Goal: Task Accomplishment & Management: Use online tool/utility

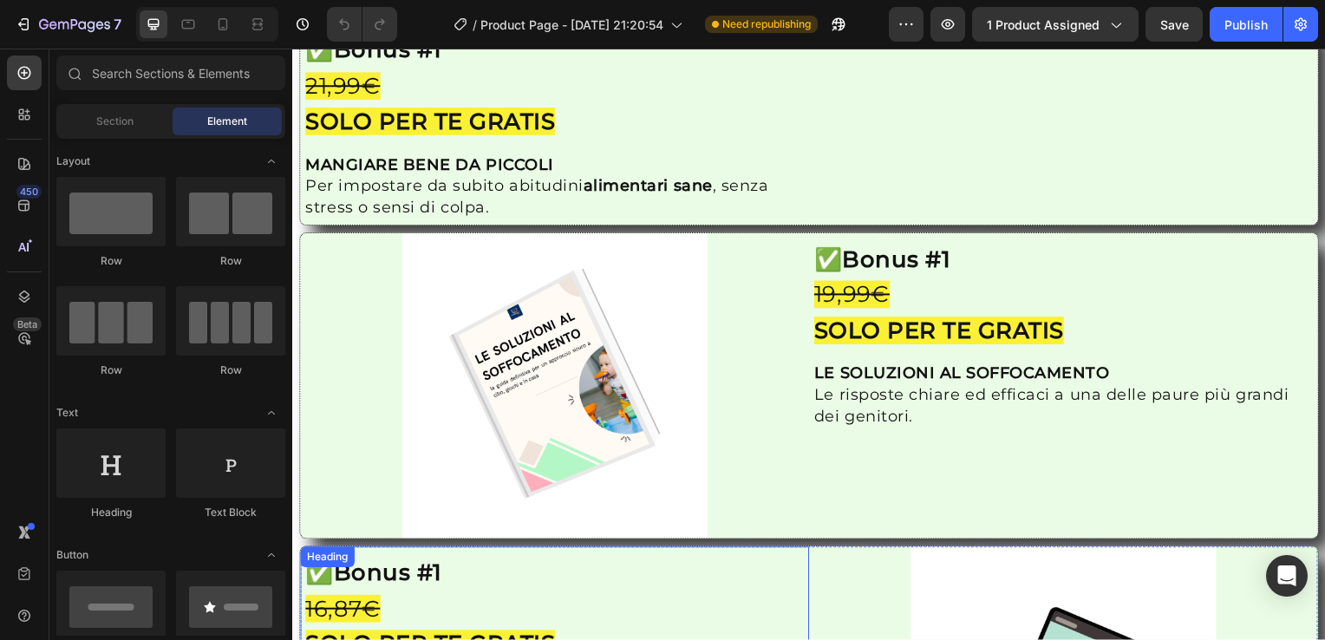
scroll to position [2233, 0]
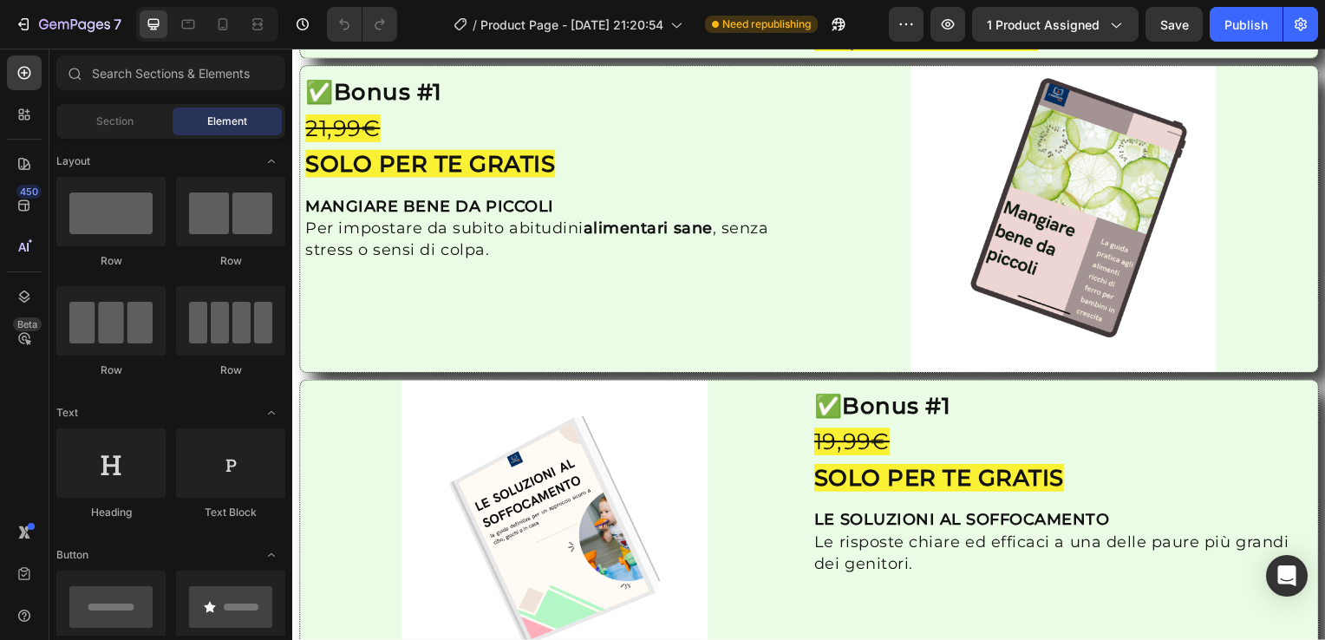
click at [704, 517] on img at bounding box center [556, 537] width 308 height 308
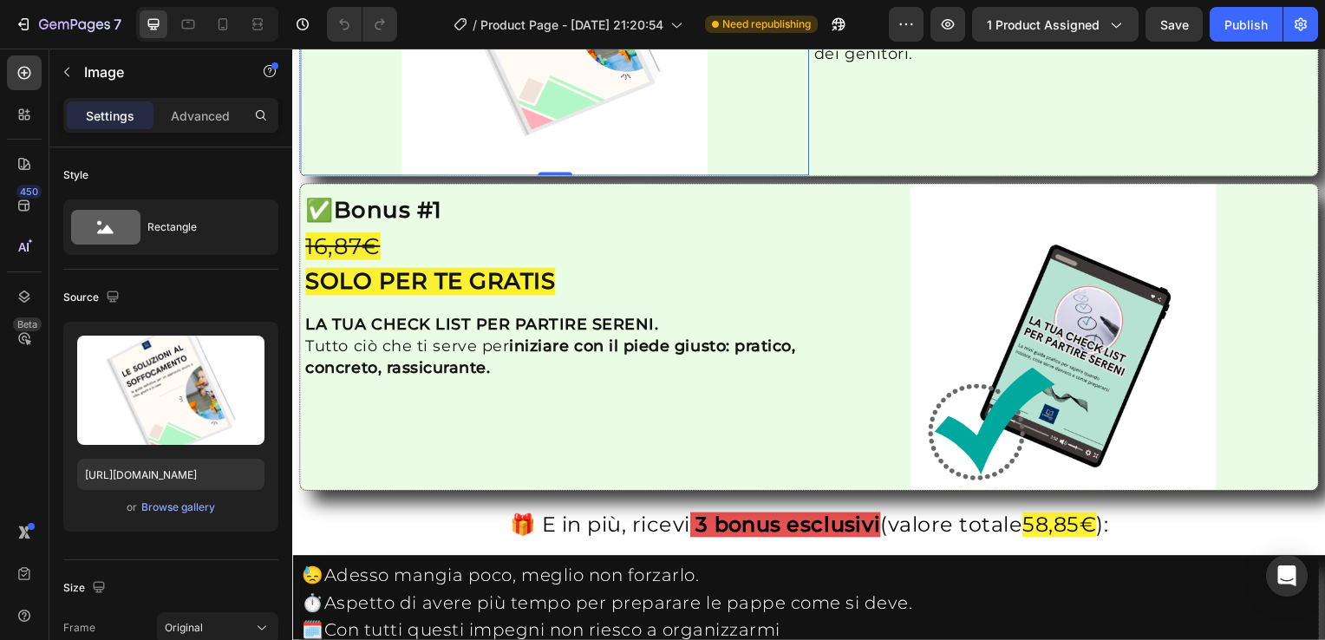
scroll to position [3118, 0]
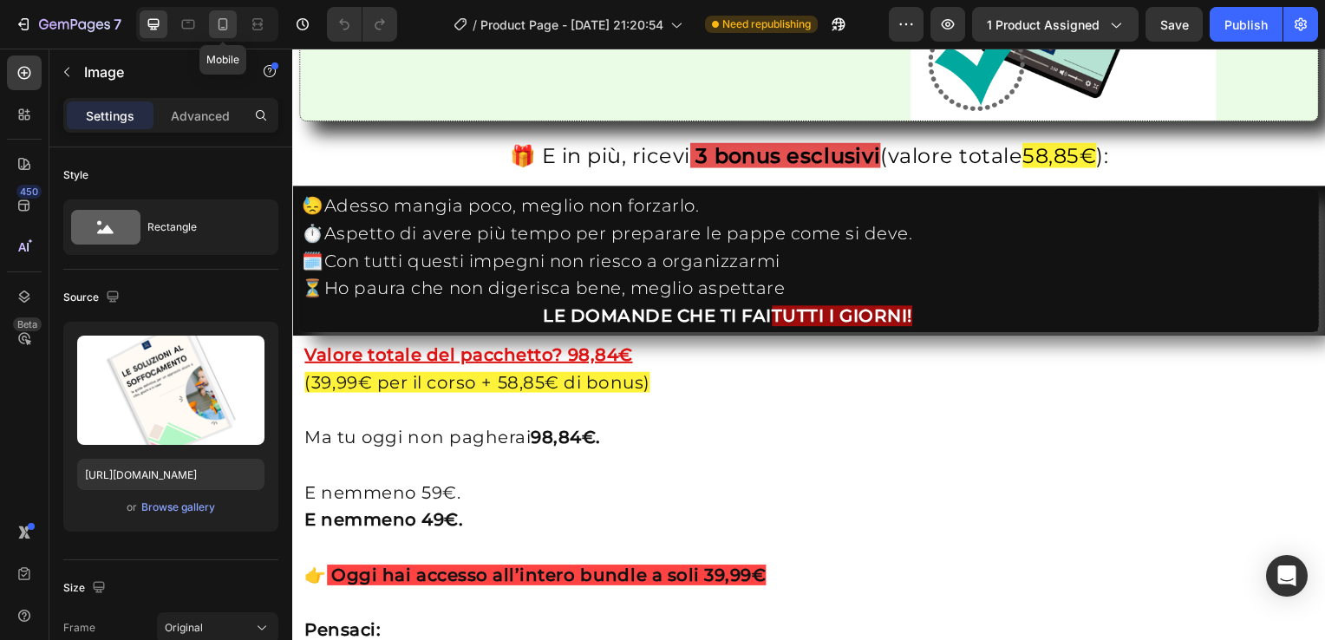
click at [222, 26] on icon at bounding box center [222, 24] width 17 height 17
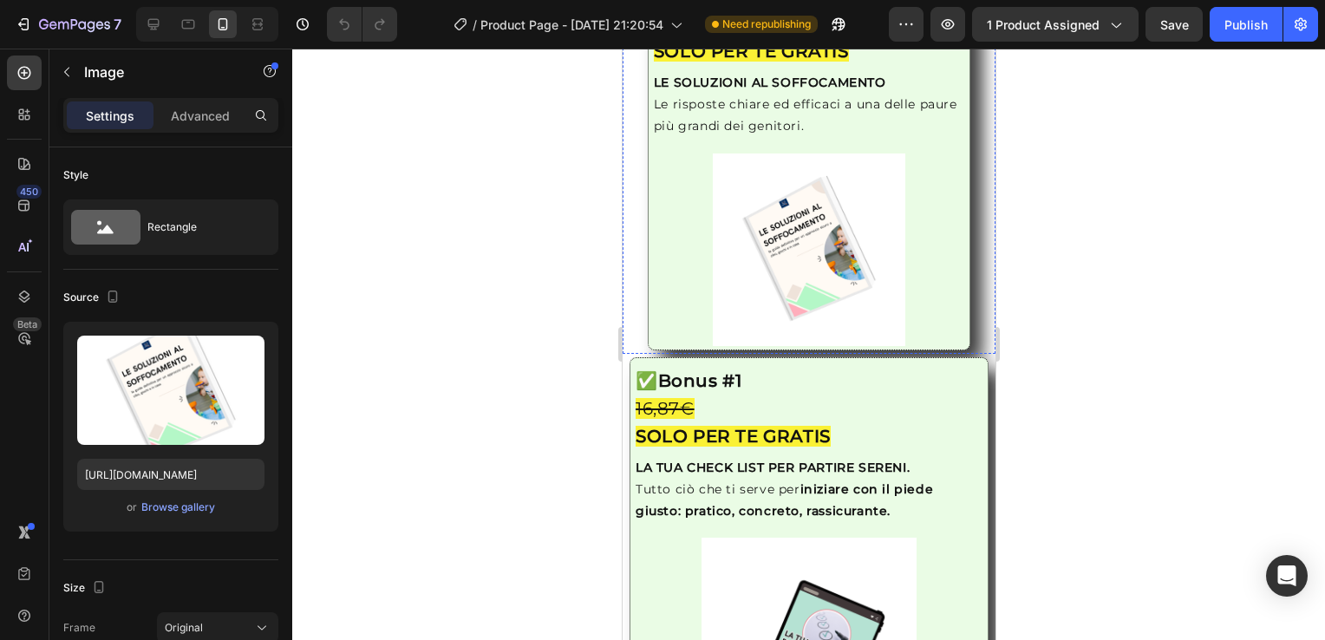
scroll to position [2772, 0]
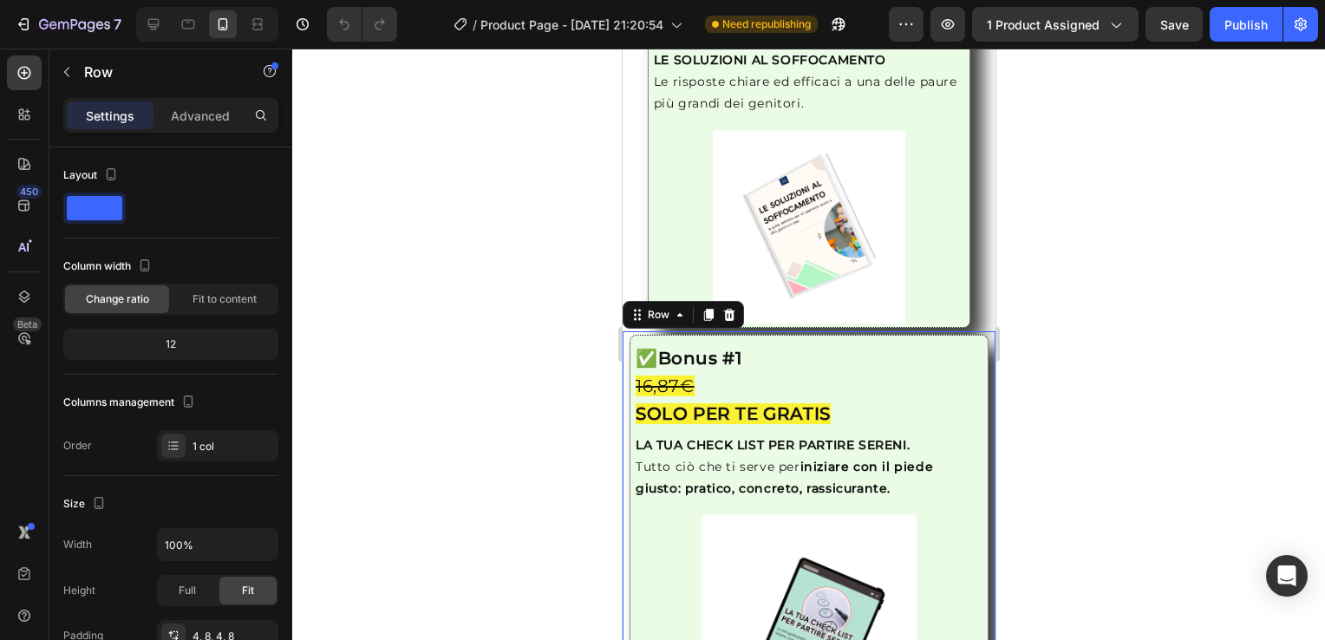
click at [1124, 442] on div at bounding box center [808, 344] width 1032 height 591
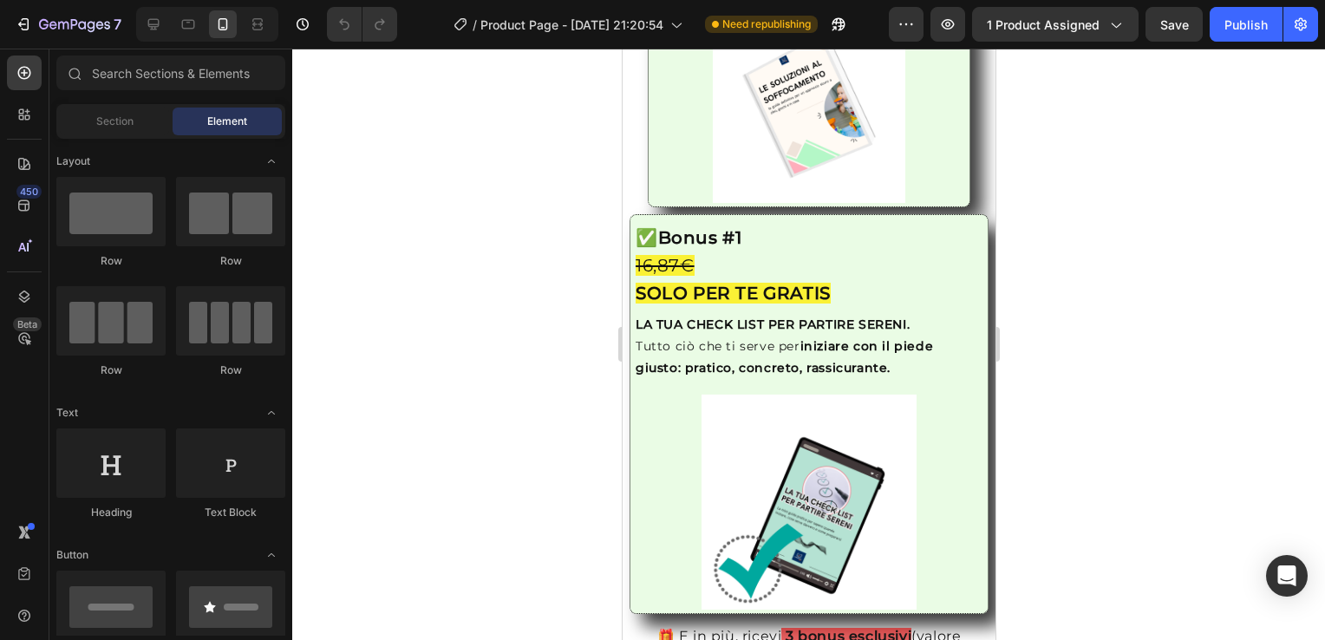
scroll to position [2894, 0]
click at [622, 400] on div "Image ✅ Bonus #1 16,87€ SOLO PER TE GRATIS Heading LA TUA CHECK LIST PER PARTIR…" at bounding box center [808, 413] width 373 height 407
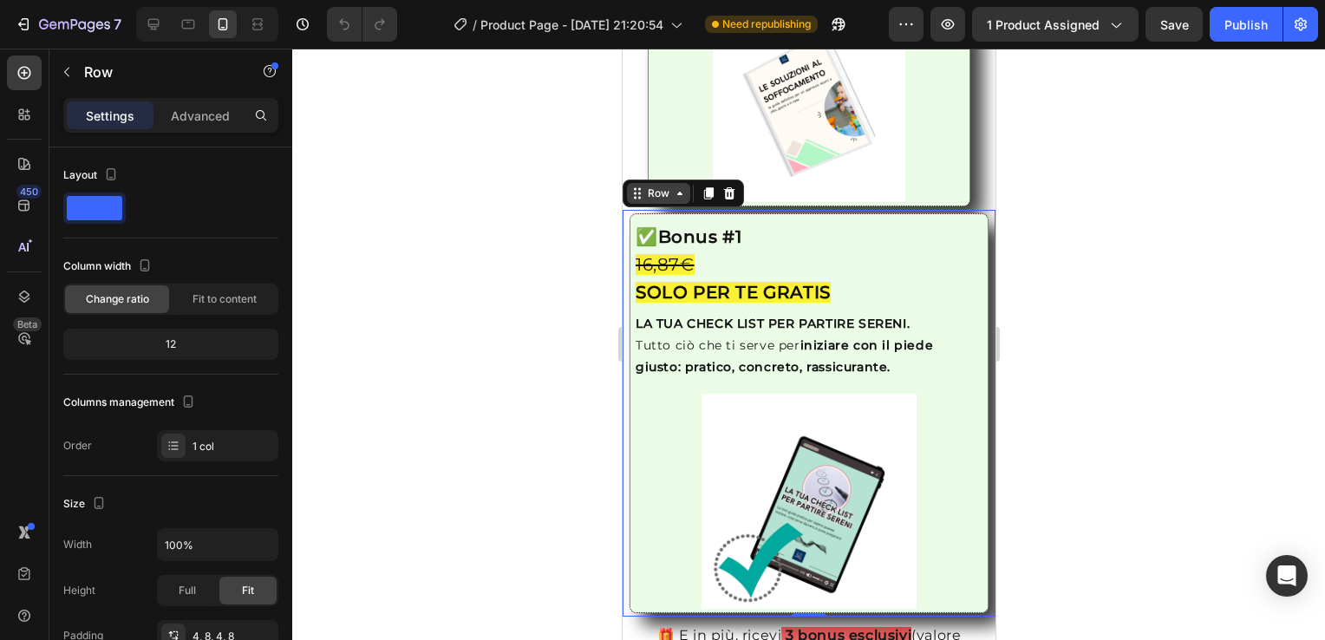
click at [670, 201] on div "Row" at bounding box center [657, 194] width 29 height 16
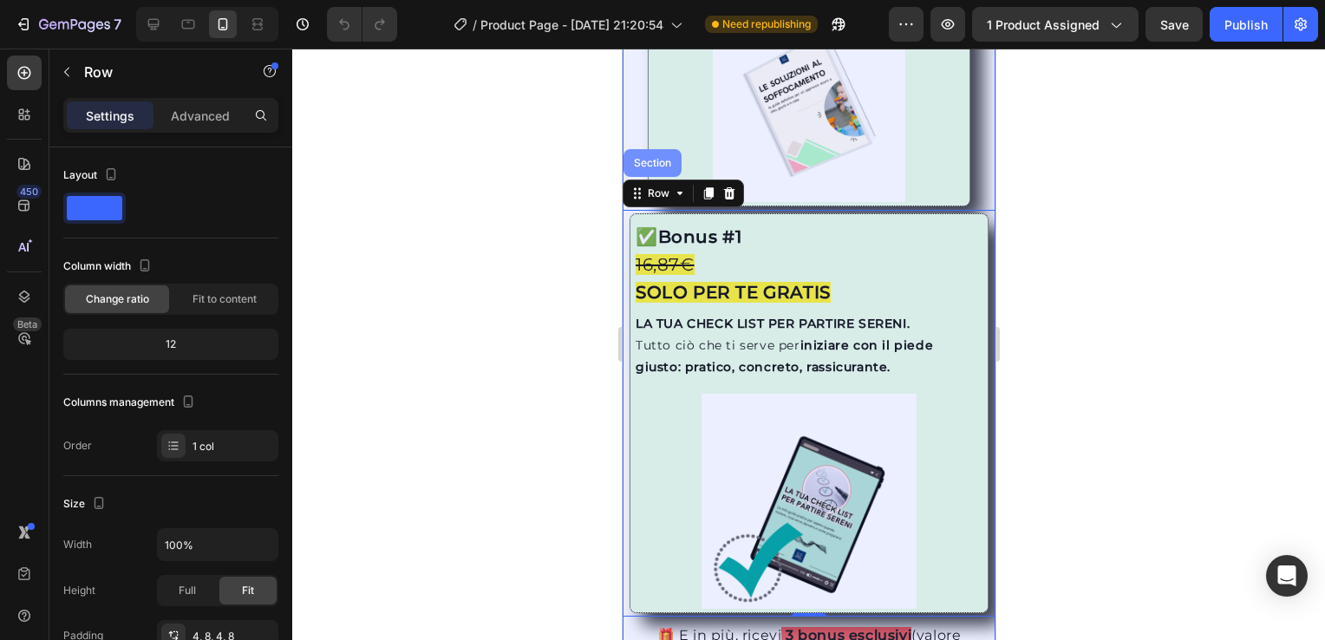
click at [661, 168] on div "Section" at bounding box center [651, 163] width 44 height 10
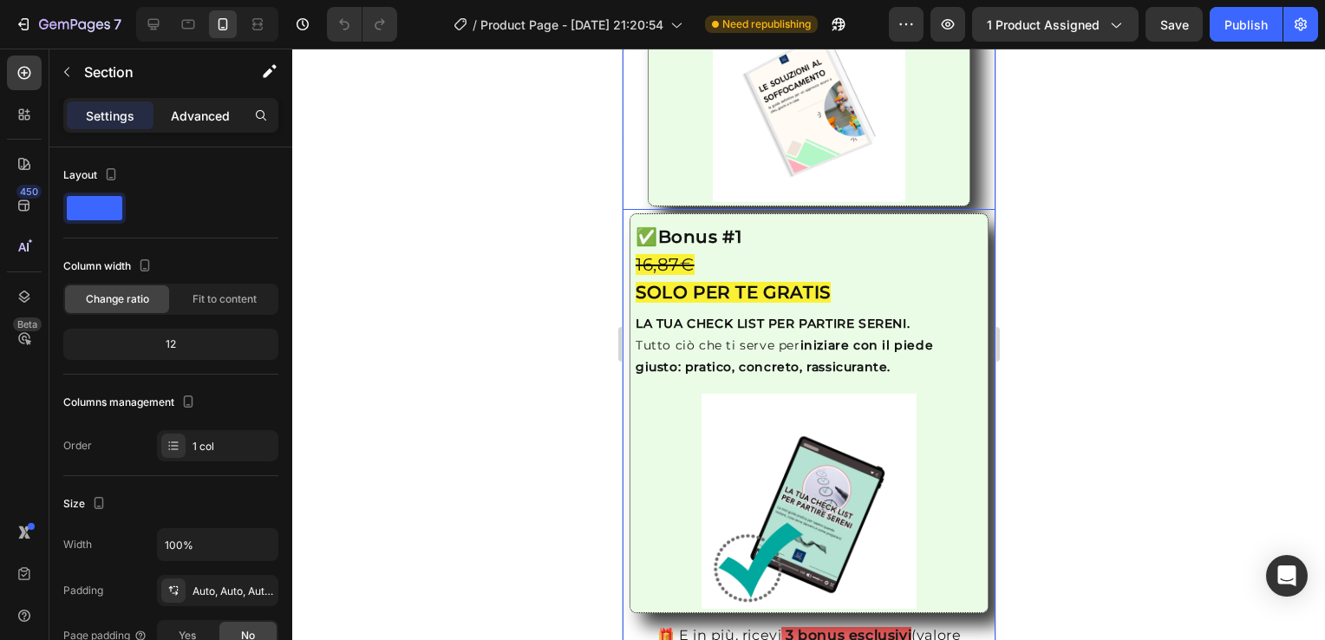
click at [220, 112] on p "Advanced" at bounding box center [200, 116] width 59 height 18
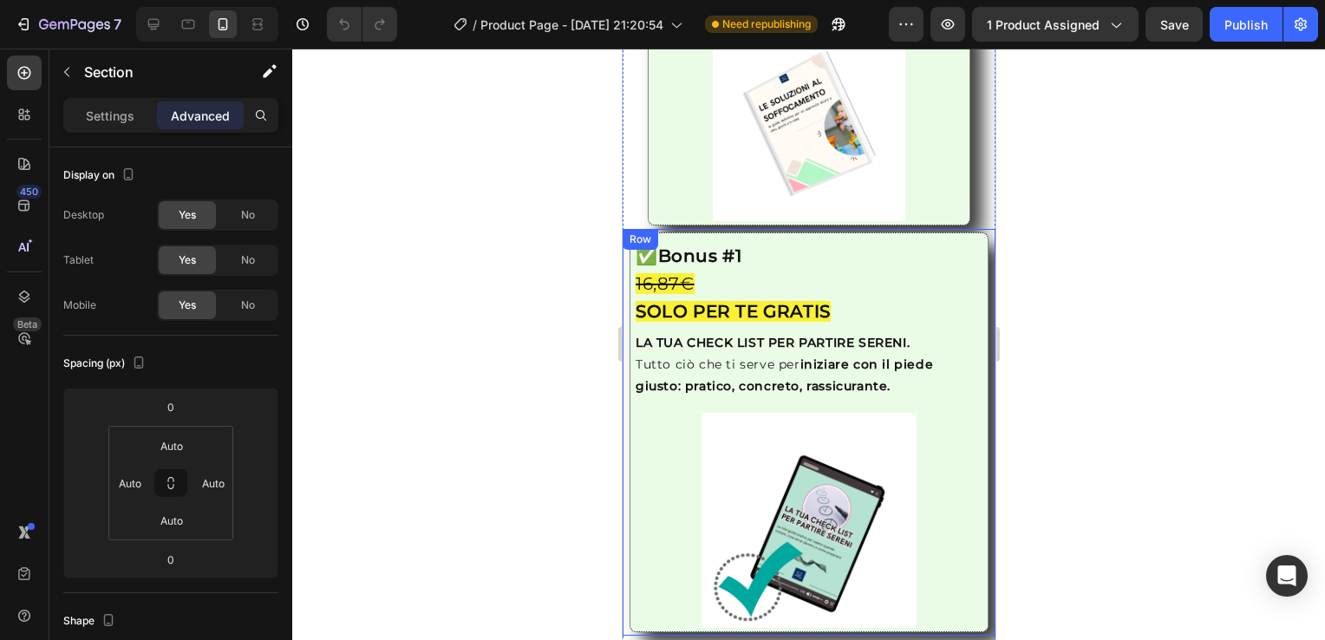
scroll to position [2873, 0]
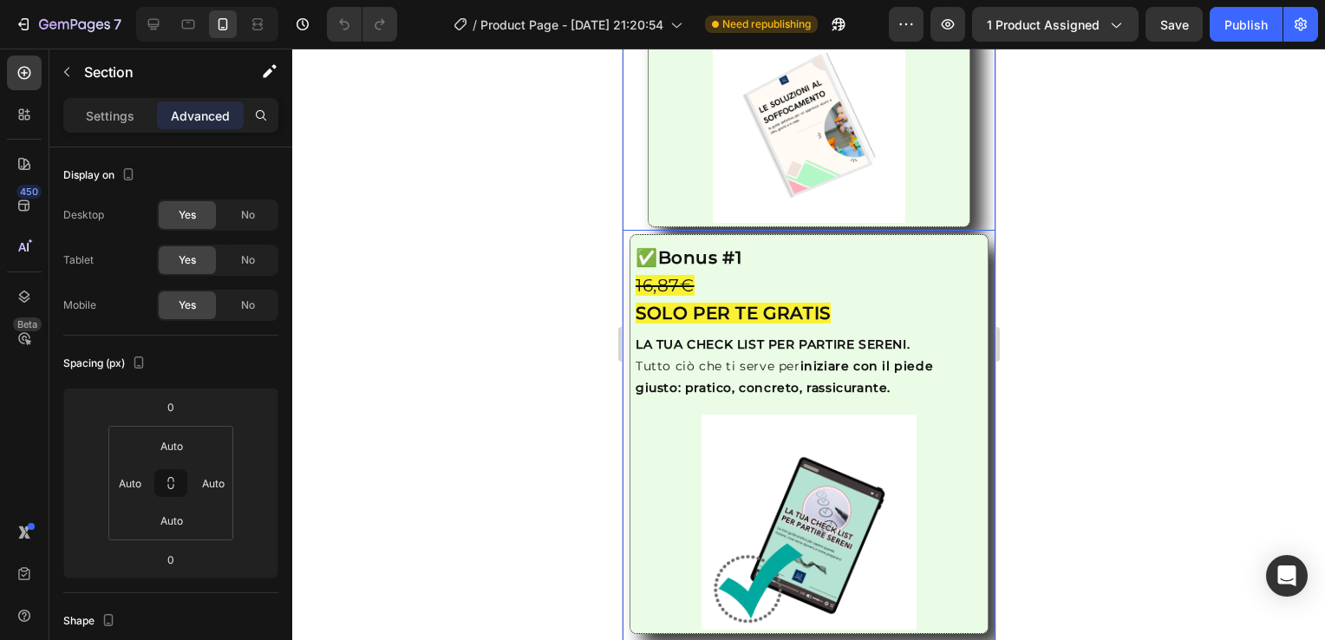
click at [627, 231] on div "Image ✅ Bonus #1 19,99€ SOLO PER TE GRATIS Heading LE SOLUZIONI AL SOFFOCAMENTO…" at bounding box center [808, 38] width 373 height 385
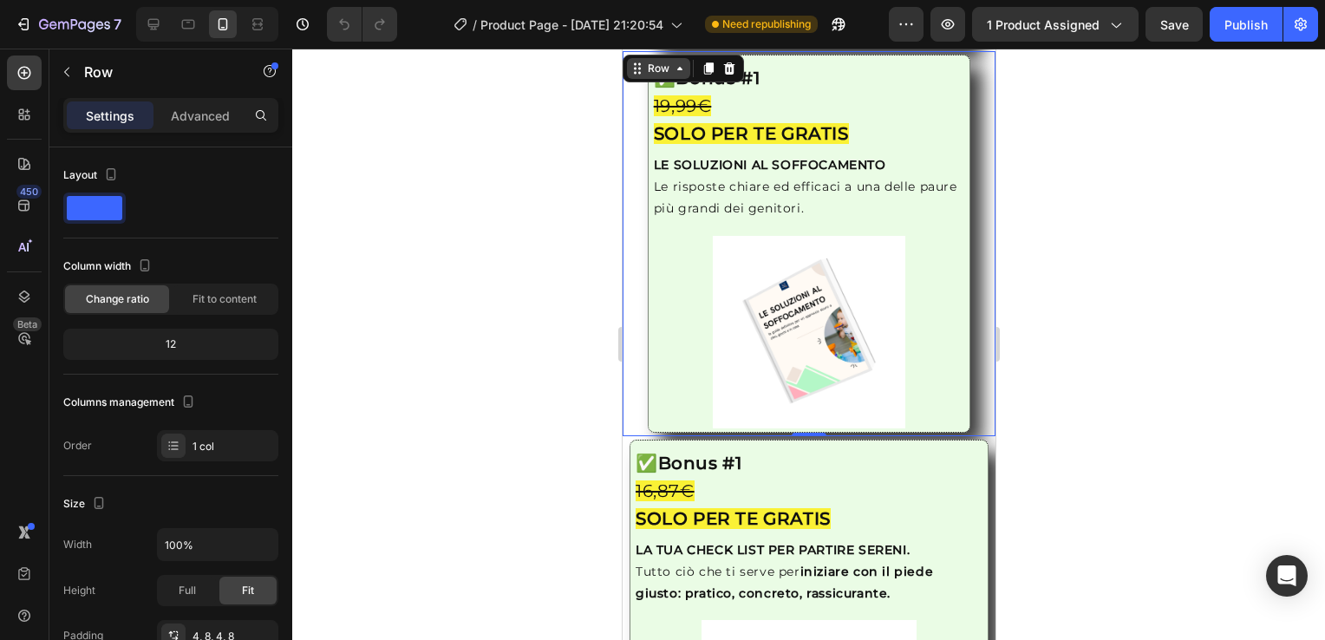
scroll to position [2666, 0]
click at [674, 42] on icon at bounding box center [679, 36] width 14 height 14
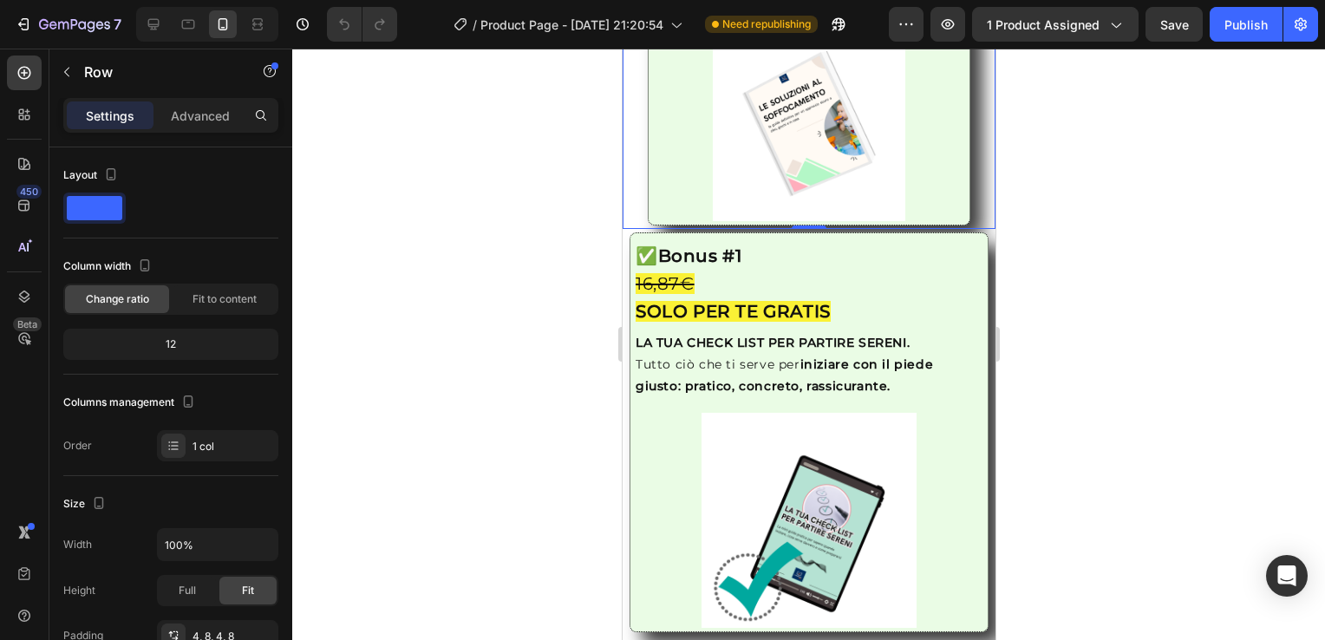
scroll to position [2878, 0]
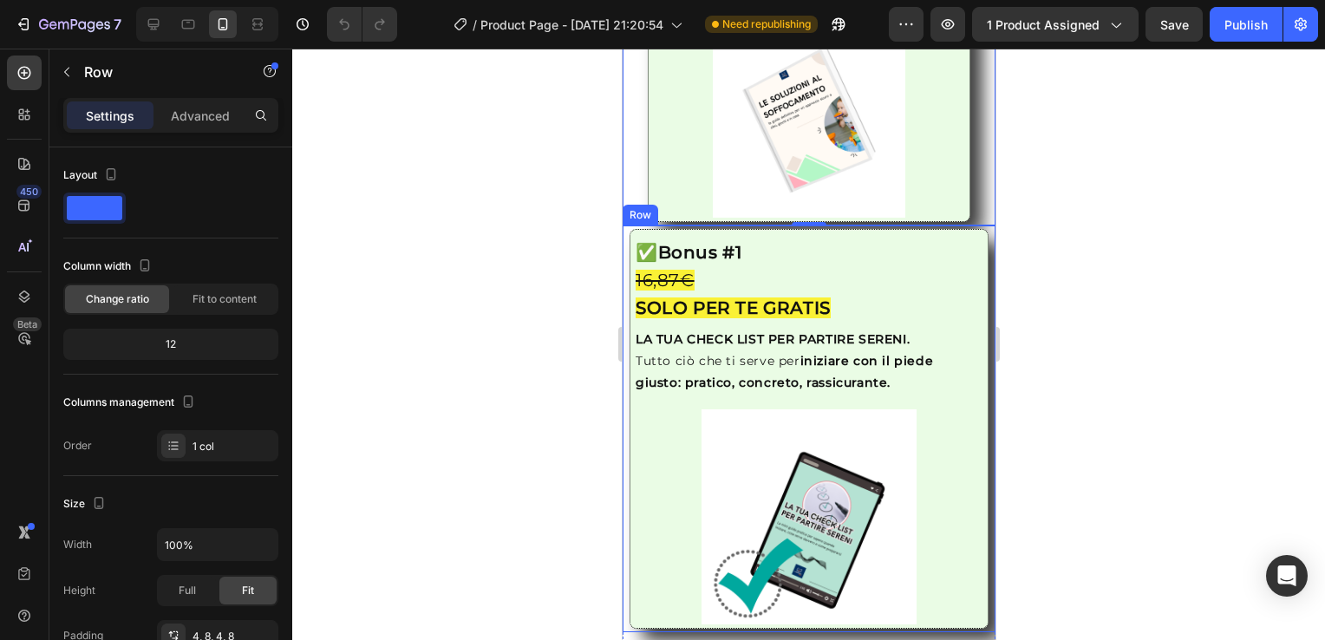
click at [624, 421] on div "Image ✅ Bonus #1 16,87€ SOLO PER TE GRATIS Heading LA TUA CHECK LIST PER PARTIR…" at bounding box center [808, 428] width 373 height 407
click at [672, 216] on icon at bounding box center [679, 209] width 14 height 14
click at [681, 216] on icon at bounding box center [679, 209] width 14 height 14
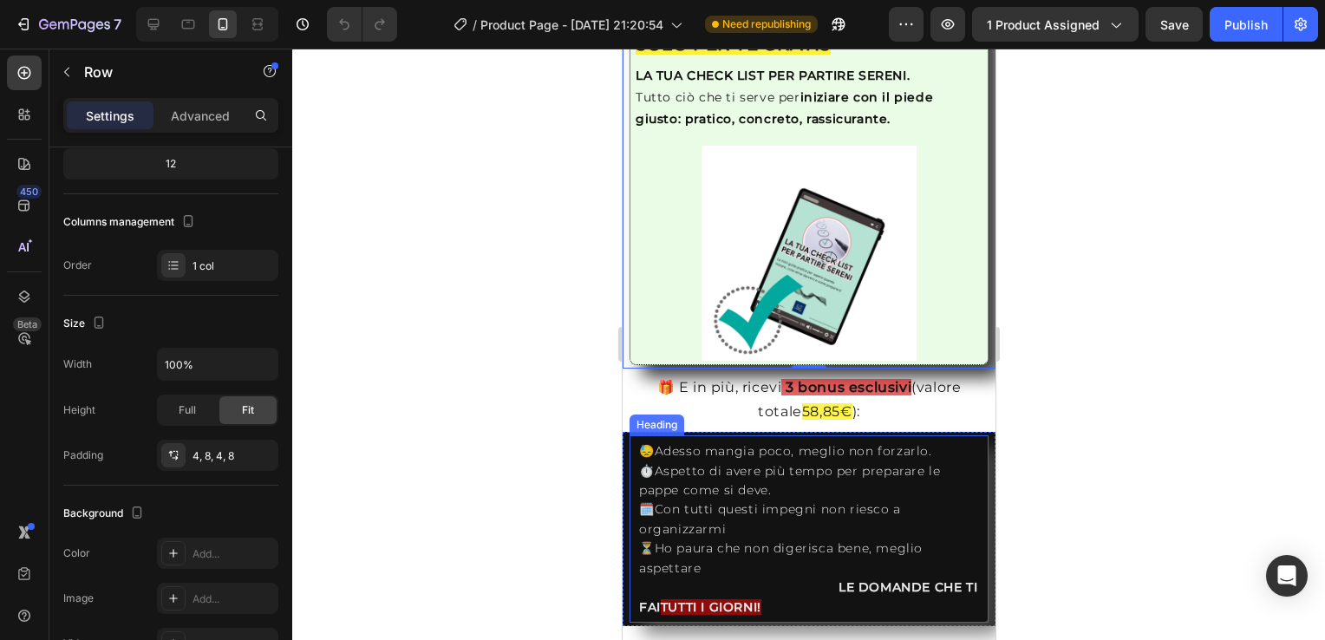
scroll to position [3139, 0]
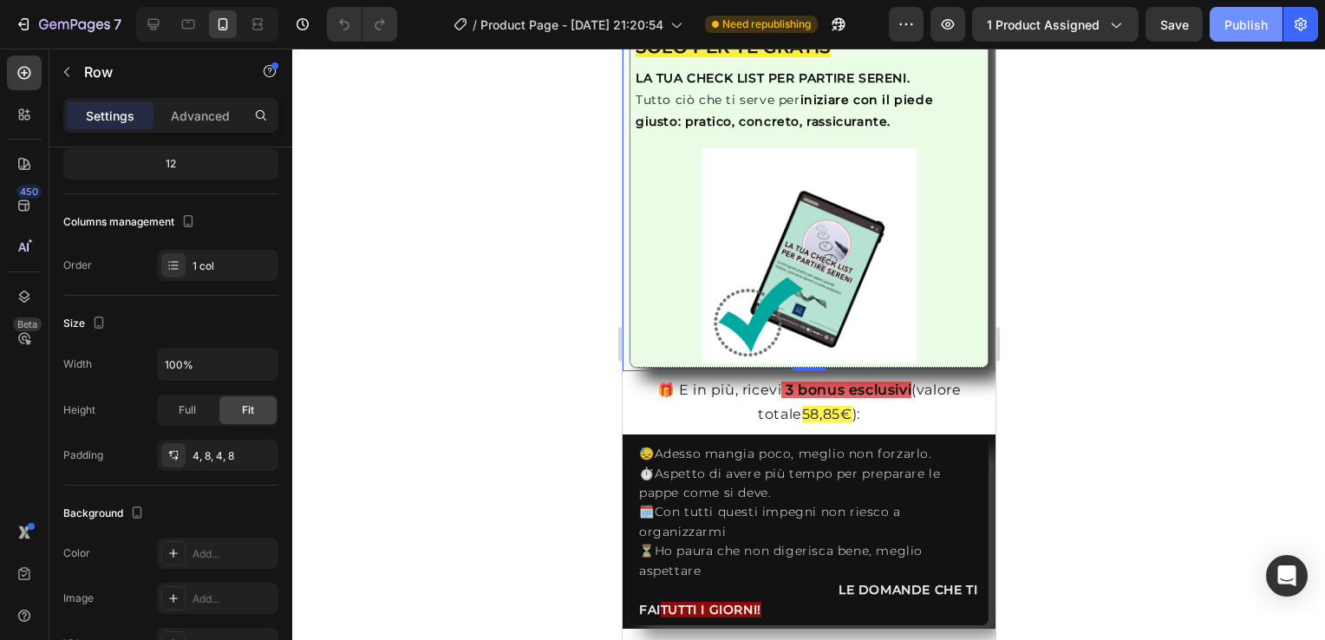
click at [1241, 25] on div "Publish" at bounding box center [1245, 25] width 43 height 18
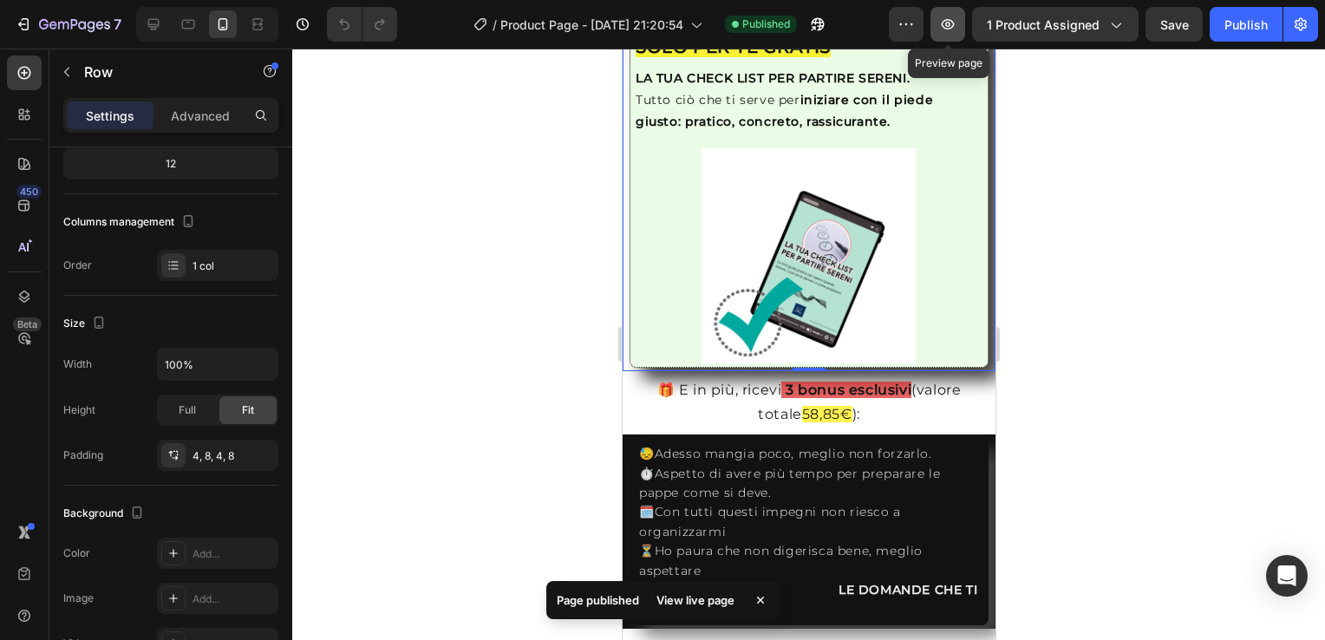
click at [954, 23] on icon "button" at bounding box center [947, 24] width 17 height 17
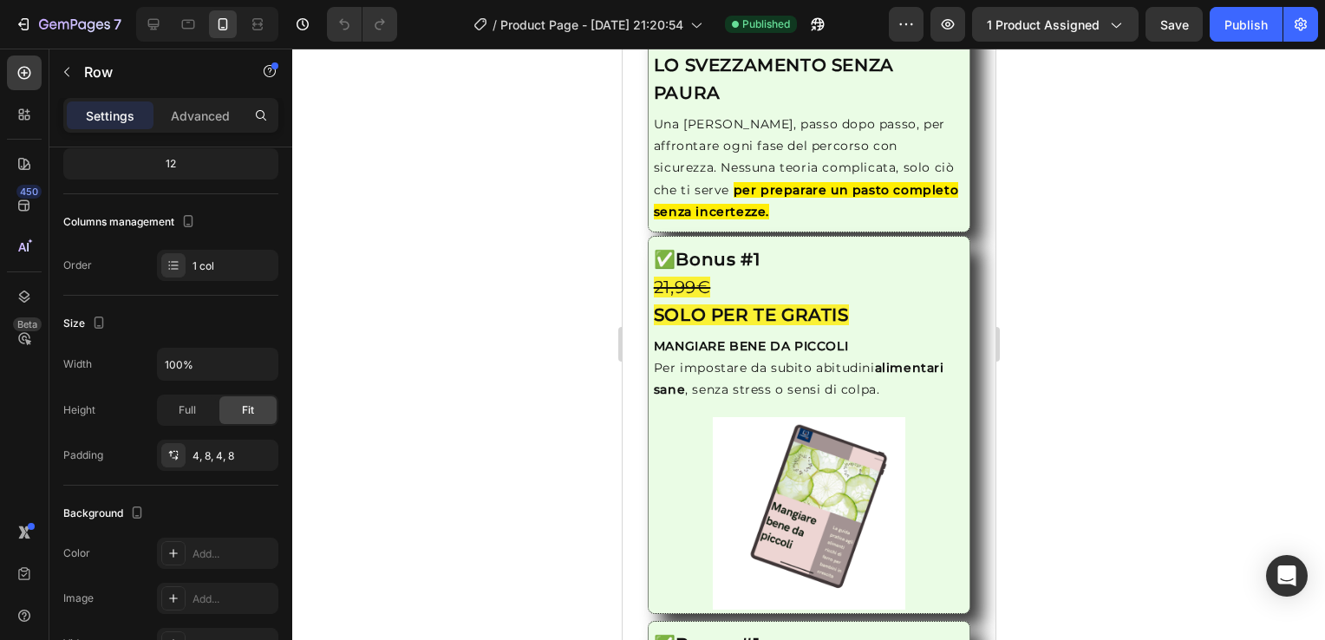
scroll to position [2099, 0]
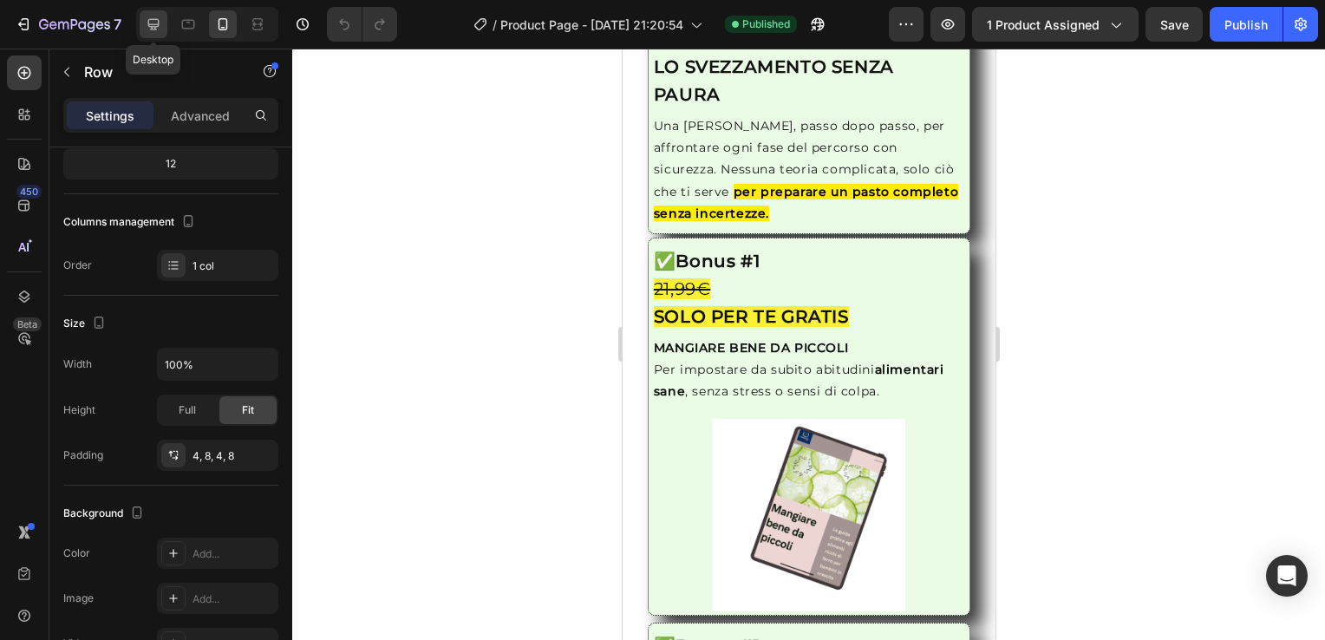
click at [153, 11] on div at bounding box center [154, 24] width 28 height 28
type input "1200"
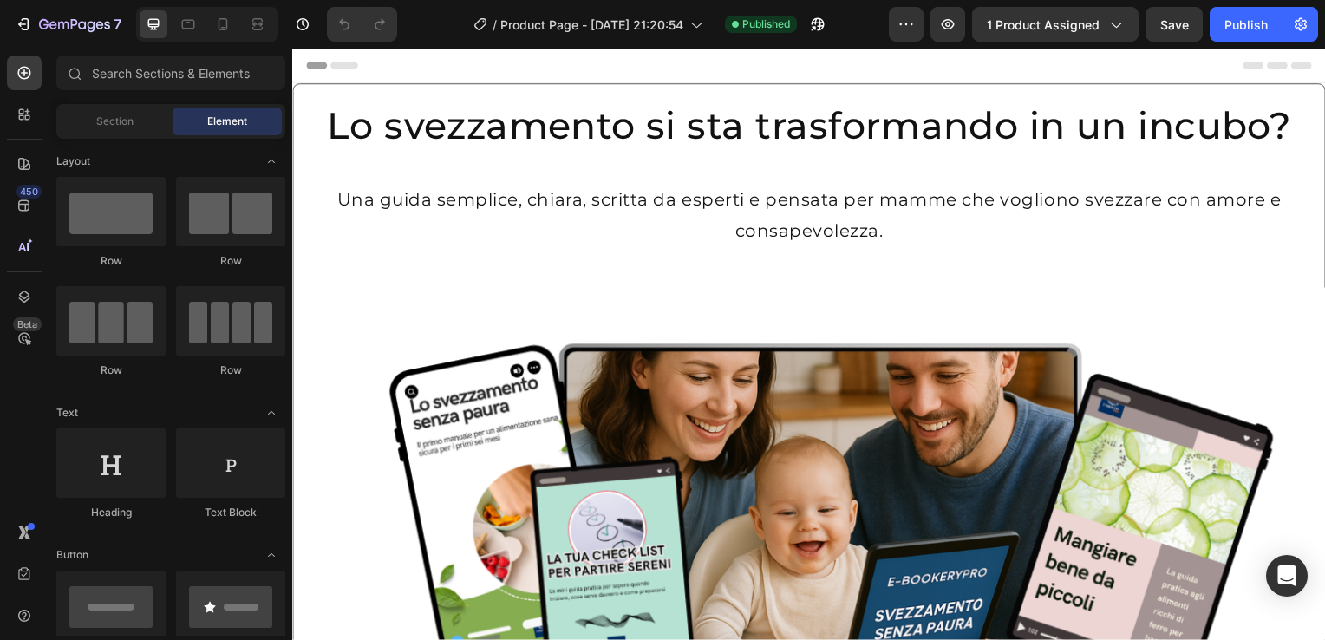
click at [321, 68] on div "Header" at bounding box center [335, 65] width 64 height 21
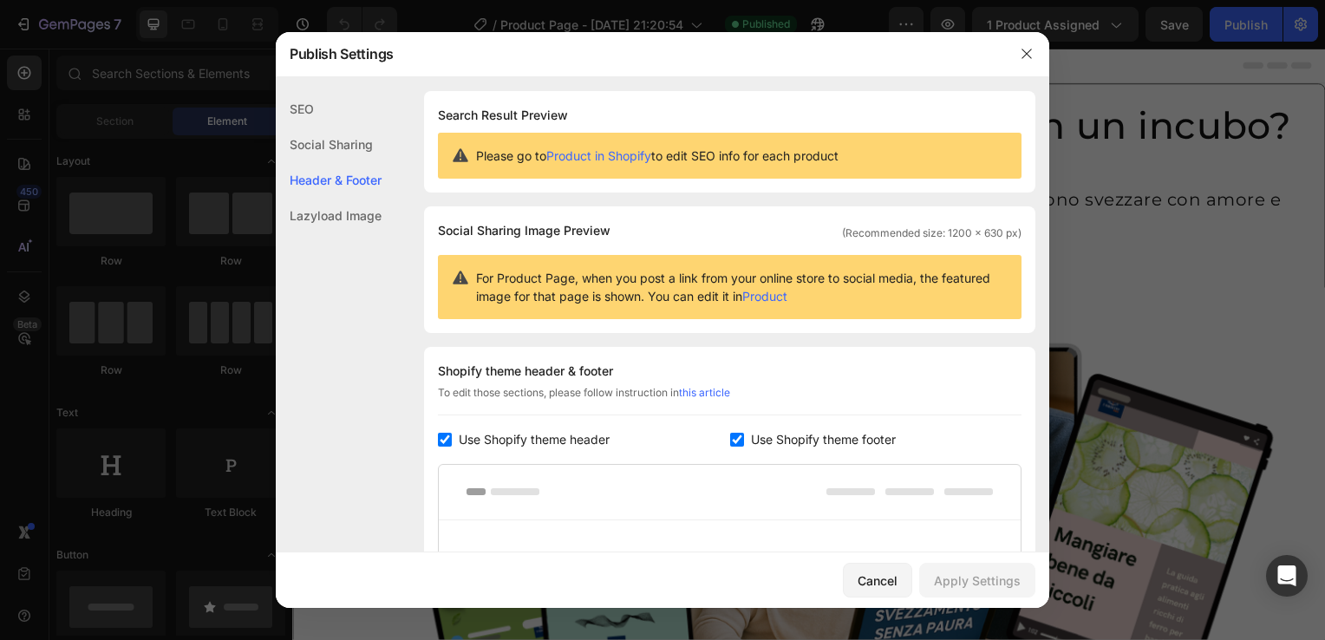
scroll to position [252, 0]
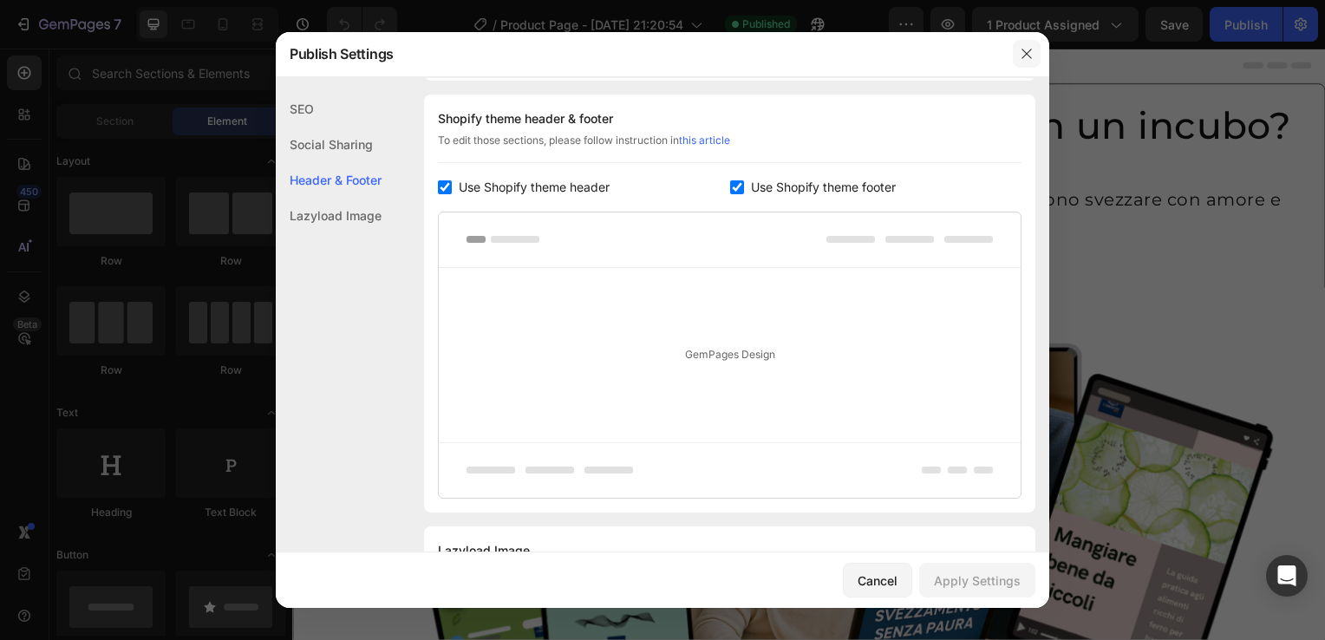
click at [1025, 50] on icon "button" at bounding box center [1026, 54] width 14 height 14
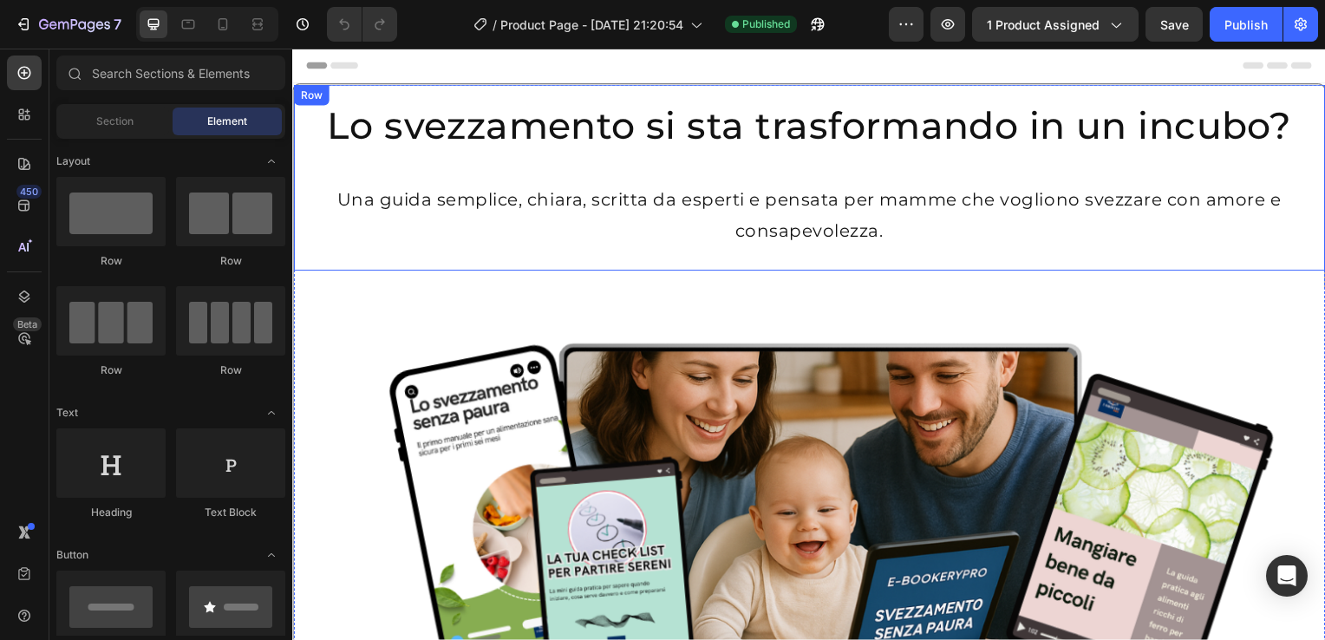
click at [301, 97] on div "Row" at bounding box center [310, 96] width 29 height 16
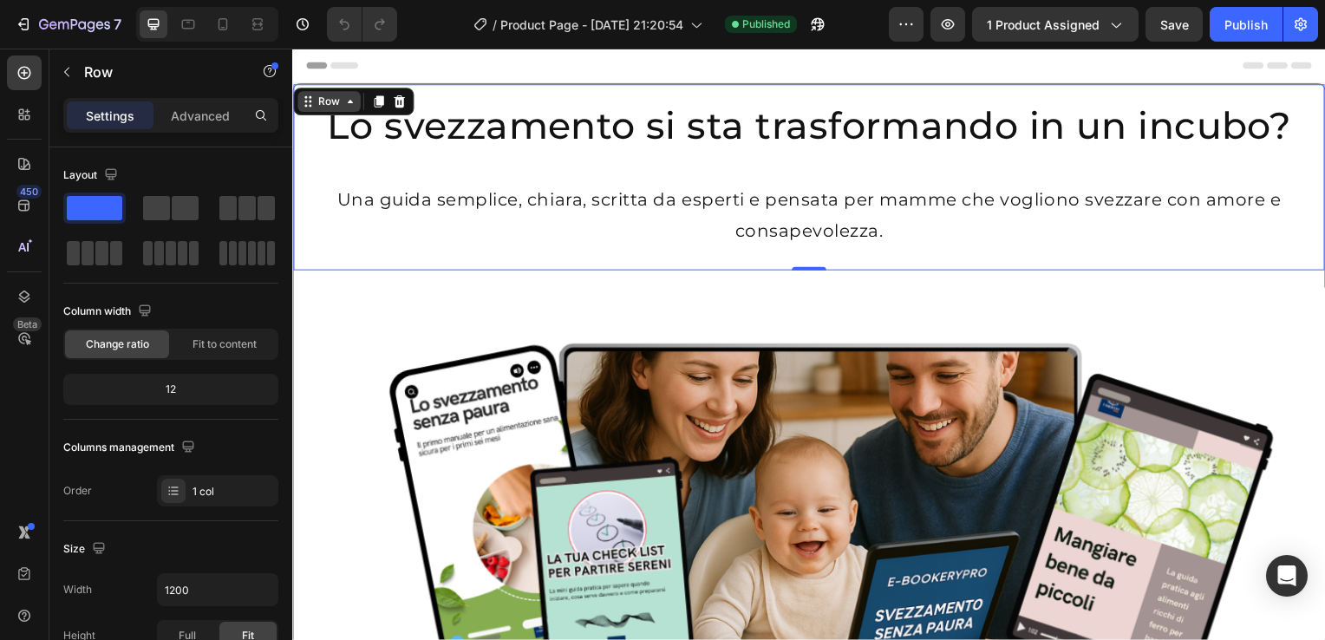
click at [352, 101] on icon at bounding box center [350, 102] width 14 height 14
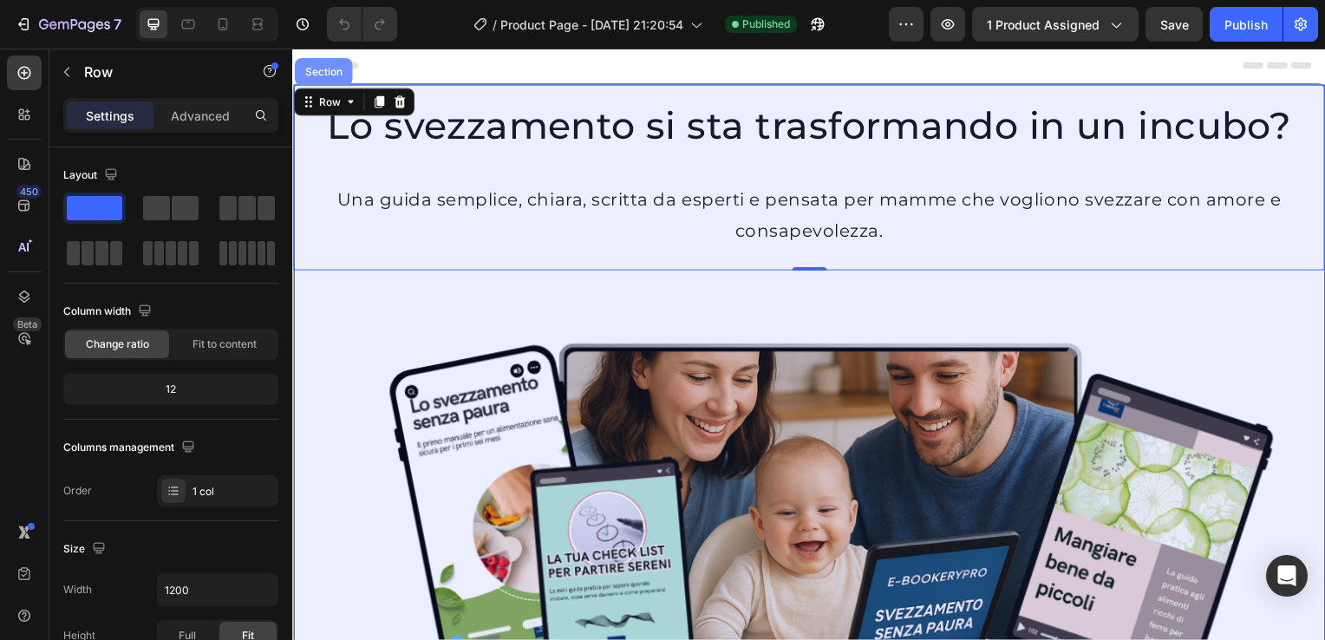
click at [330, 70] on div "Section" at bounding box center [323, 72] width 44 height 10
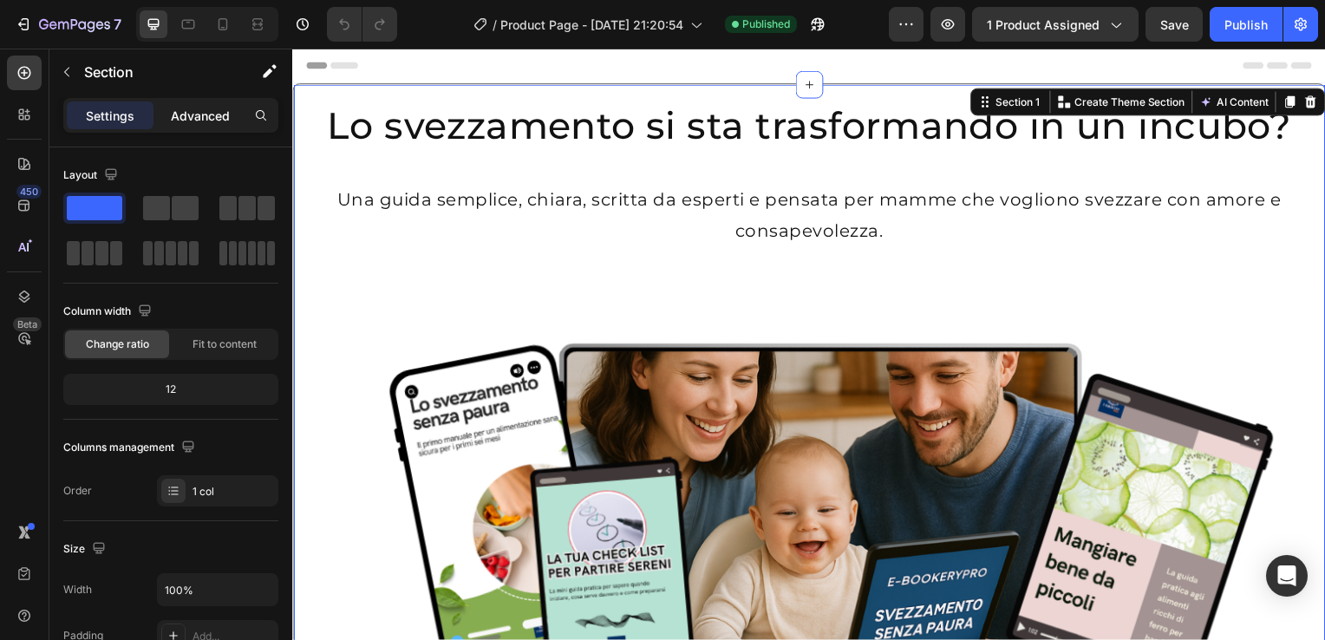
click at [194, 120] on p "Advanced" at bounding box center [200, 116] width 59 height 18
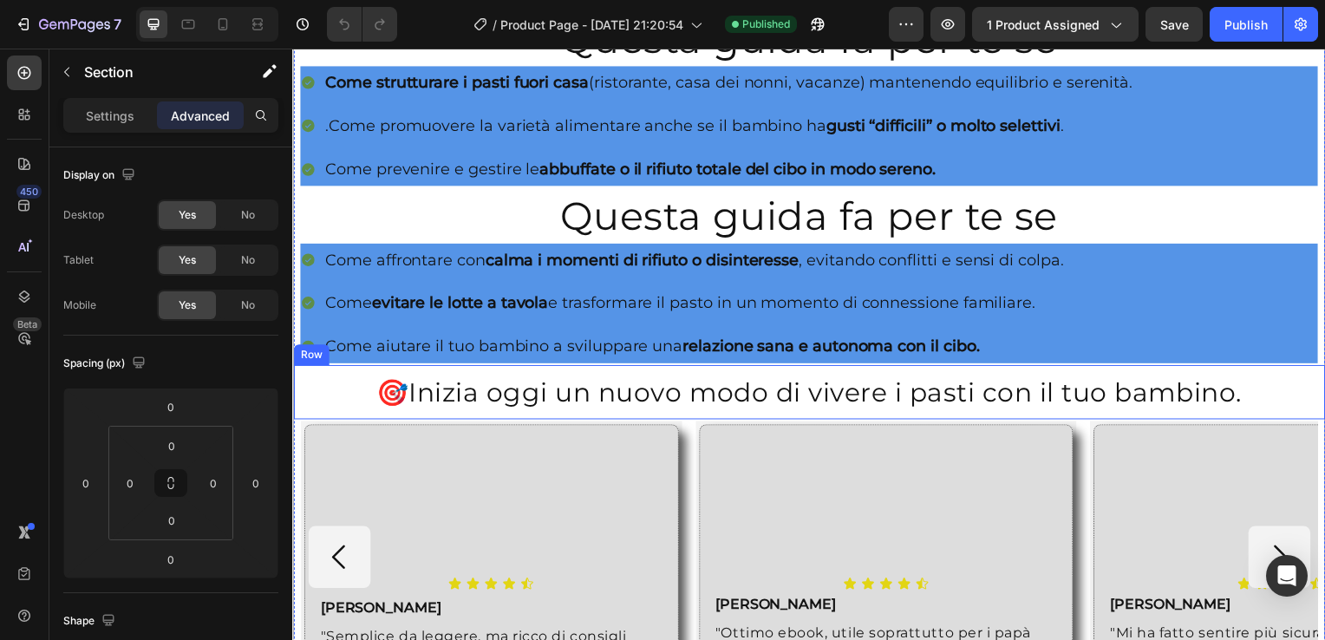
scroll to position [1075, 0]
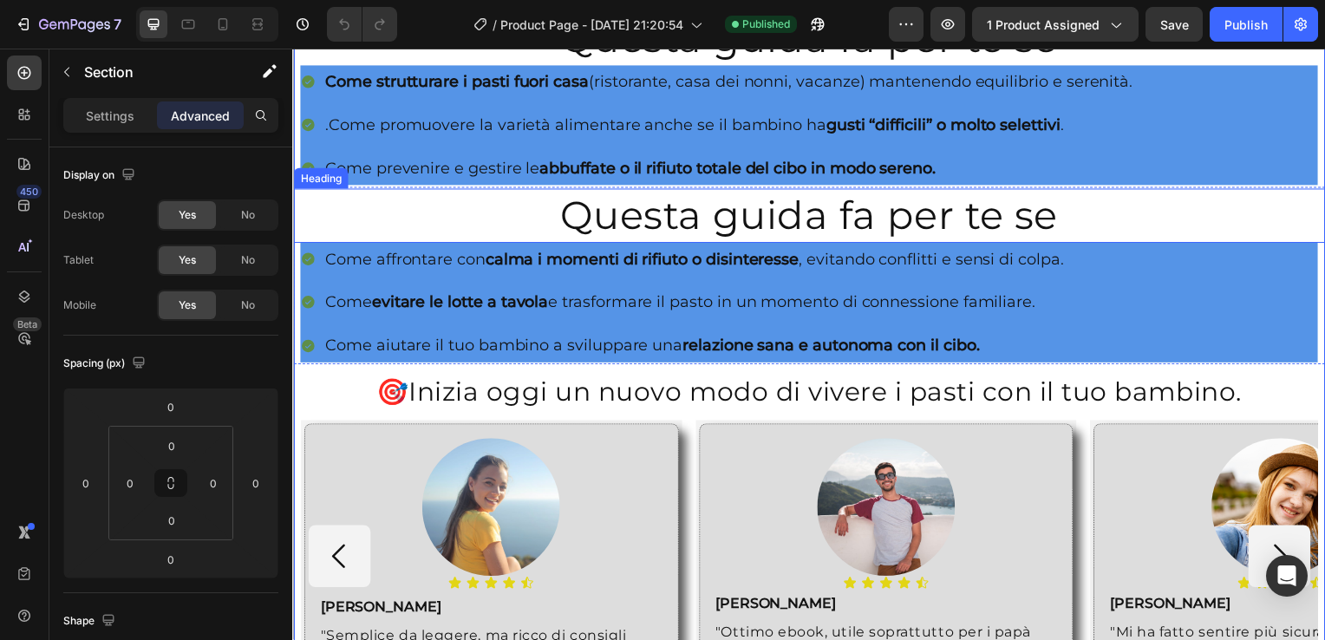
click at [312, 173] on div "Heading" at bounding box center [320, 180] width 48 height 16
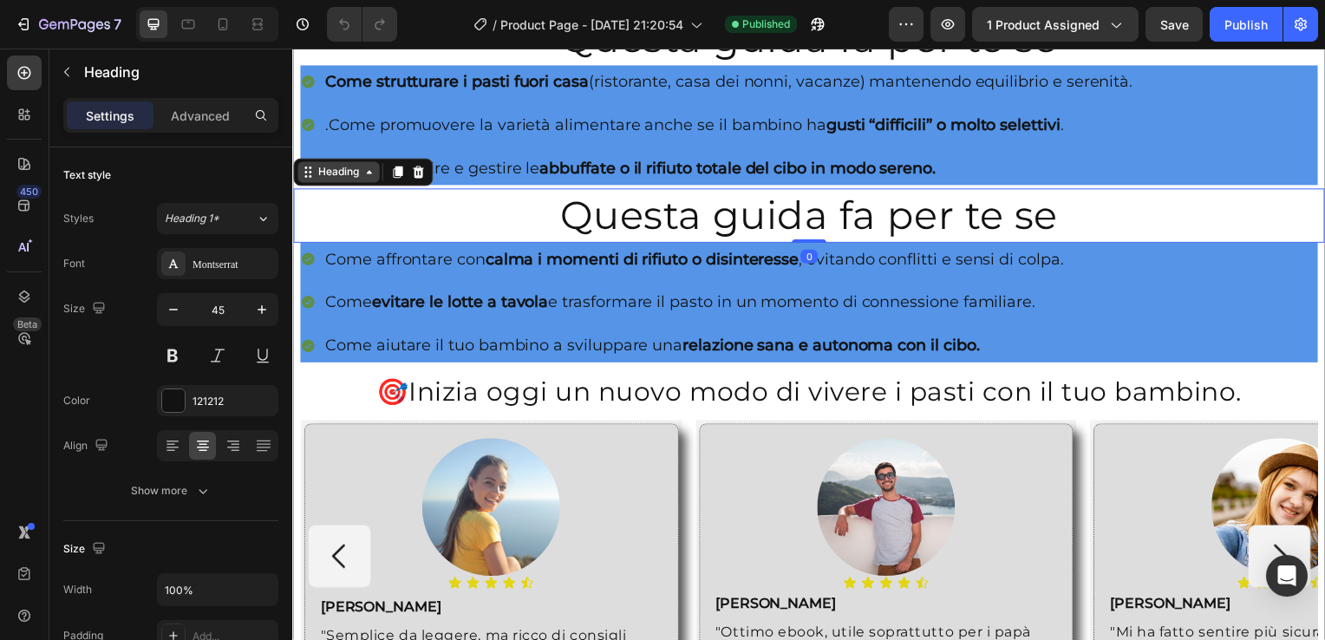
click at [359, 173] on div "Heading" at bounding box center [339, 174] width 48 height 16
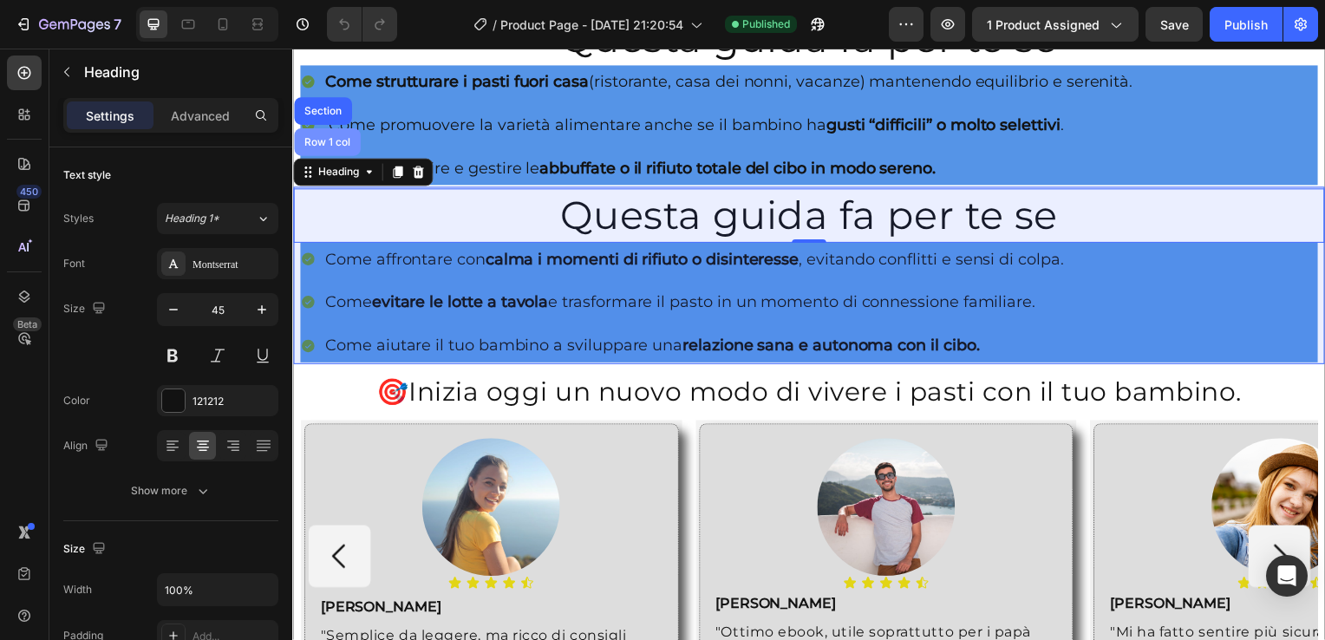
click at [315, 138] on div "Row 1 col" at bounding box center [327, 143] width 53 height 10
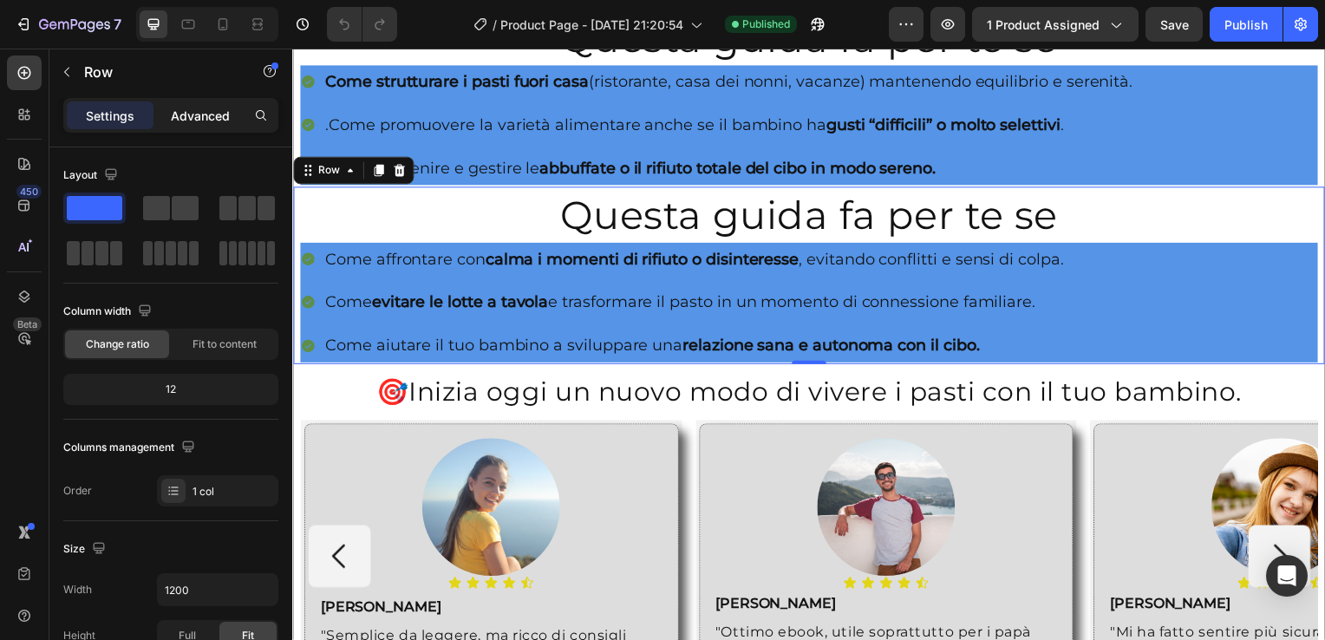
click at [195, 119] on p "Advanced" at bounding box center [200, 116] width 59 height 18
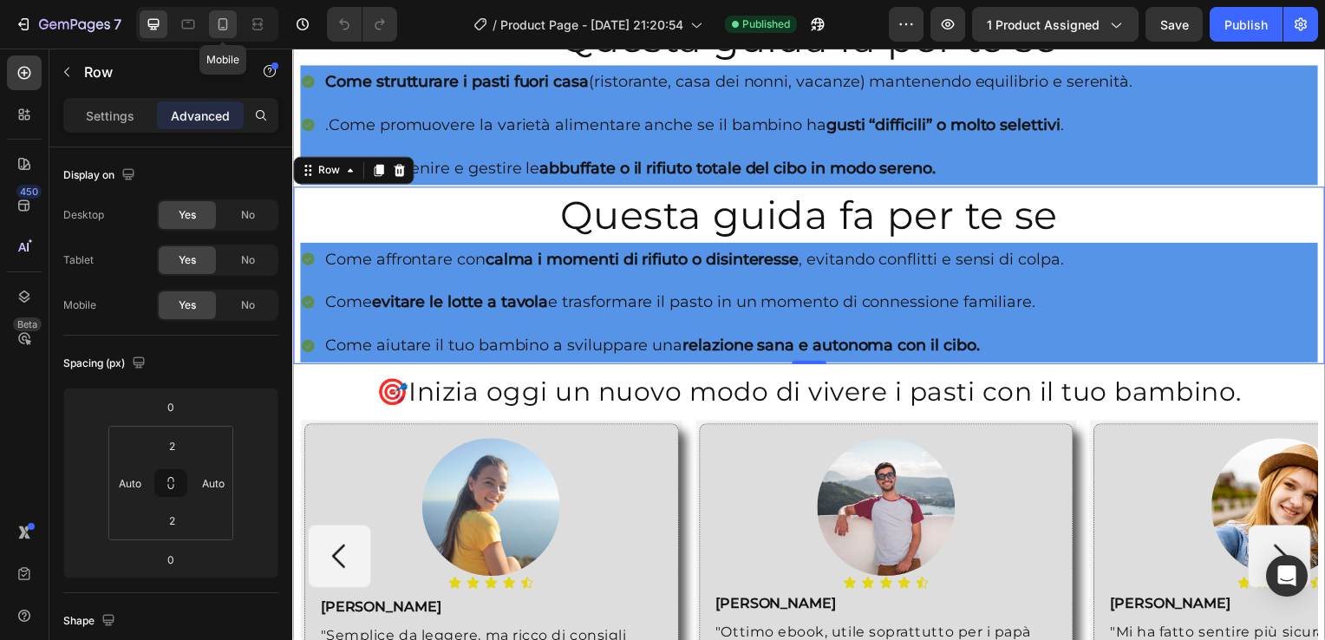
click at [228, 21] on icon at bounding box center [222, 24] width 17 height 17
type input "8"
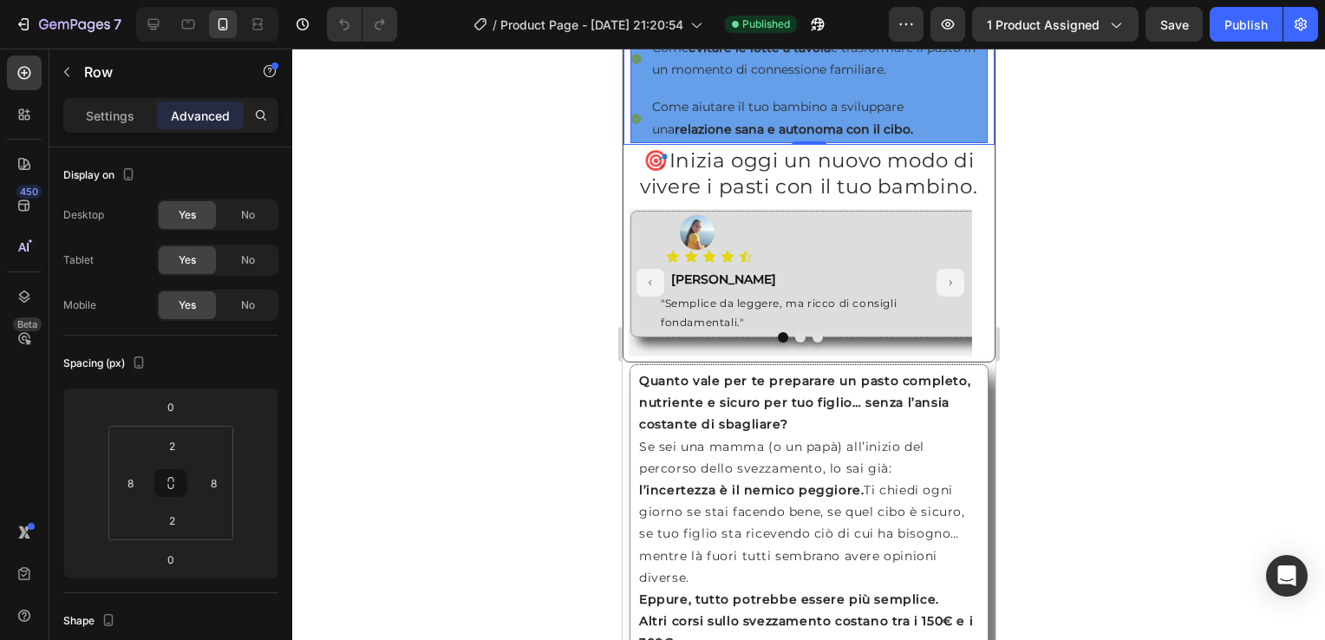
scroll to position [1130, 0]
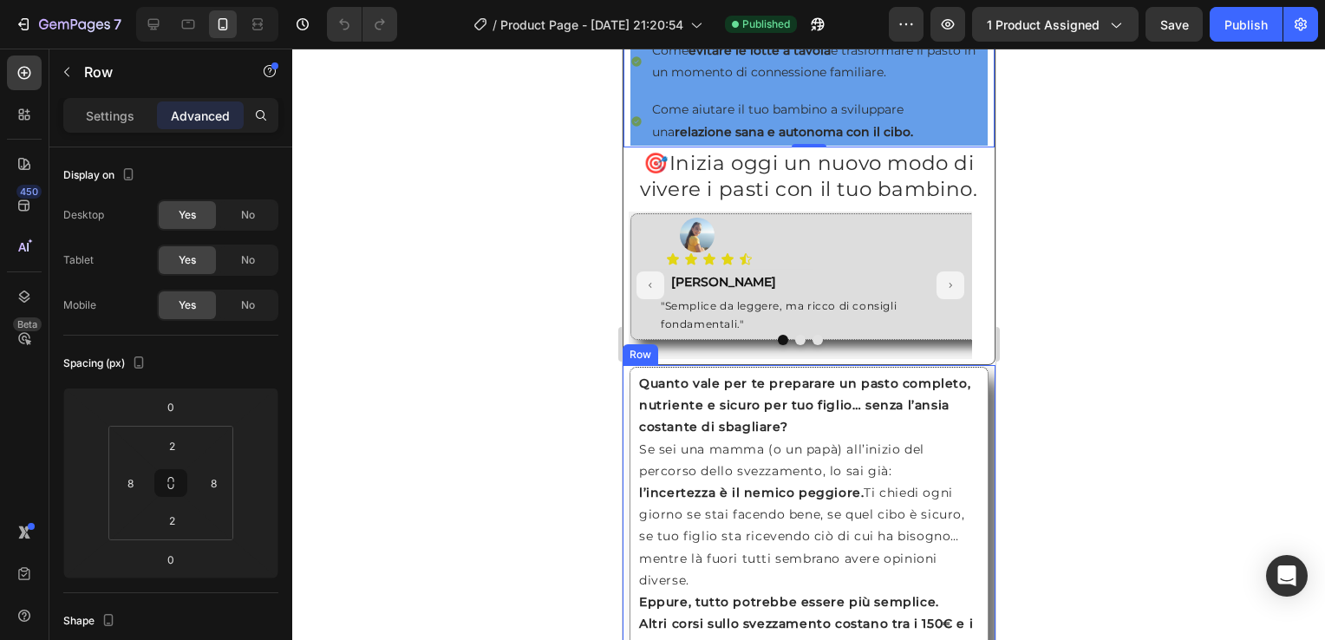
click at [625, 424] on div "Quanto vale per te preparare un pasto completo, nutriente e sicuro per tuo figl…" at bounding box center [808, 613] width 373 height 496
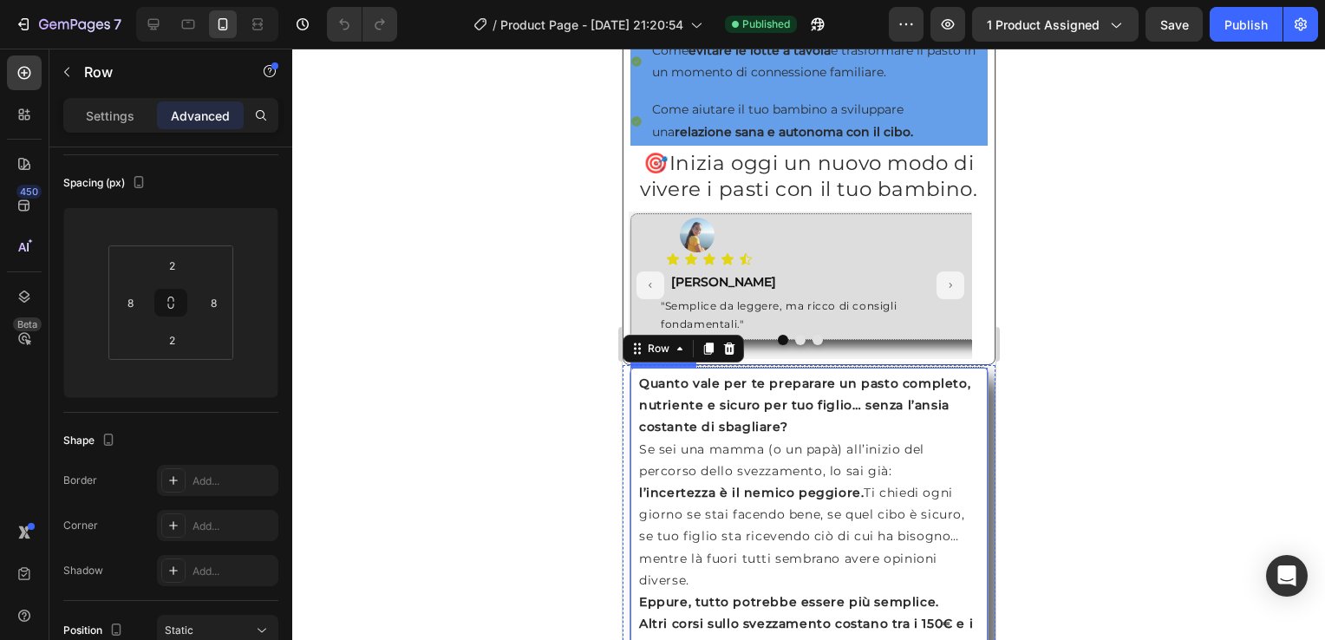
scroll to position [1266, 0]
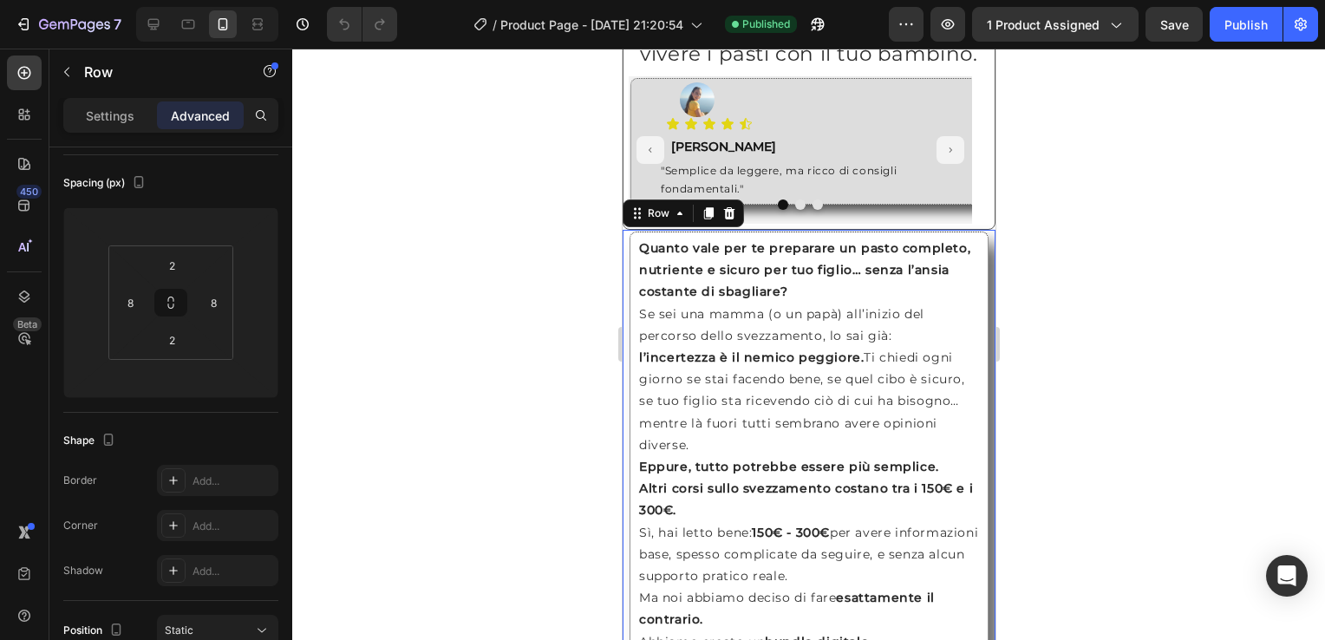
click at [1113, 345] on div at bounding box center [808, 344] width 1032 height 591
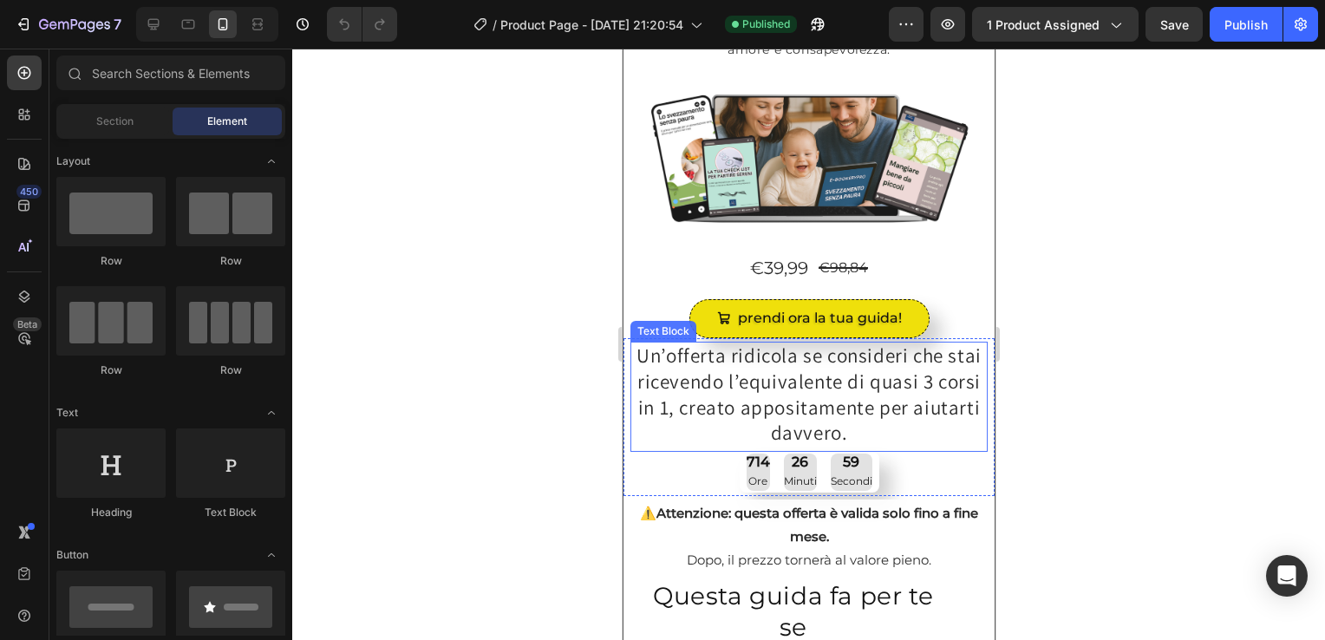
scroll to position [0, 0]
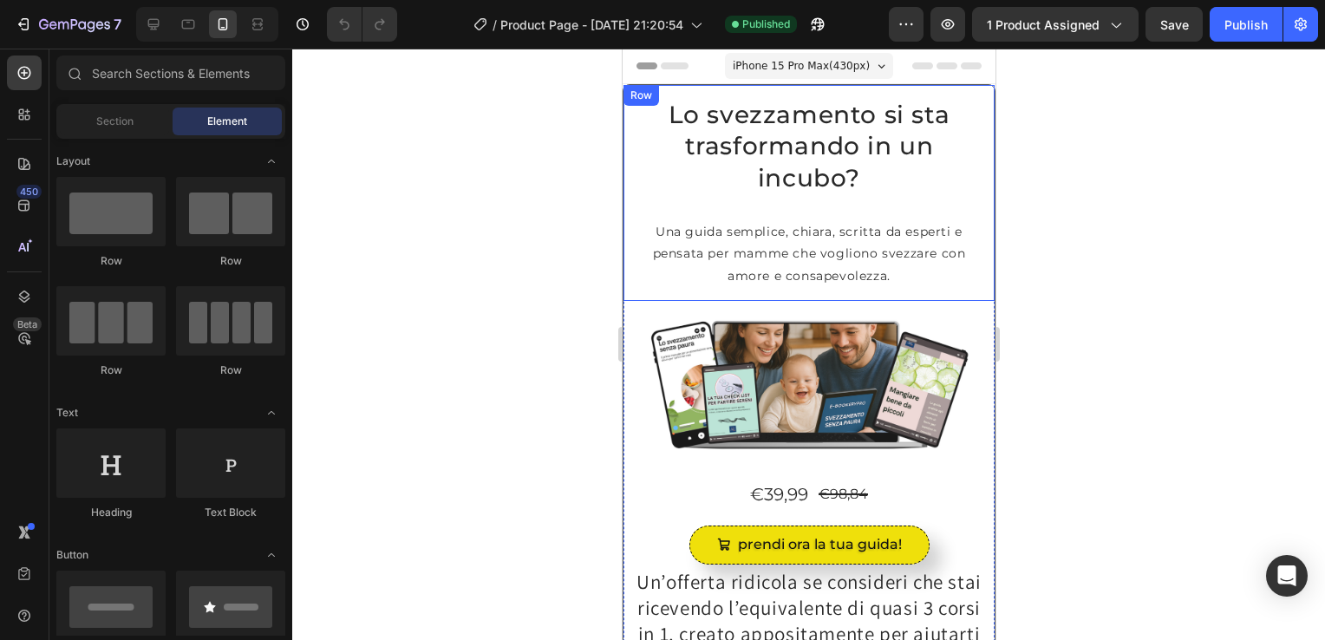
click at [625, 94] on div "Row" at bounding box center [640, 95] width 36 height 21
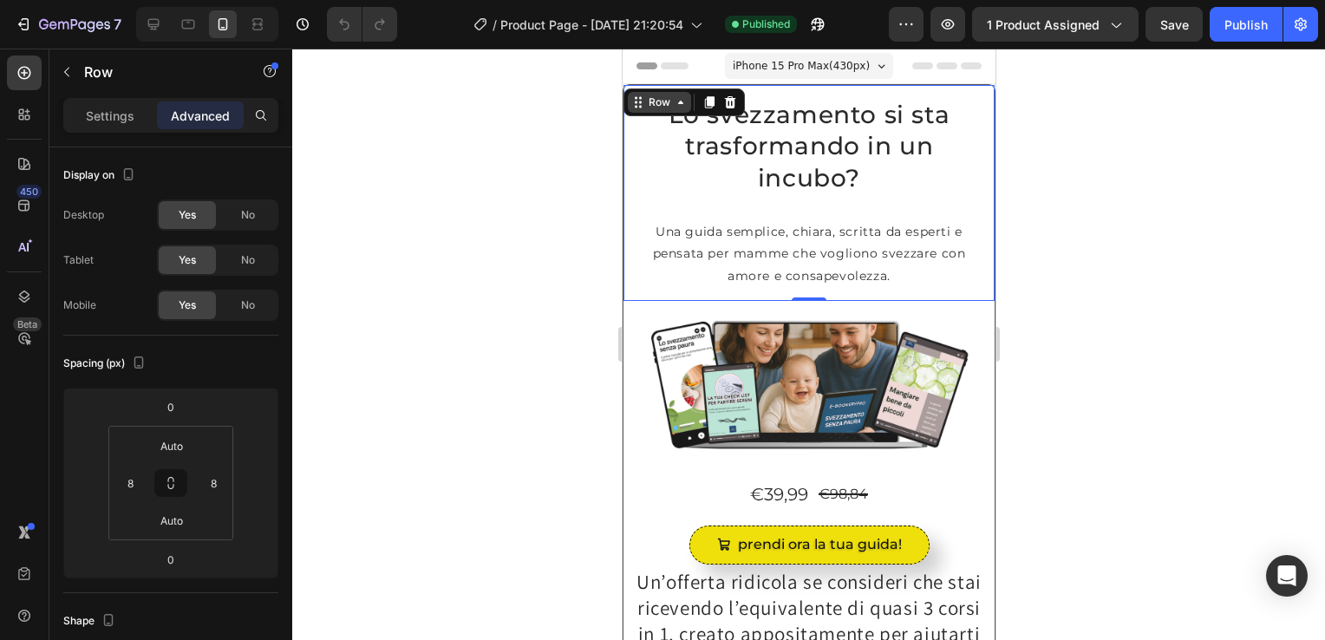
click at [659, 107] on div "Row" at bounding box center [658, 102] width 29 height 16
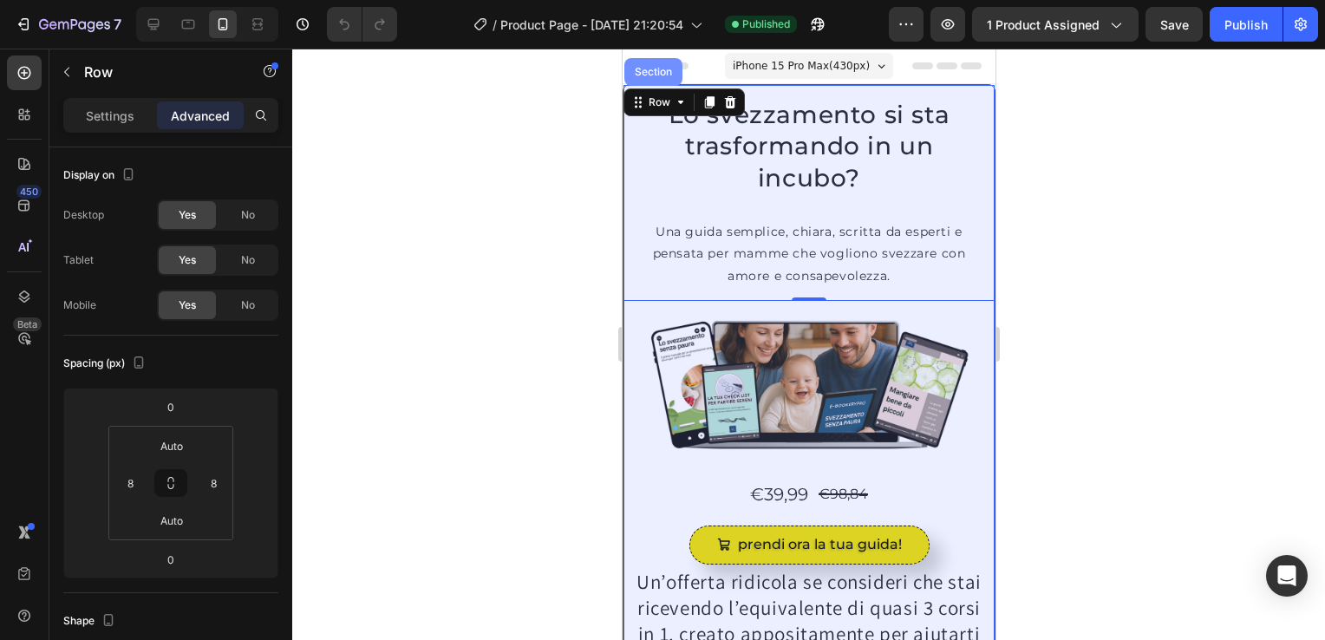
click at [662, 77] on div "Section" at bounding box center [652, 72] width 58 height 28
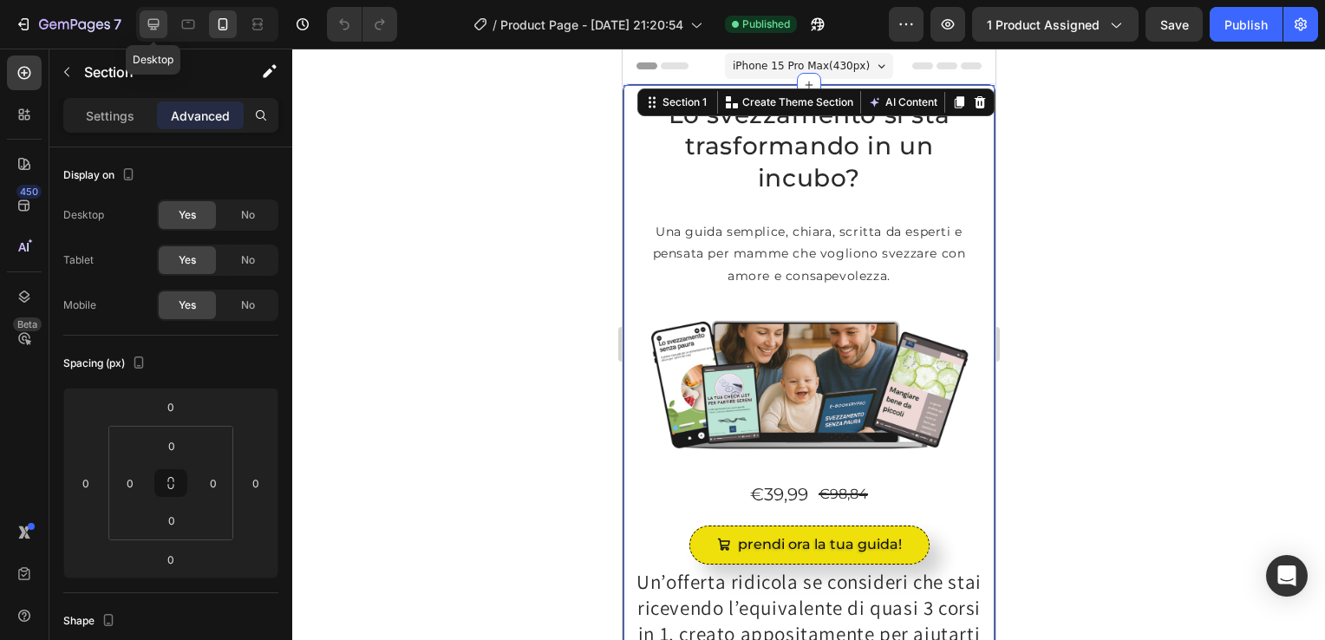
click at [149, 27] on icon at bounding box center [153, 24] width 17 height 17
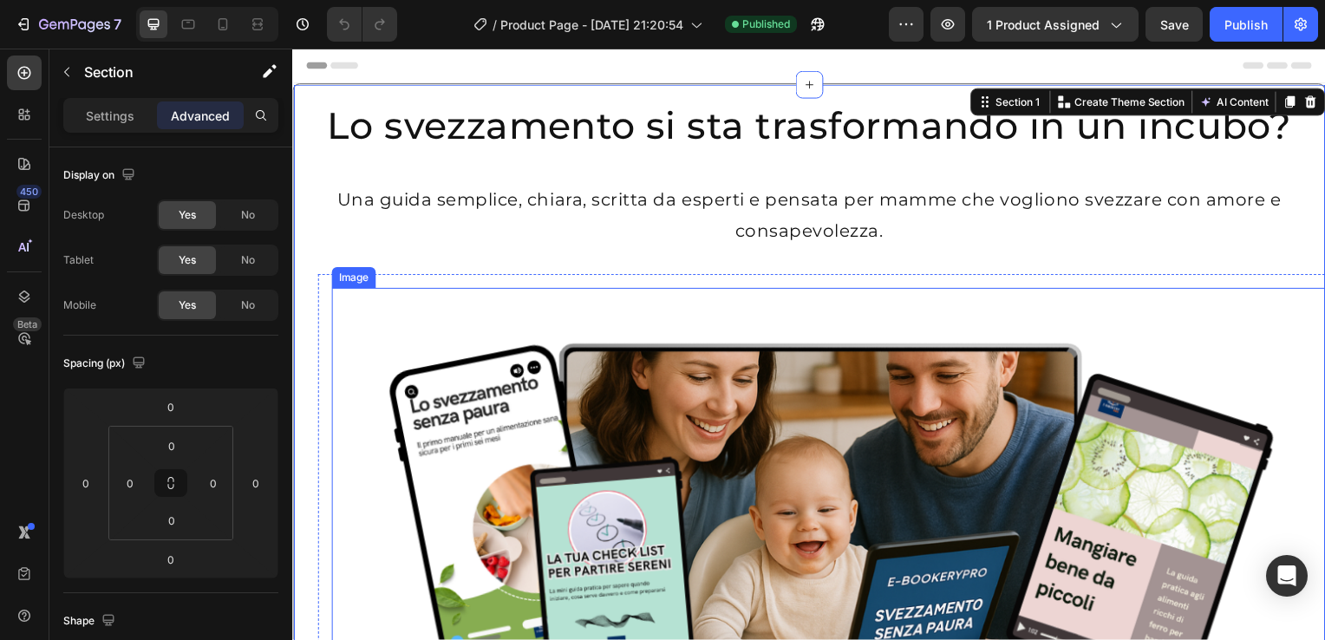
click at [344, 345] on img at bounding box center [833, 518] width 1004 height 456
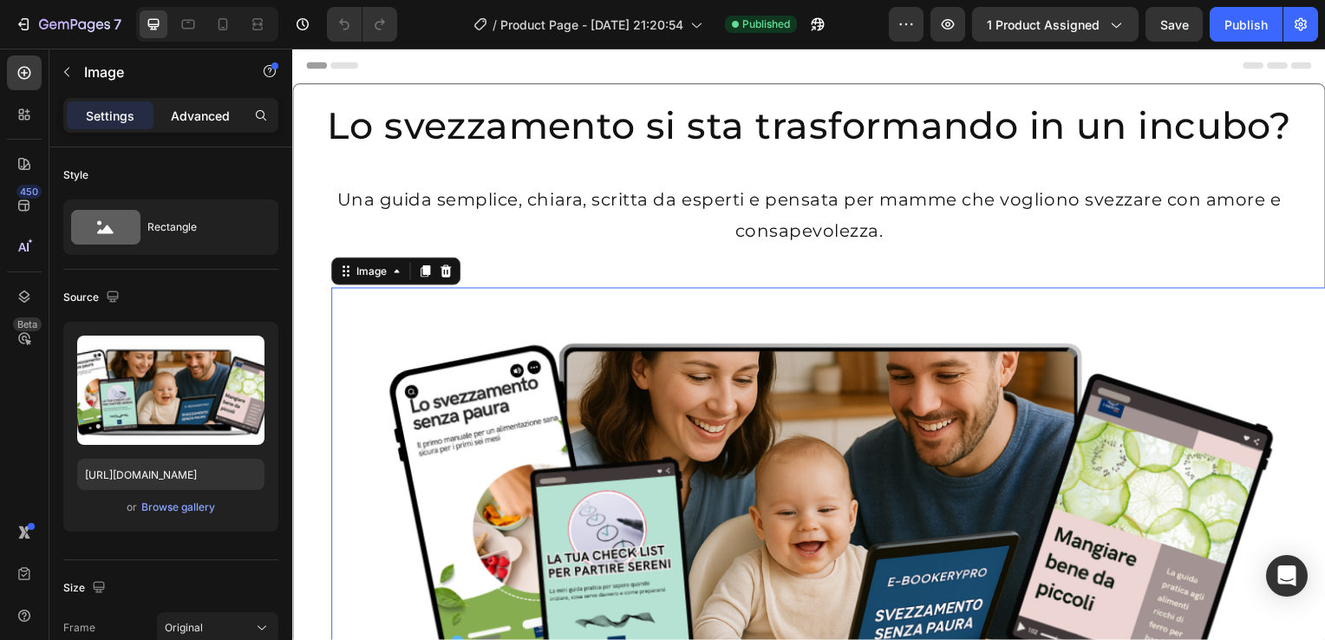
click at [210, 116] on p "Advanced" at bounding box center [200, 116] width 59 height 18
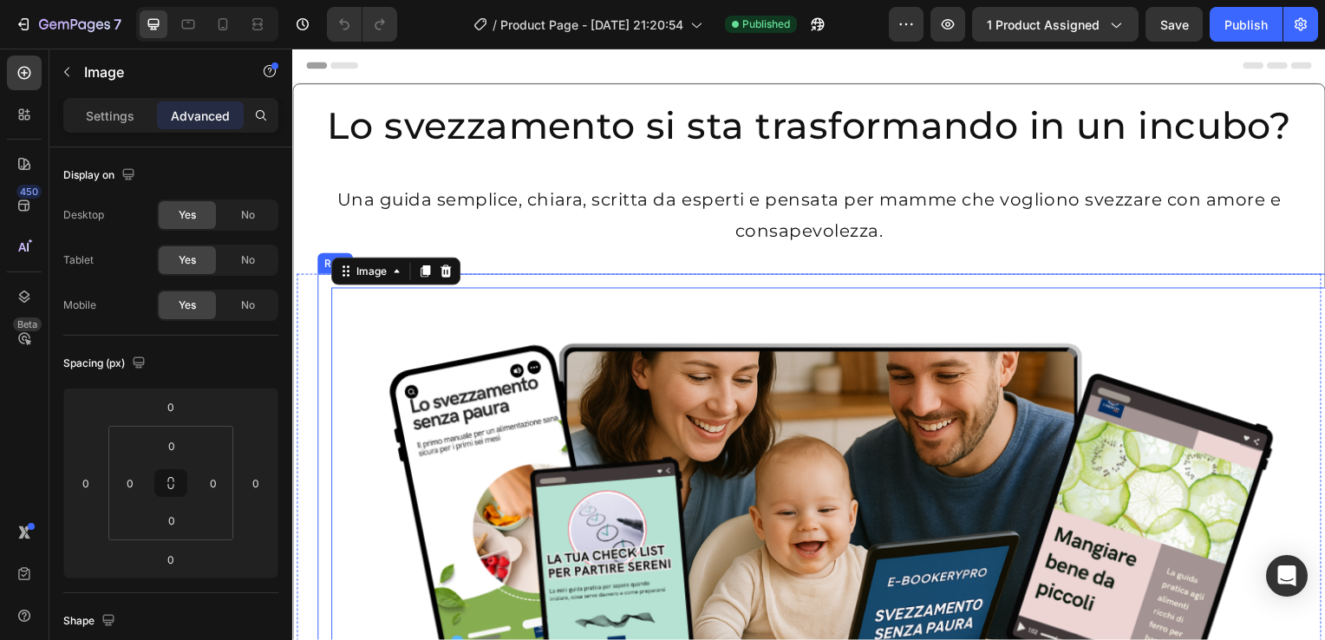
click at [321, 349] on div "Image 0 Row" at bounding box center [833, 518] width 1032 height 484
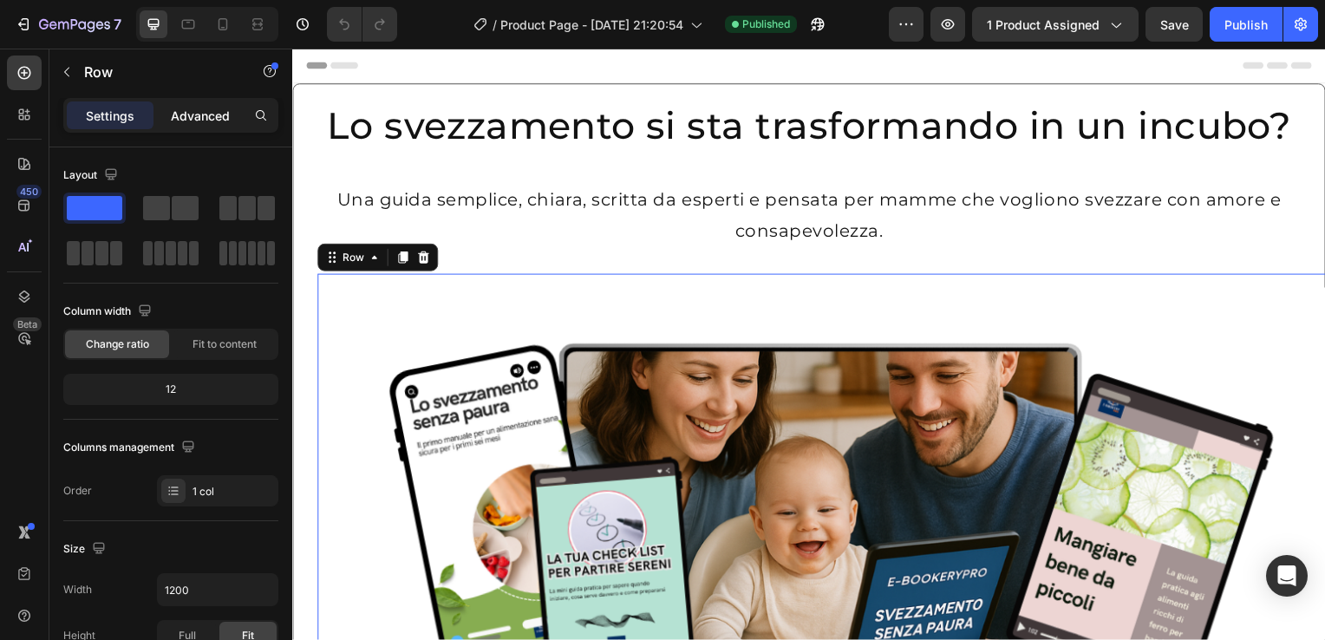
click at [210, 115] on p "Advanced" at bounding box center [200, 116] width 59 height 18
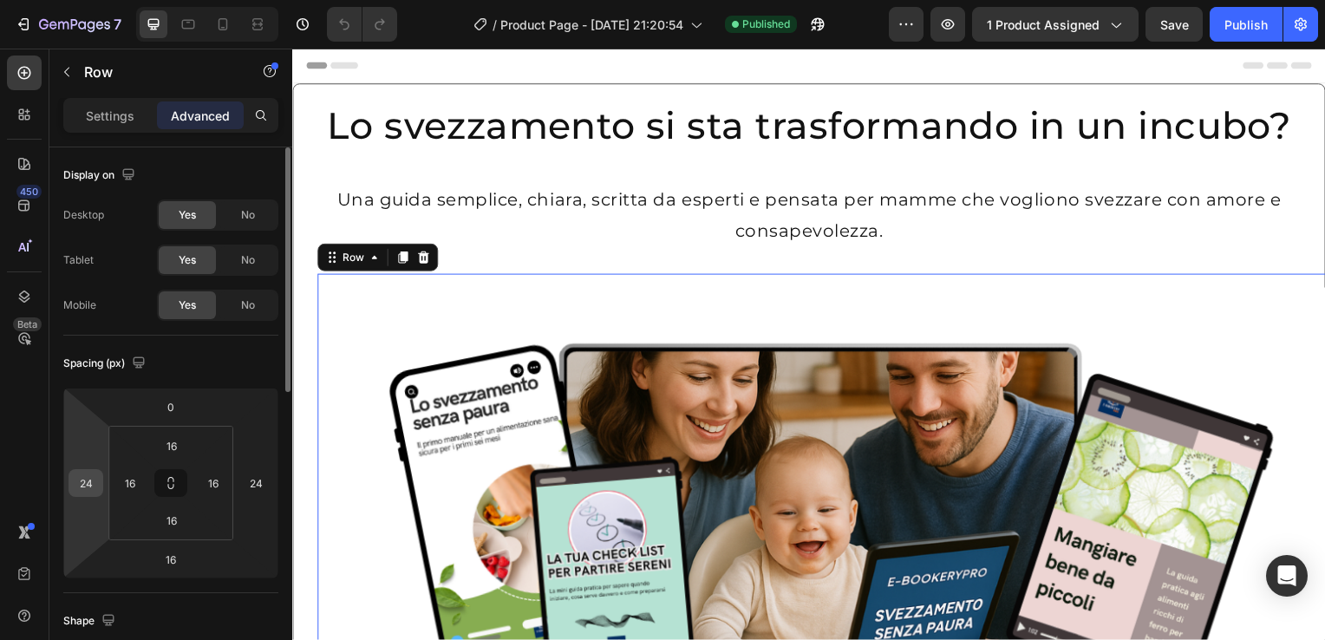
click at [80, 487] on input "24" at bounding box center [86, 483] width 26 height 26
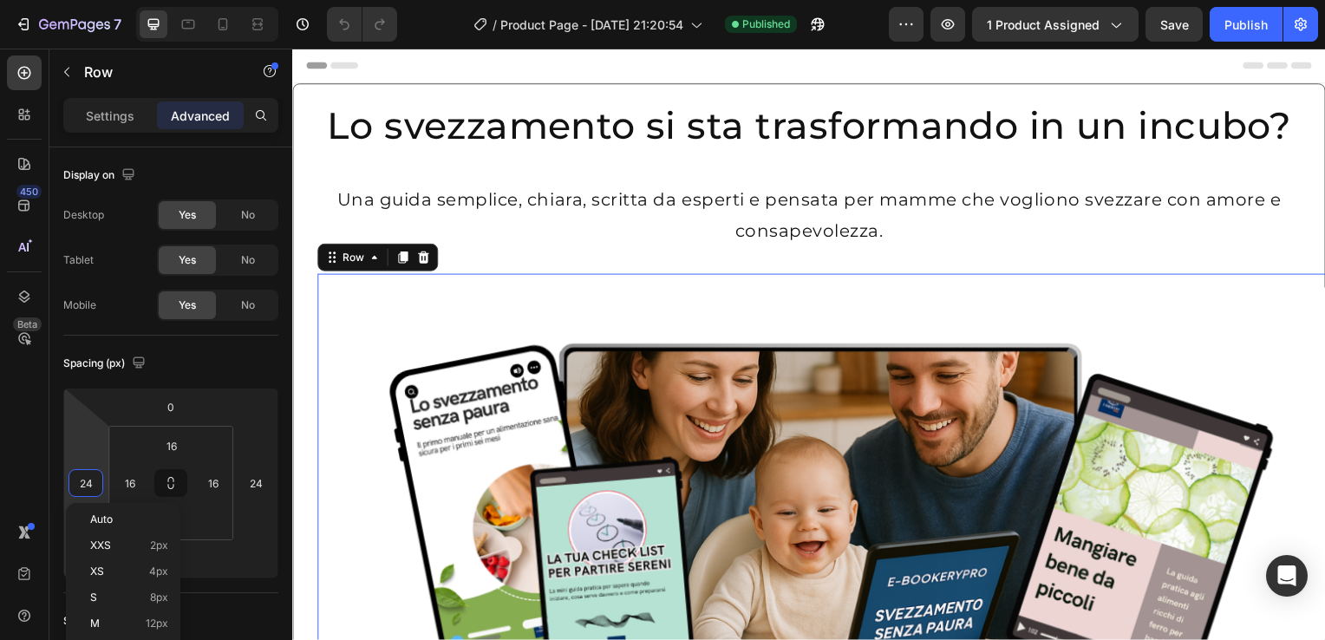
click at [104, 515] on span "Auto" at bounding box center [101, 519] width 23 height 12
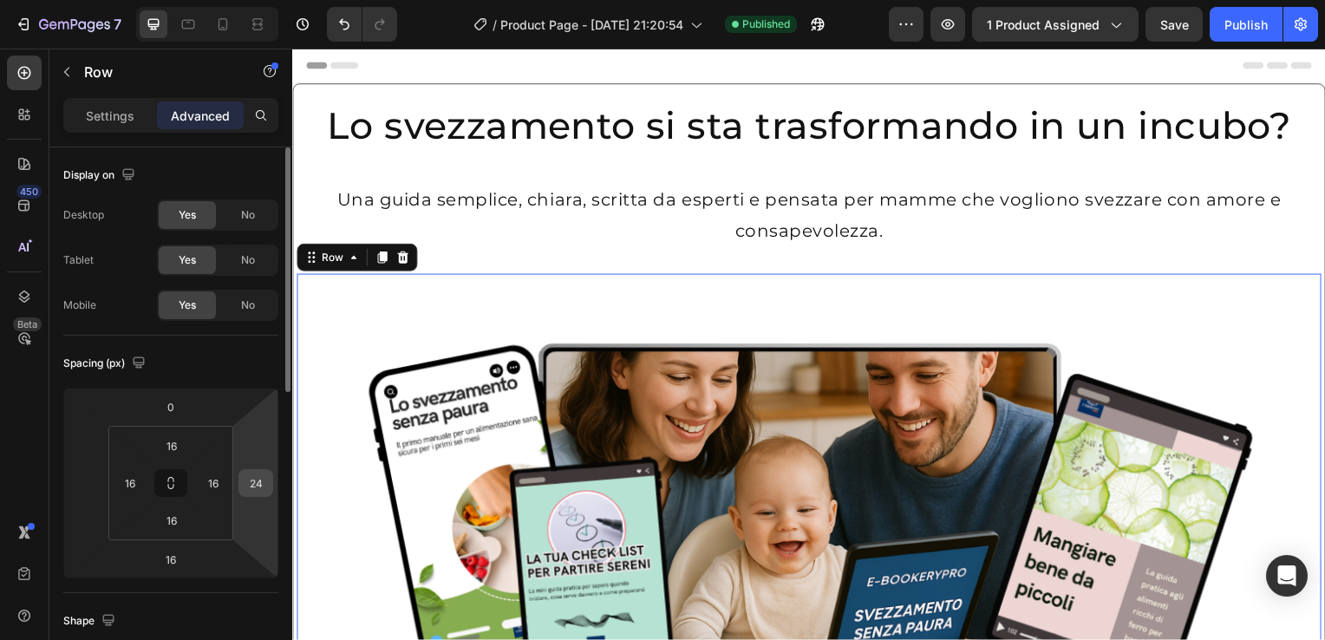
click at [259, 481] on input "24" at bounding box center [256, 483] width 26 height 26
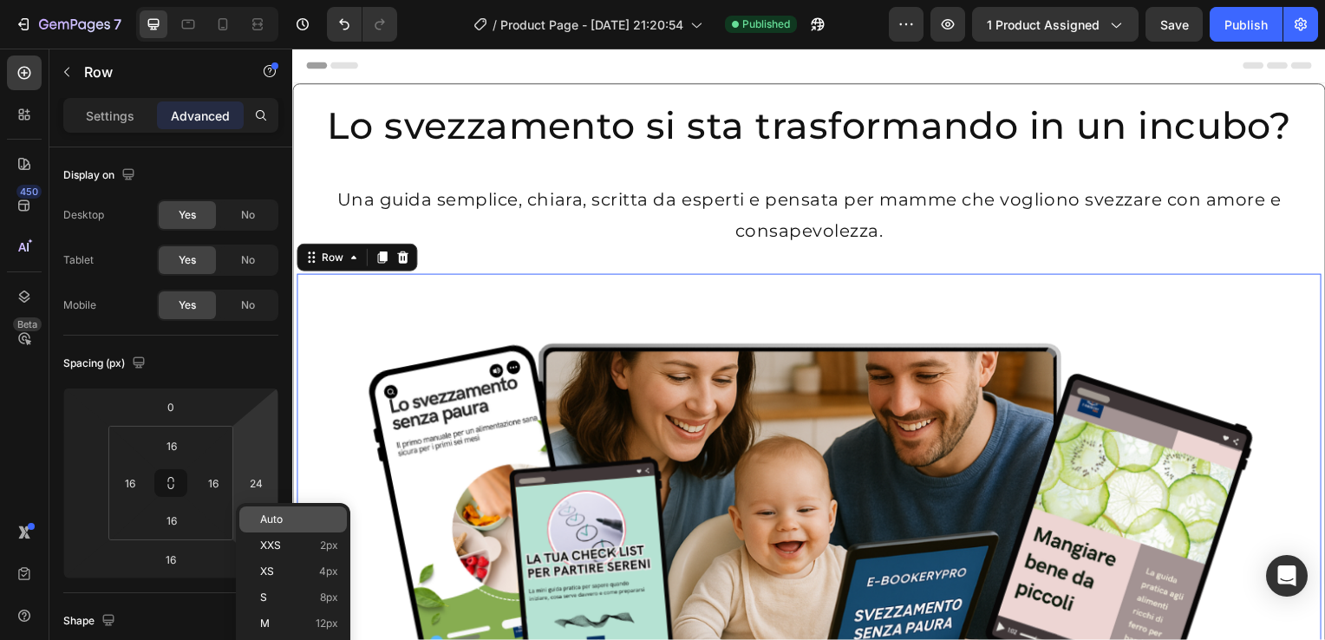
click at [270, 515] on span "Auto" at bounding box center [271, 519] width 23 height 12
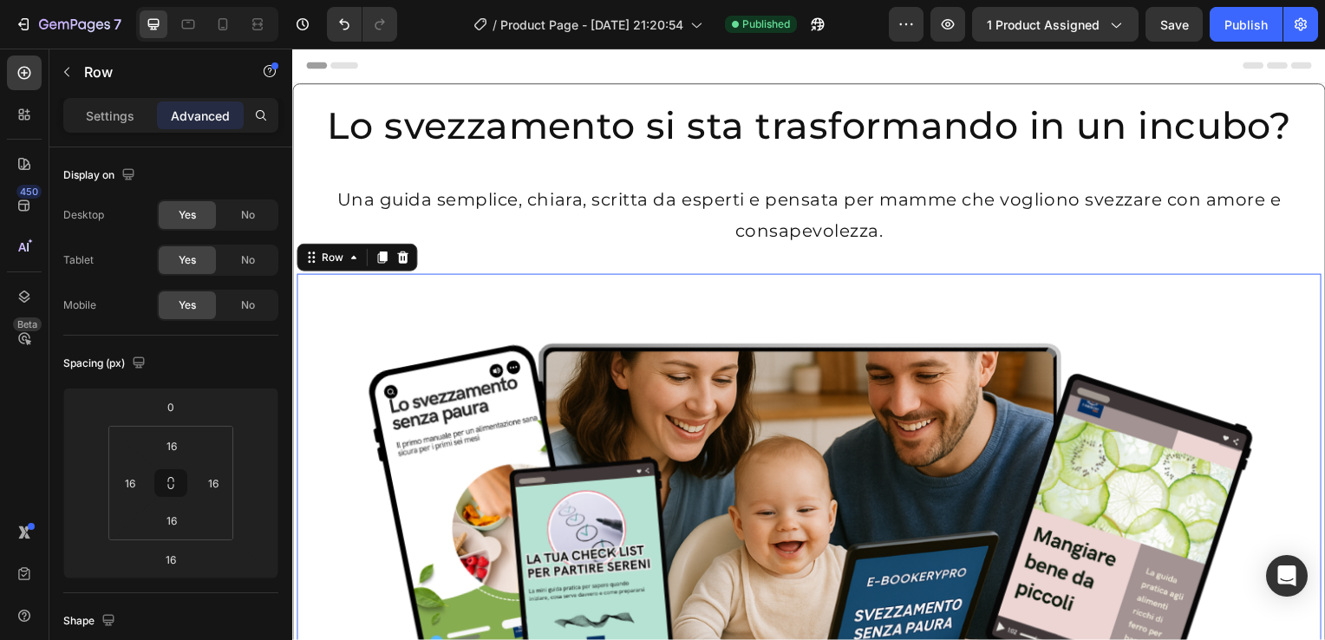
click at [270, 515] on span "Auto" at bounding box center [271, 519] width 23 height 12
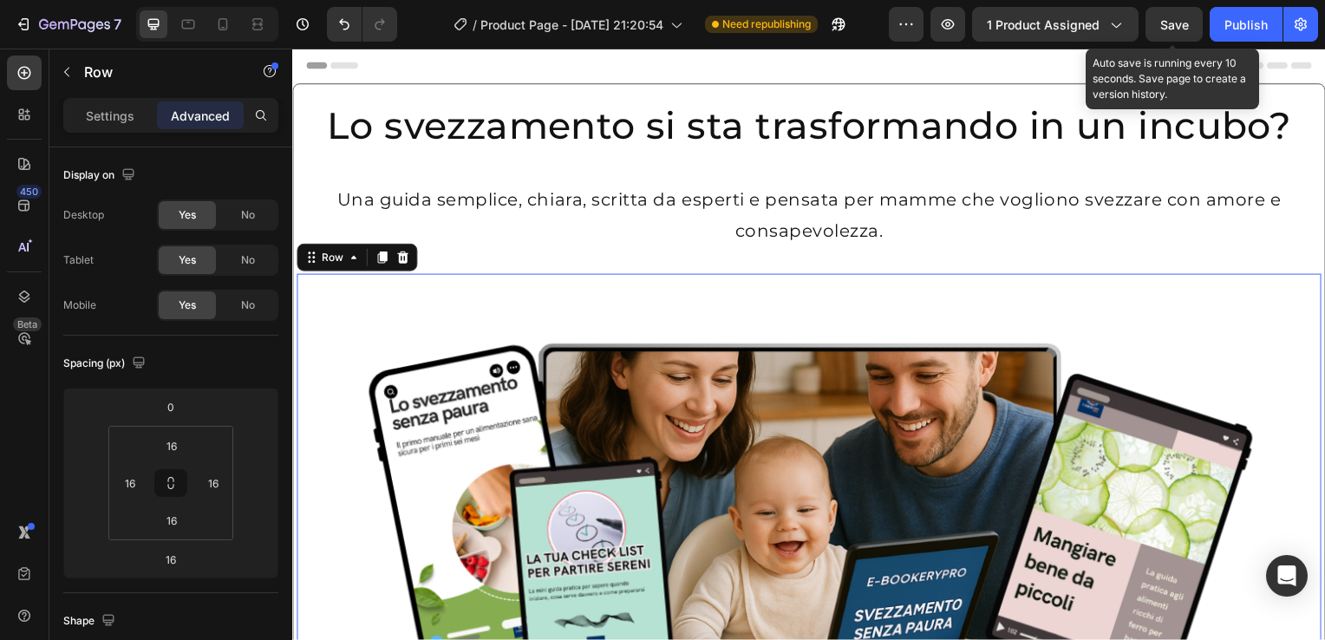
click at [1175, 19] on span "Save" at bounding box center [1174, 24] width 29 height 15
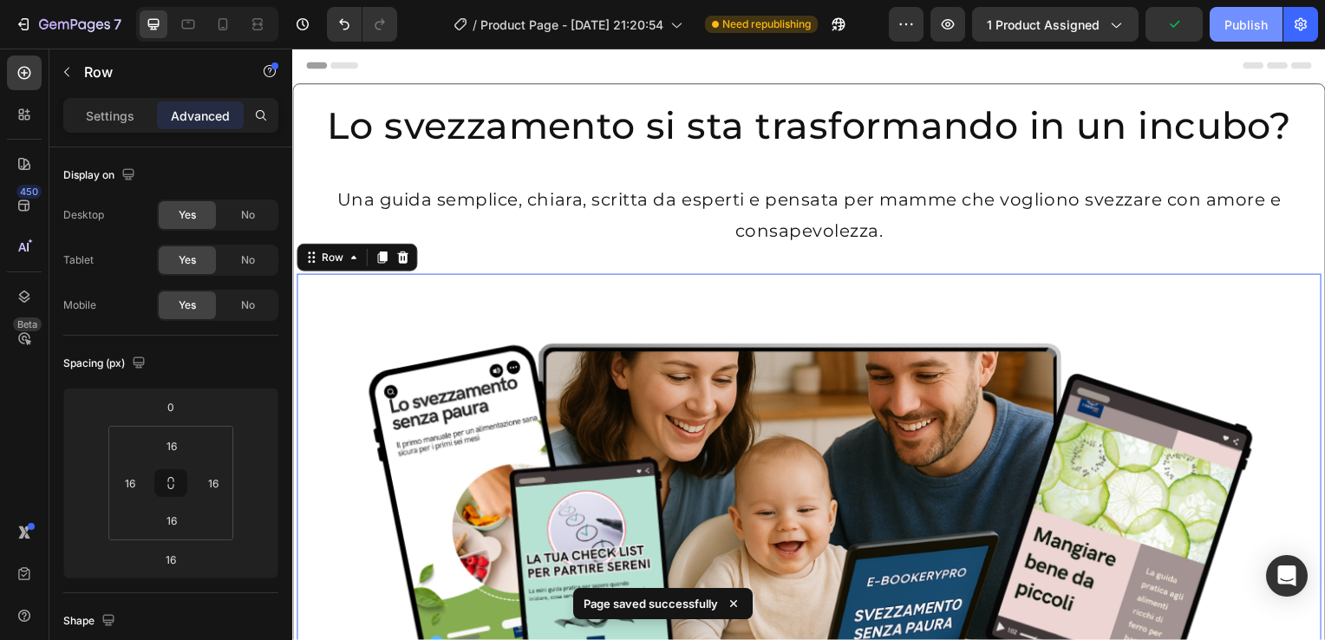
click at [1248, 23] on div "Publish" at bounding box center [1245, 25] width 43 height 18
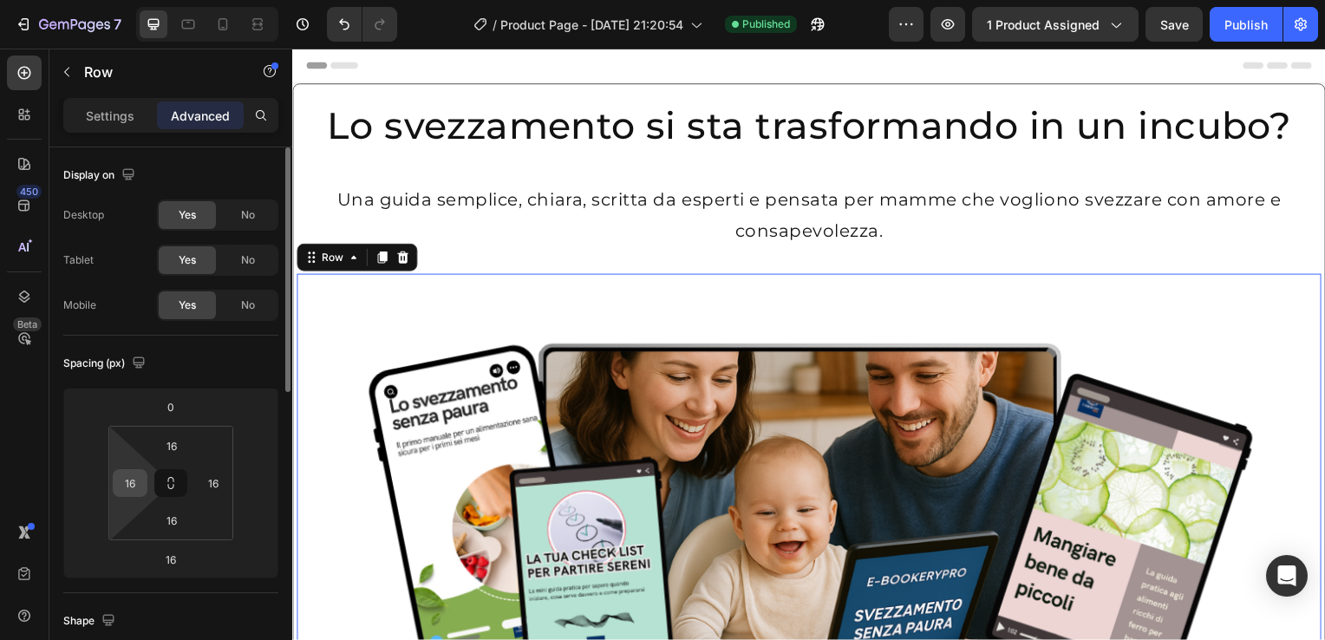
click at [127, 486] on input "16" at bounding box center [130, 483] width 26 height 26
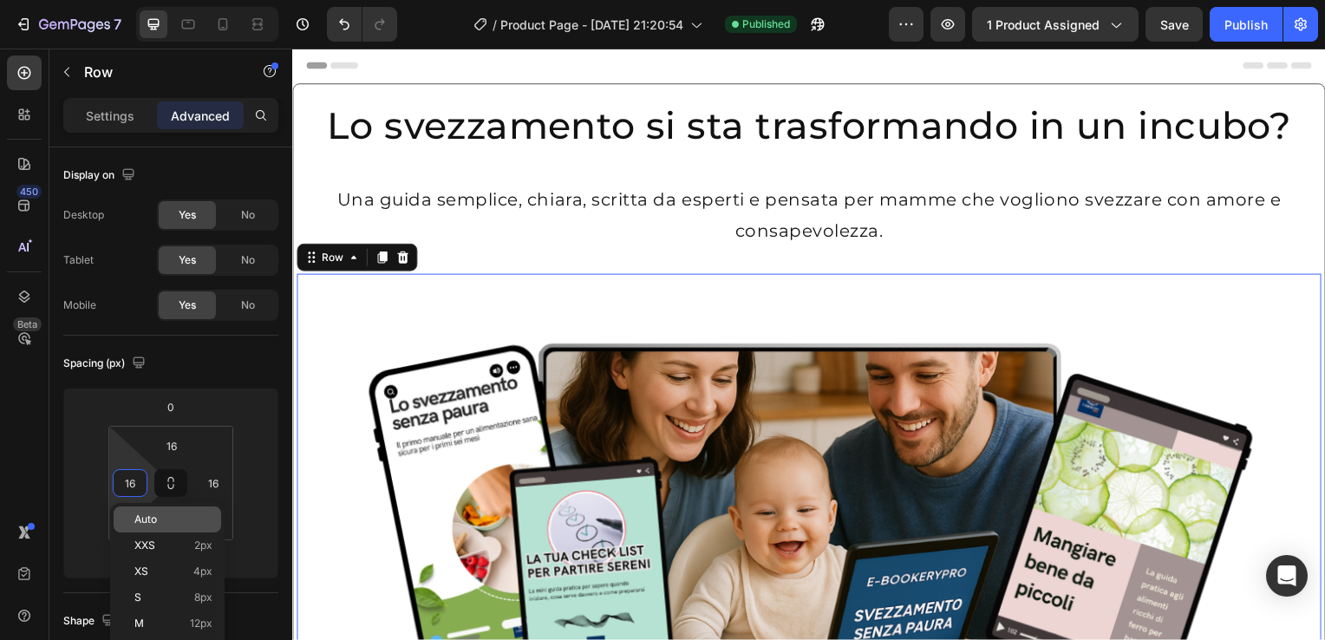
click at [139, 522] on span "Auto" at bounding box center [145, 519] width 23 height 12
type input "Auto"
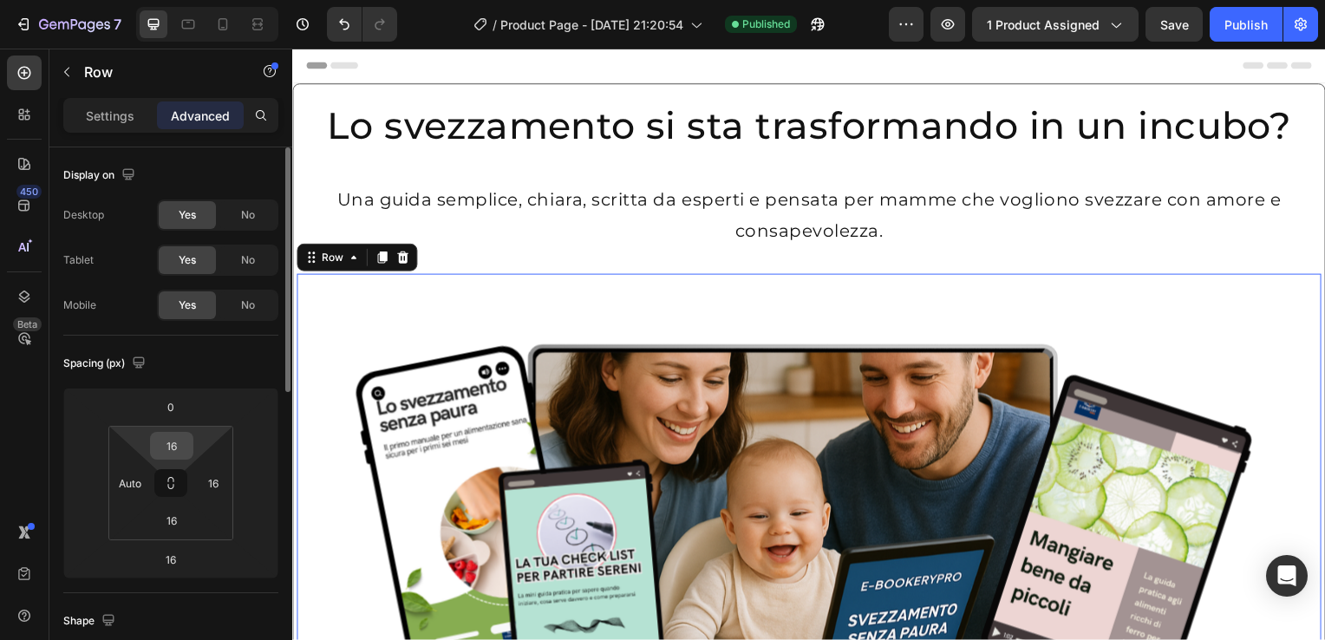
click at [169, 452] on input "16" at bounding box center [171, 446] width 35 height 26
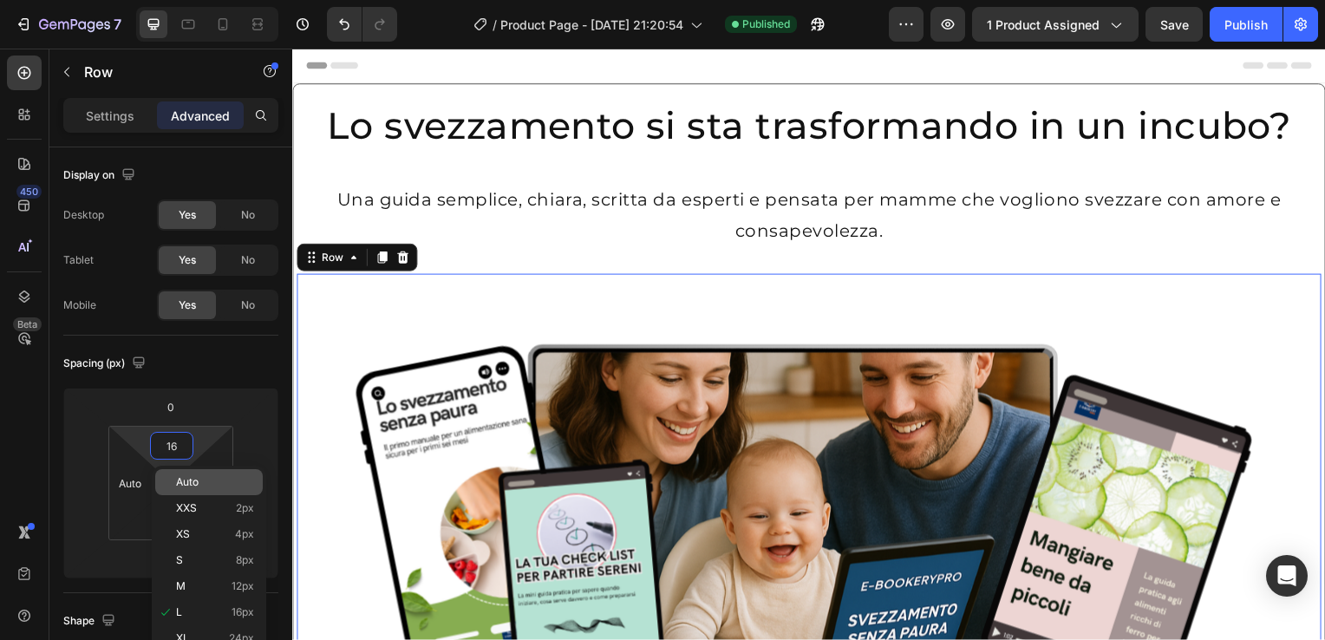
click at [186, 489] on div "Auto" at bounding box center [208, 482] width 107 height 26
type input "Auto"
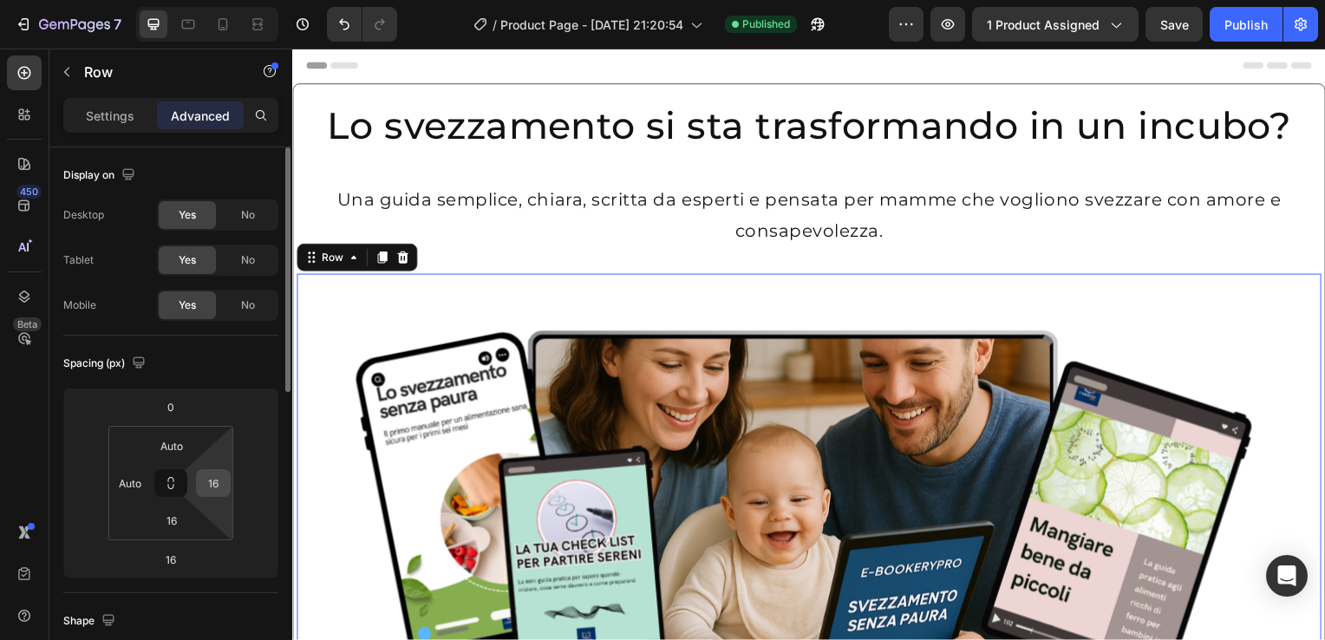
click at [214, 485] on input "16" at bounding box center [213, 483] width 26 height 26
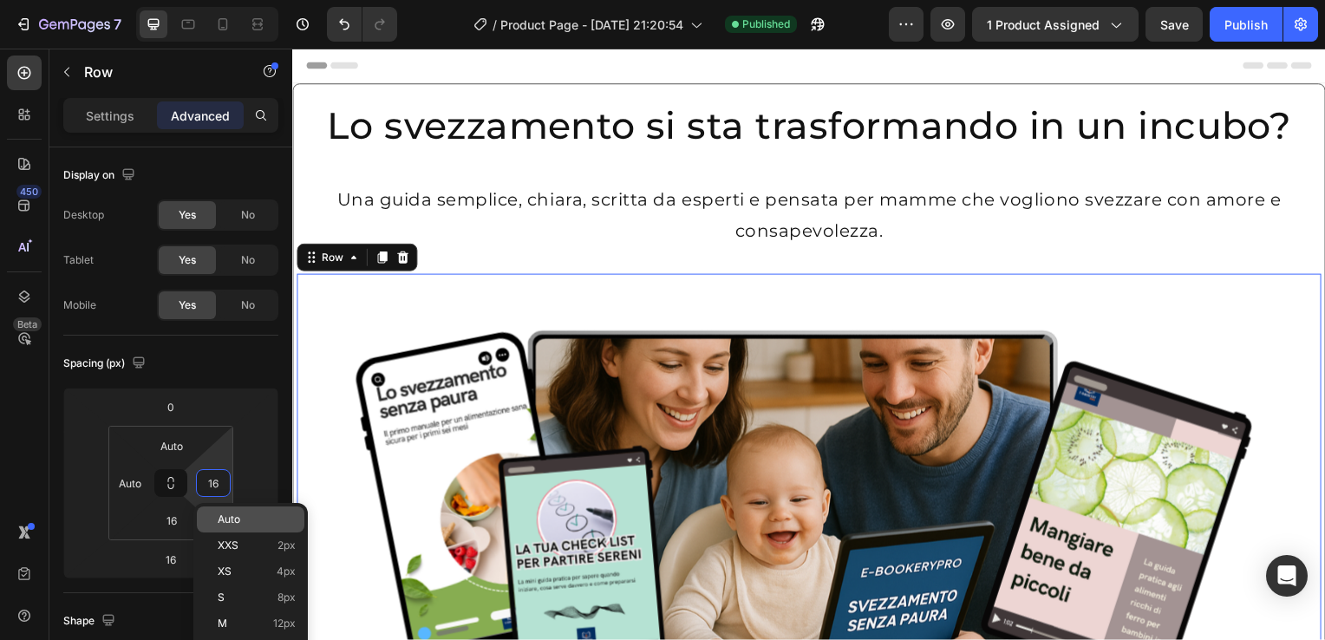
click at [254, 522] on p "Auto" at bounding box center [257, 519] width 78 height 12
type input "Auto"
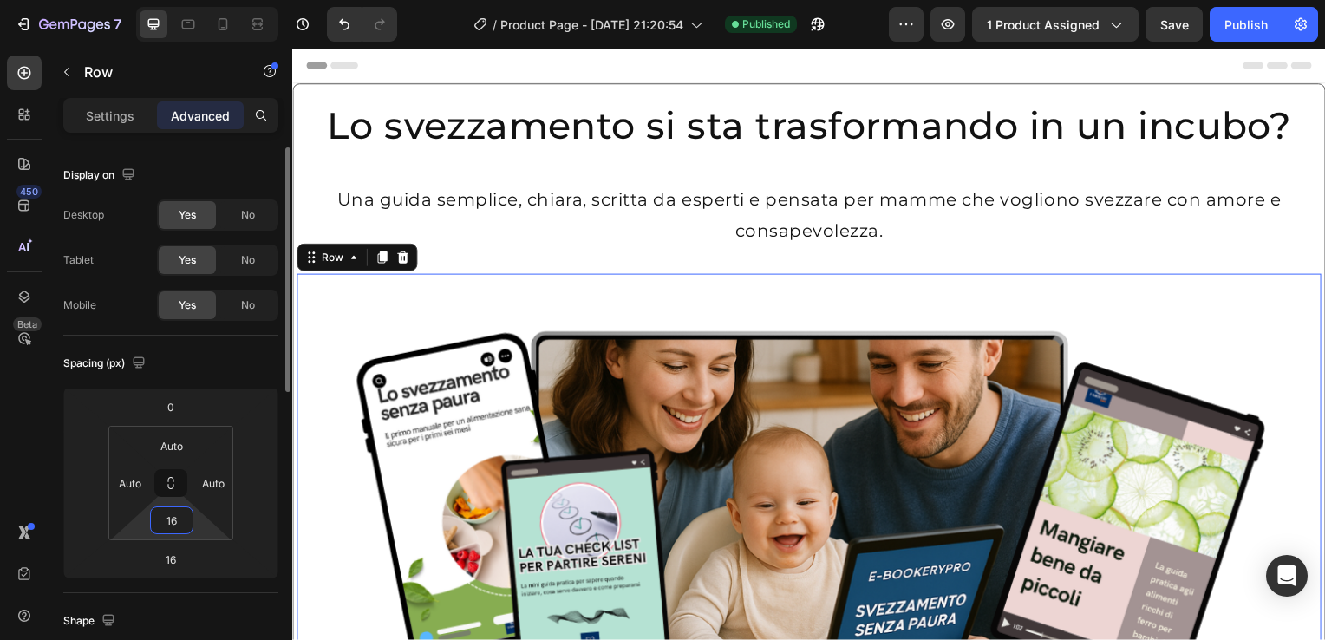
click at [173, 523] on input "16" at bounding box center [171, 520] width 35 height 26
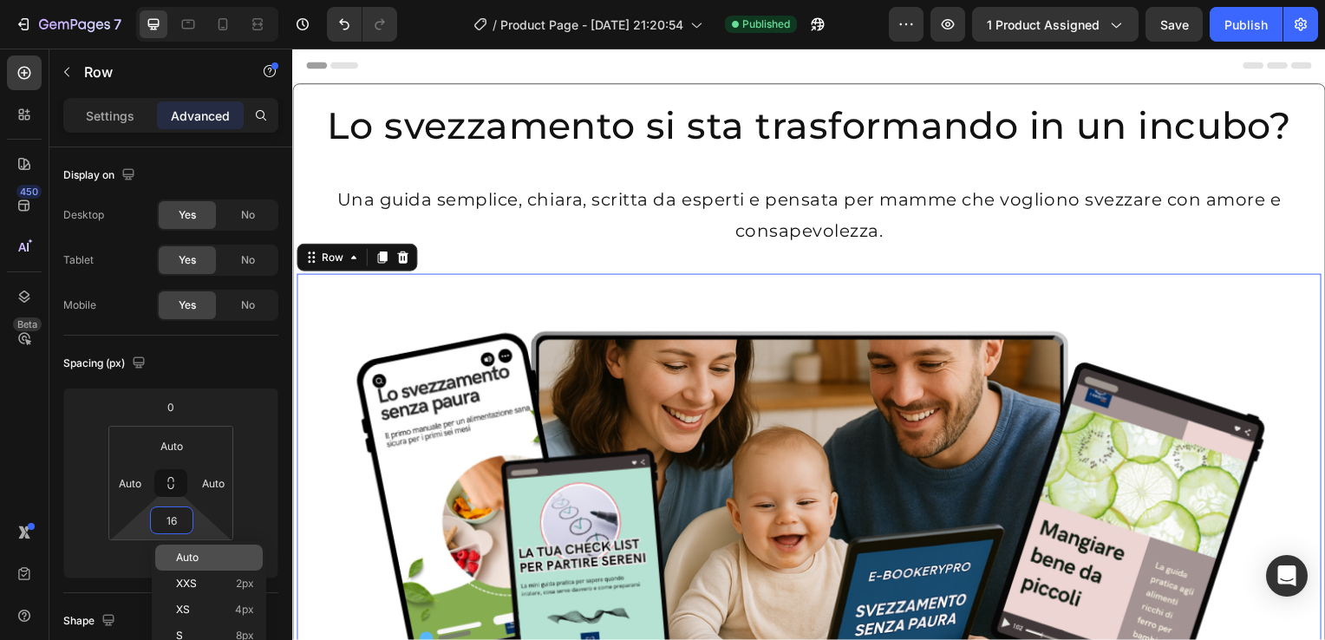
click at [179, 550] on div "Auto" at bounding box center [208, 557] width 107 height 26
type input "Auto"
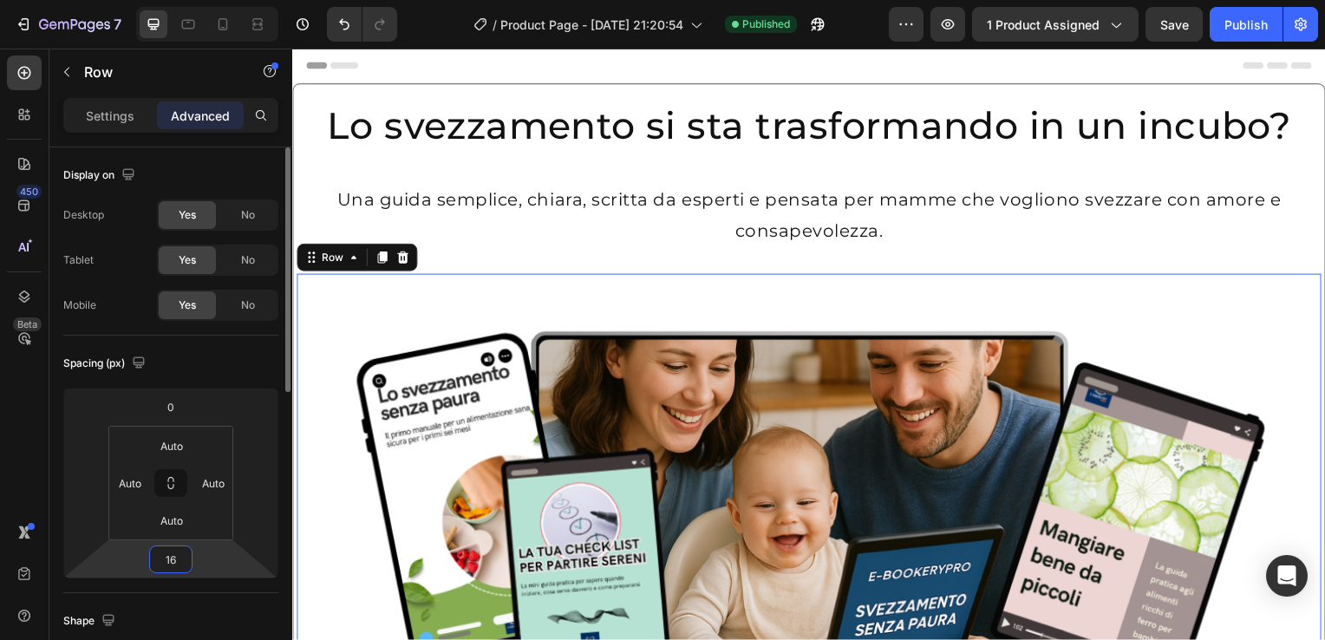
click at [164, 557] on input "16" at bounding box center [170, 559] width 35 height 26
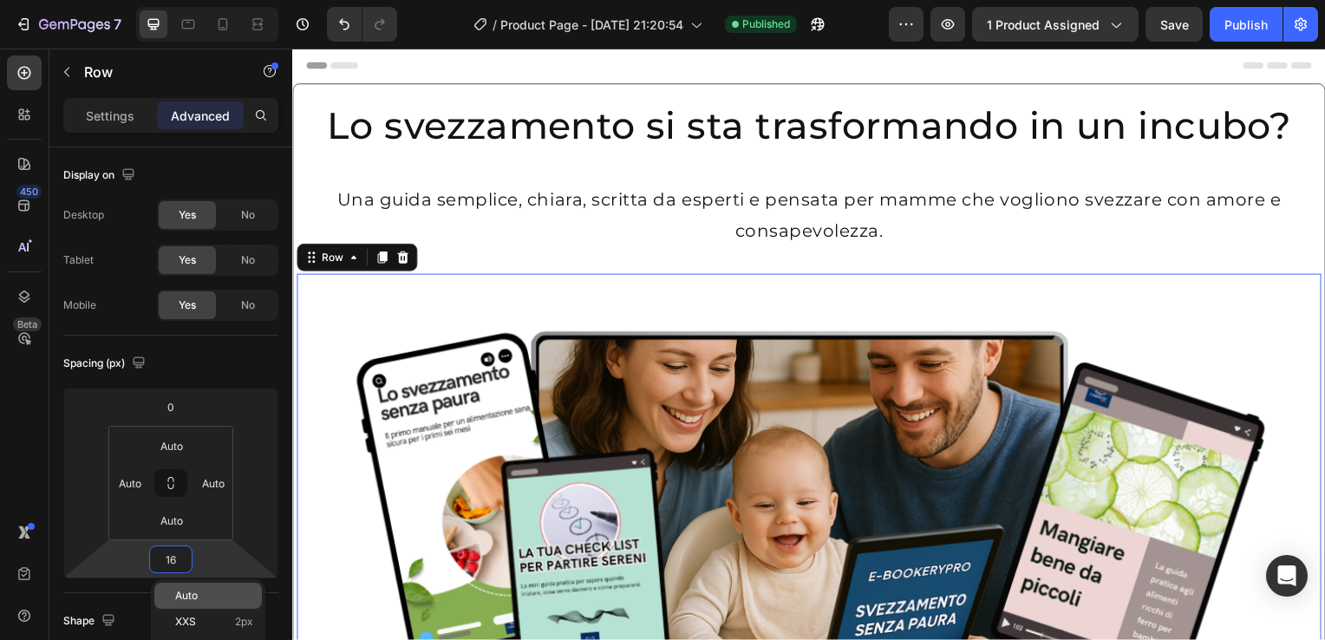
click at [190, 587] on div "Auto" at bounding box center [207, 596] width 107 height 26
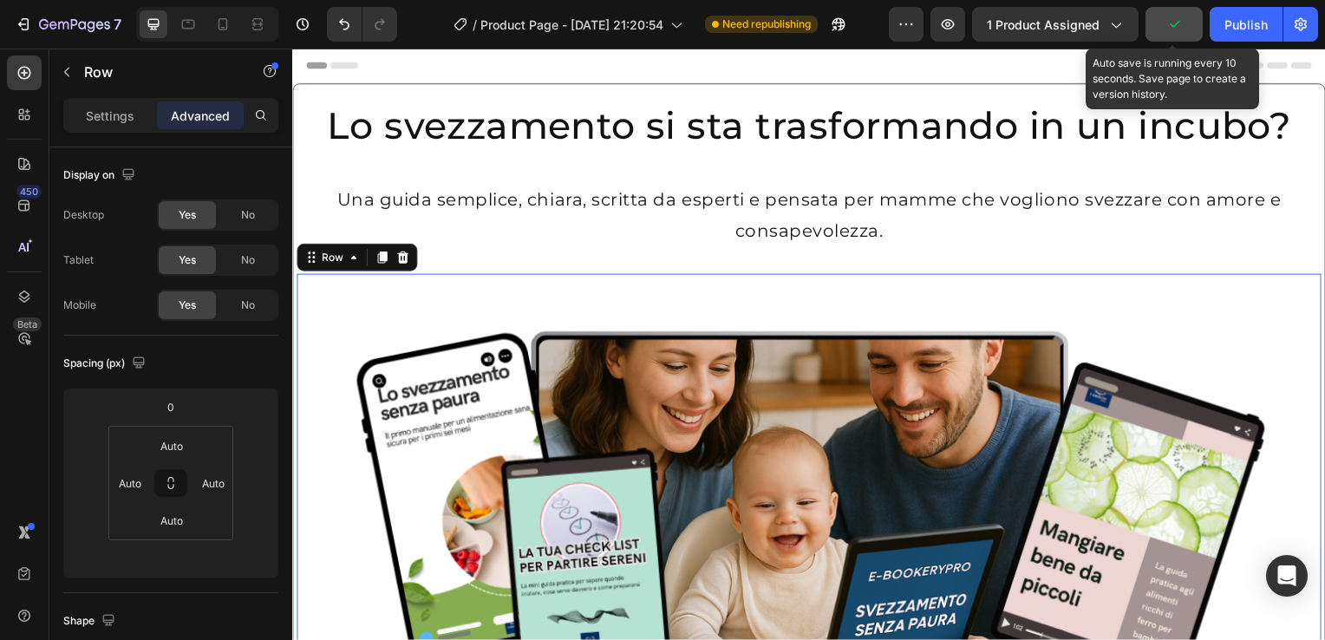
click at [1182, 16] on icon "button" at bounding box center [1173, 24] width 17 height 17
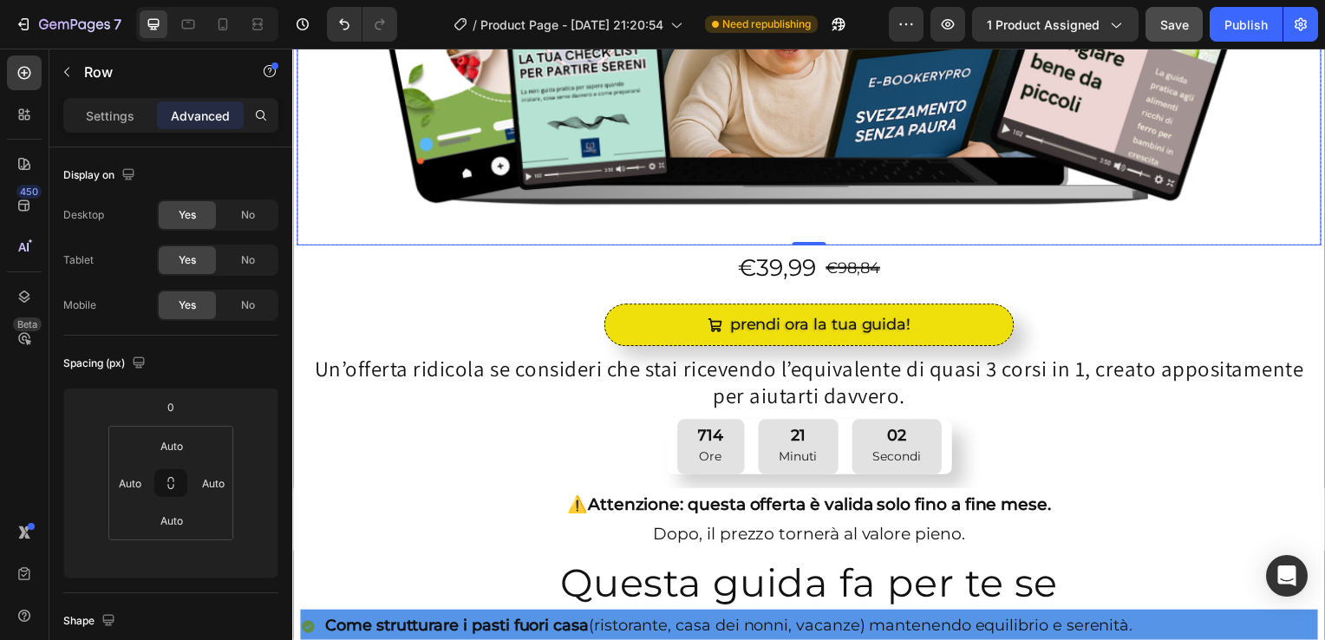
scroll to position [513, 0]
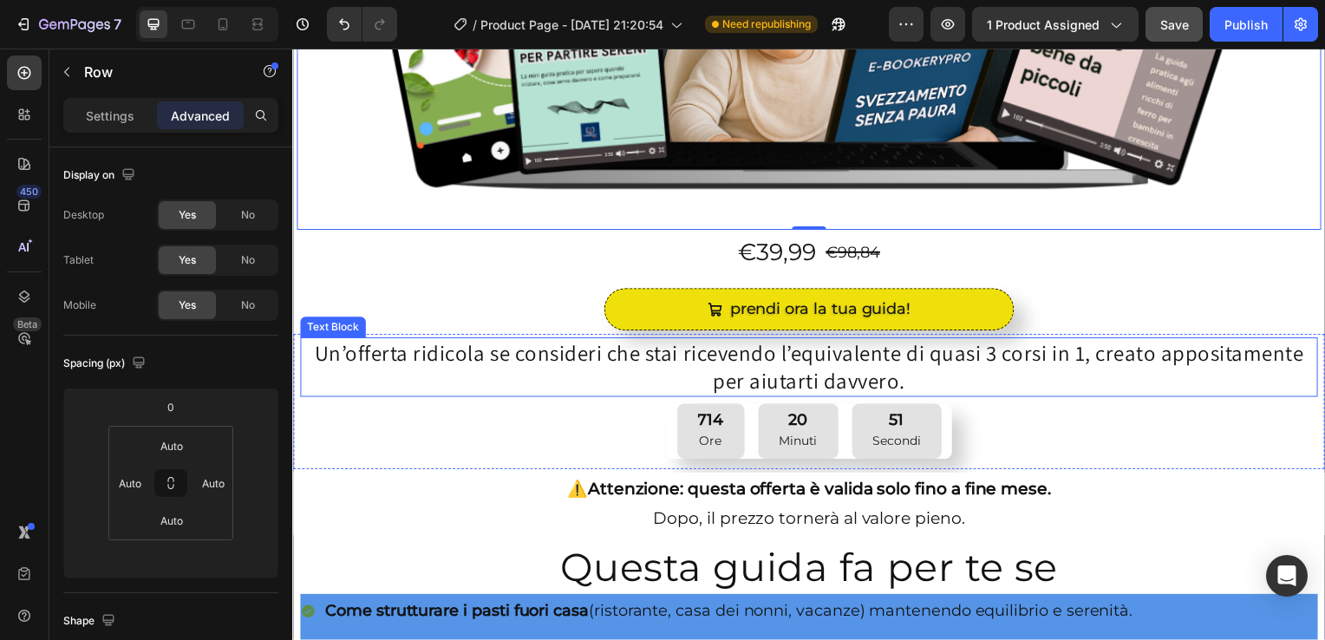
click at [338, 336] on div "Un’offerta ridicola se consideri [PERSON_NAME] ricevendo l’equivalente di quasi…" at bounding box center [812, 404] width 1038 height 137
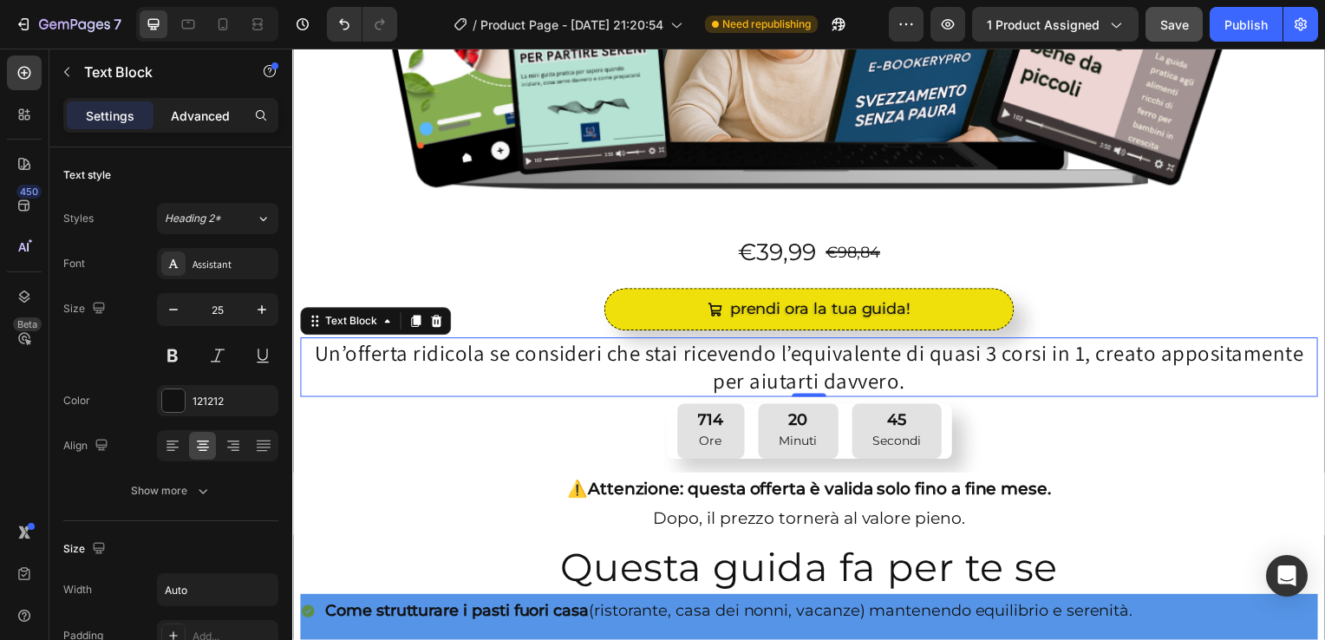
click at [203, 113] on p "Advanced" at bounding box center [200, 116] width 59 height 18
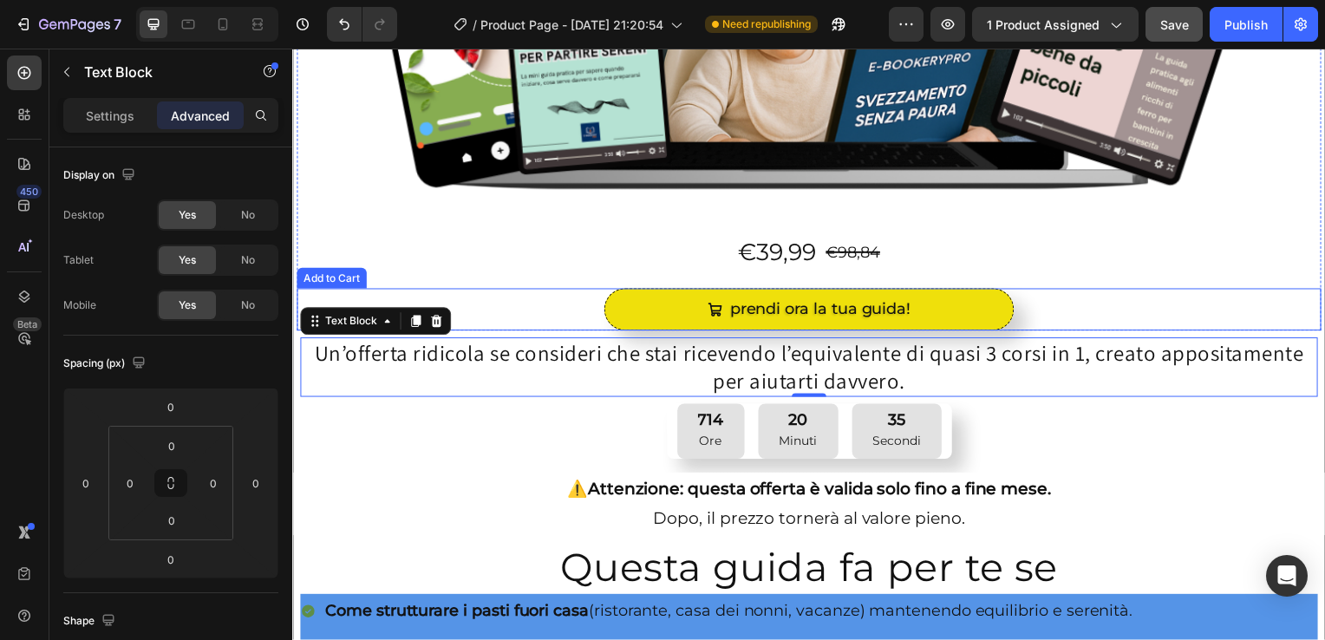
click at [354, 279] on div "Add to Cart" at bounding box center [331, 280] width 70 height 21
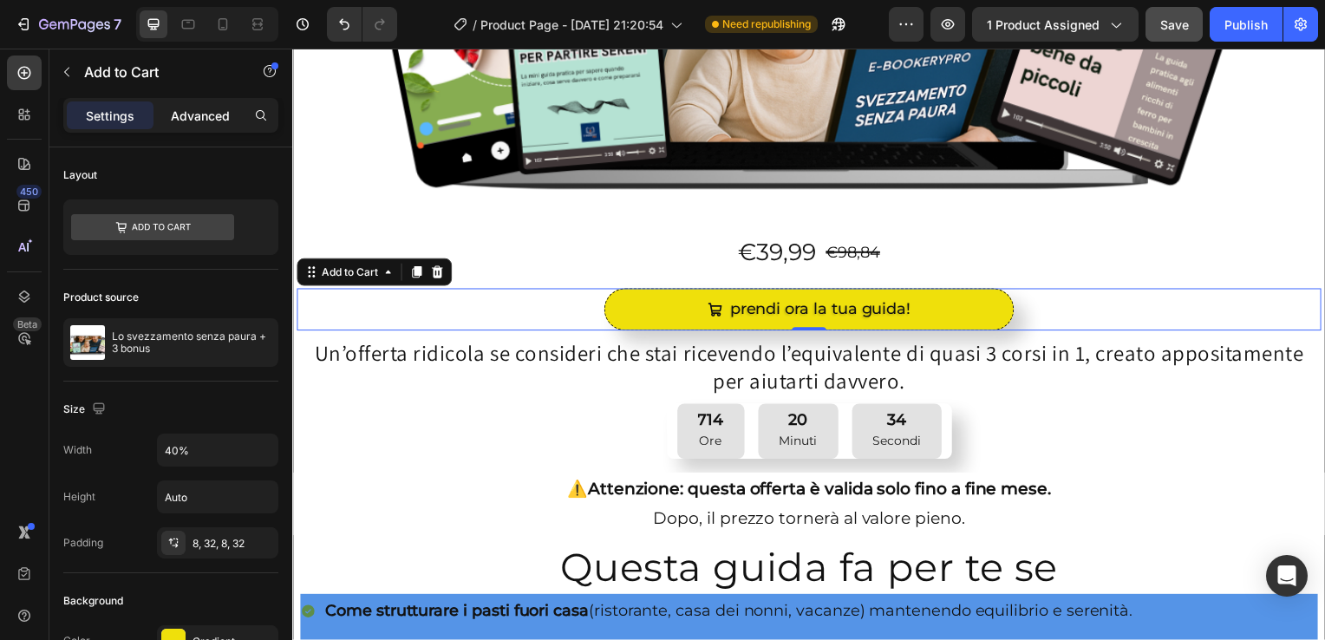
click at [207, 120] on p "Advanced" at bounding box center [200, 116] width 59 height 18
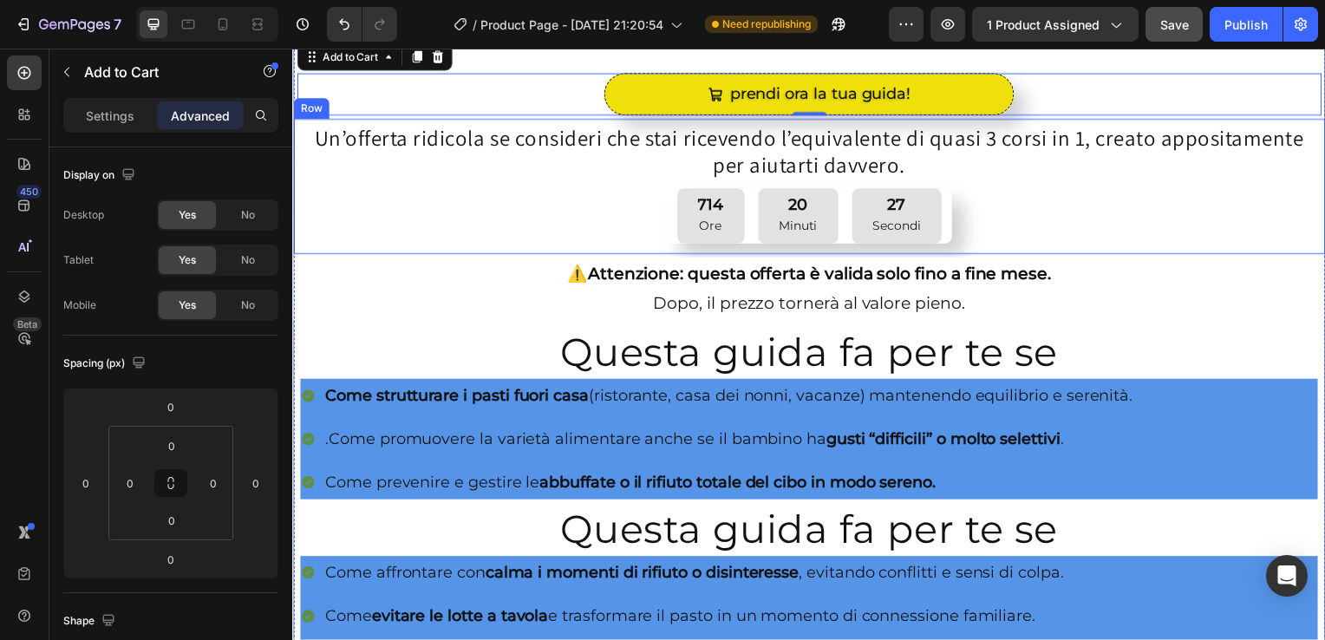
scroll to position [732, 0]
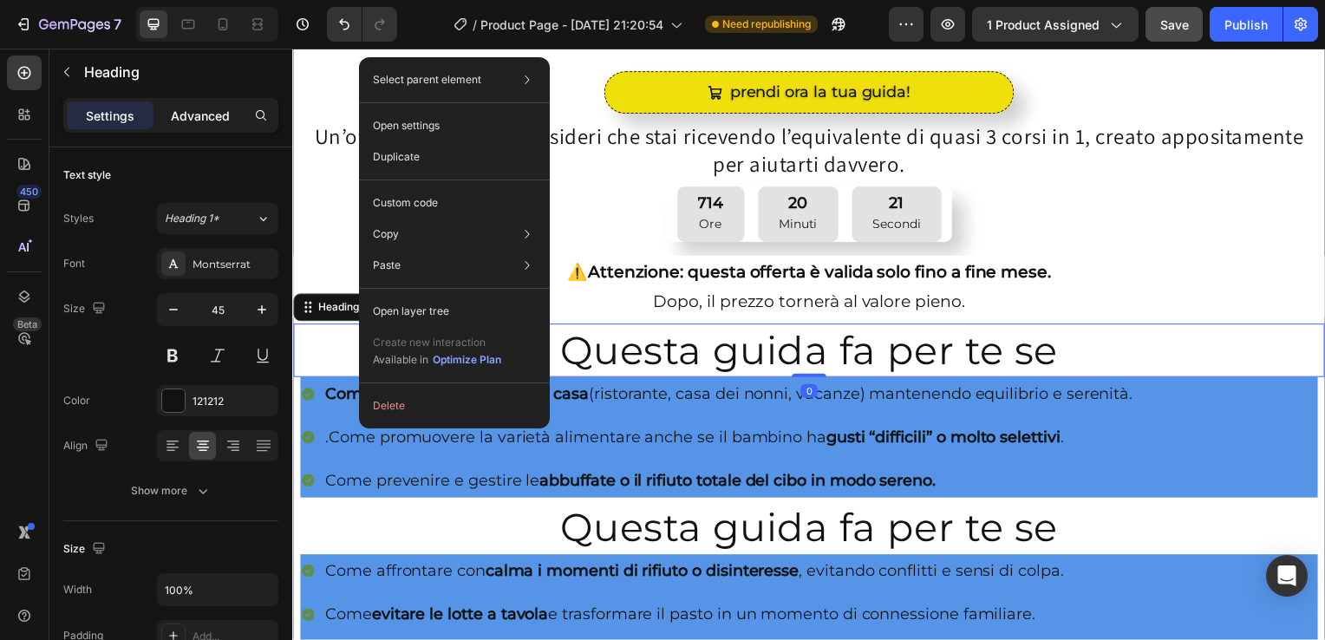
click at [204, 108] on p "Advanced" at bounding box center [200, 116] width 59 height 18
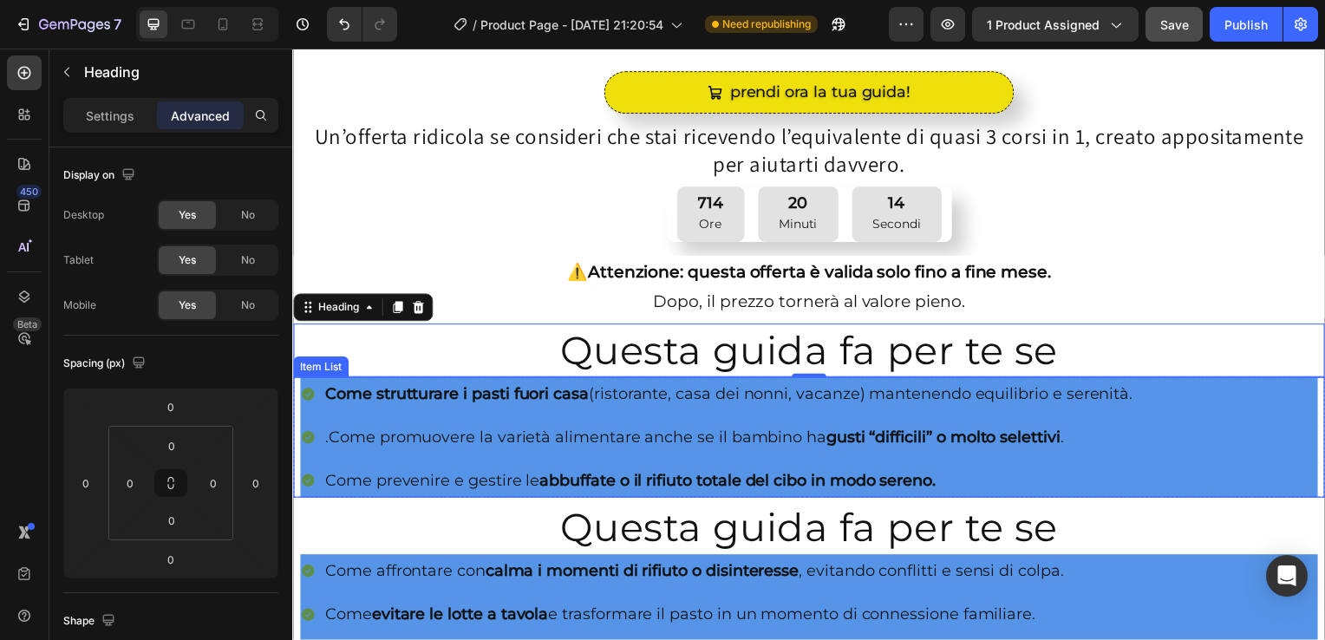
click at [298, 413] on div "Come strutturare i pasti fuori casa (ristorante, casa dei nonni, vacanze) mante…" at bounding box center [812, 440] width 1038 height 120
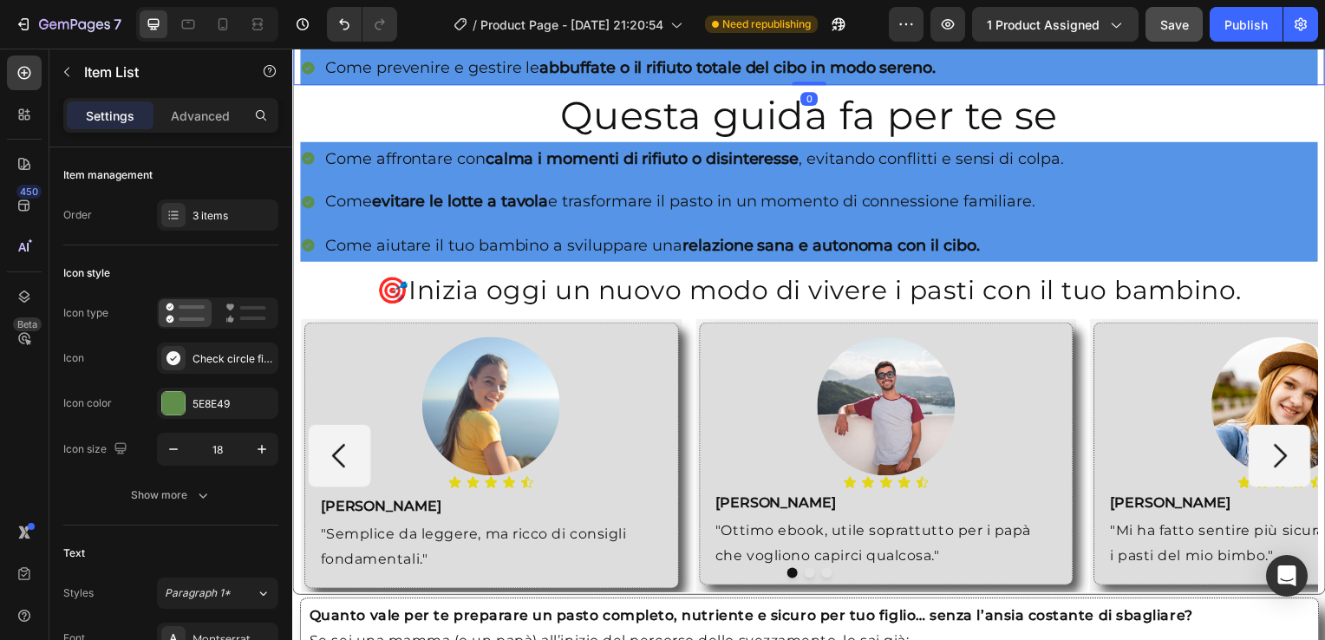
scroll to position [1144, 0]
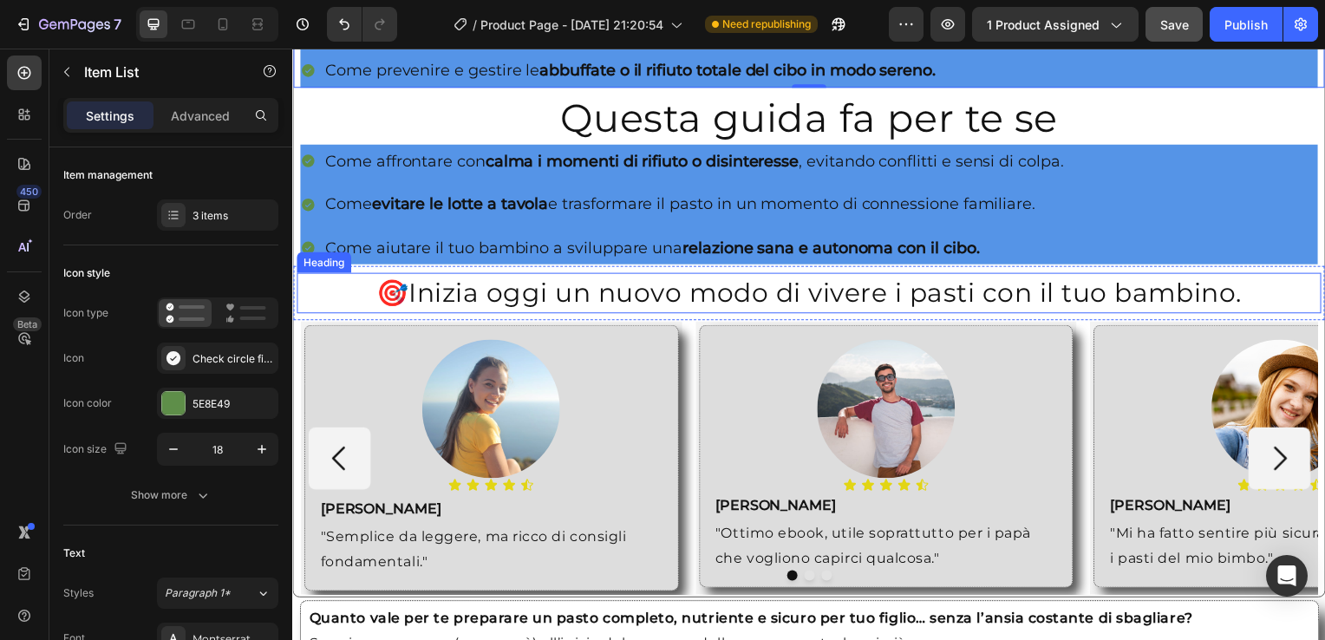
click at [417, 294] on h2 "🎯 Inizia oggi un nuovo modo di vivere i pasti con il tuo bambino." at bounding box center [812, 295] width 1032 height 37
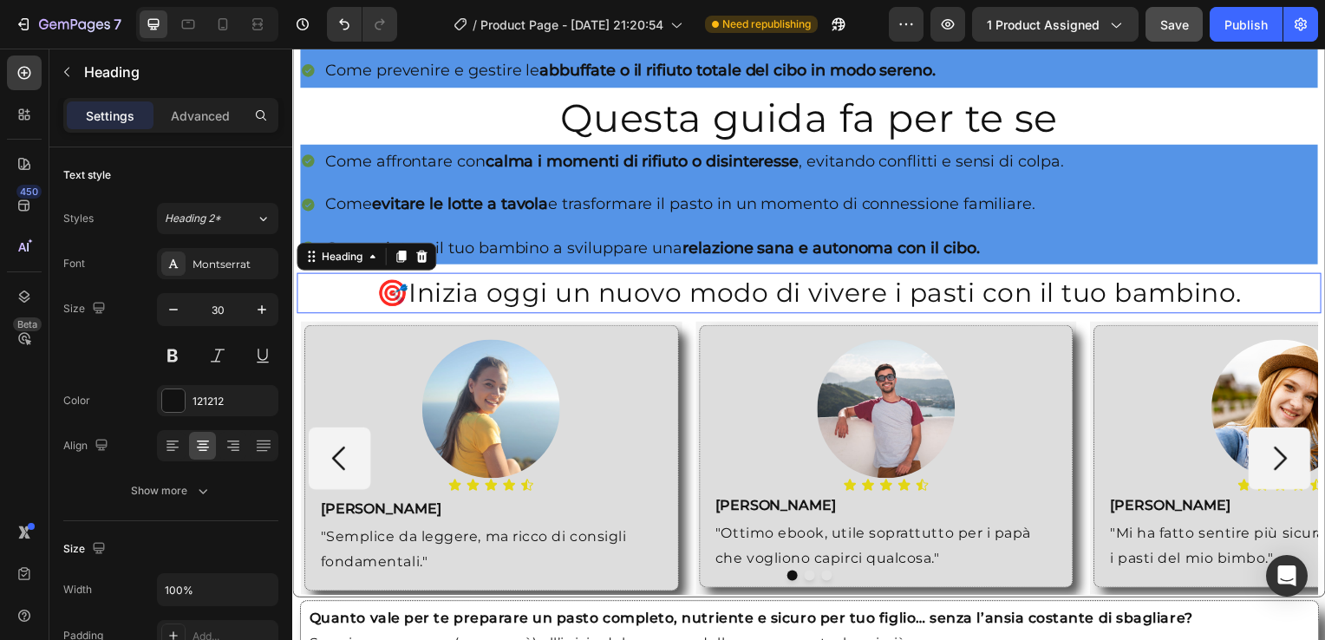
click at [417, 294] on h2 "🎯 Inizia oggi un nuovo modo di vivere i pasti con il tuo bambino." at bounding box center [812, 295] width 1032 height 37
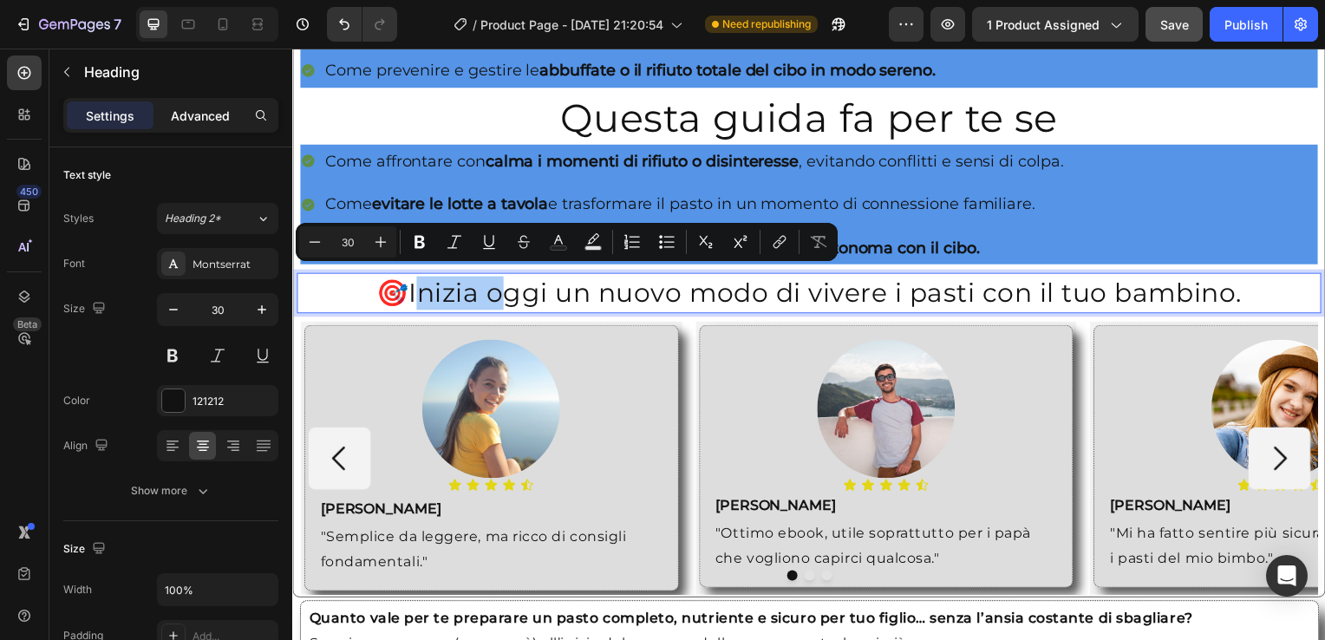
click at [202, 109] on p "Advanced" at bounding box center [200, 116] width 59 height 18
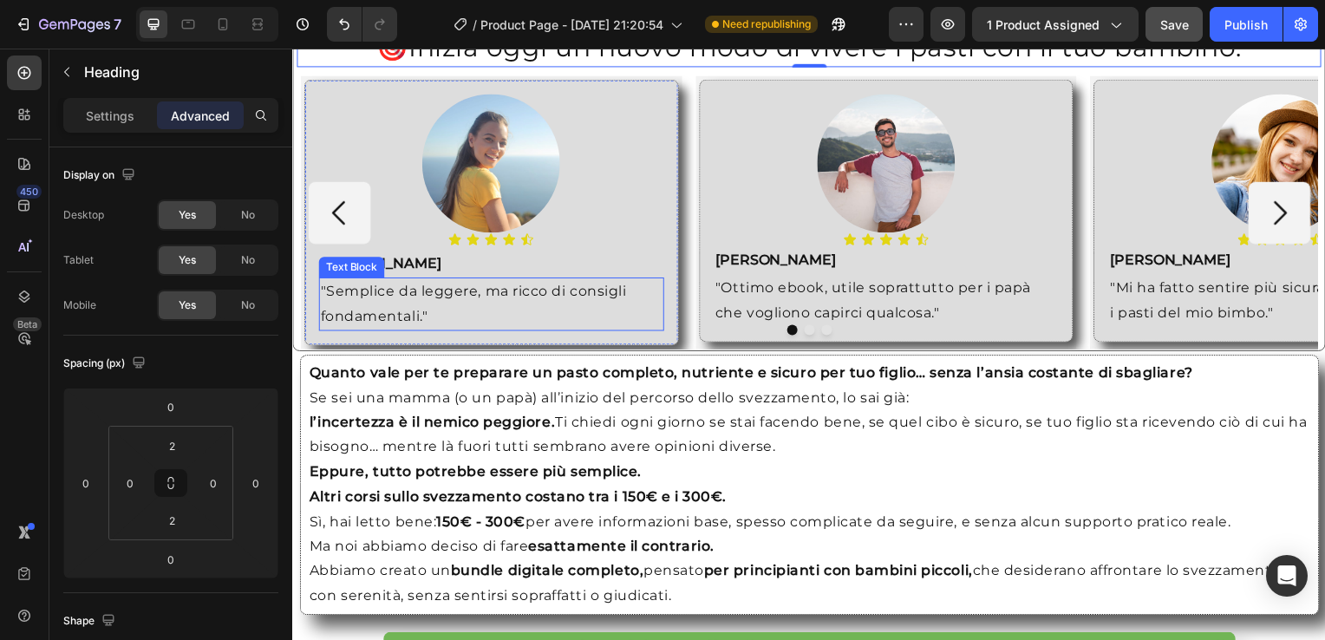
scroll to position [1408, 0]
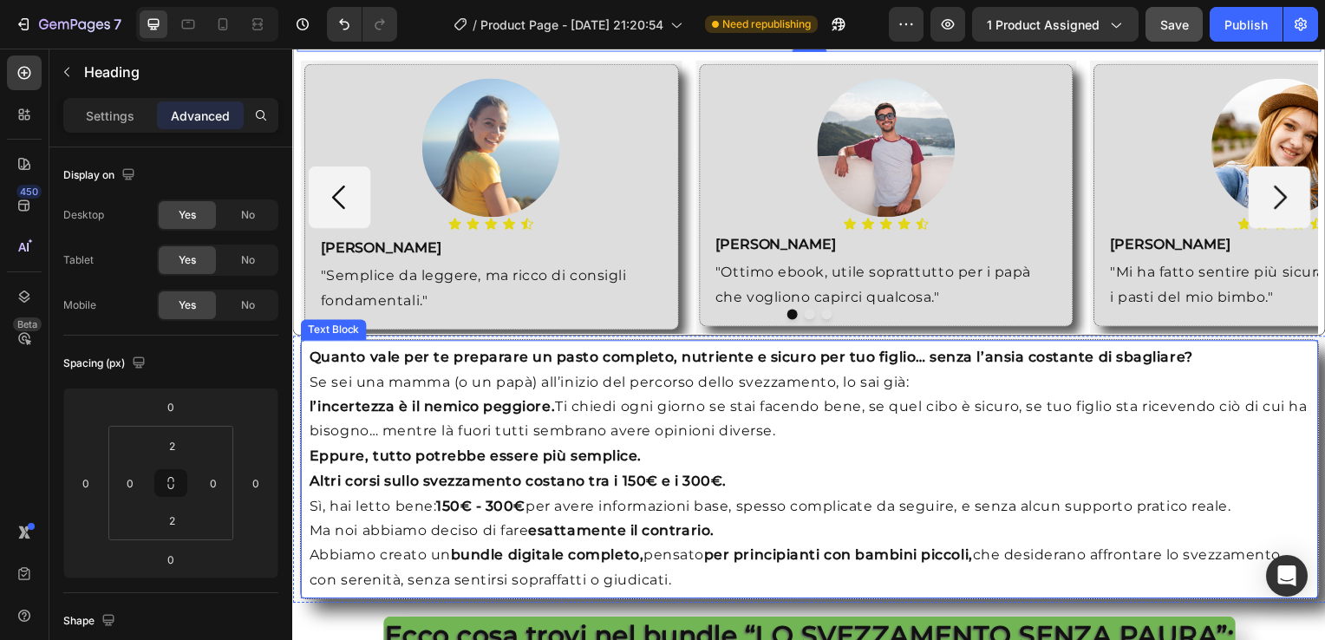
click at [301, 358] on div "Quanto vale per te preparare un pasto completo, nutriente e sicuro per tuo figl…" at bounding box center [812, 473] width 1026 height 262
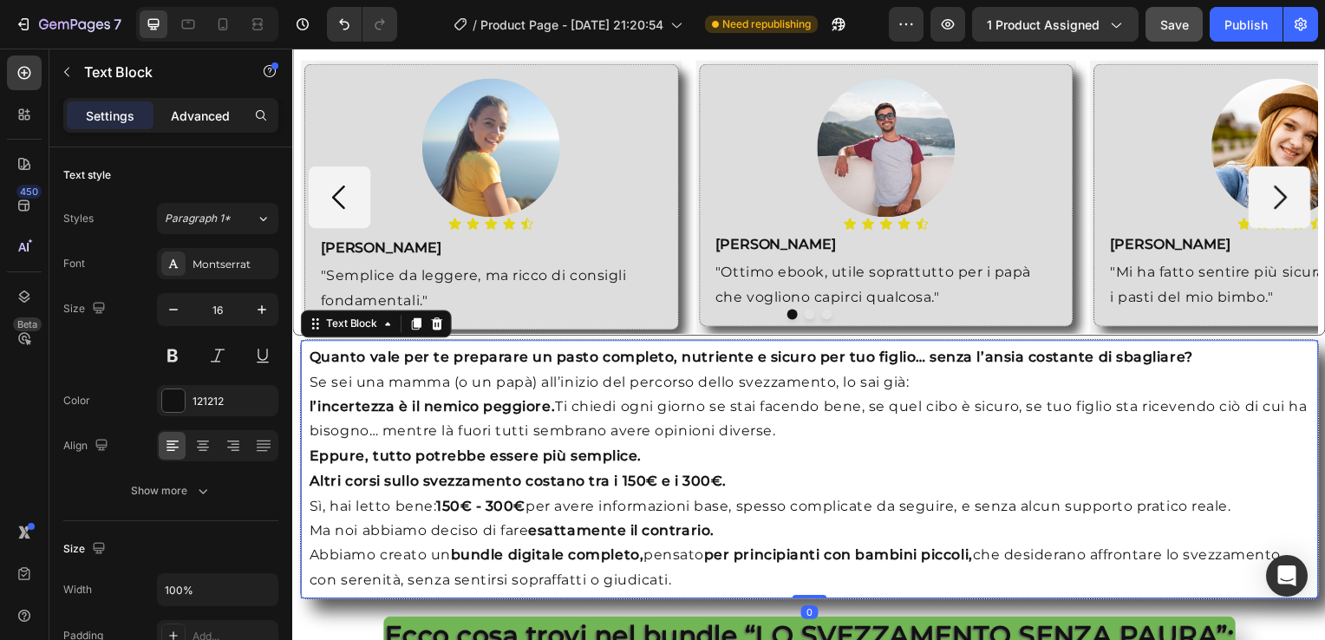
click at [193, 114] on p "Advanced" at bounding box center [200, 116] width 59 height 18
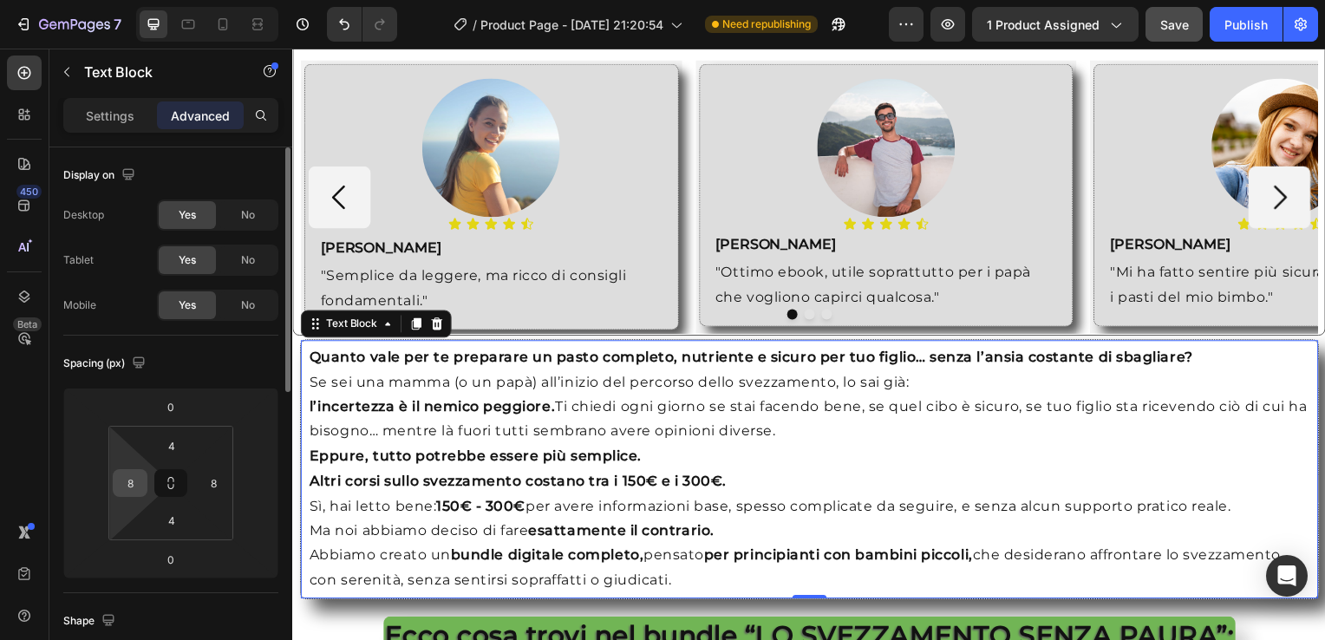
click at [133, 487] on input "8" at bounding box center [130, 483] width 26 height 26
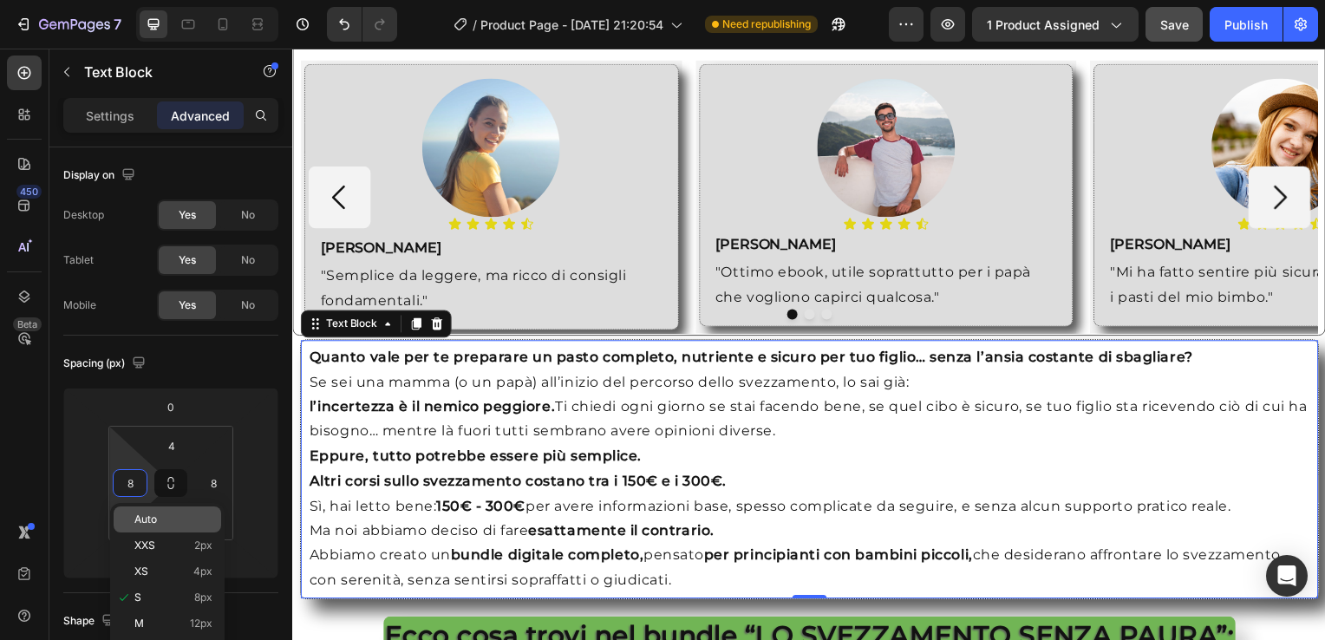
click at [149, 523] on span "Auto" at bounding box center [145, 519] width 23 height 12
type input "Auto"
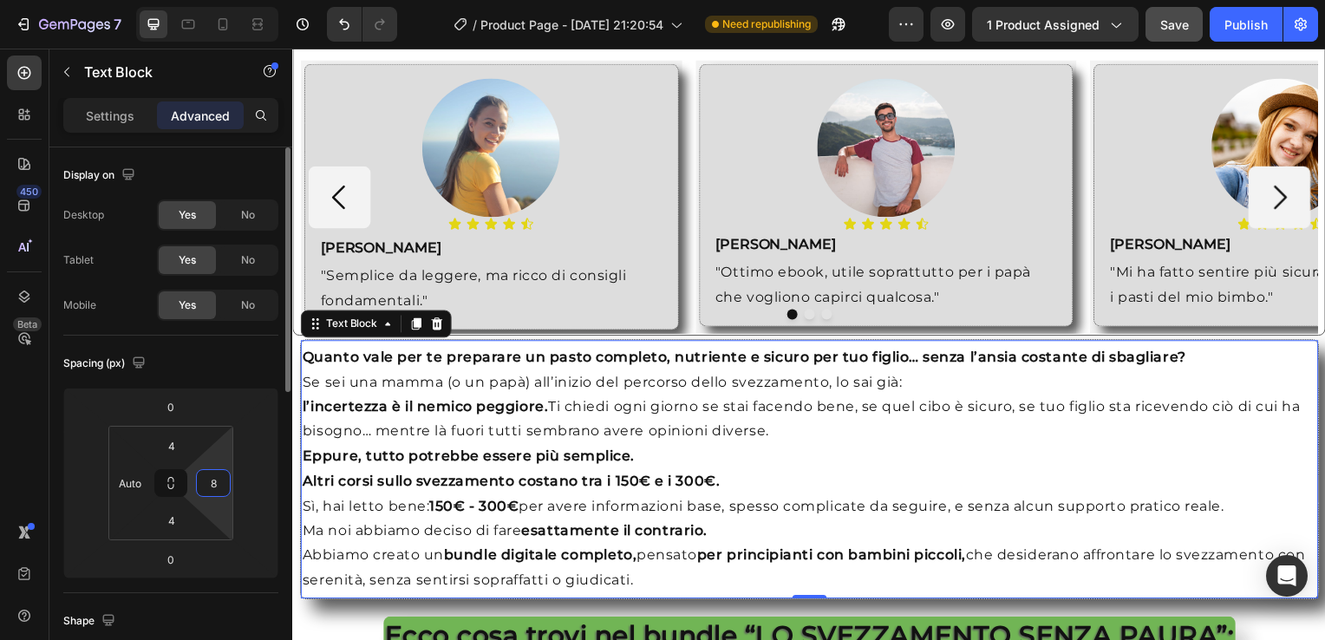
click at [208, 487] on input "8" at bounding box center [213, 483] width 26 height 26
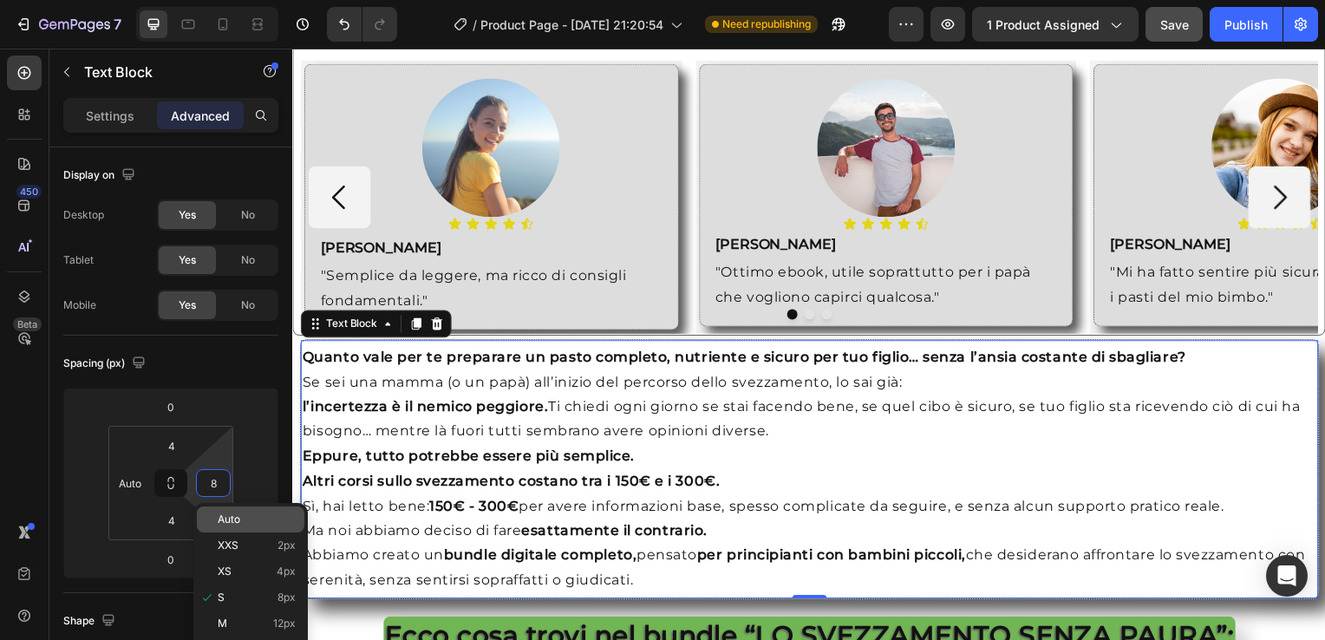
click at [247, 526] on div "Auto" at bounding box center [250, 519] width 107 height 26
type input "Auto"
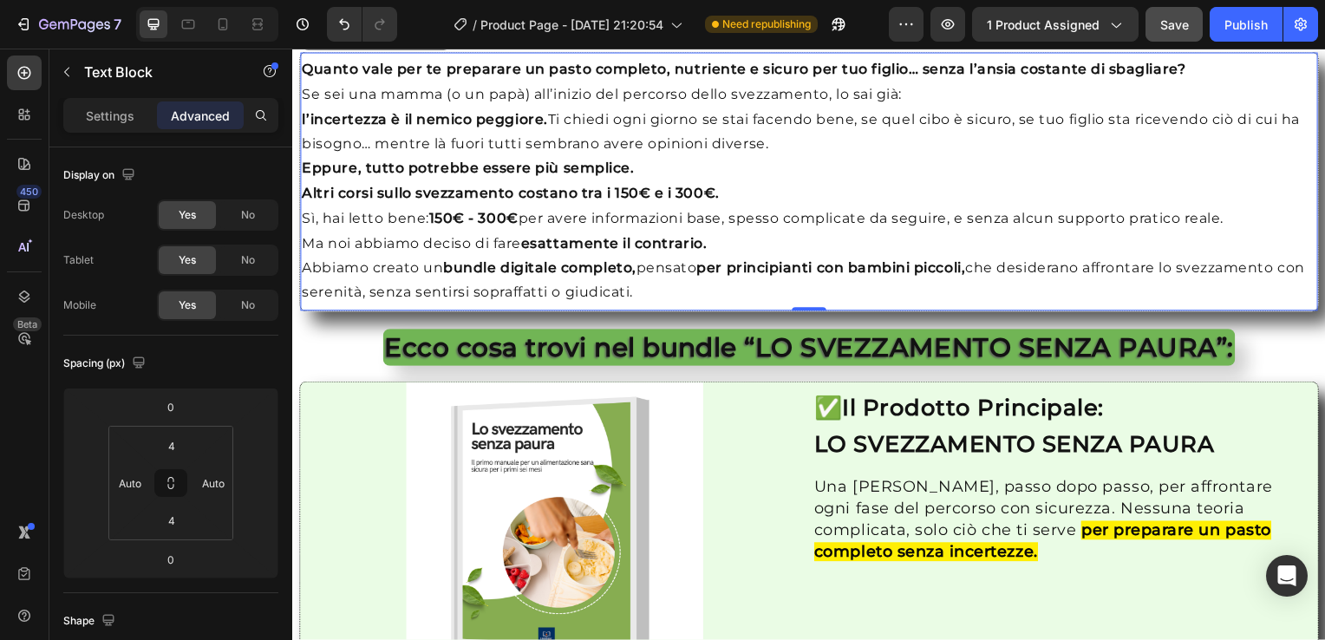
scroll to position [1694, 0]
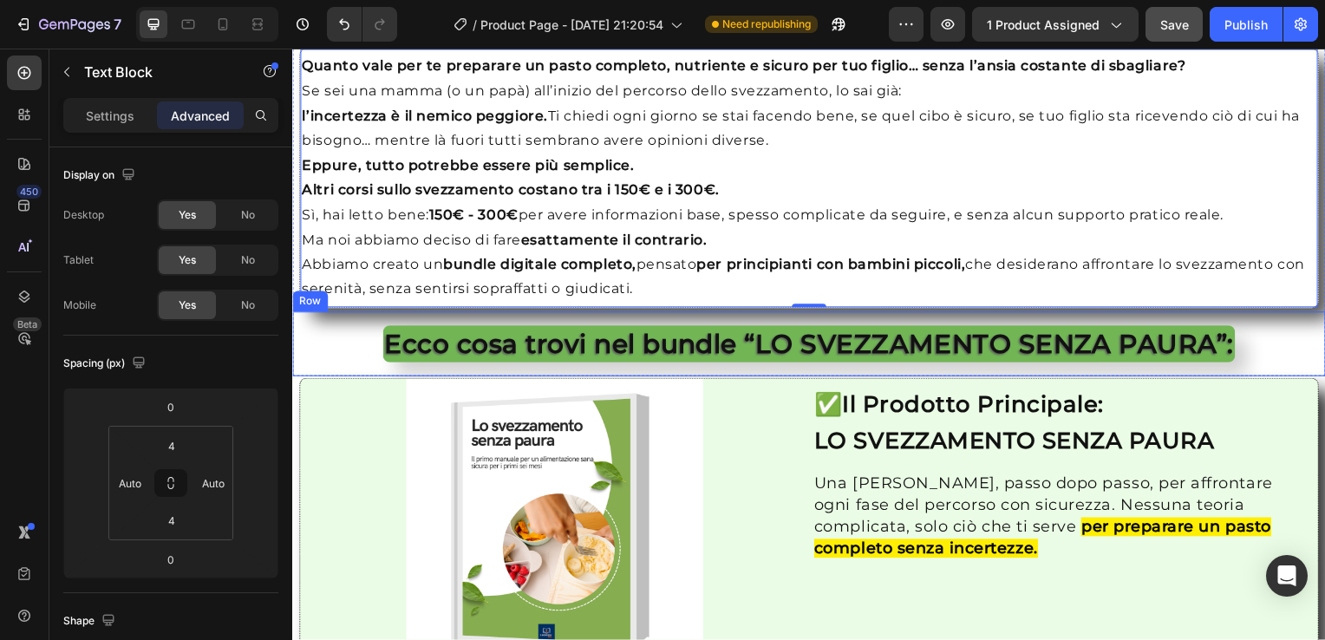
click at [334, 349] on div "Ecco cosa trovi nel bundle “LO SVEZZAMENTO SENZA PAURA”: Heading" at bounding box center [812, 346] width 1026 height 58
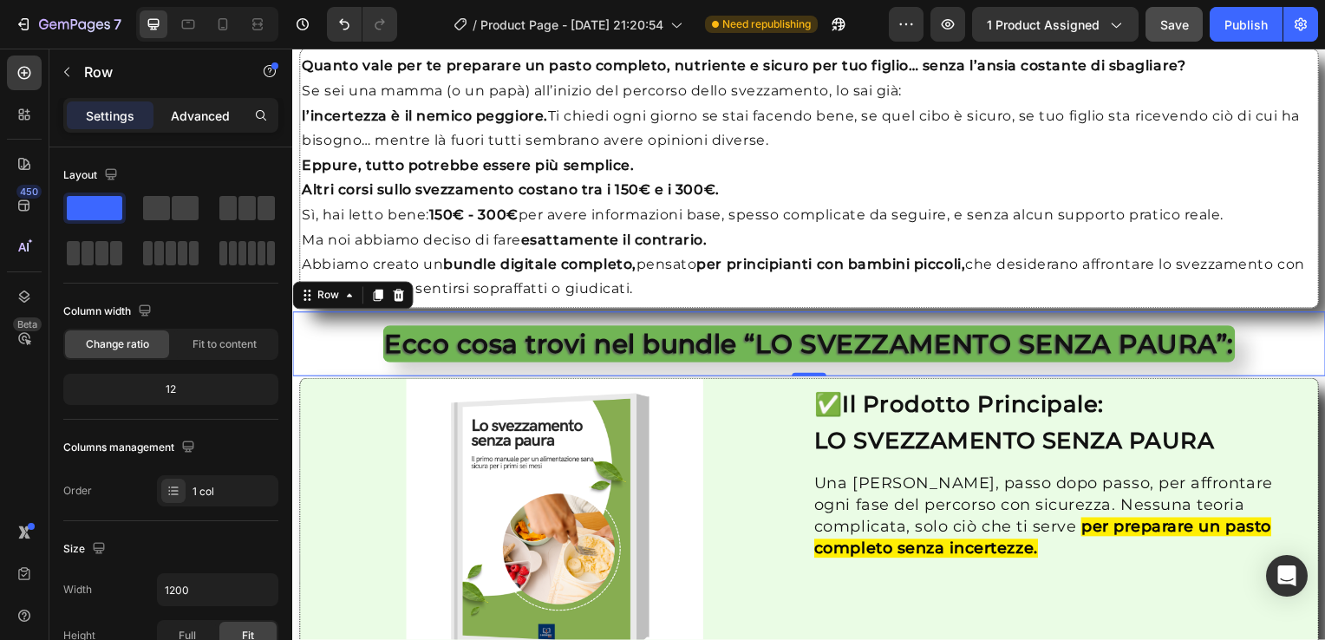
click at [177, 107] on p "Advanced" at bounding box center [200, 116] width 59 height 18
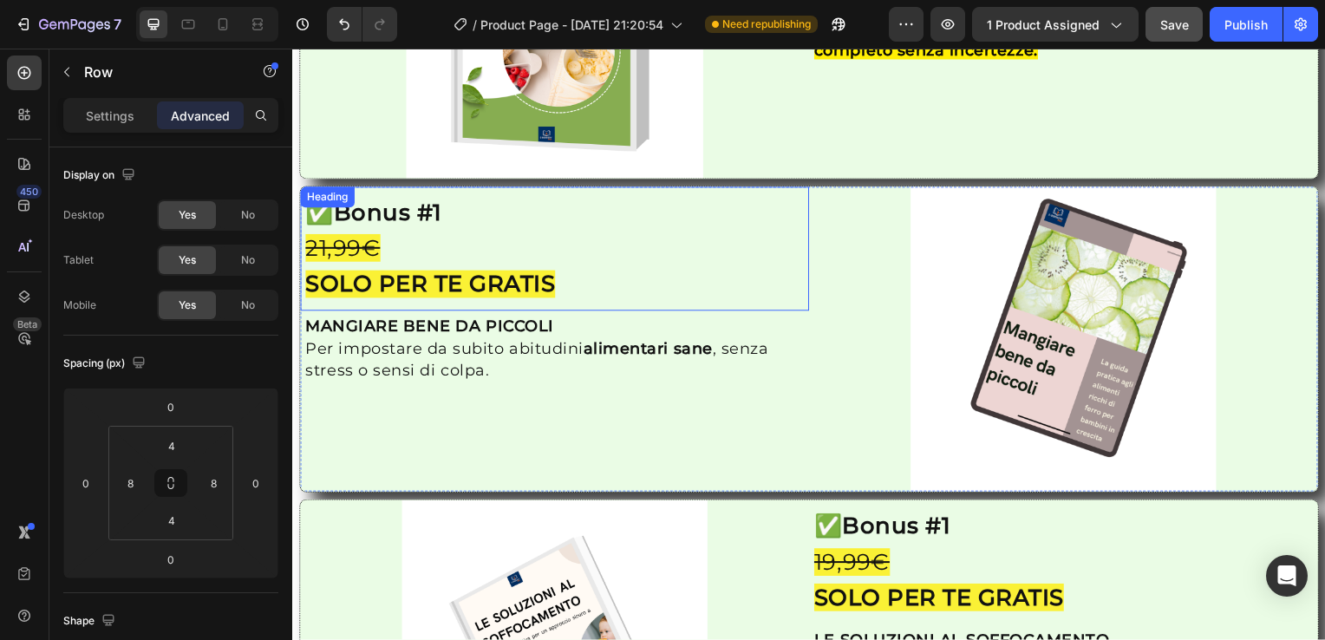
scroll to position [2211, 0]
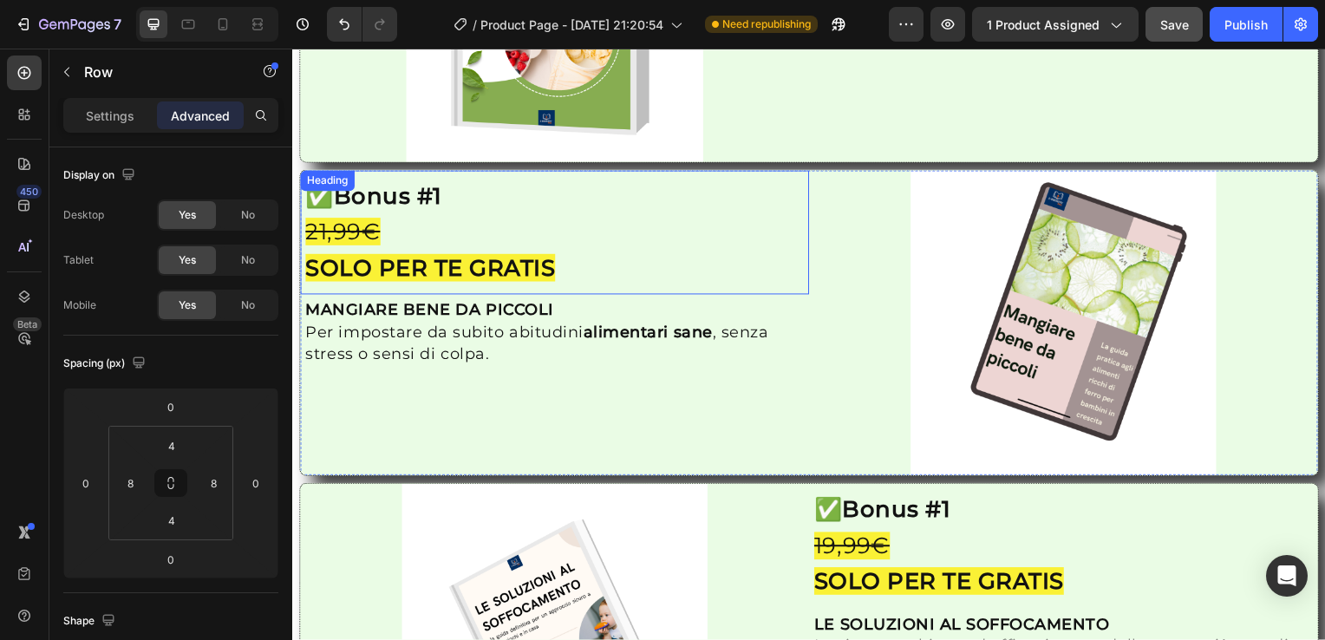
click at [313, 179] on div "Heading" at bounding box center [327, 182] width 48 height 16
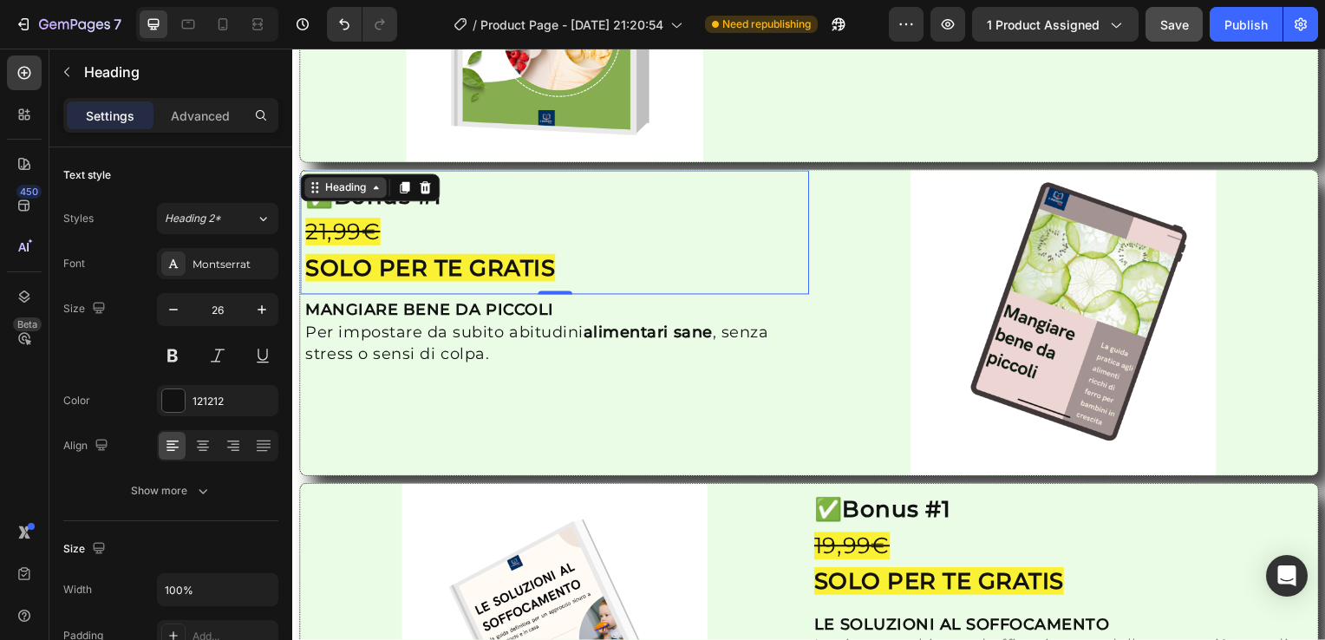
click at [372, 189] on icon at bounding box center [376, 189] width 14 height 14
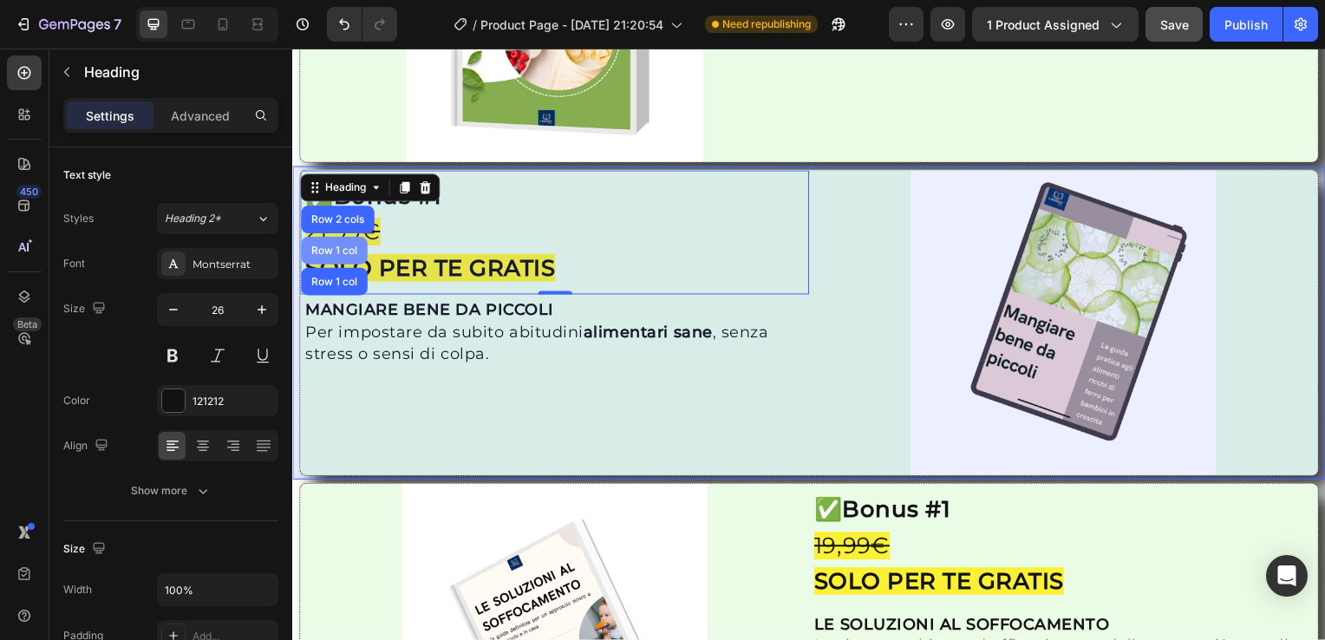
click at [345, 247] on div "Row 1 col" at bounding box center [334, 252] width 53 height 10
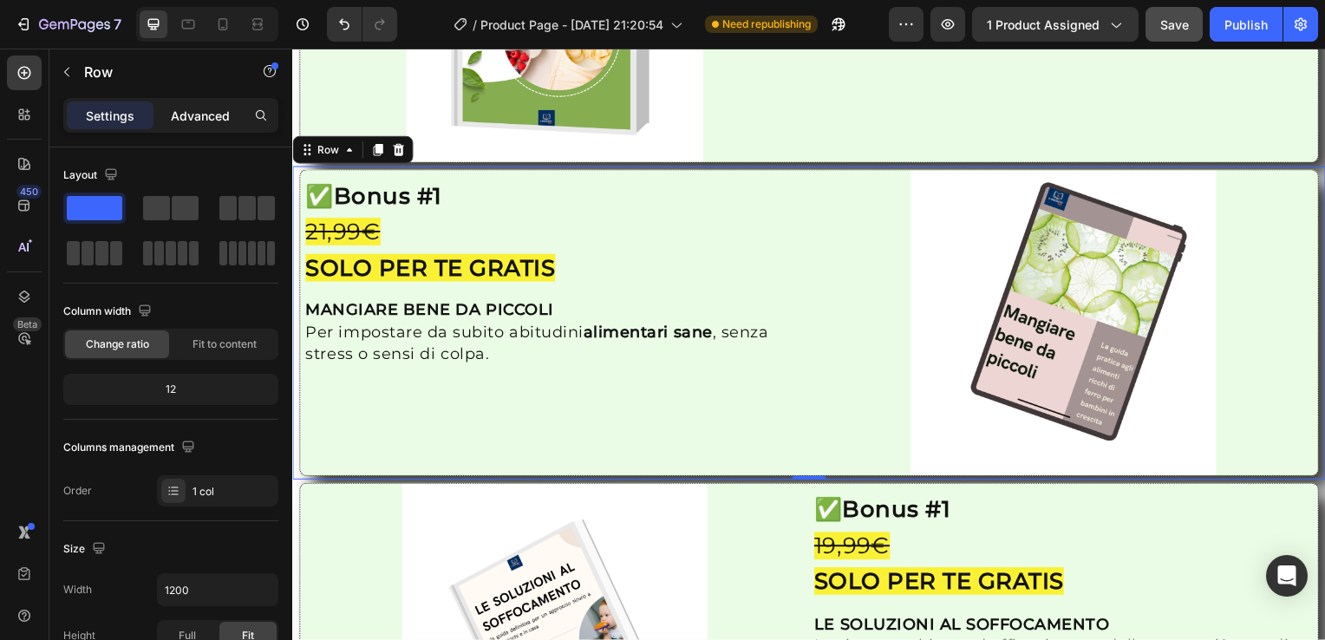
click at [199, 110] on p "Advanced" at bounding box center [200, 116] width 59 height 18
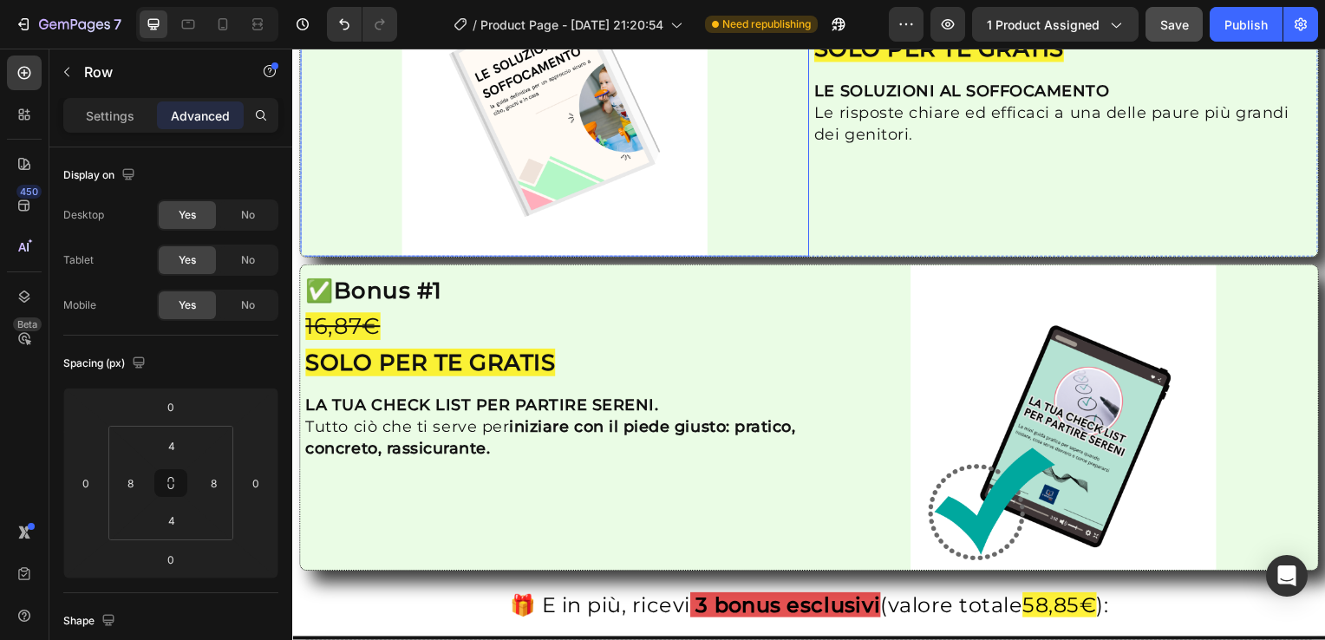
scroll to position [2842, 0]
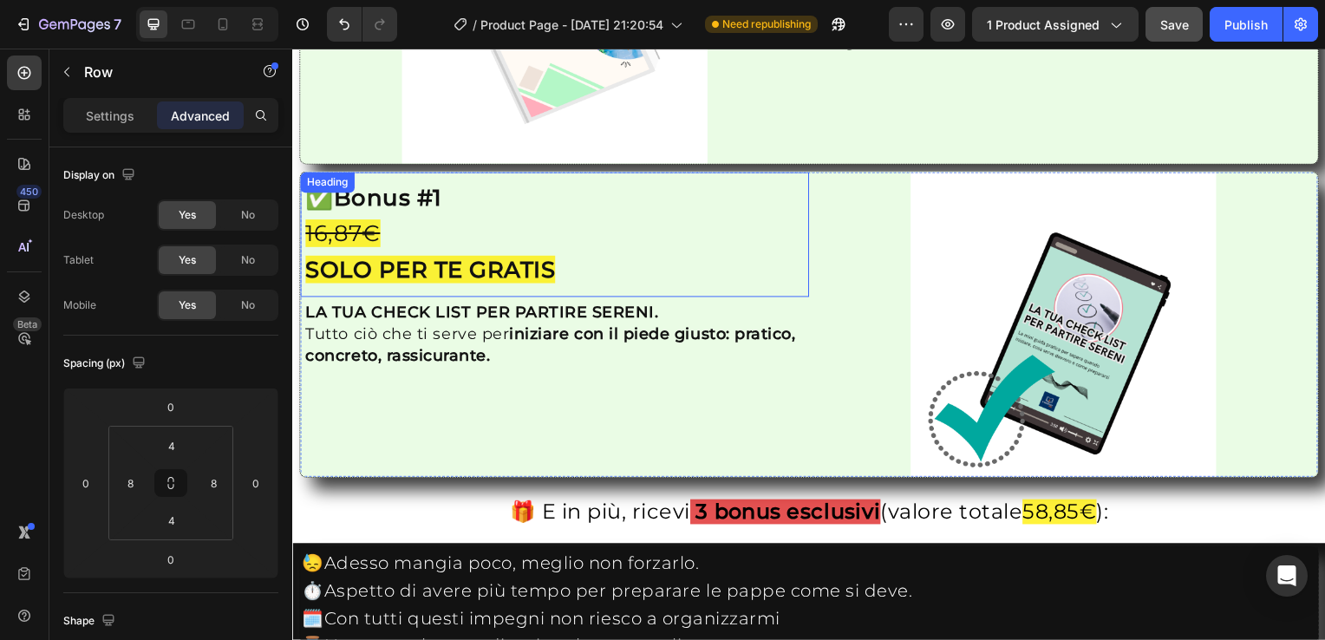
click at [321, 176] on div "Heading" at bounding box center [327, 184] width 48 height 16
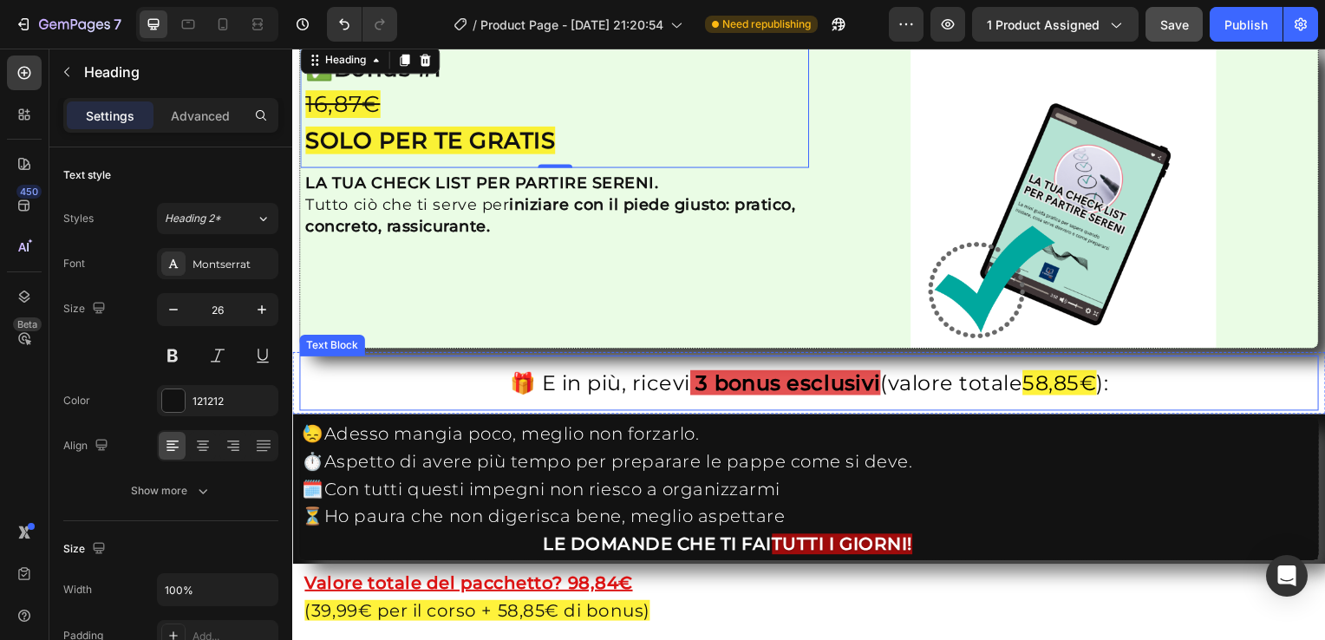
scroll to position [2972, 0]
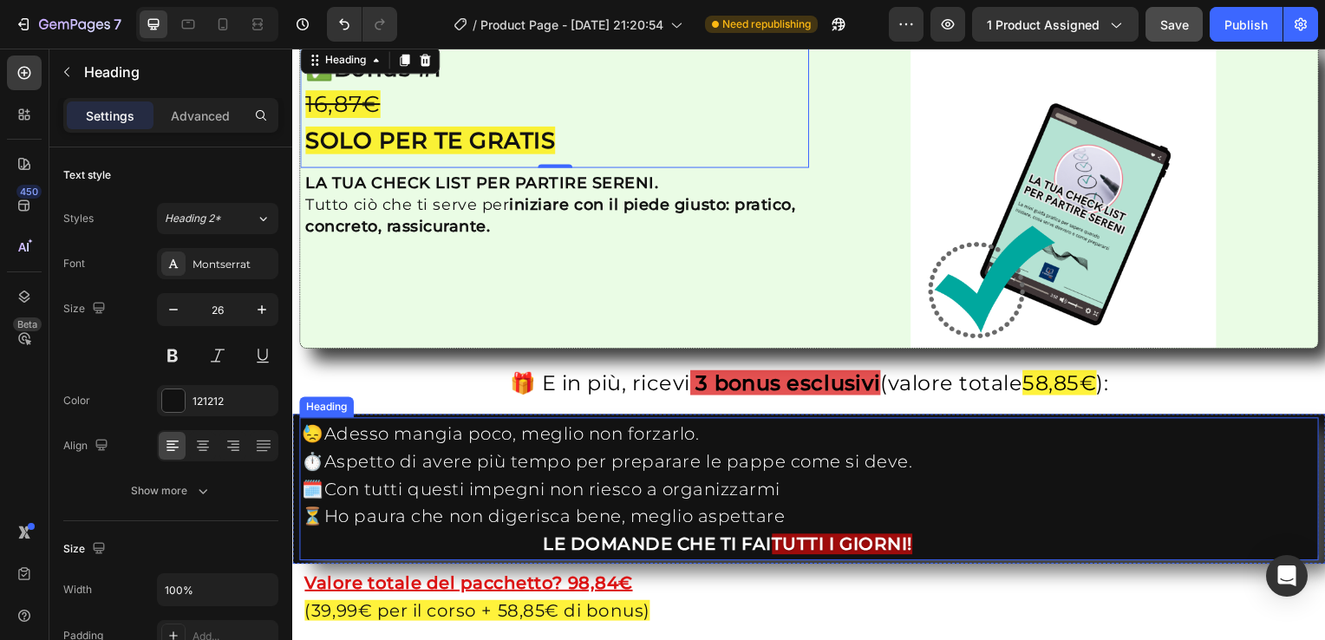
click at [371, 466] on h2 "😓Adesso mangia poco, meglio non forzarlo. ⏱️Aspetto di avere più tempo per prep…" at bounding box center [812, 492] width 1025 height 142
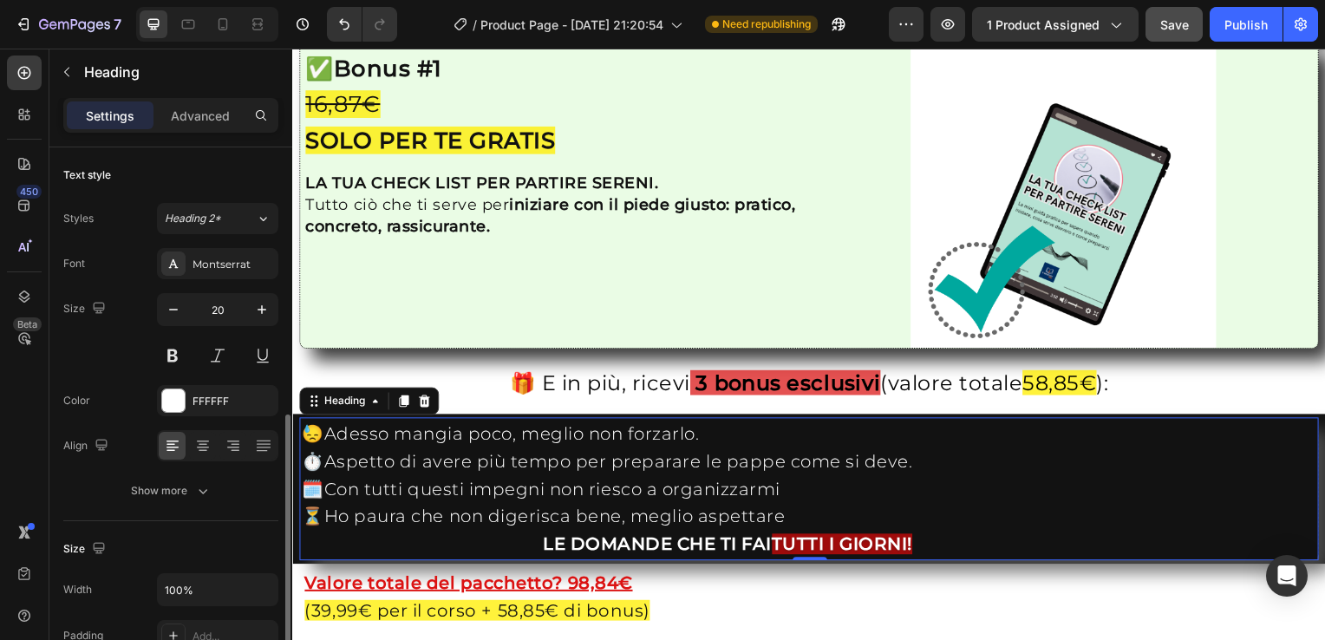
scroll to position [180, 0]
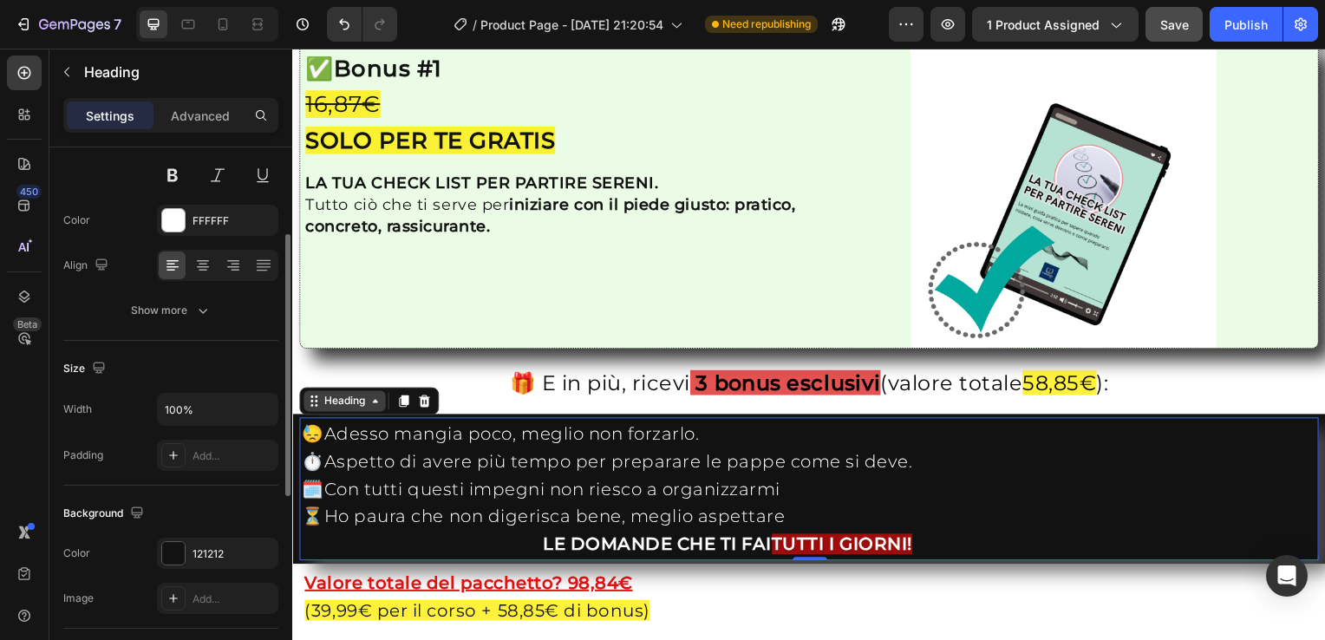
click at [356, 396] on div "Heading" at bounding box center [345, 404] width 48 height 16
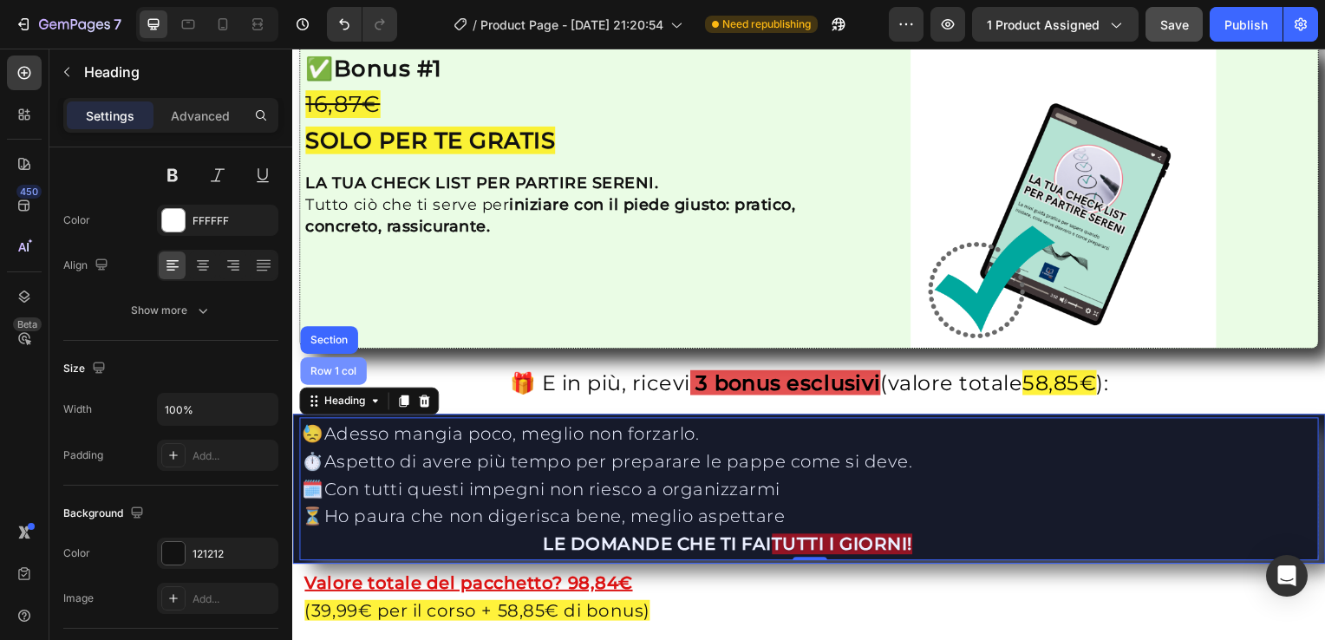
click at [342, 368] on div "Row 1 col" at bounding box center [333, 373] width 53 height 10
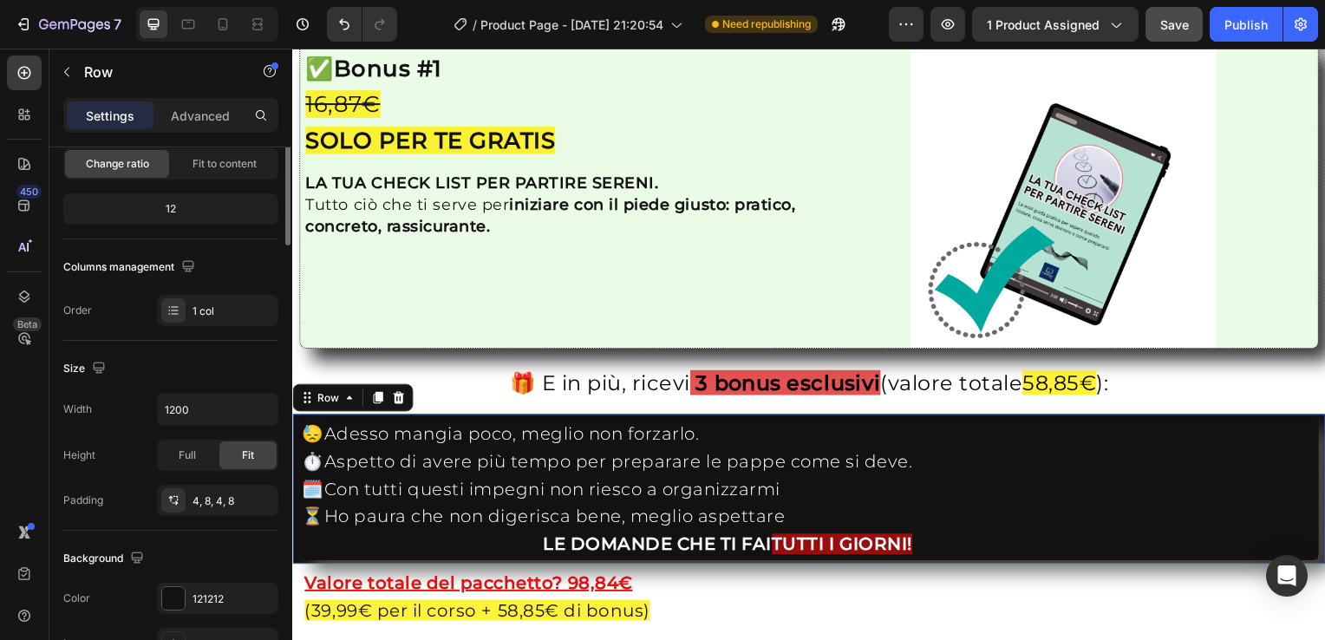
scroll to position [0, 0]
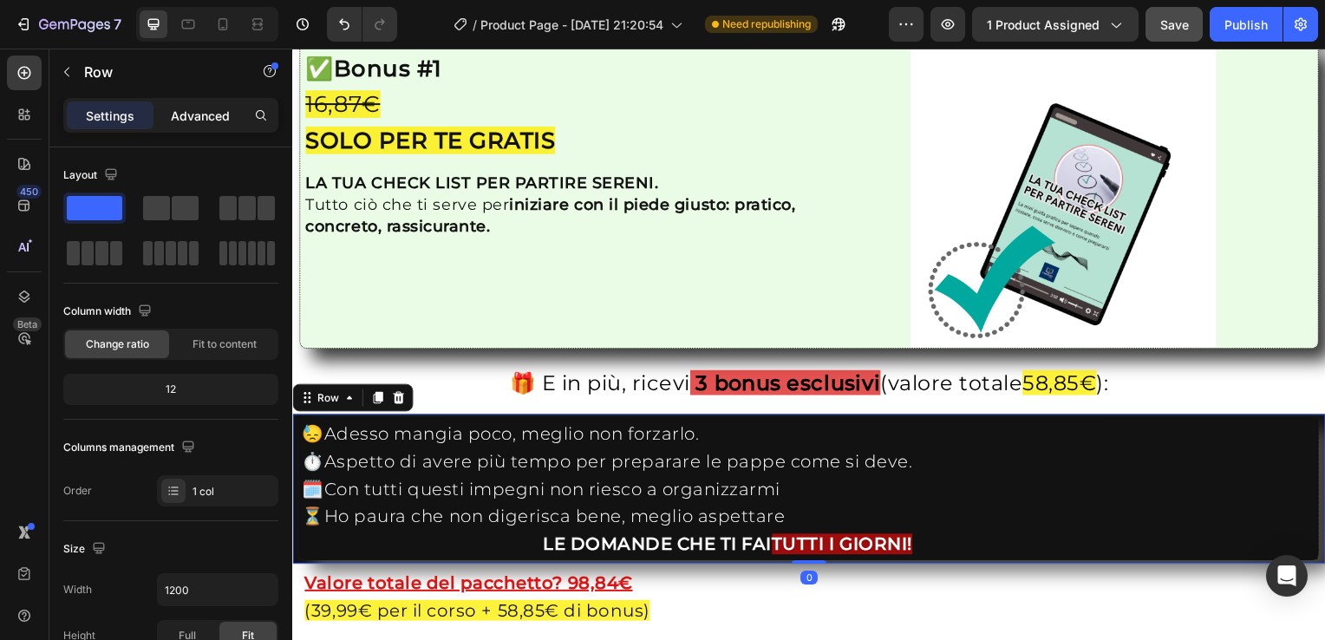
click at [212, 109] on p "Advanced" at bounding box center [200, 116] width 59 height 18
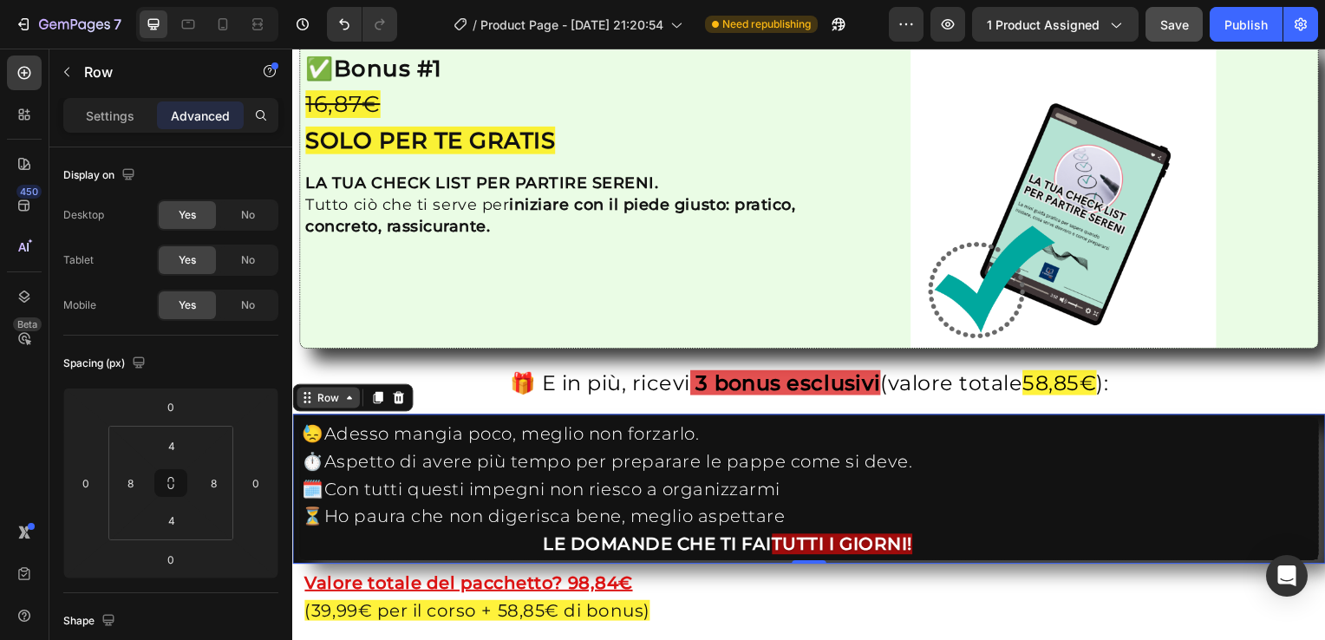
click at [345, 394] on icon at bounding box center [349, 401] width 14 height 14
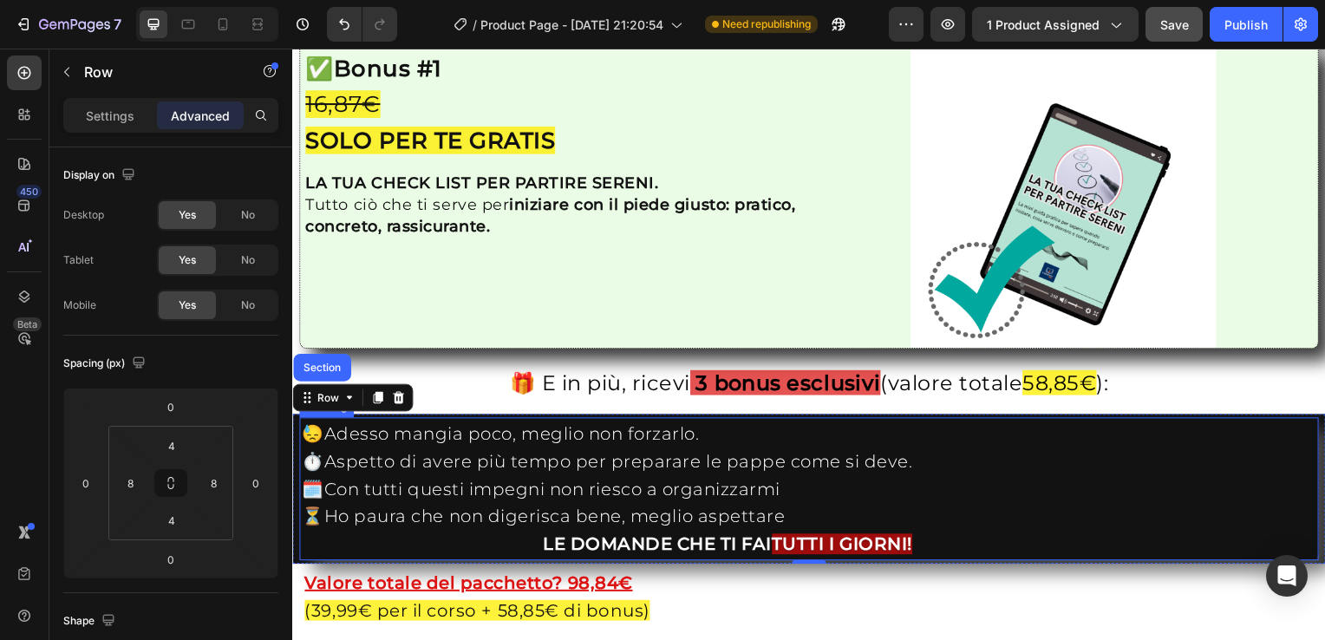
click at [382, 465] on h2 "😓Adesso mangia poco, meglio non forzarlo. ⏱️Aspetto di avere più tempo per prep…" at bounding box center [812, 492] width 1025 height 142
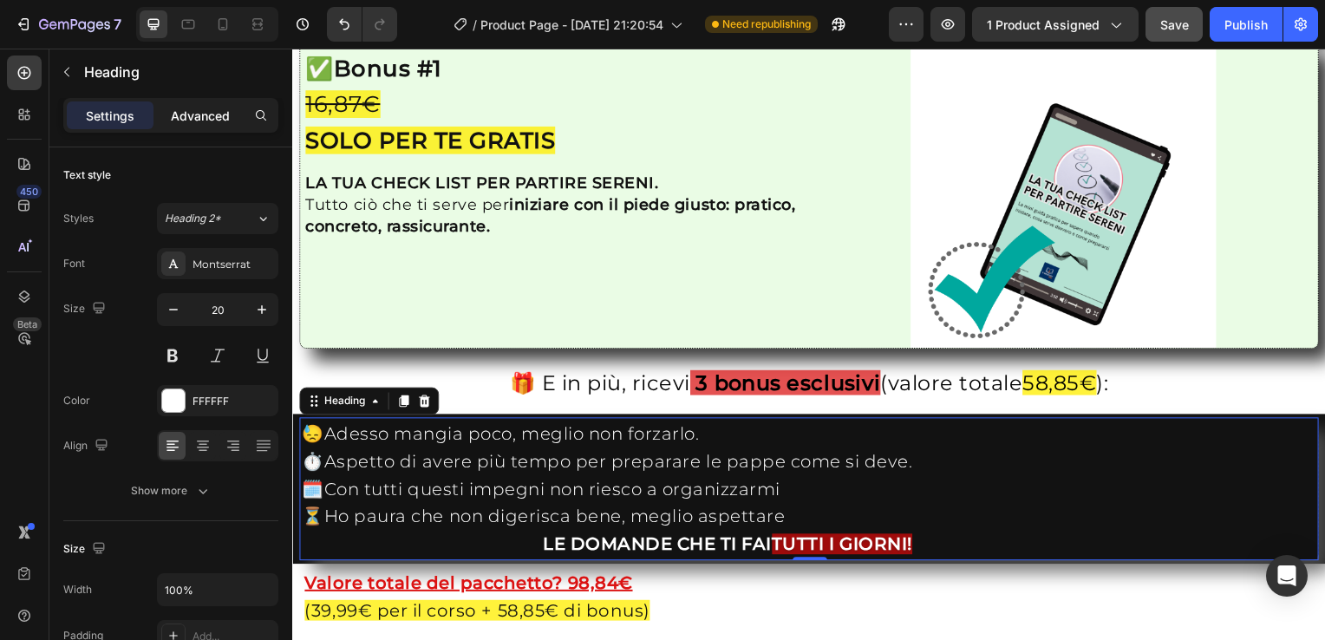
click at [196, 123] on p "Advanced" at bounding box center [200, 116] width 59 height 18
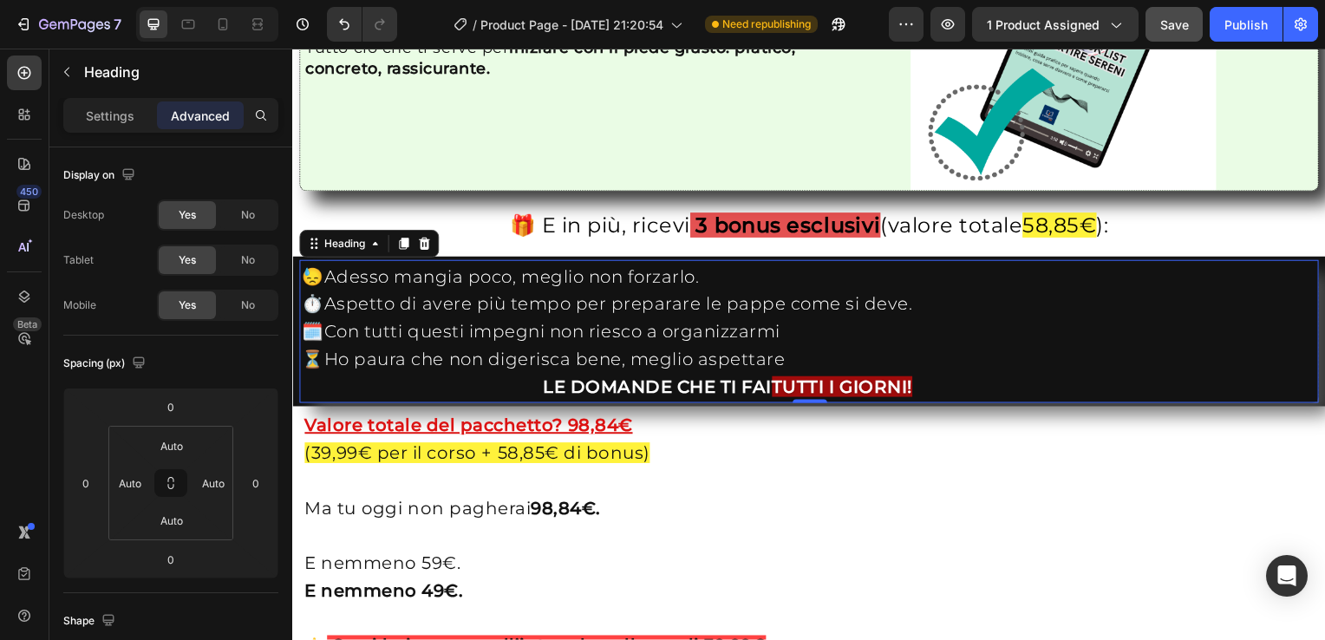
scroll to position [3239, 0]
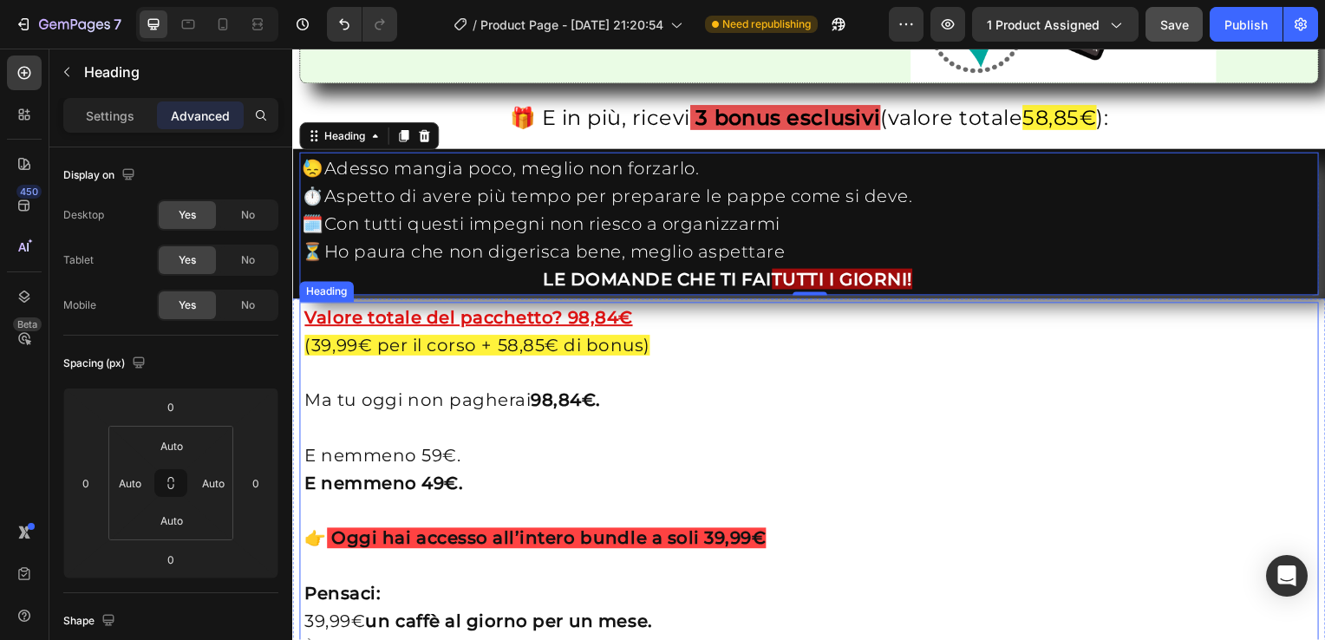
click at [536, 436] on h2 "Valore totale del pacchetto? 98,84€ (39,99€ per il corso + 58,85€ di bonus) Ma …" at bounding box center [812, 638] width 1019 height 669
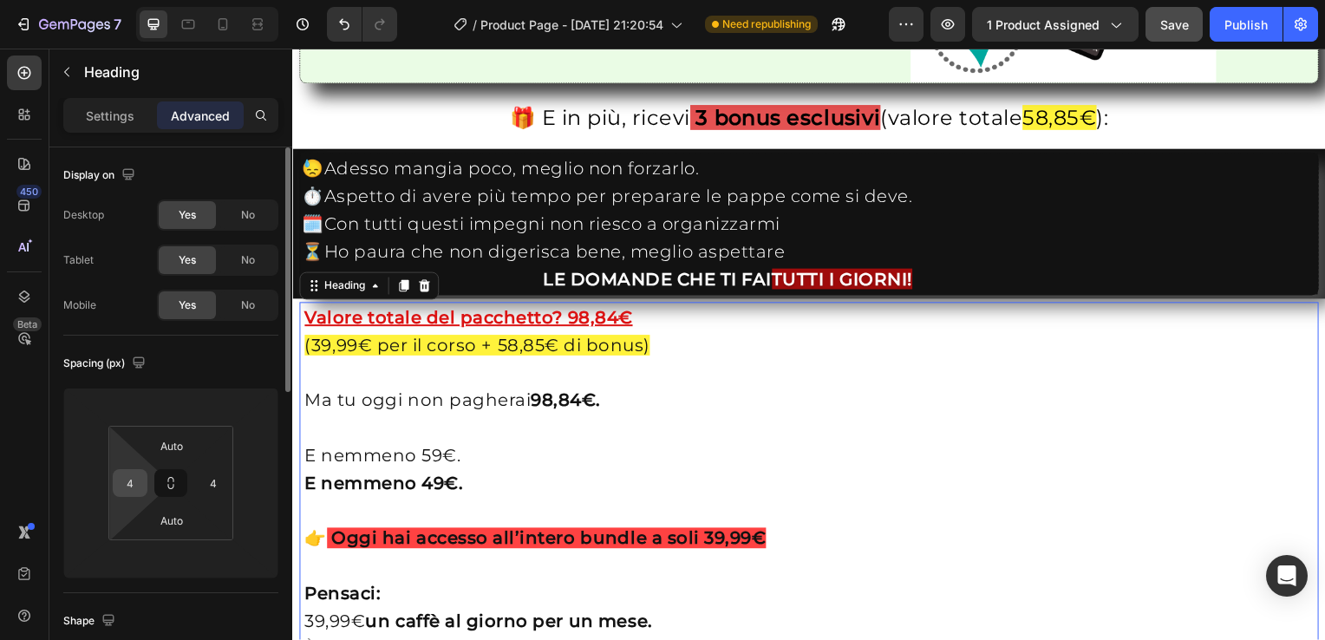
click at [135, 485] on input "4" at bounding box center [130, 483] width 26 height 26
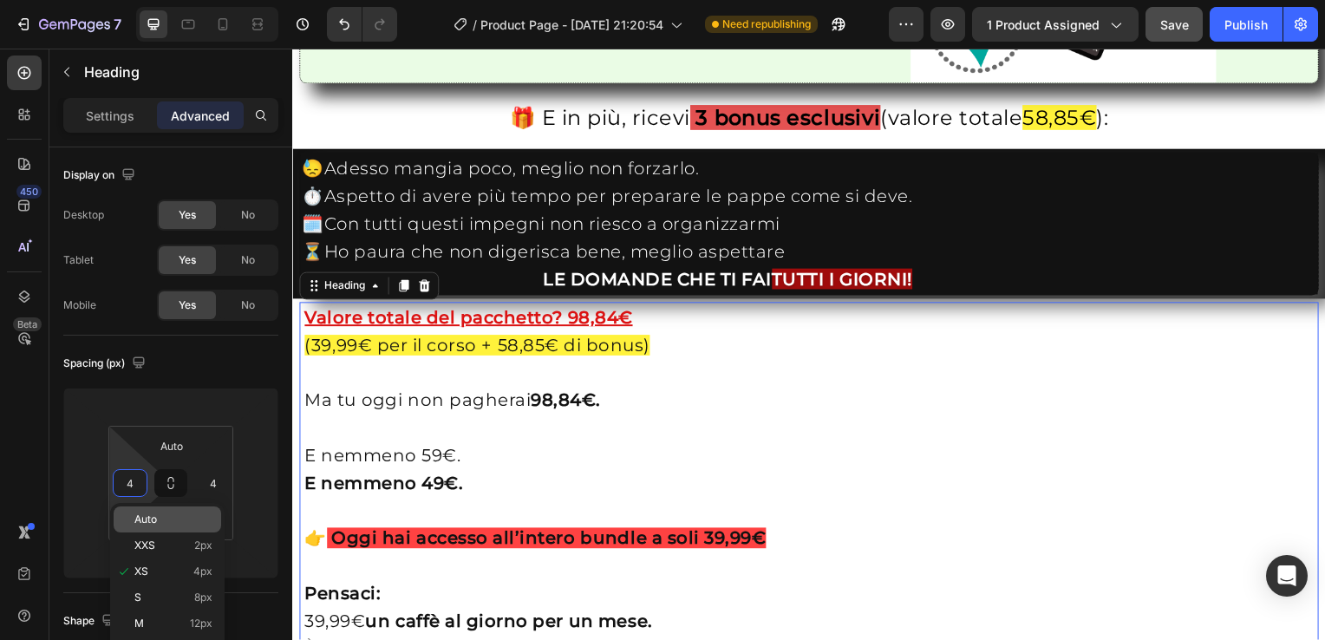
click at [149, 514] on span "Auto" at bounding box center [145, 519] width 23 height 12
type input "Auto"
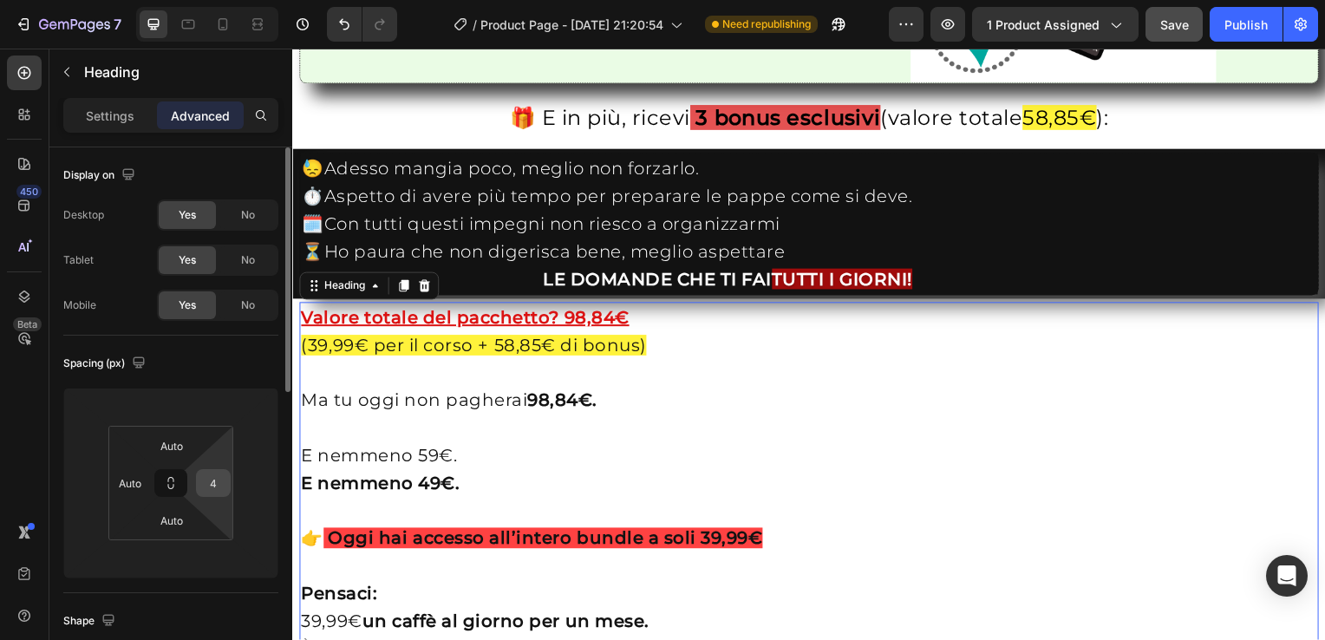
click at [211, 487] on input "4" at bounding box center [213, 483] width 26 height 26
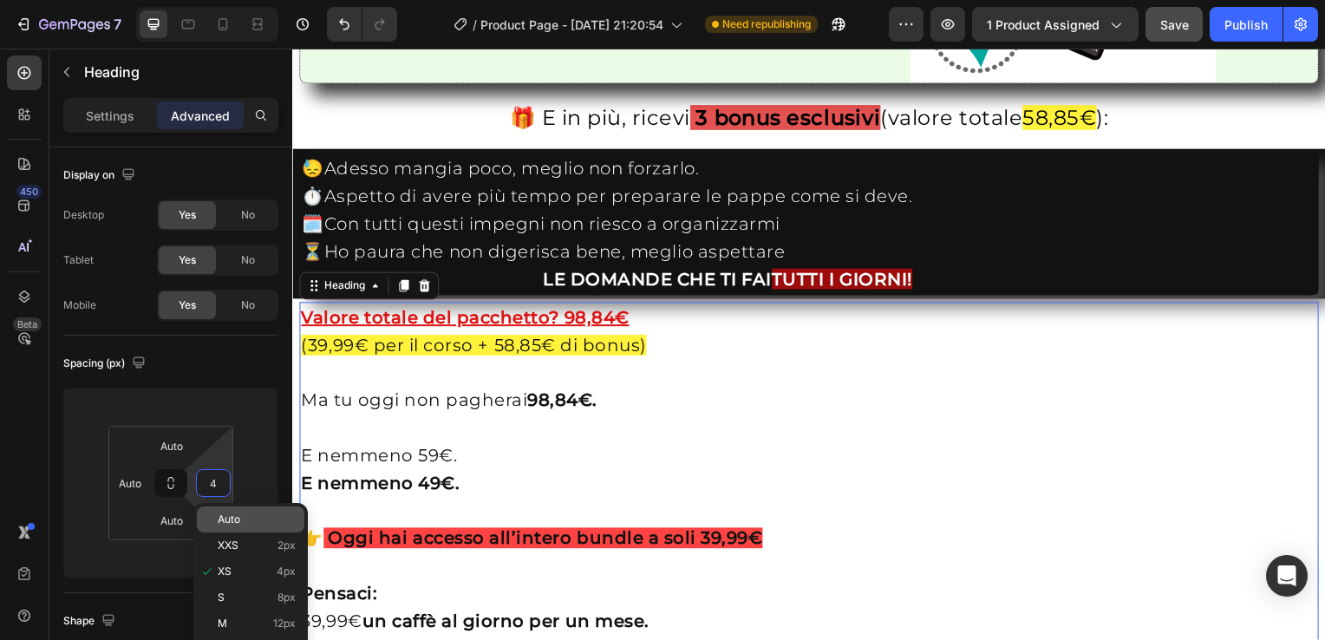
click at [231, 525] on div "Auto" at bounding box center [250, 519] width 107 height 26
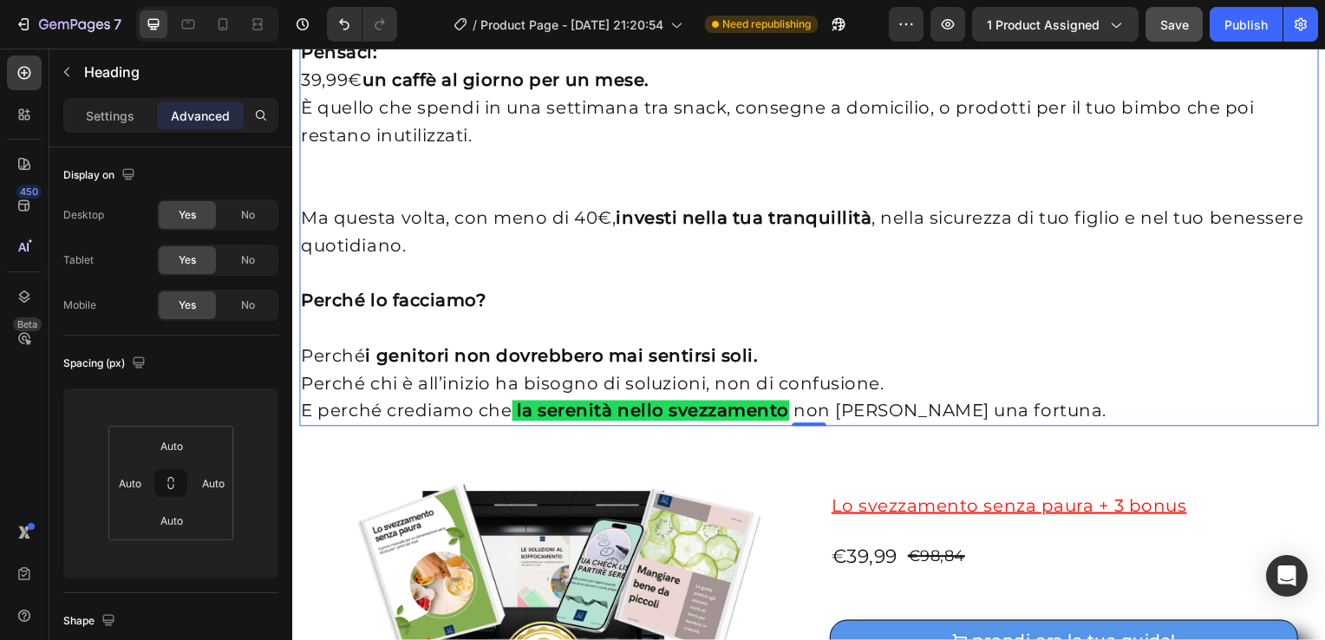
scroll to position [3761, 0]
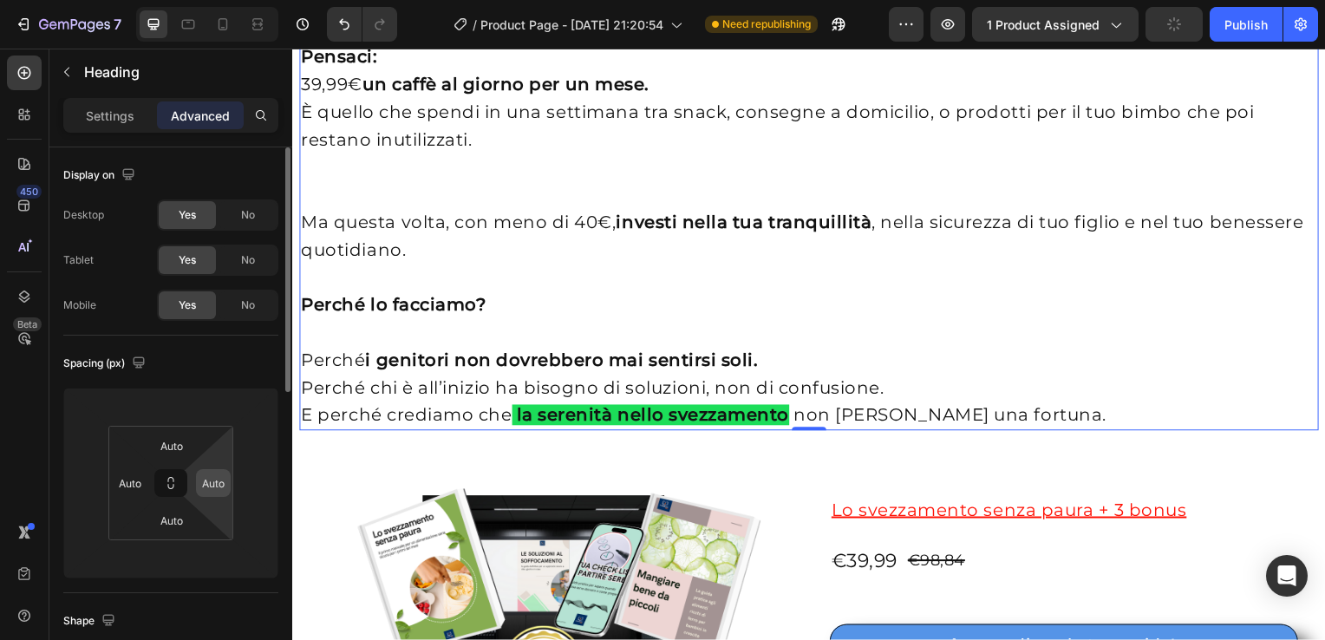
click at [219, 494] on input "Auto" at bounding box center [213, 483] width 26 height 26
type input "0"
click at [139, 477] on input "Auto" at bounding box center [130, 483] width 26 height 26
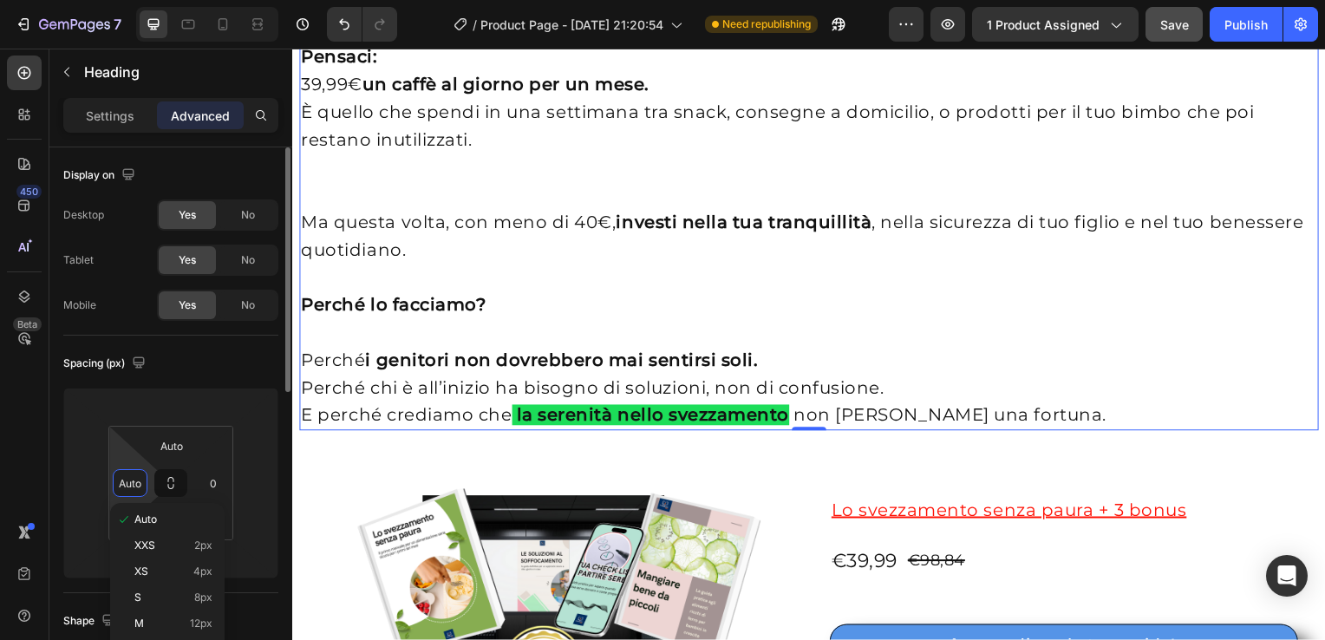
type input "0"
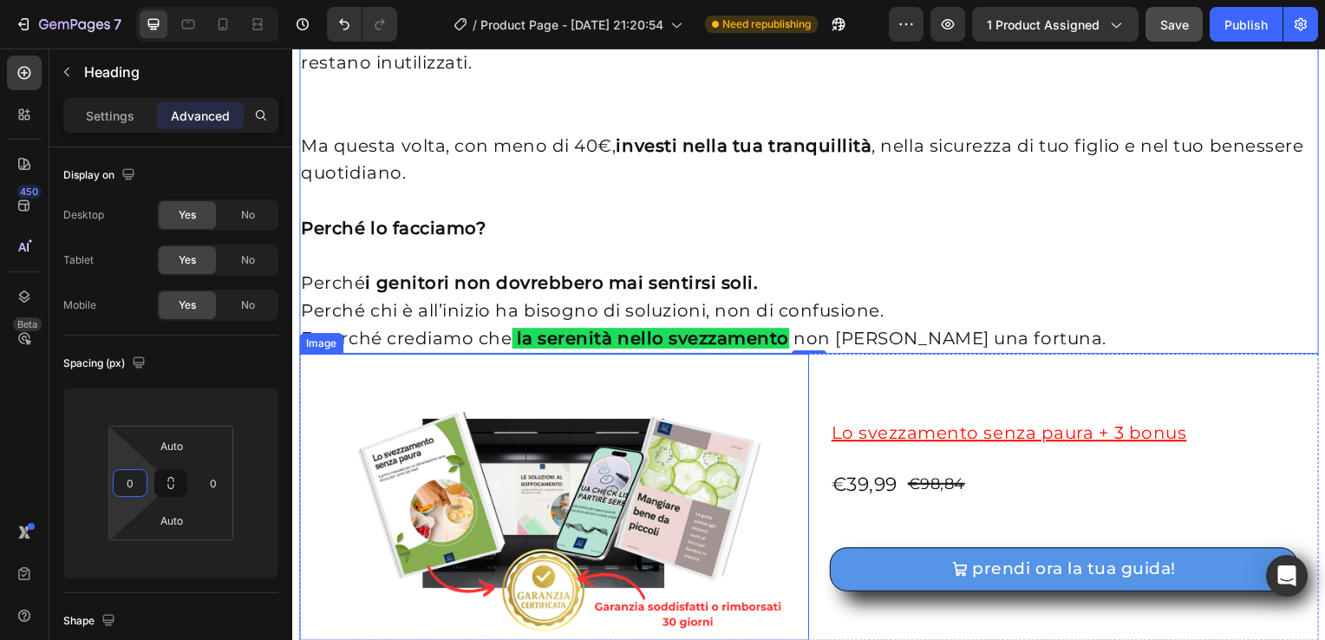
scroll to position [3897, 0]
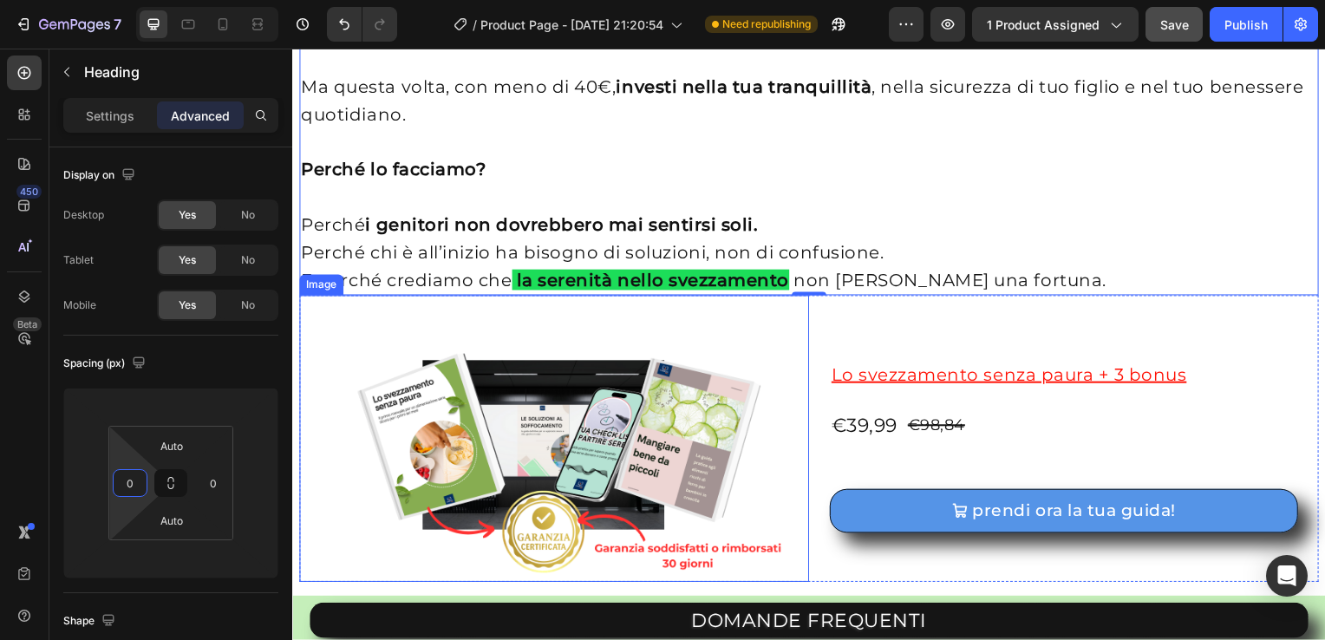
click at [319, 288] on div "Image" at bounding box center [321, 287] width 37 height 16
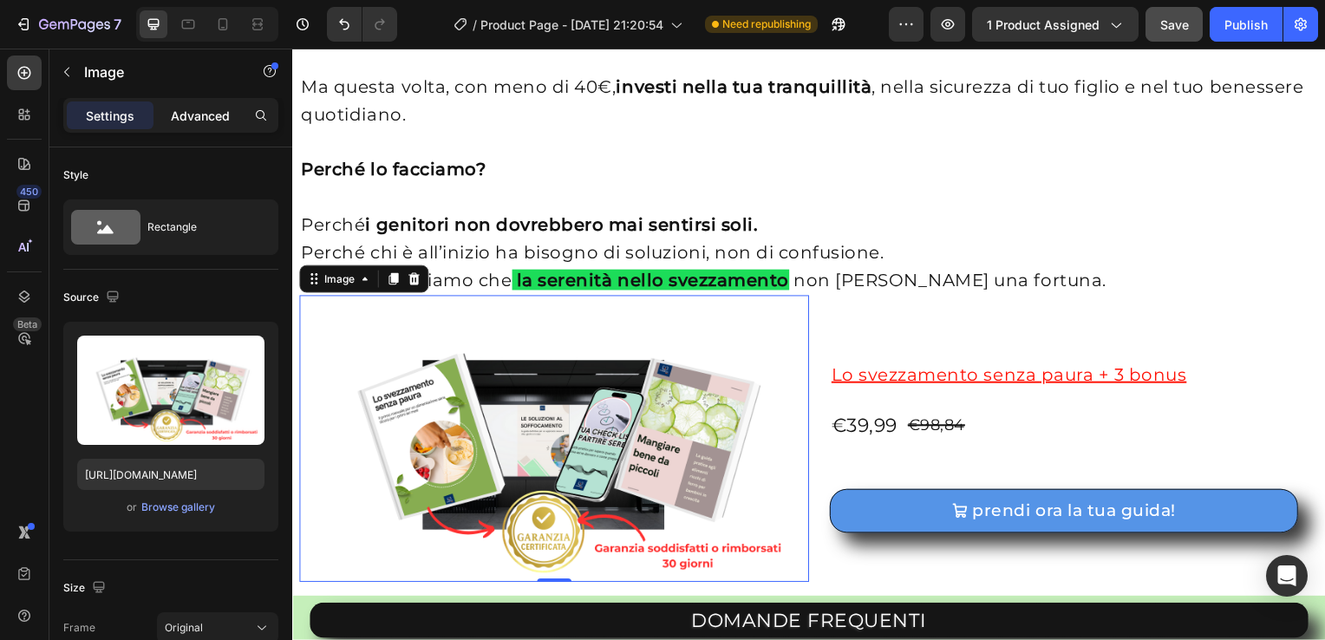
click at [211, 107] on p "Advanced" at bounding box center [200, 116] width 59 height 18
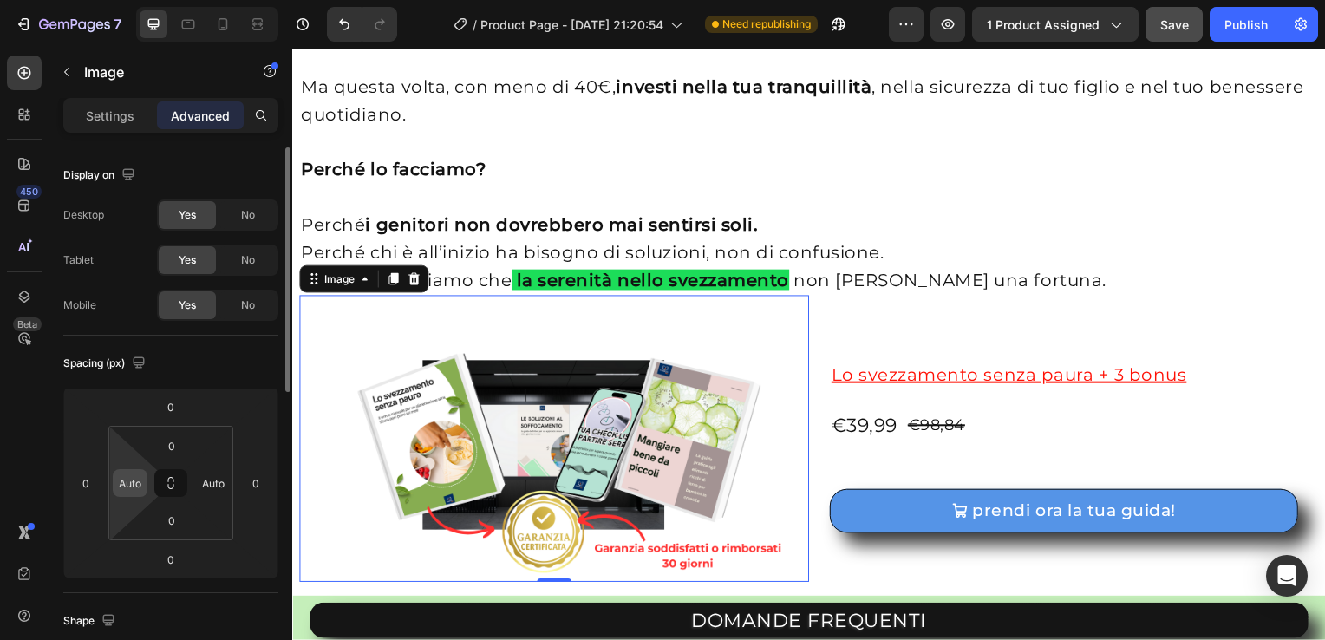
click at [139, 482] on input "Auto" at bounding box center [130, 483] width 26 height 26
click at [247, 366] on div "Spacing (px)" at bounding box center [170, 363] width 215 height 28
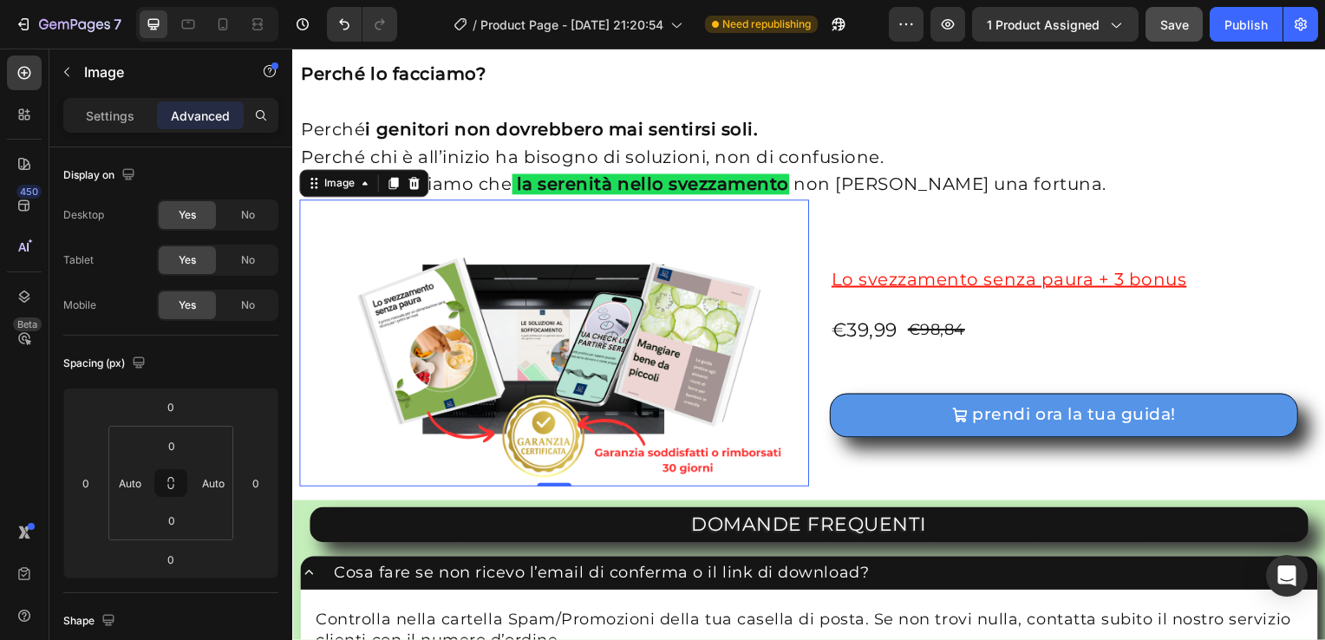
scroll to position [3982, 0]
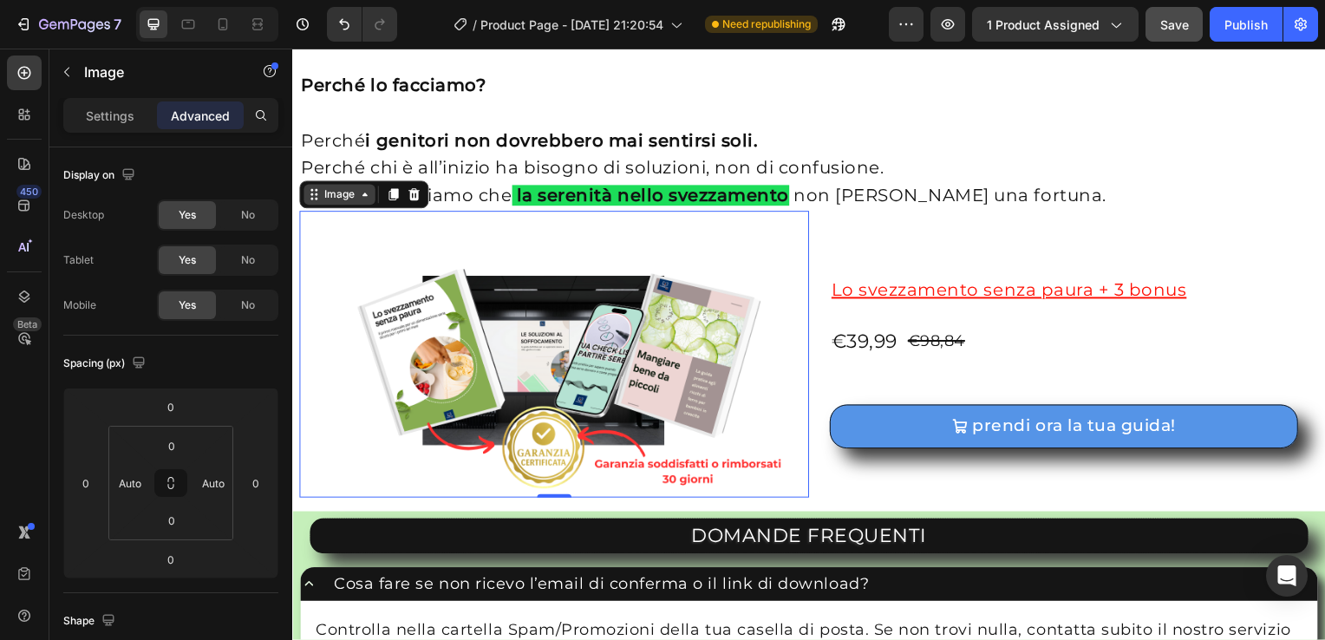
click at [355, 194] on div "Image" at bounding box center [339, 196] width 37 height 16
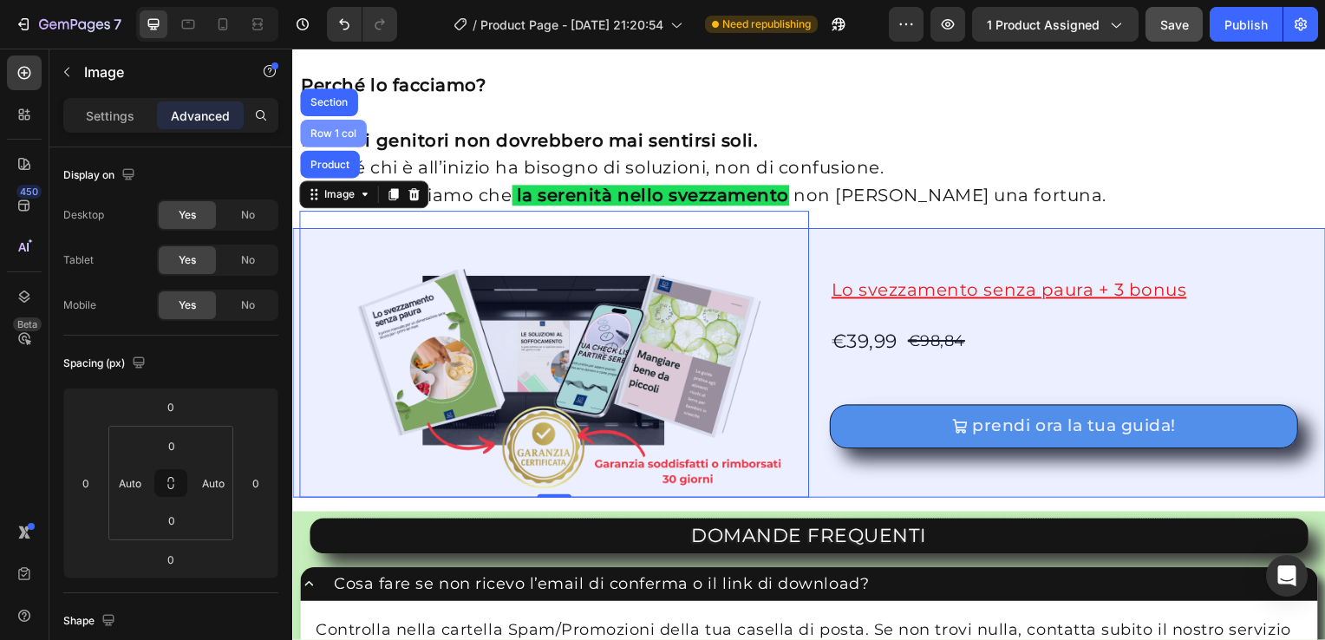
click at [322, 126] on div "Row 1 col" at bounding box center [333, 134] width 67 height 28
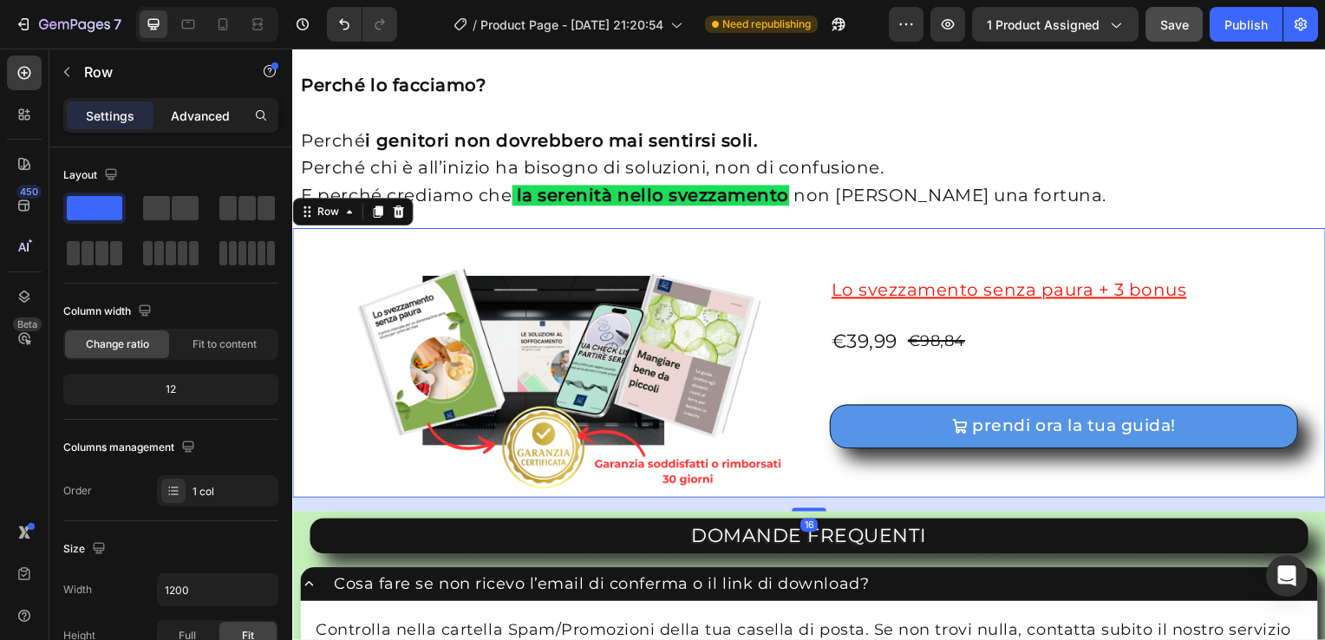
click at [205, 121] on p "Advanced" at bounding box center [200, 116] width 59 height 18
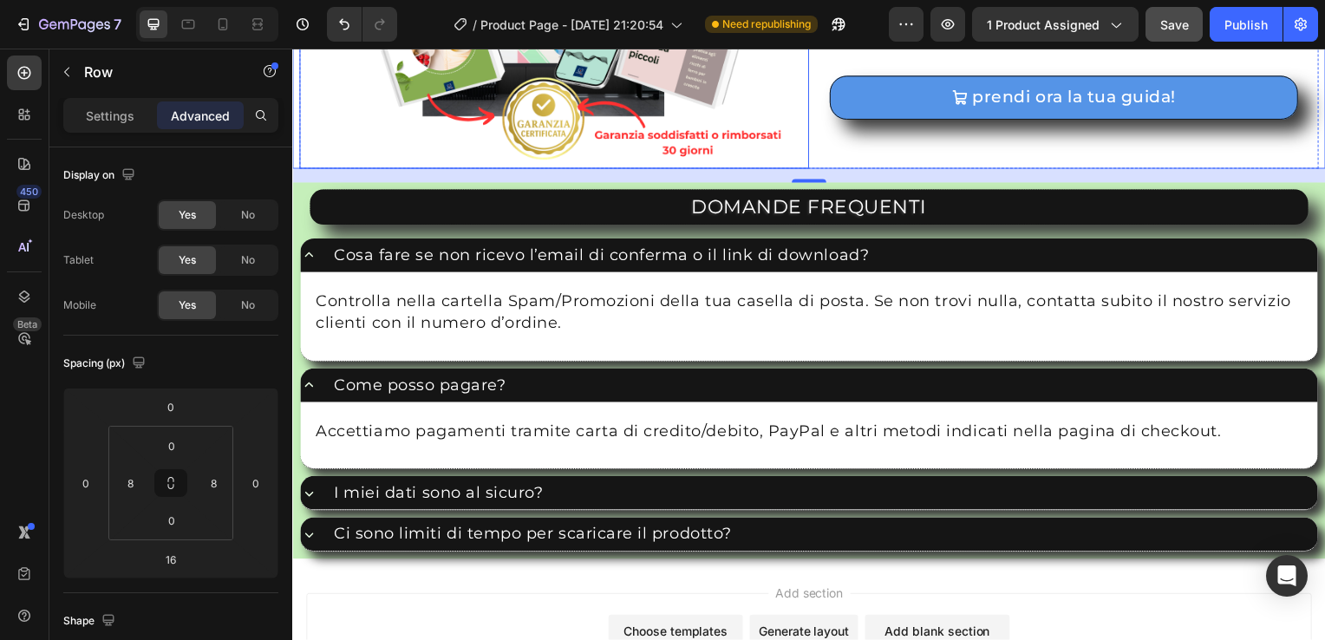
scroll to position [4313, 0]
click at [302, 173] on div "Row" at bounding box center [310, 173] width 36 height 21
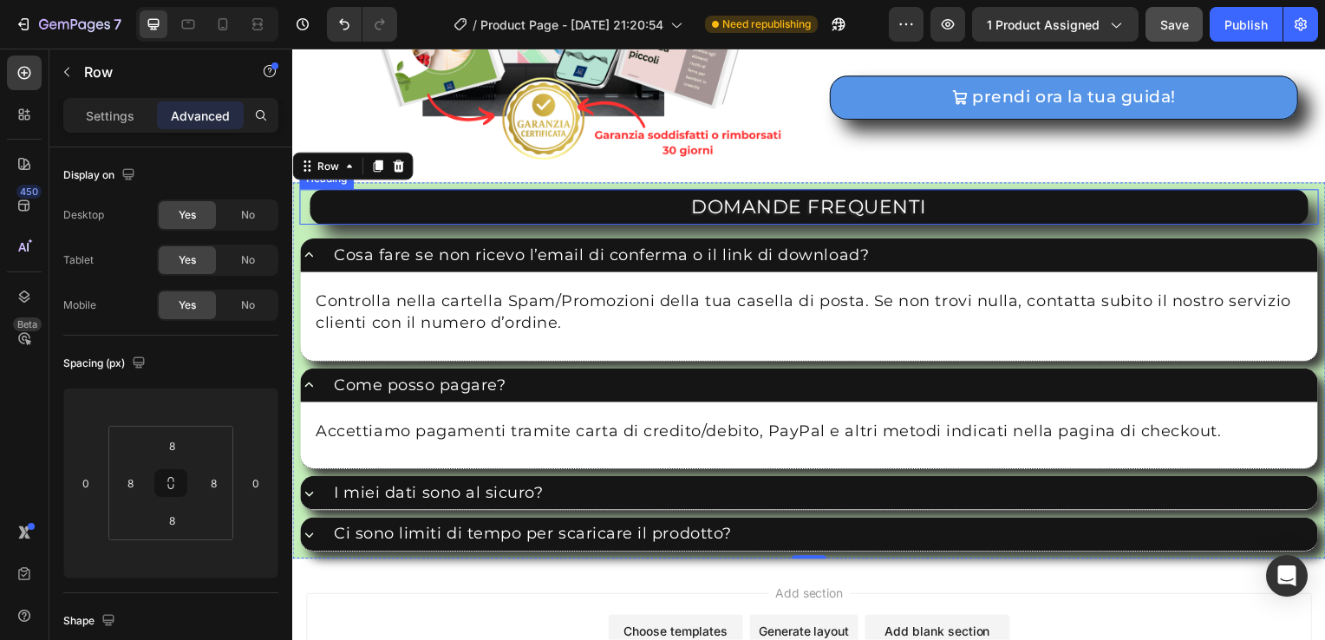
click at [803, 204] on h2 "DOMANDE FREQUENTI" at bounding box center [812, 209] width 1006 height 36
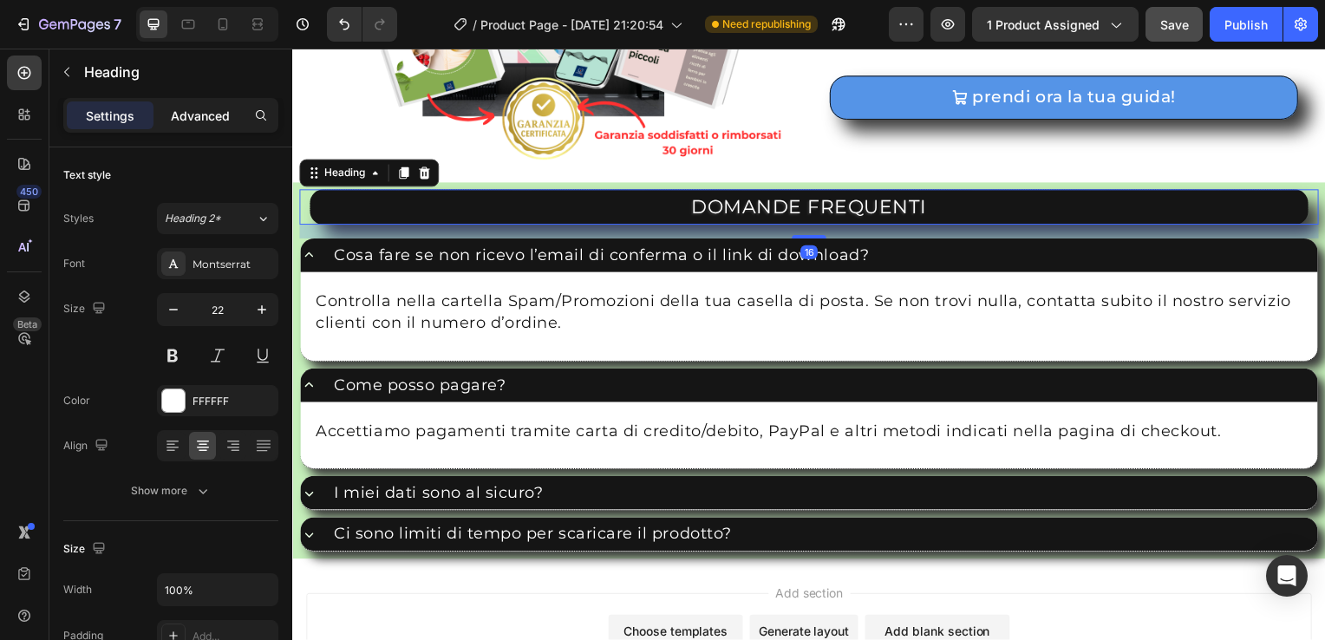
click at [202, 116] on p "Advanced" at bounding box center [200, 116] width 59 height 18
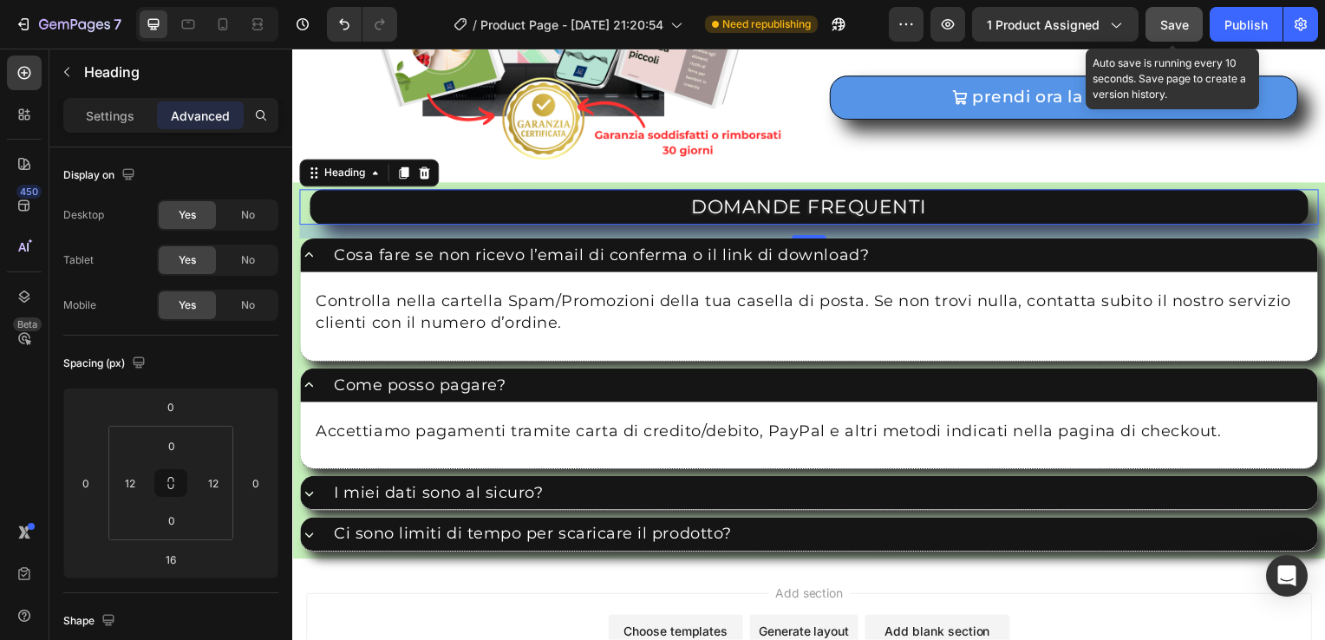
click at [1172, 18] on span "Save" at bounding box center [1174, 24] width 29 height 15
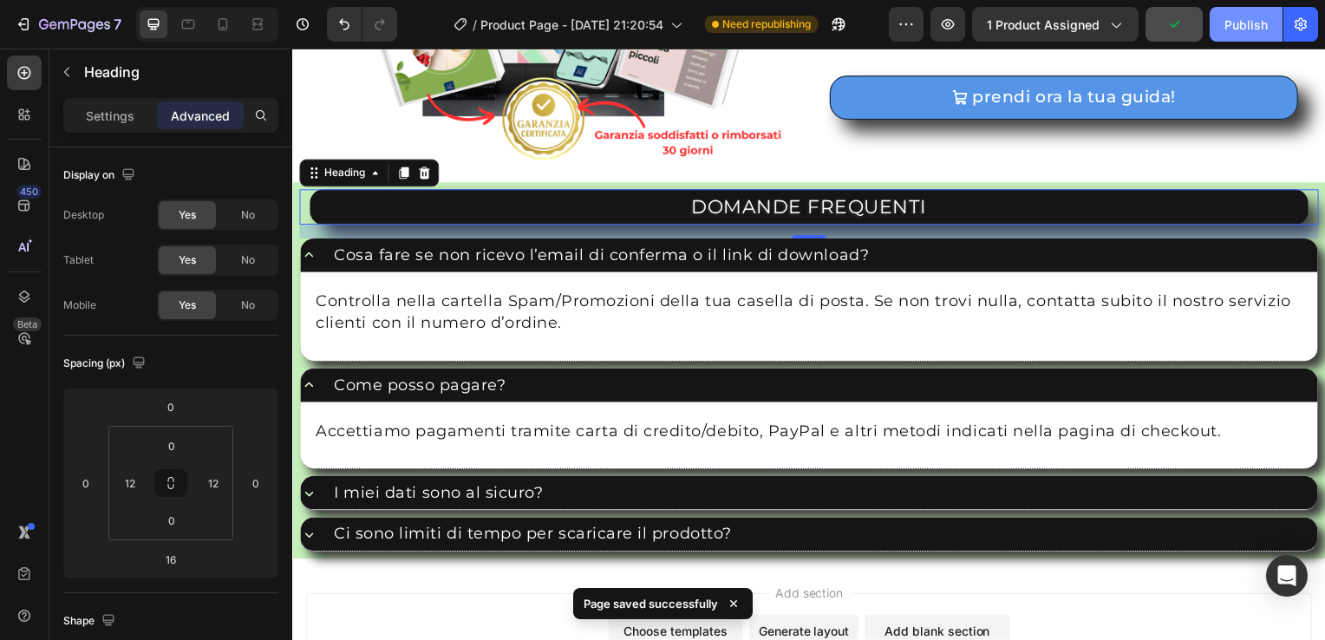
click at [1248, 19] on div "Publish" at bounding box center [1245, 25] width 43 height 18
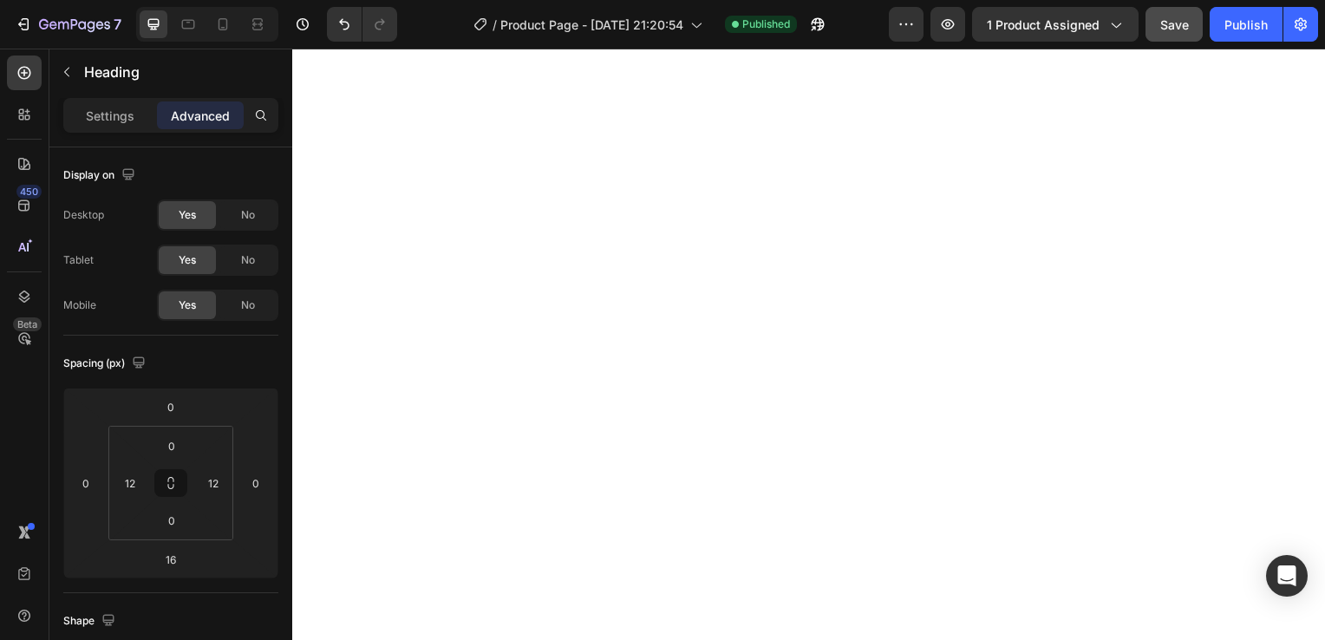
scroll to position [0, 0]
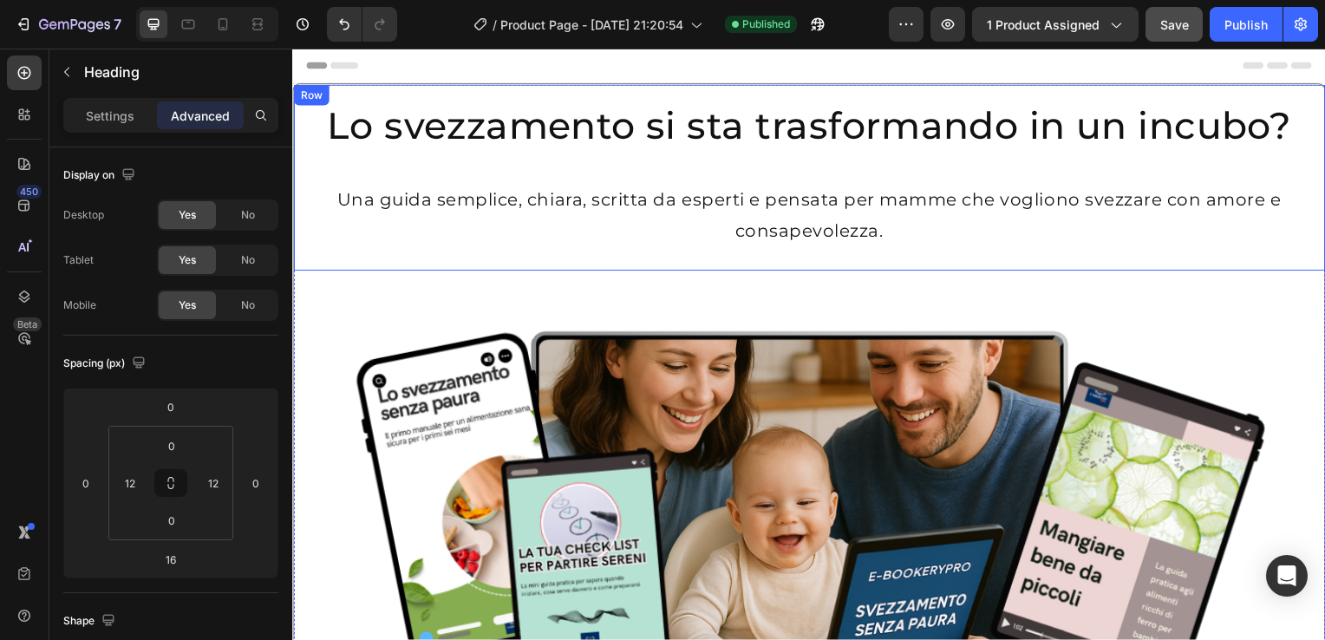
click at [301, 96] on div "Row" at bounding box center [310, 96] width 29 height 16
click at [343, 105] on icon at bounding box center [350, 102] width 14 height 14
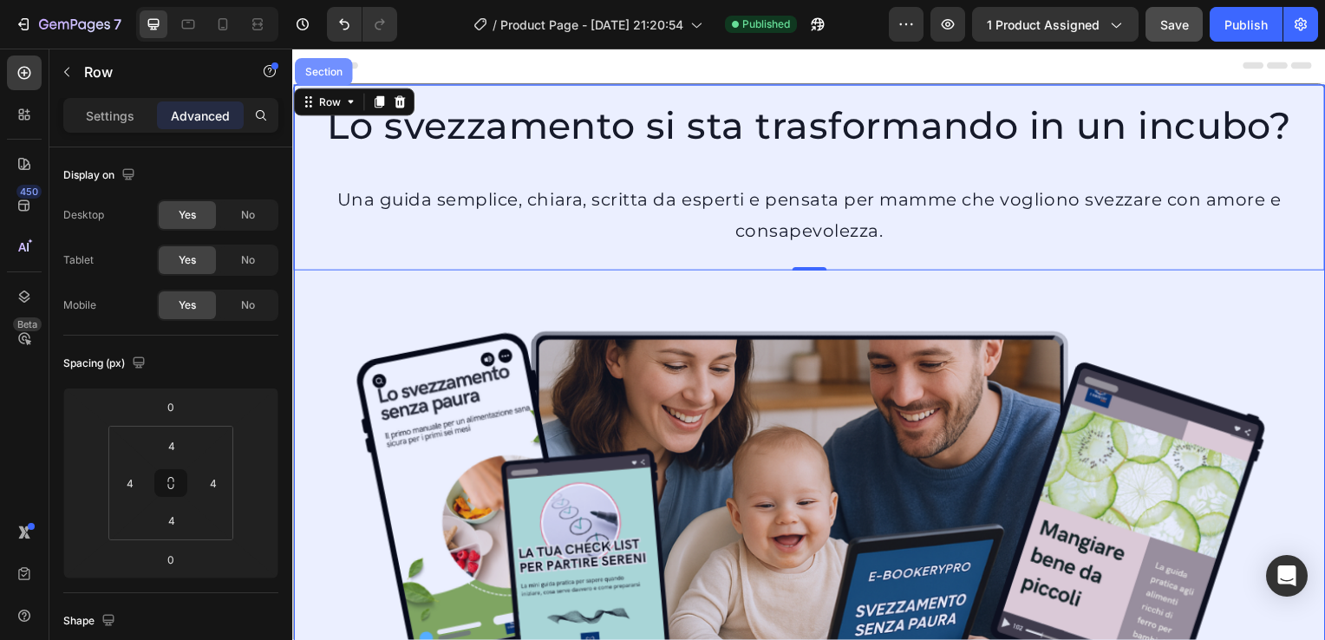
click at [327, 73] on div "Section" at bounding box center [323, 72] width 44 height 10
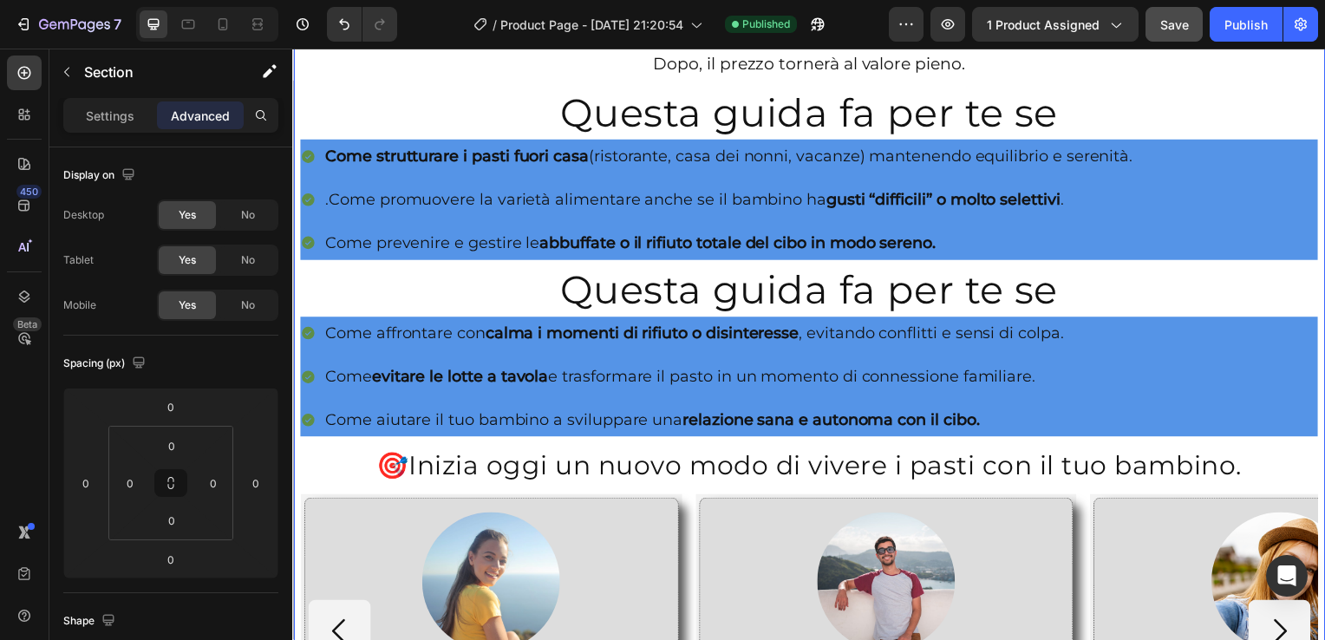
scroll to position [1490, 0]
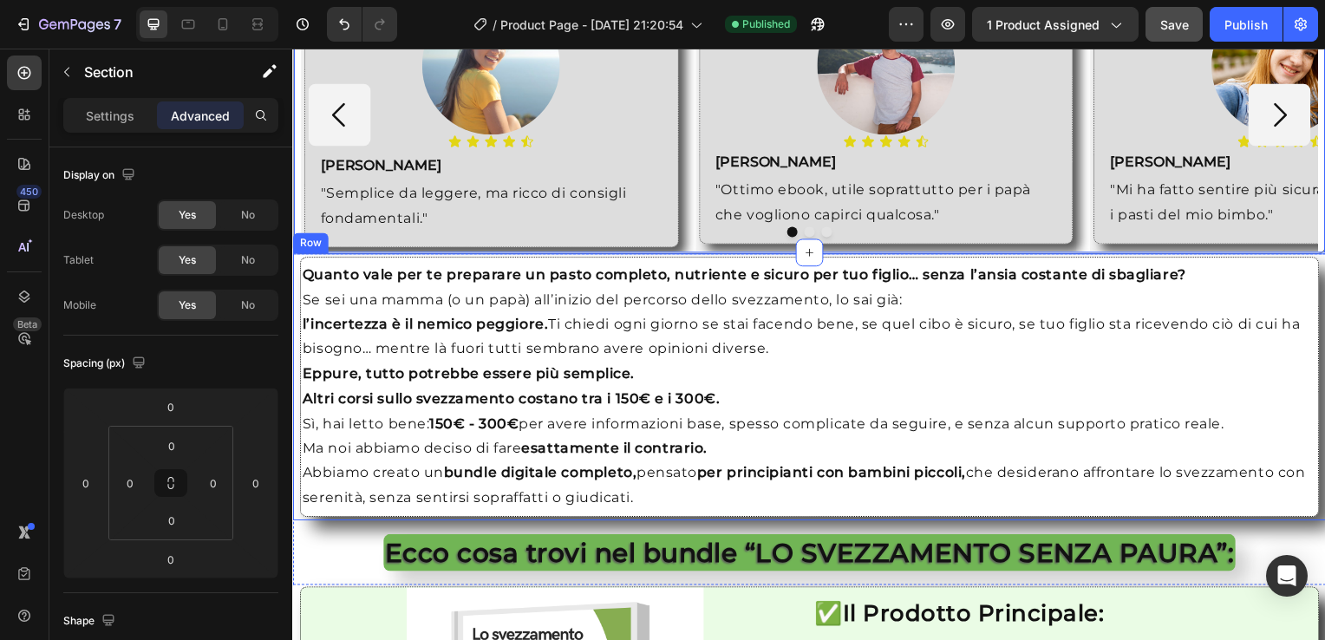
click at [313, 241] on div "Row" at bounding box center [310, 245] width 36 height 21
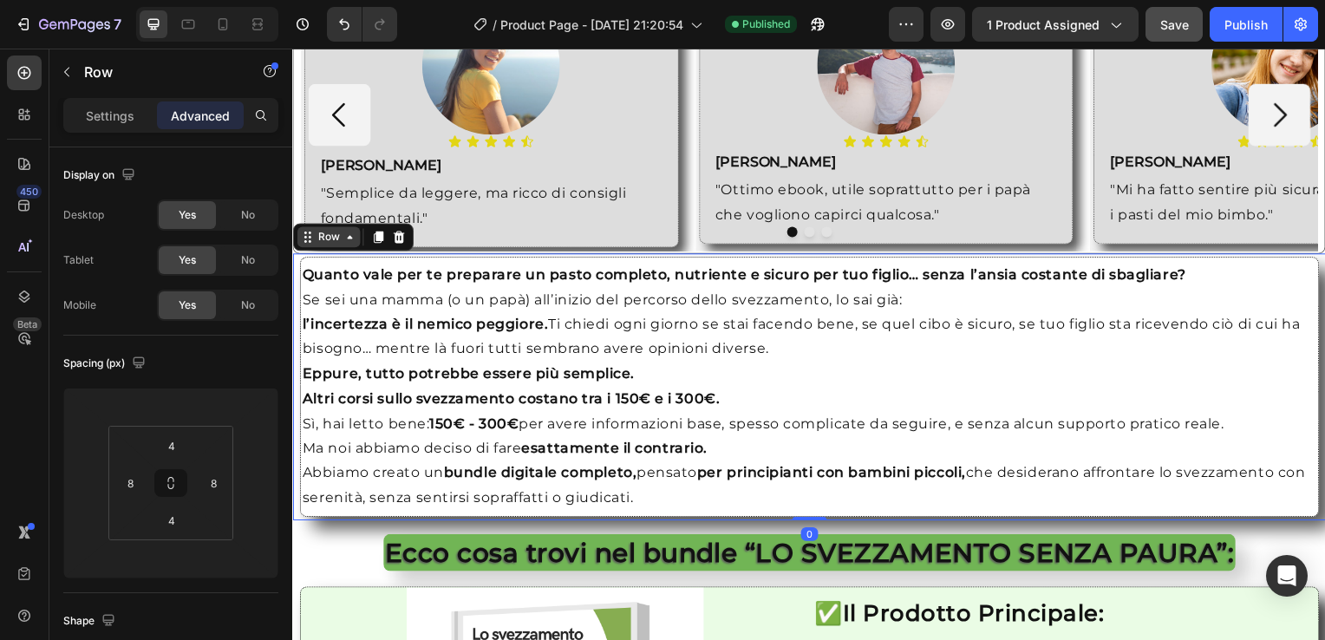
click at [349, 238] on icon at bounding box center [349, 239] width 5 height 3
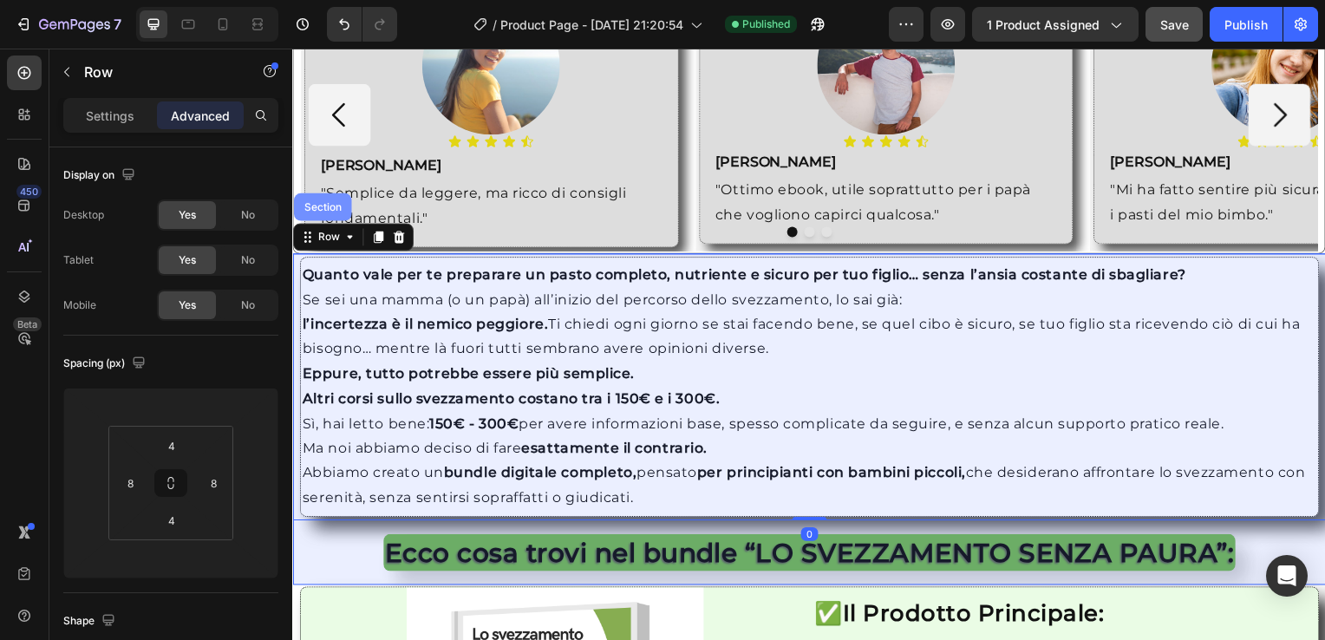
click at [324, 204] on div "Section" at bounding box center [322, 209] width 44 height 10
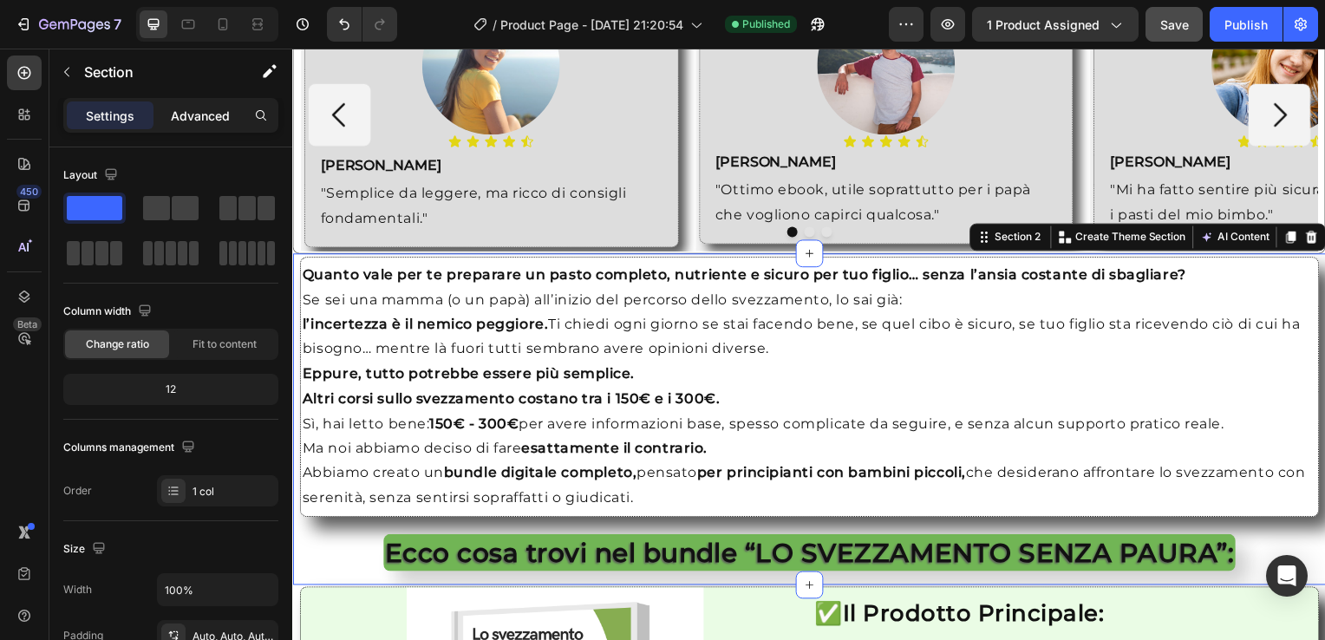
click at [192, 114] on p "Advanced" at bounding box center [200, 116] width 59 height 18
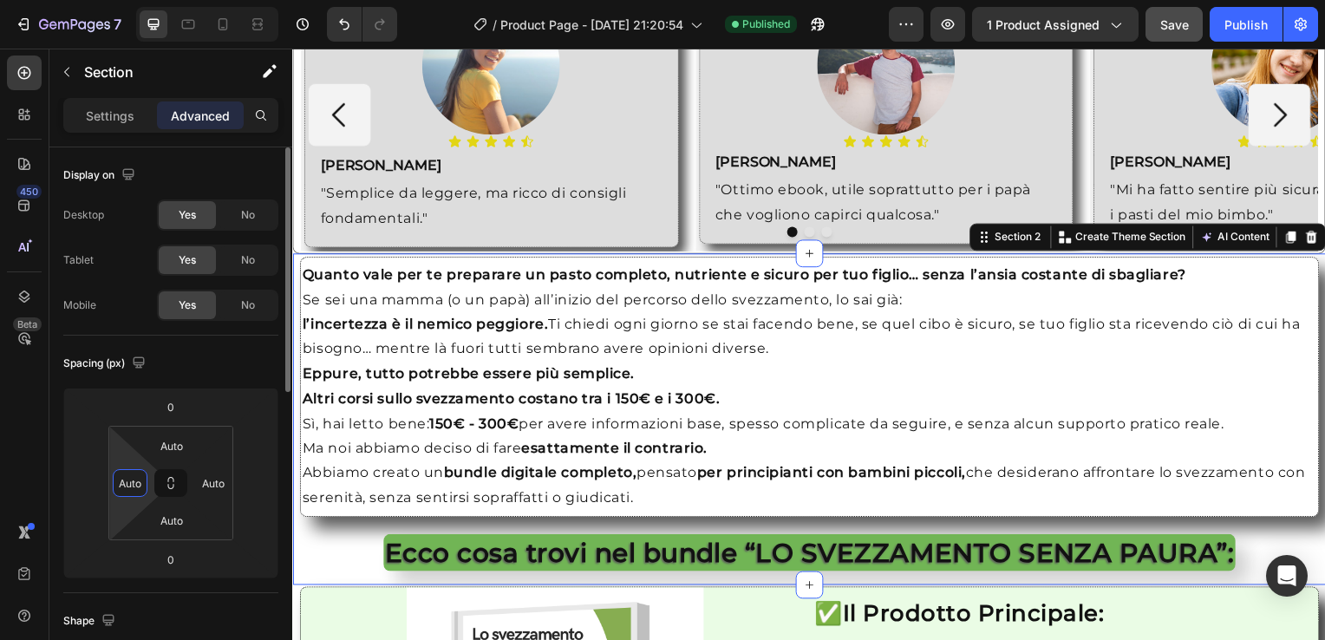
click at [120, 480] on input "Auto" at bounding box center [130, 483] width 26 height 26
type input "0"
click at [201, 486] on input "Auto" at bounding box center [213, 483] width 26 height 26
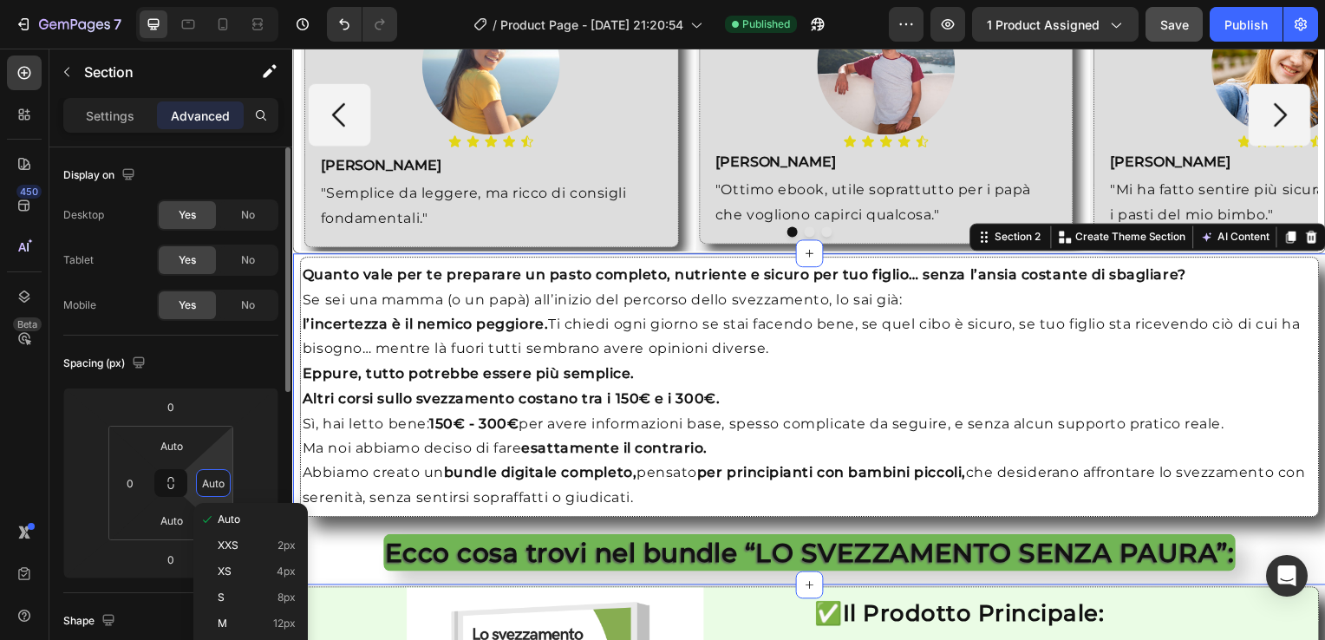
type input "0"
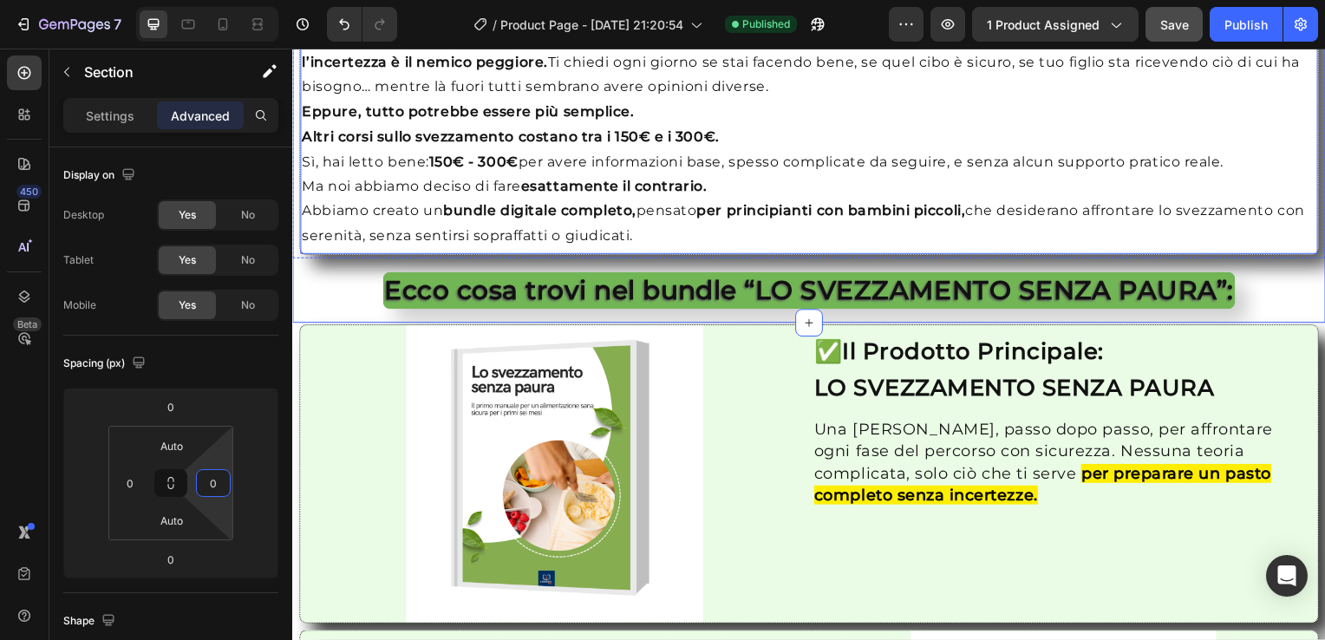
scroll to position [1952, 0]
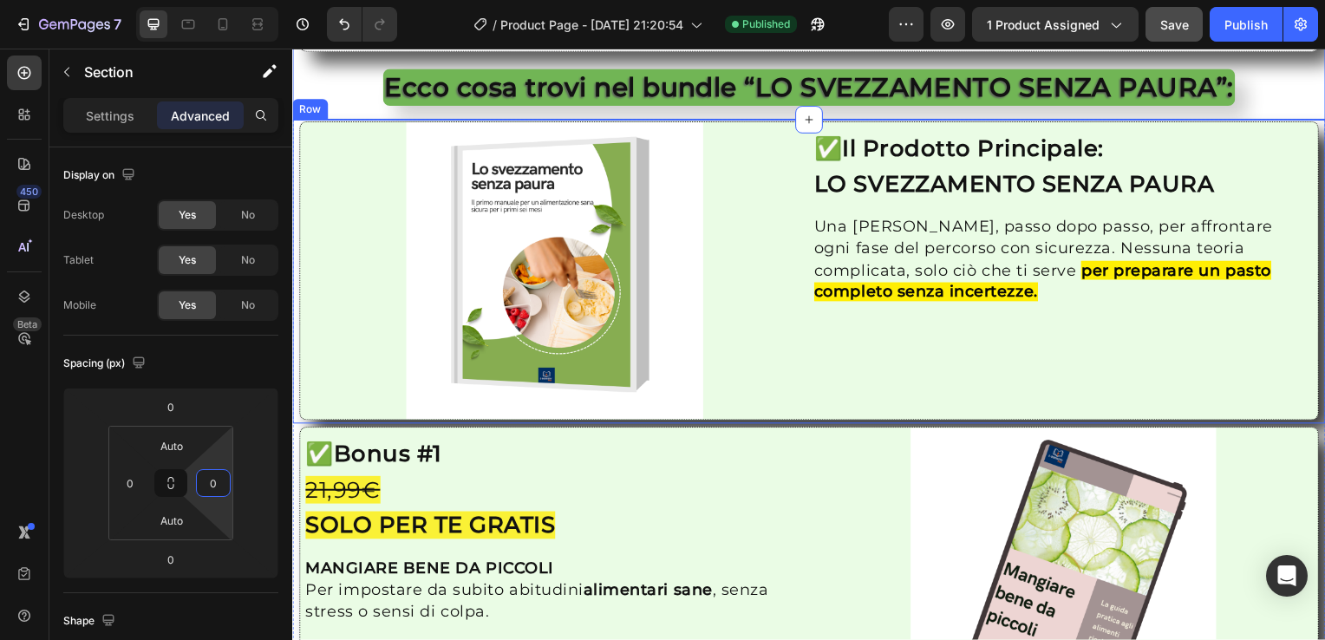
click at [309, 114] on div "Row" at bounding box center [310, 110] width 36 height 21
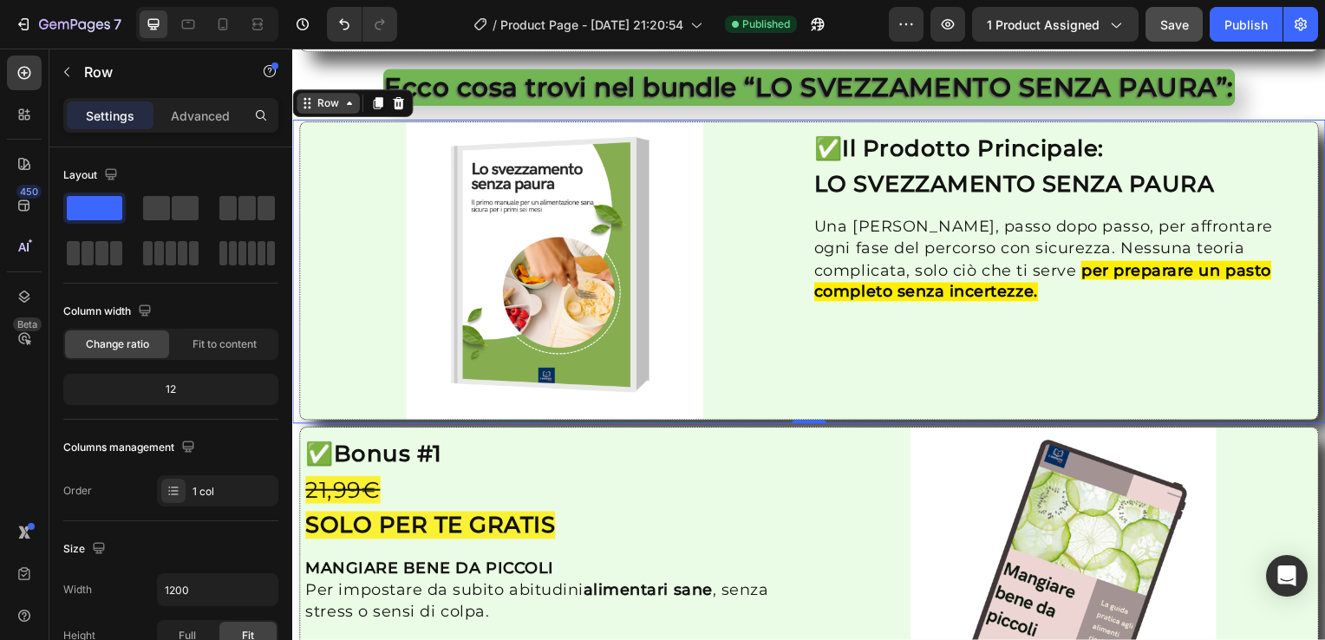
click at [348, 105] on icon at bounding box center [349, 104] width 14 height 14
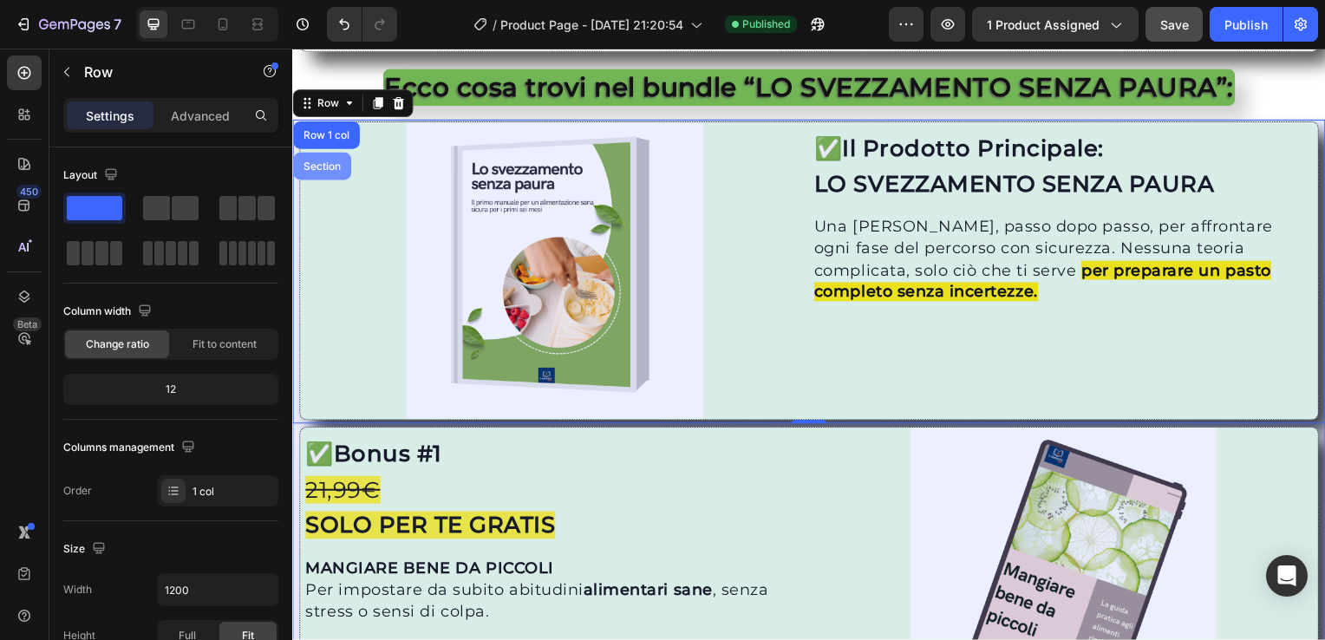
click at [327, 164] on div "Section" at bounding box center [322, 167] width 44 height 10
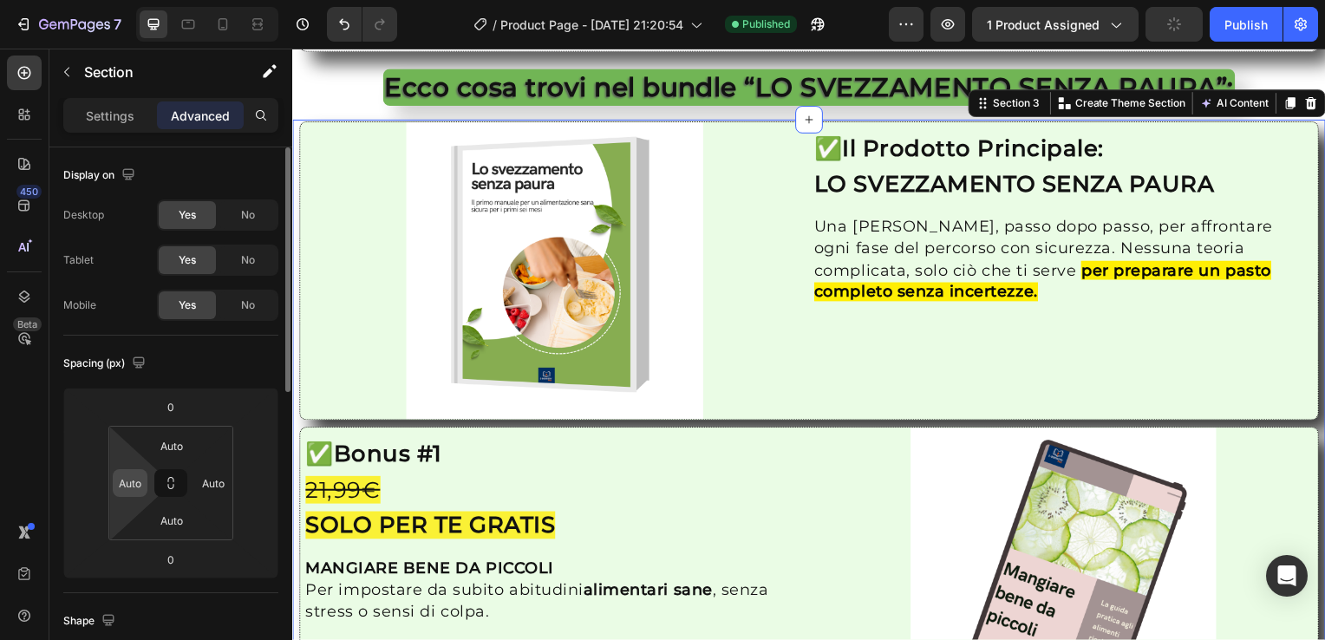
click at [134, 489] on input "Auto" at bounding box center [130, 483] width 26 height 26
type input "0"
click at [219, 489] on input "Auto" at bounding box center [213, 483] width 26 height 26
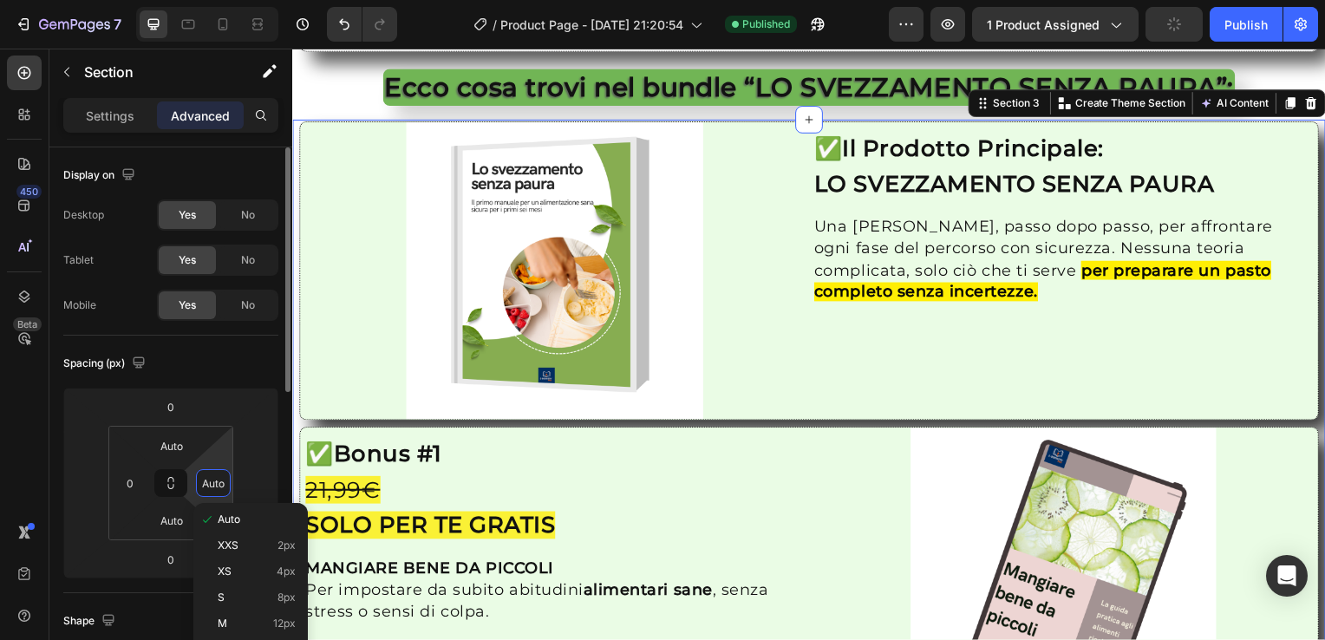
type input "0"
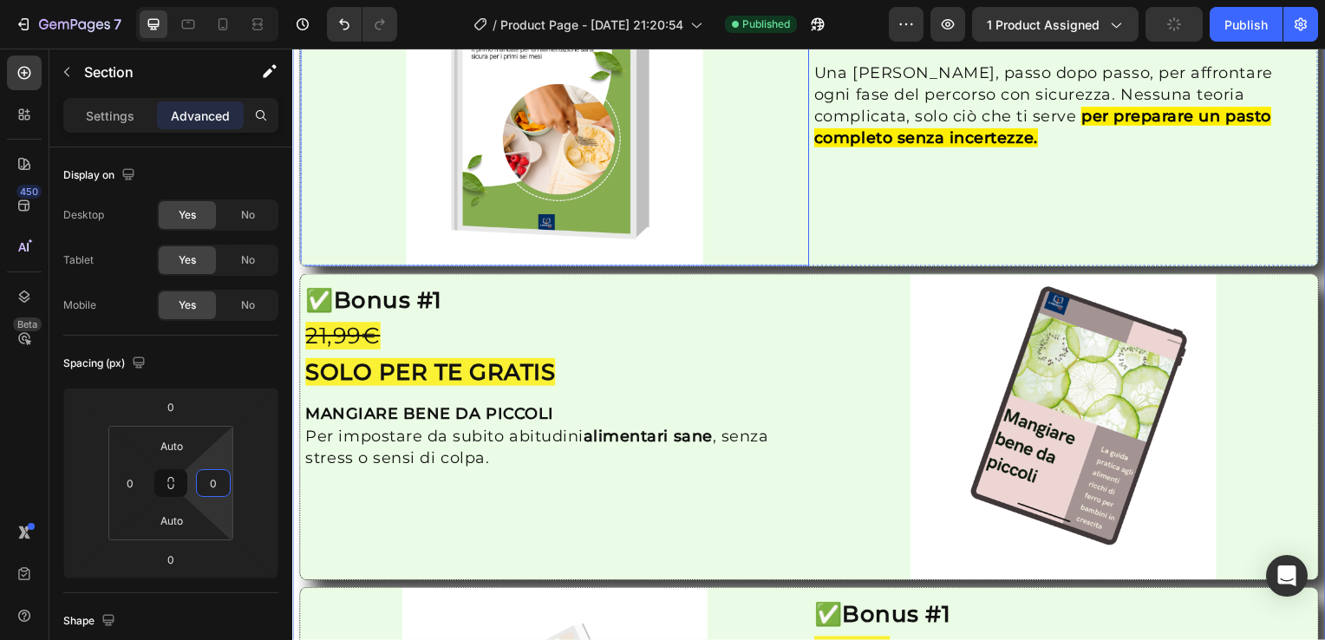
scroll to position [2110, 0]
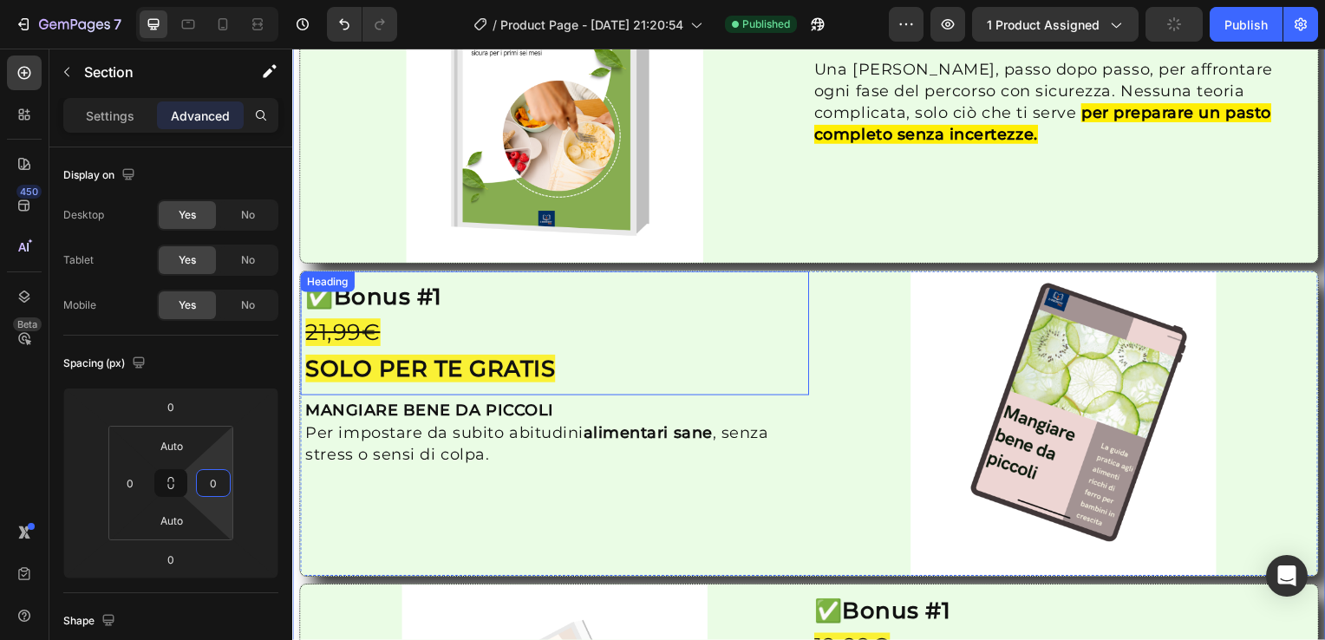
click at [309, 282] on div "Heading" at bounding box center [327, 284] width 48 height 16
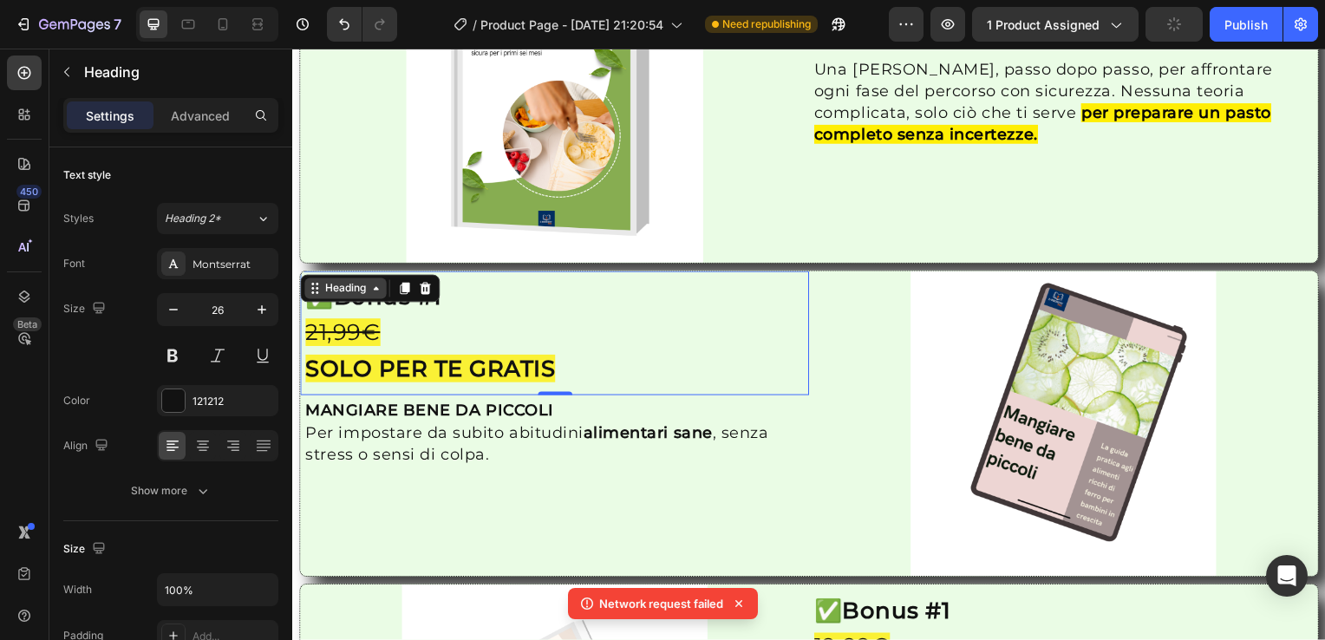
click at [372, 291] on div "Heading" at bounding box center [345, 290] width 82 height 21
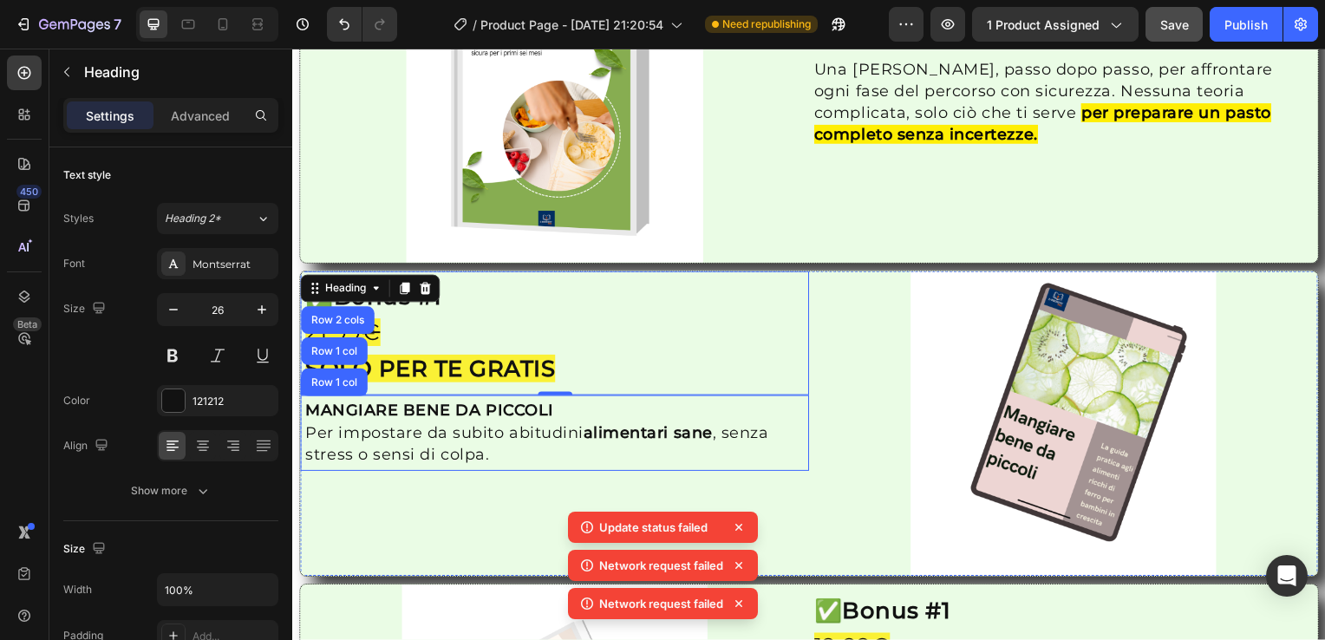
scroll to position [2368, 0]
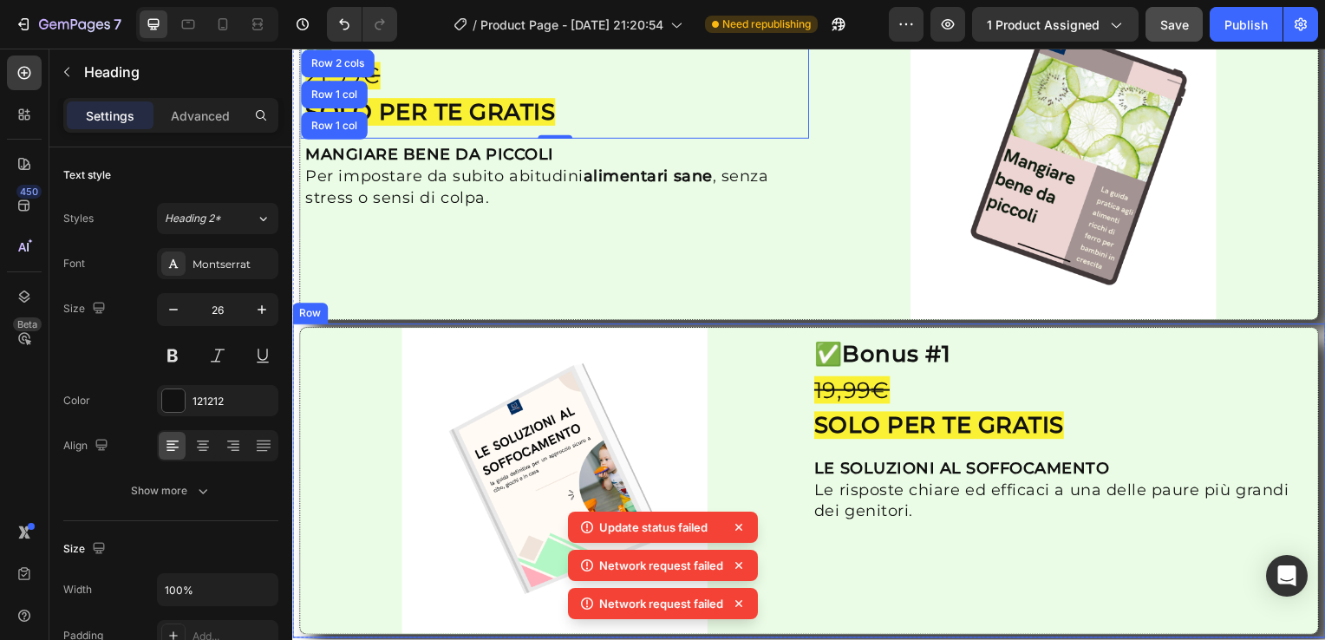
click at [301, 308] on div "Row" at bounding box center [310, 316] width 29 height 16
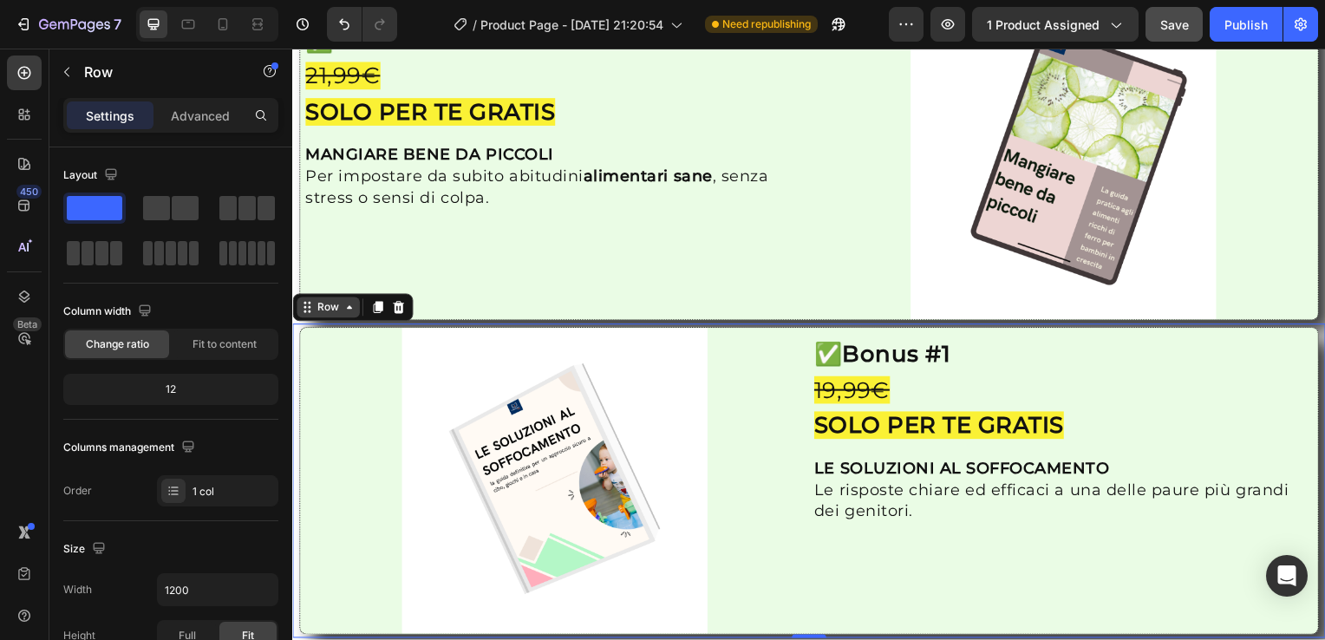
click at [352, 305] on icon at bounding box center [349, 310] width 14 height 14
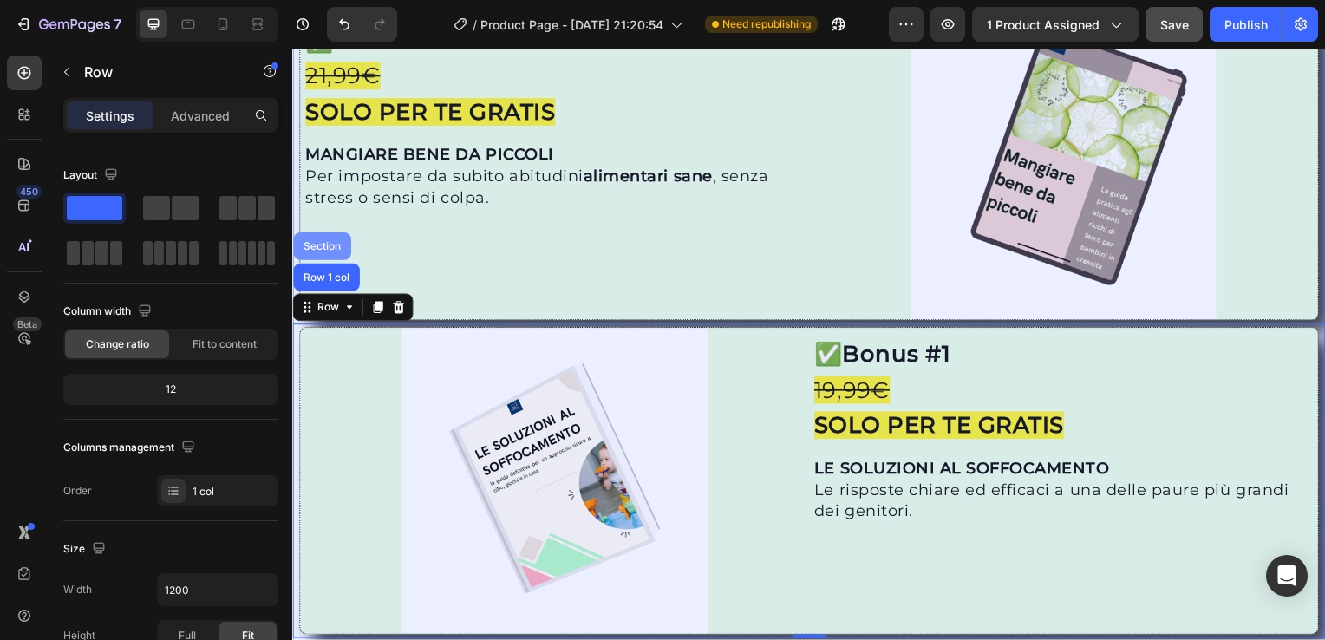
click at [332, 234] on div "Section" at bounding box center [322, 248] width 58 height 28
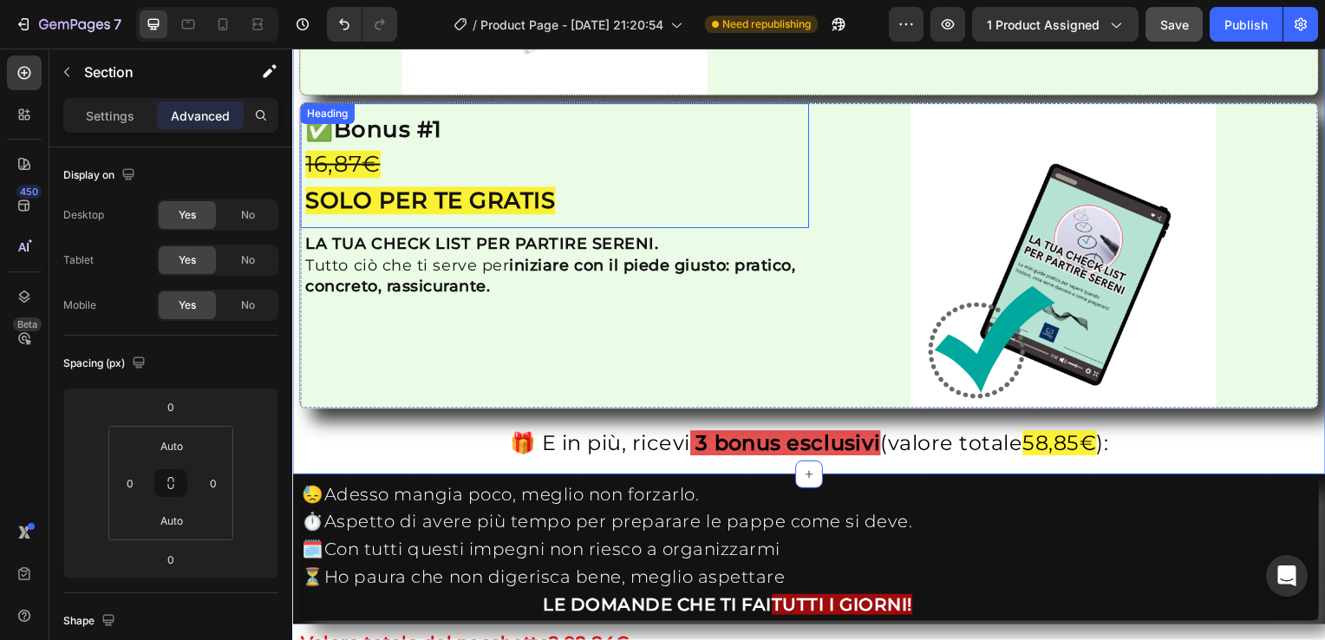
scroll to position [2910, 0]
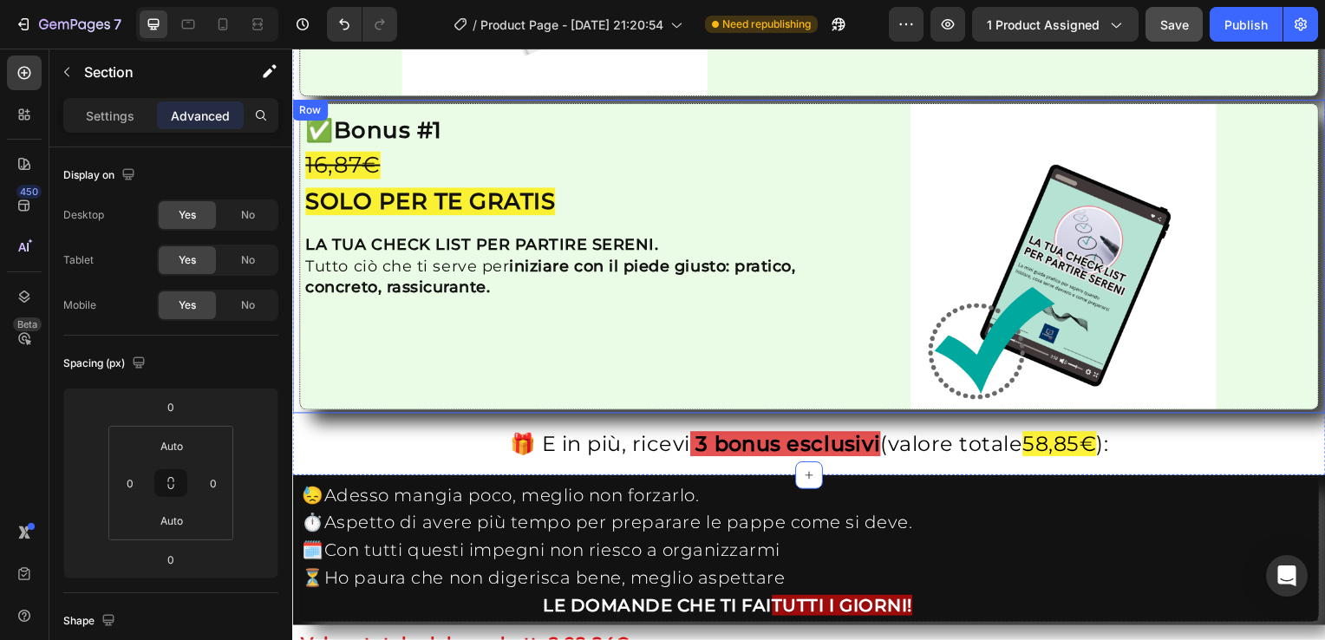
click at [302, 104] on div "Row" at bounding box center [310, 111] width 29 height 16
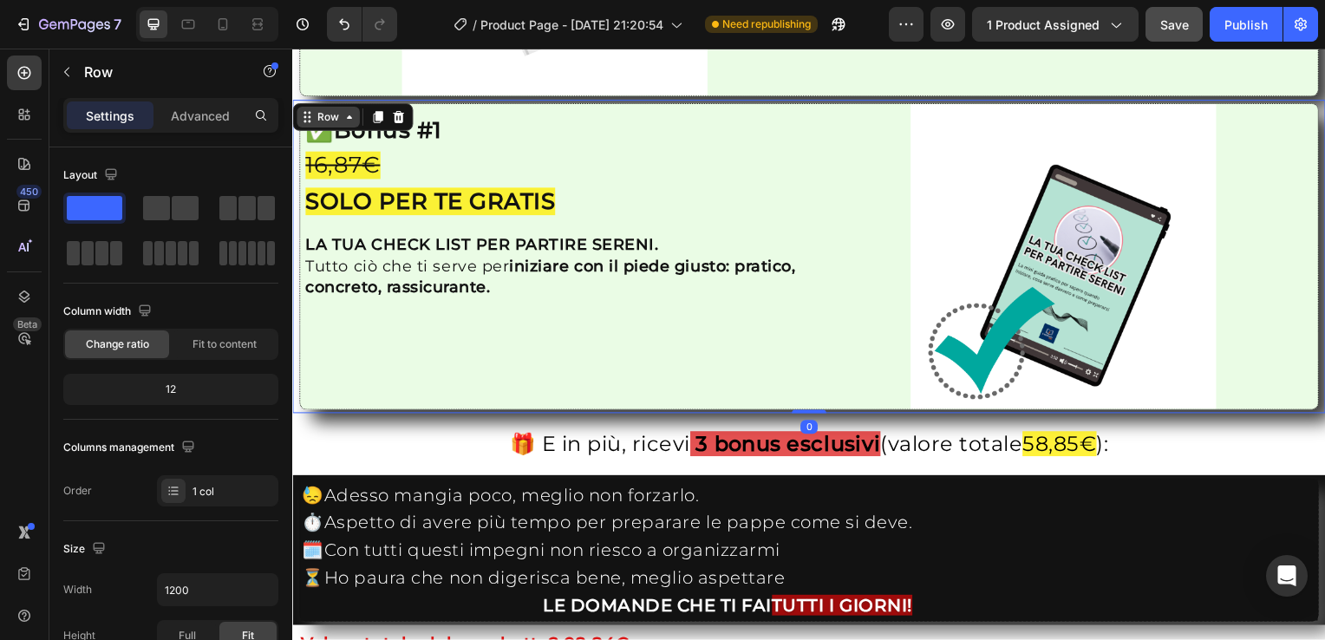
click at [341, 110] on div "Row" at bounding box center [328, 118] width 29 height 16
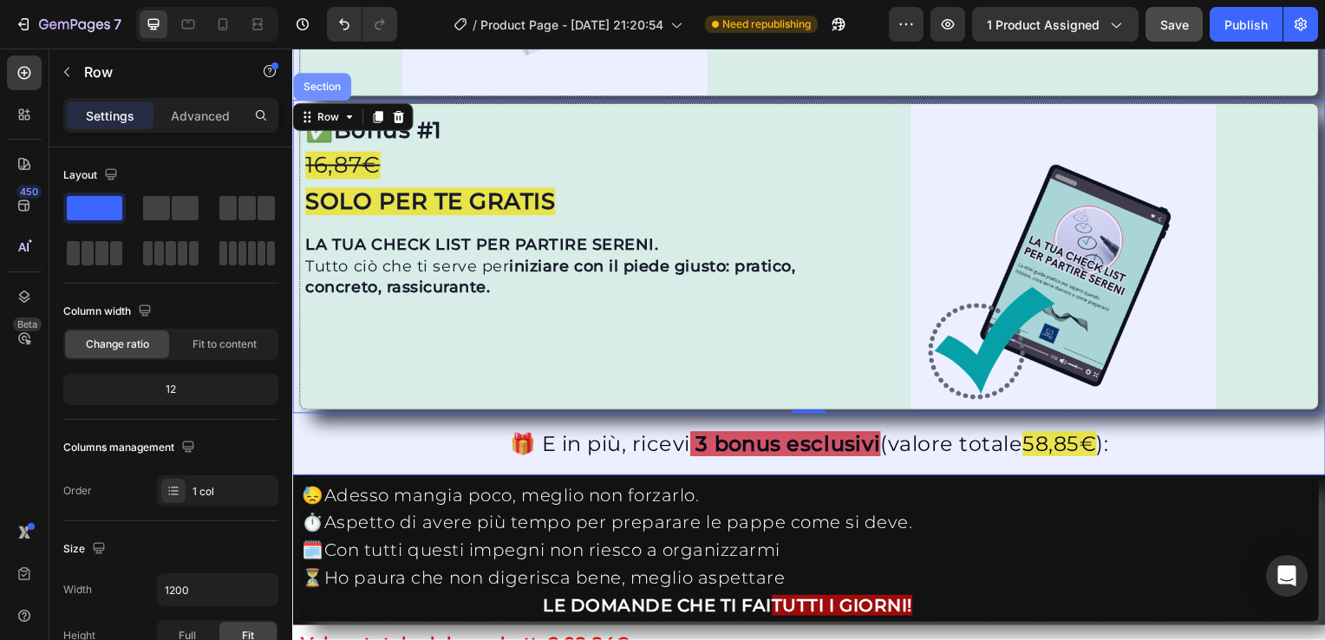
click at [318, 82] on div "Section" at bounding box center [322, 87] width 44 height 10
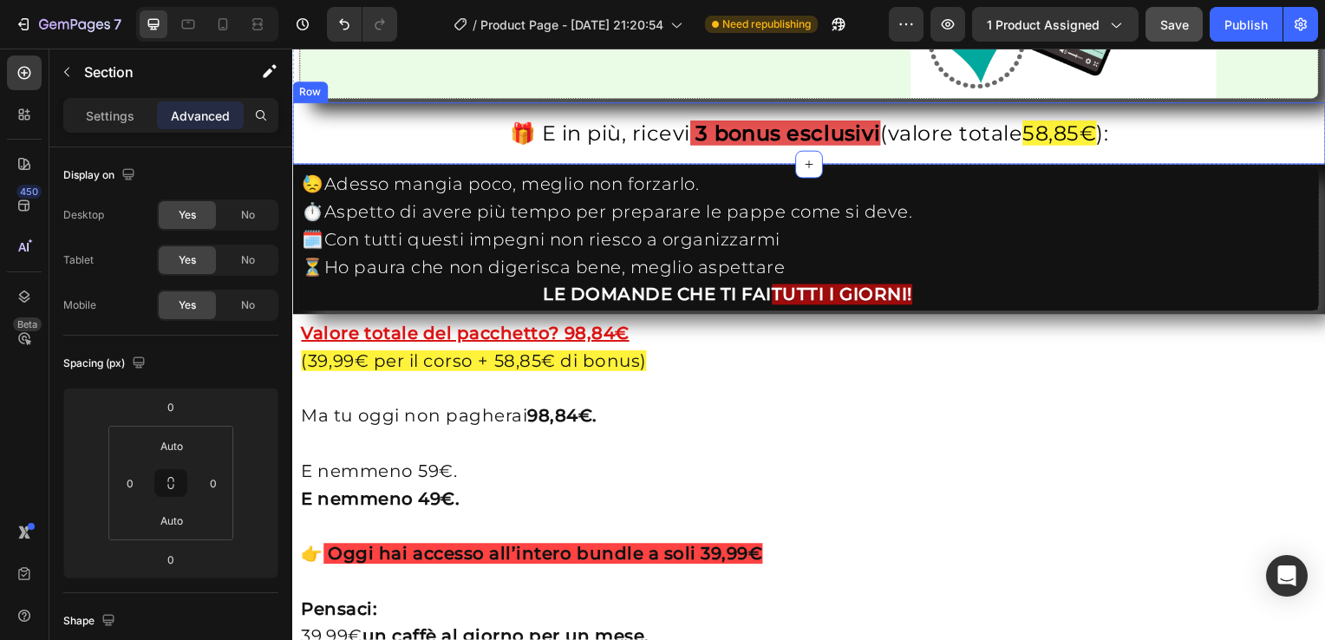
scroll to position [3222, 0]
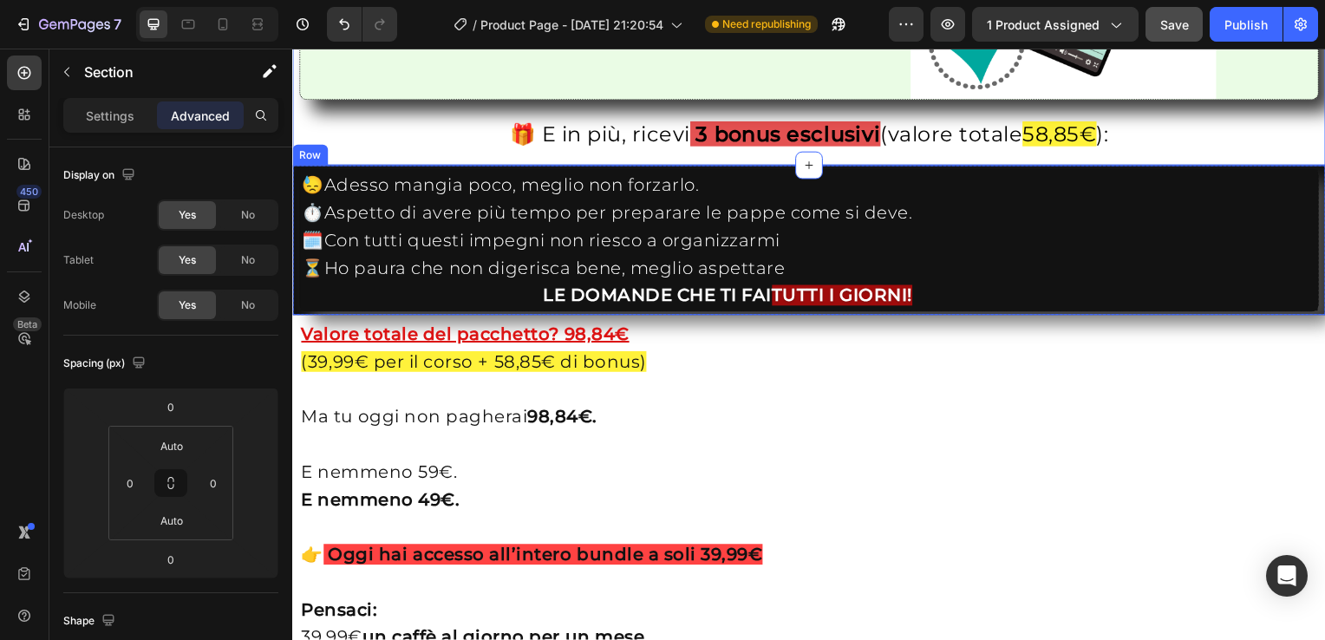
click at [309, 146] on div "Row" at bounding box center [310, 156] width 36 height 21
click at [348, 143] on icon at bounding box center [349, 150] width 14 height 14
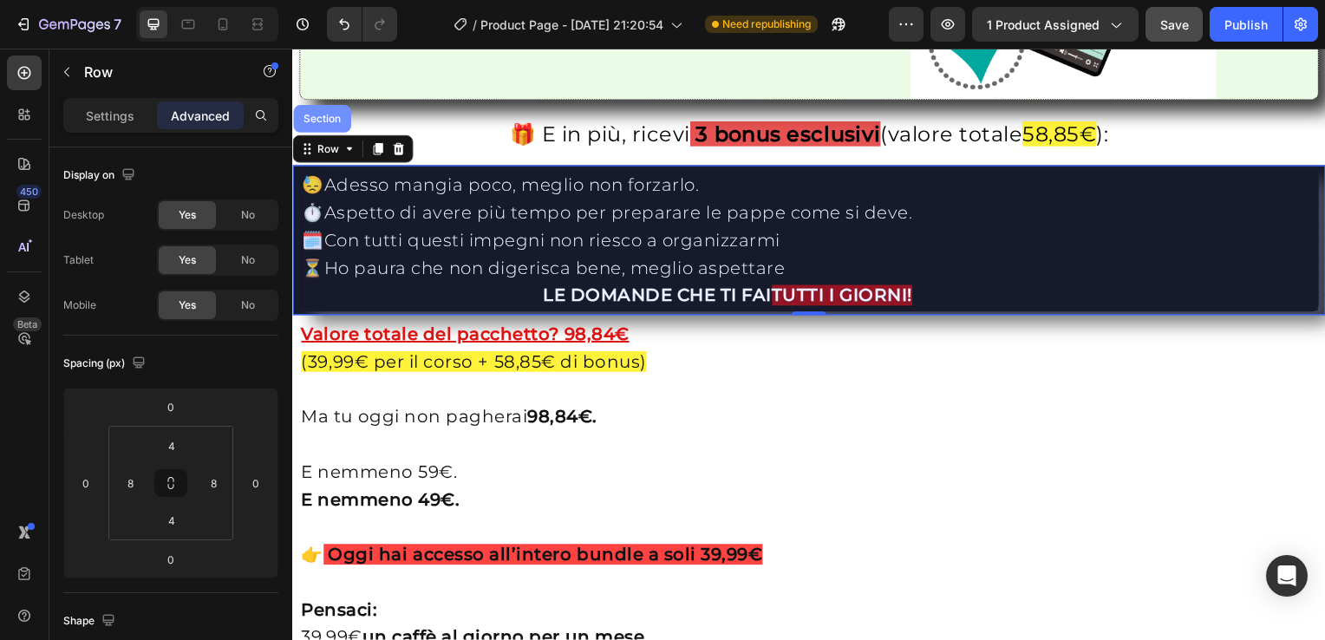
click at [319, 114] on div "Section" at bounding box center [322, 119] width 44 height 10
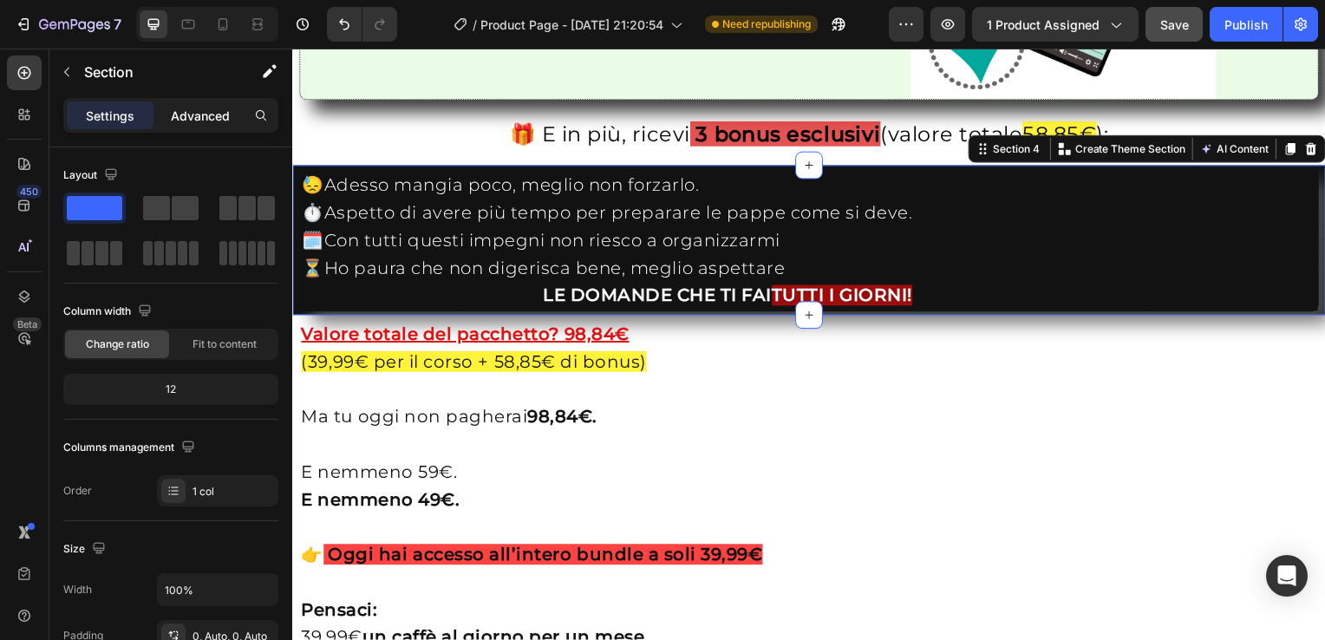
click at [184, 119] on p "Advanced" at bounding box center [200, 116] width 59 height 18
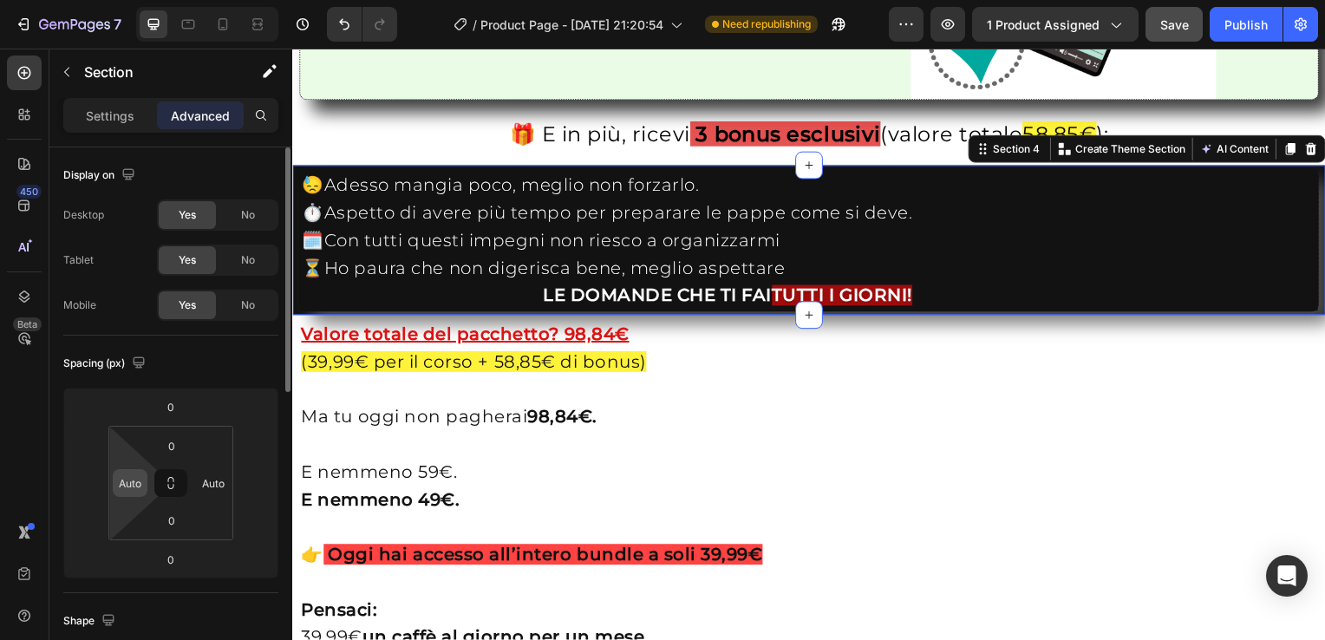
click at [132, 491] on input "Auto" at bounding box center [130, 483] width 26 height 26
type input "0"
click at [212, 491] on input "Auto" at bounding box center [213, 483] width 26 height 26
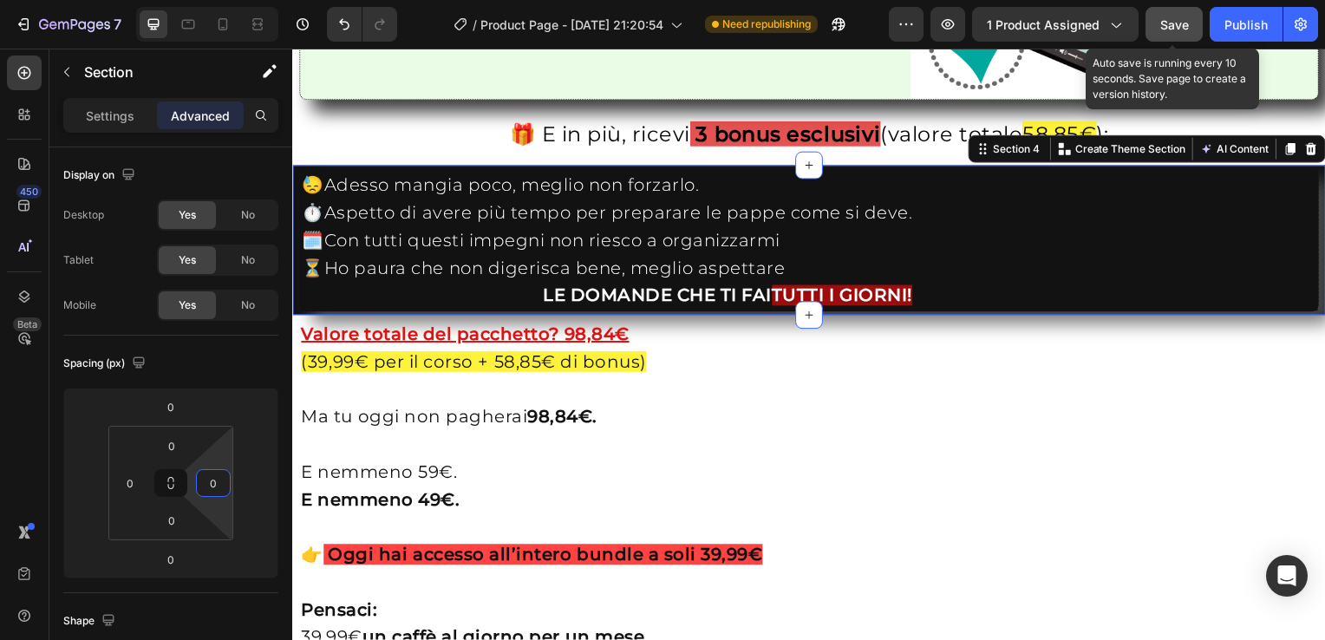
type input "0"
click at [1170, 17] on span "Save" at bounding box center [1174, 24] width 29 height 15
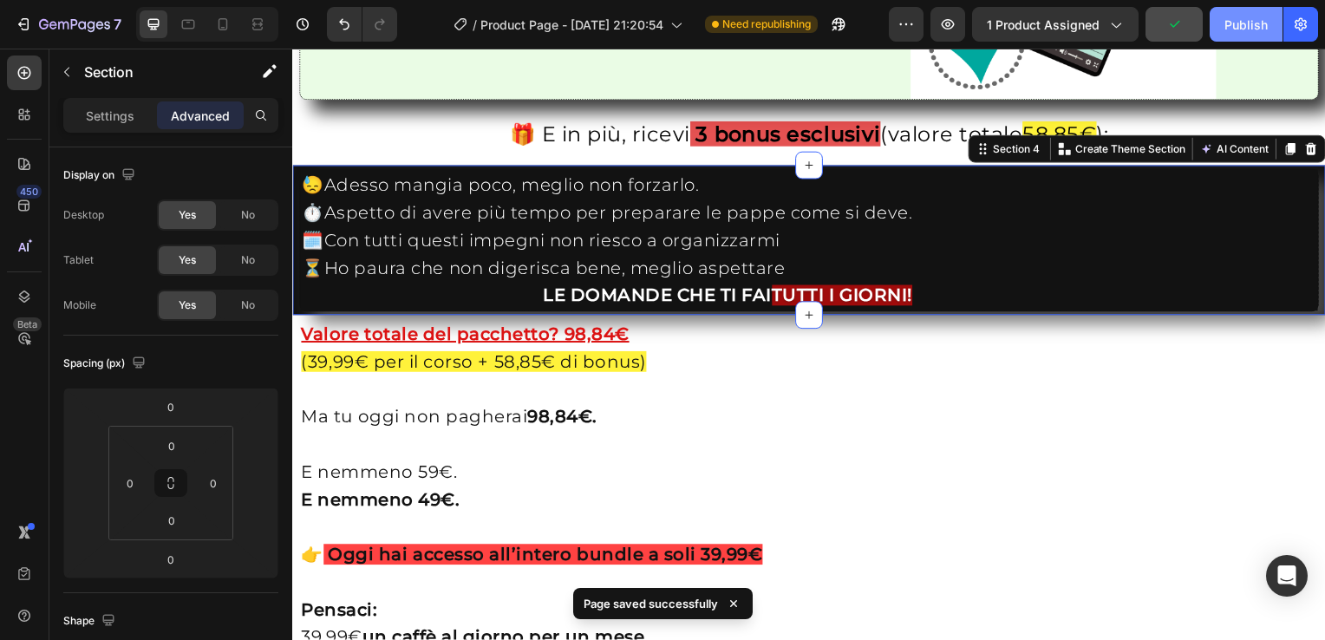
click at [1248, 23] on div "Publish" at bounding box center [1245, 25] width 43 height 18
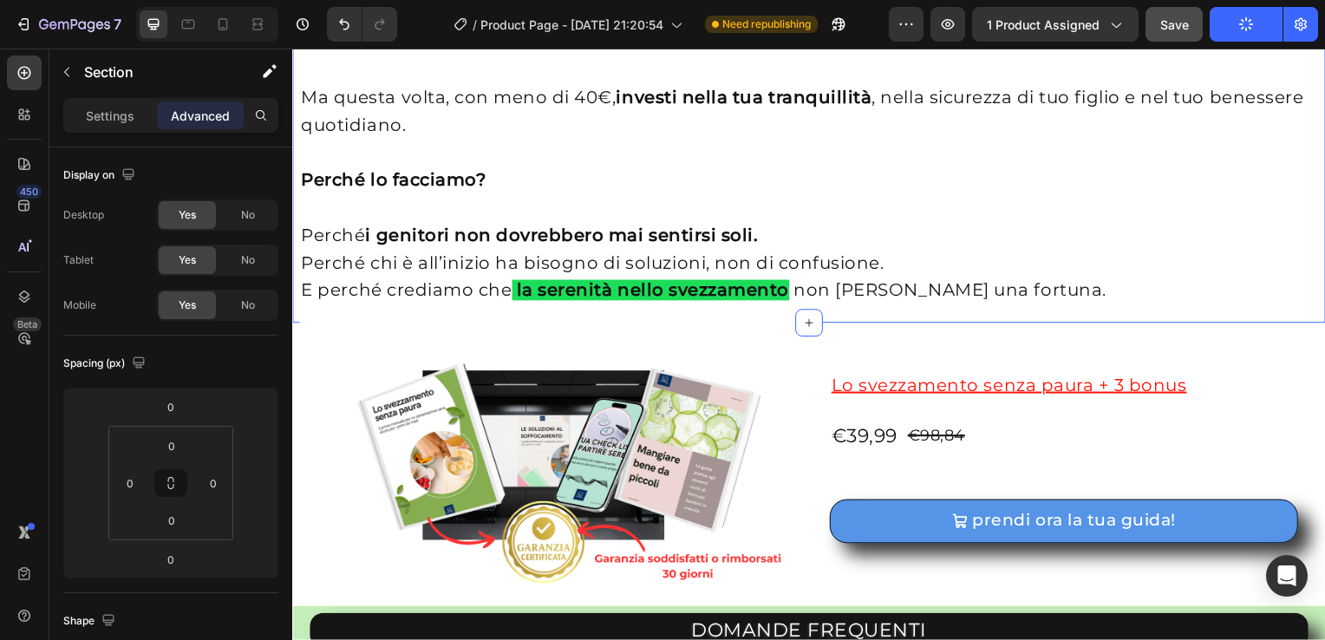
scroll to position [3977, 0]
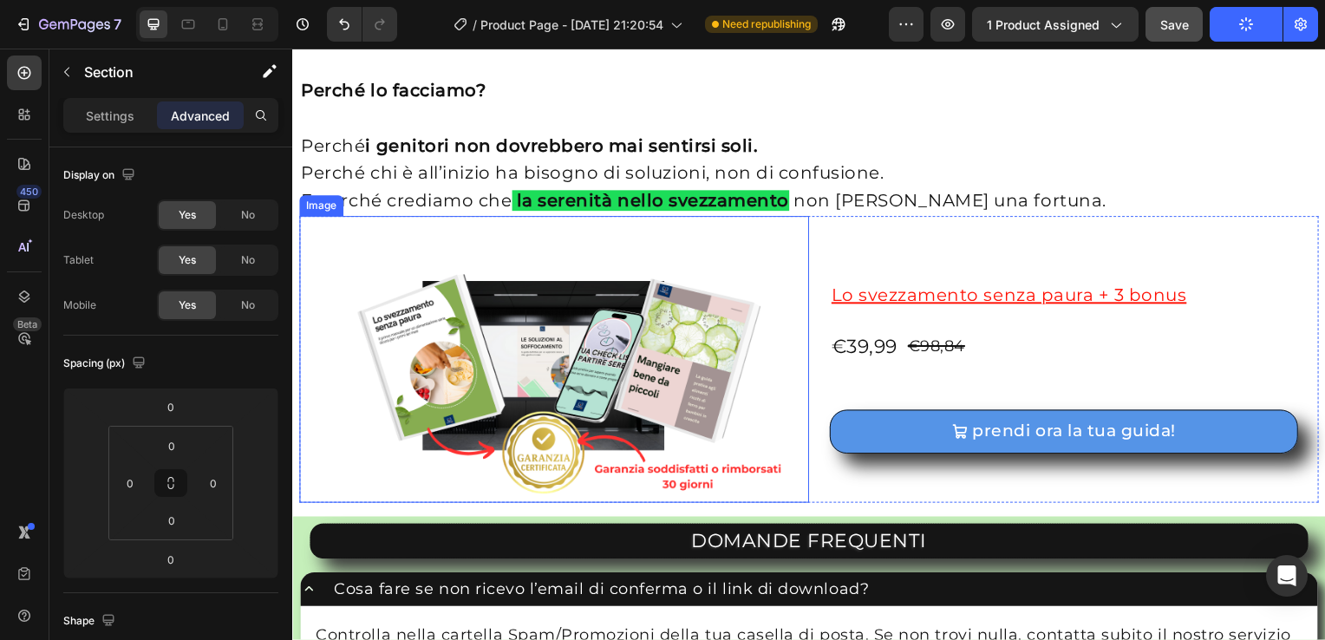
click at [308, 210] on div "Image" at bounding box center [321, 207] width 37 height 16
click at [337, 208] on div "Image" at bounding box center [339, 201] width 37 height 16
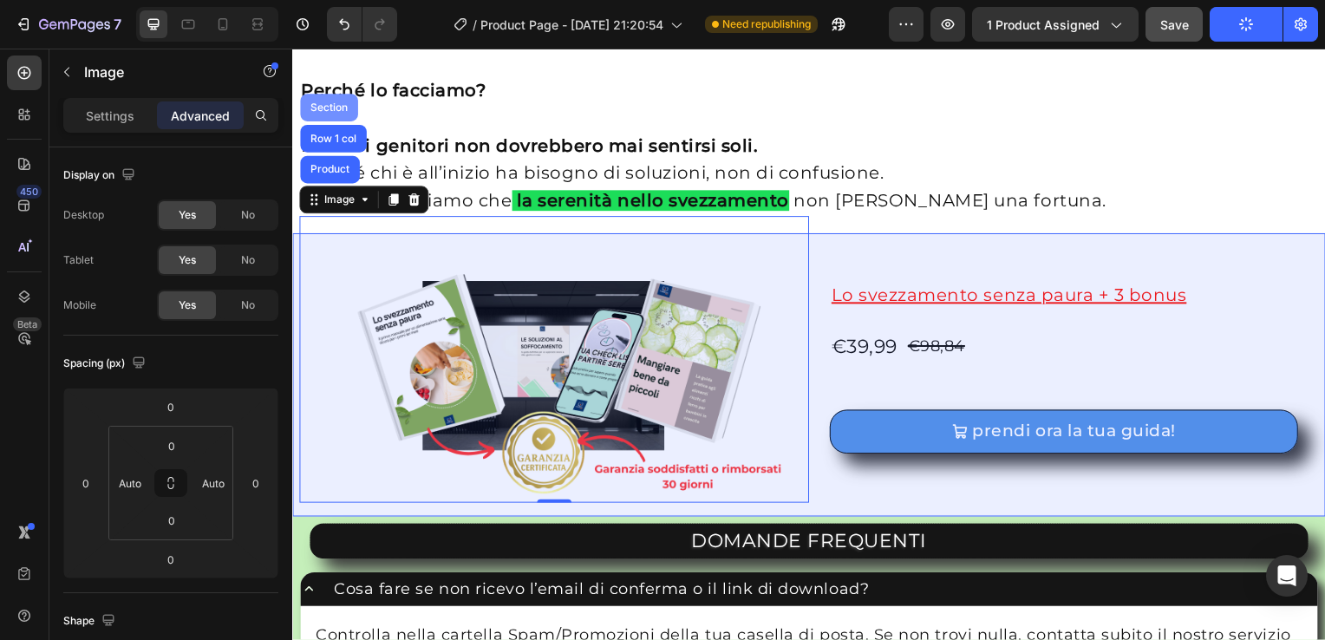
click at [337, 103] on div "Section" at bounding box center [329, 108] width 44 height 10
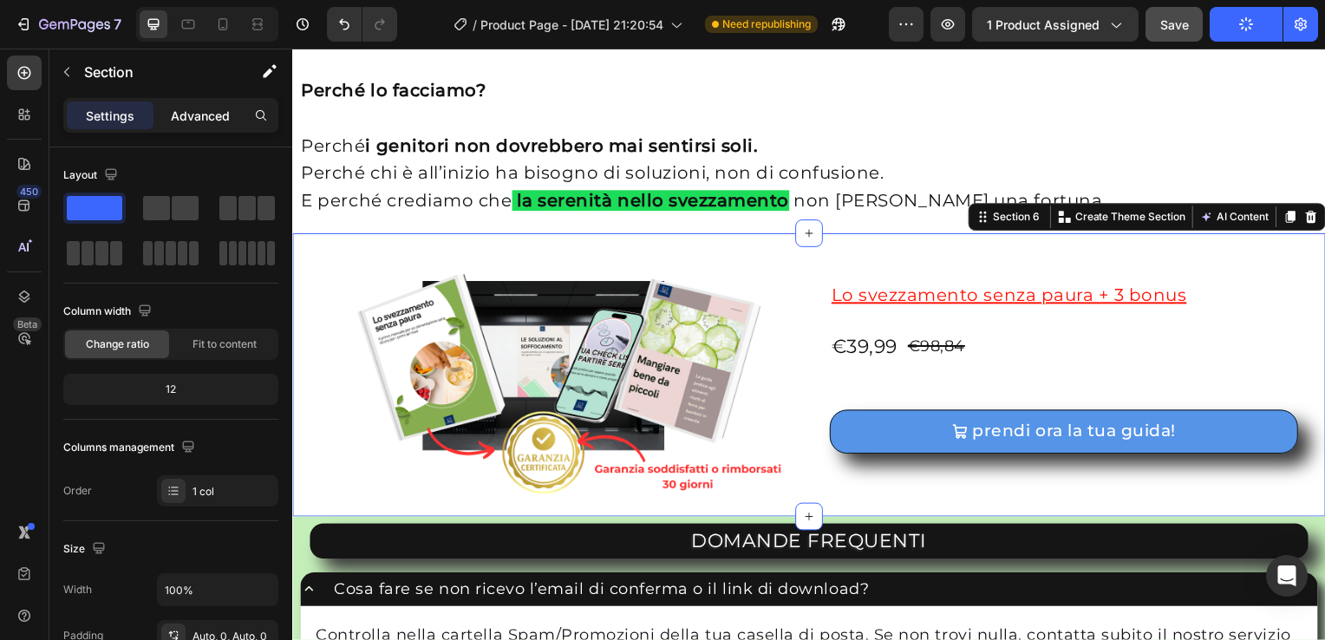
click at [215, 115] on p "Advanced" at bounding box center [200, 116] width 59 height 18
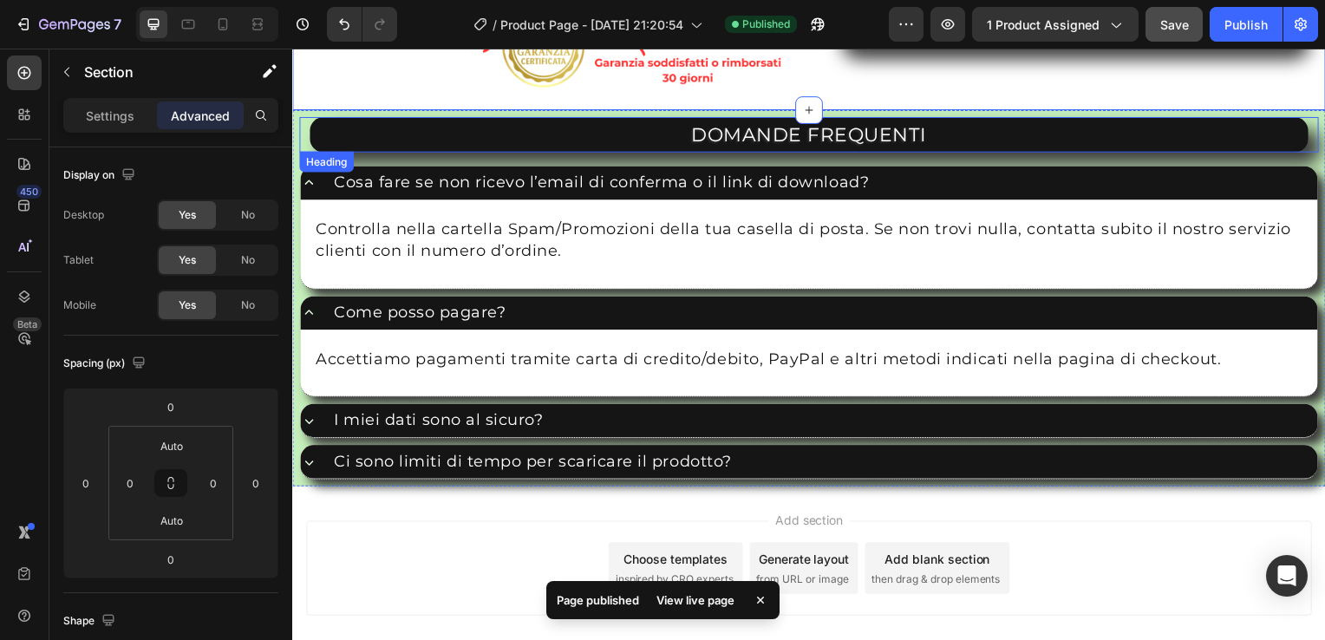
scroll to position [4386, 0]
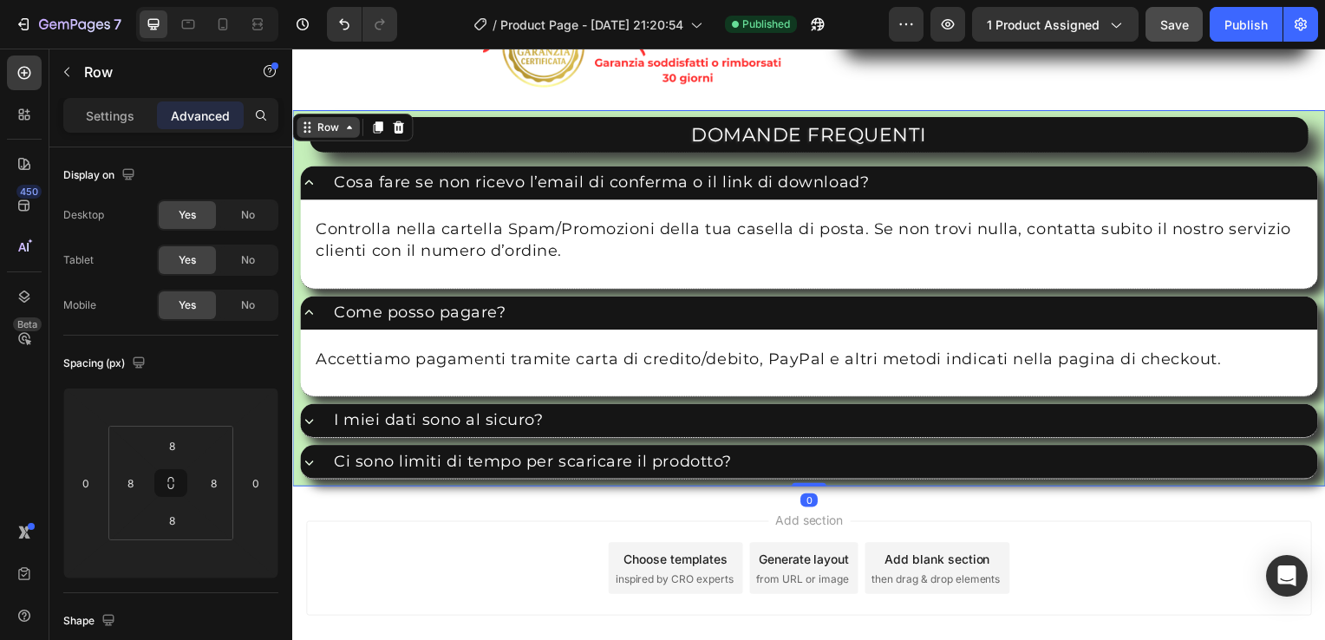
click at [327, 125] on div "Row" at bounding box center [328, 128] width 29 height 16
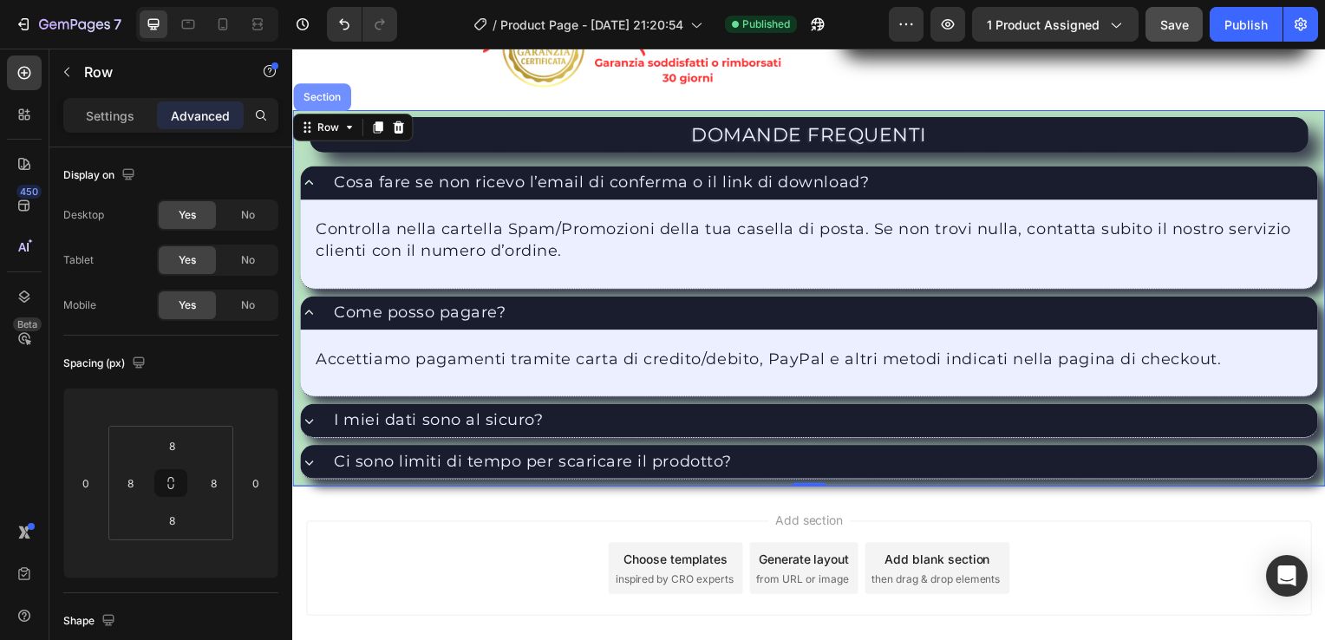
click at [321, 97] on div "Section" at bounding box center [322, 98] width 44 height 10
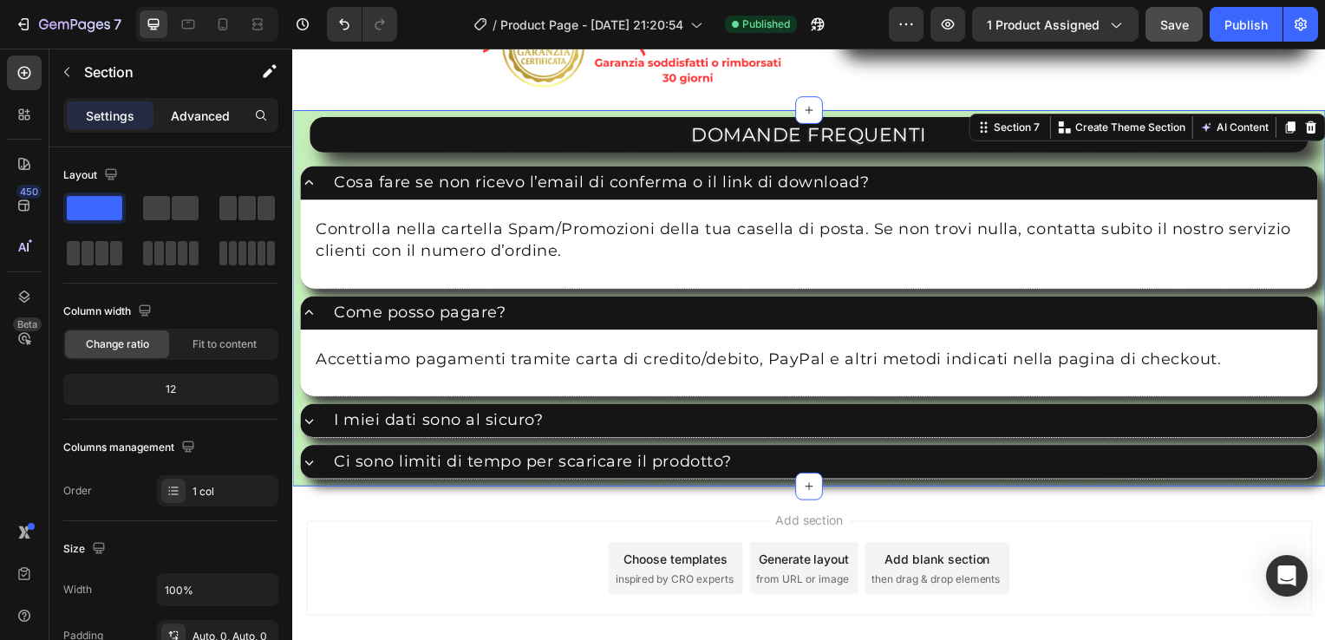
click at [200, 108] on p "Advanced" at bounding box center [200, 116] width 59 height 18
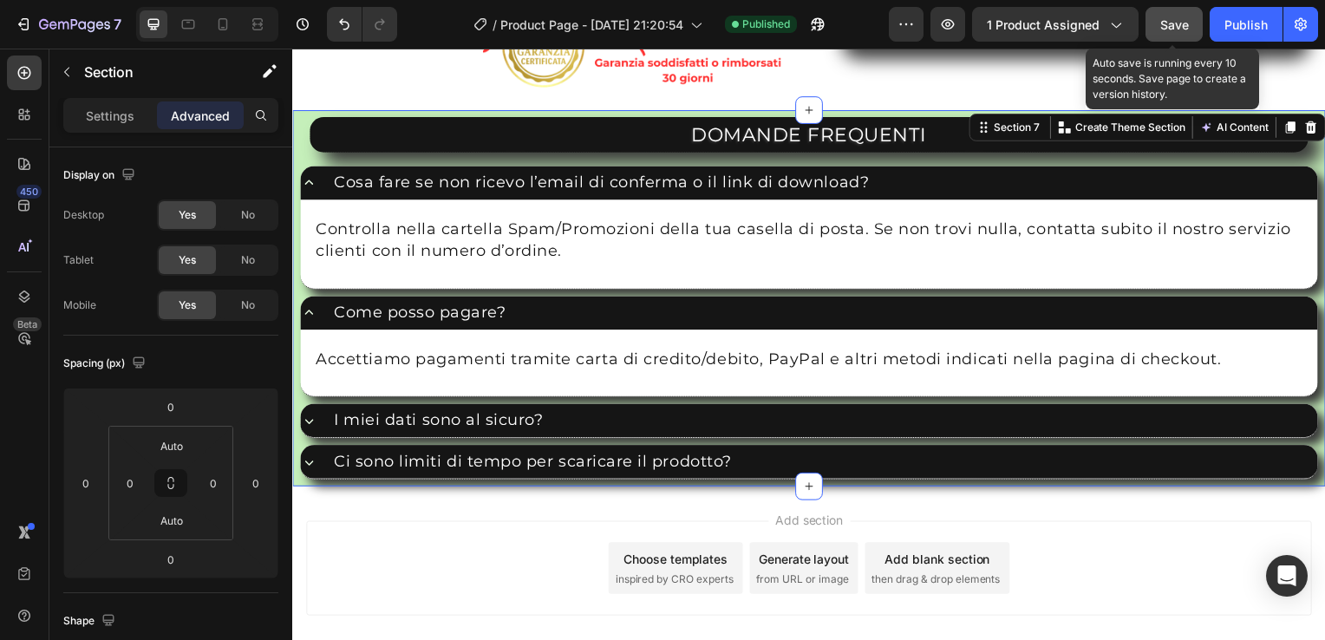
click at [1177, 26] on span "Save" at bounding box center [1174, 24] width 29 height 15
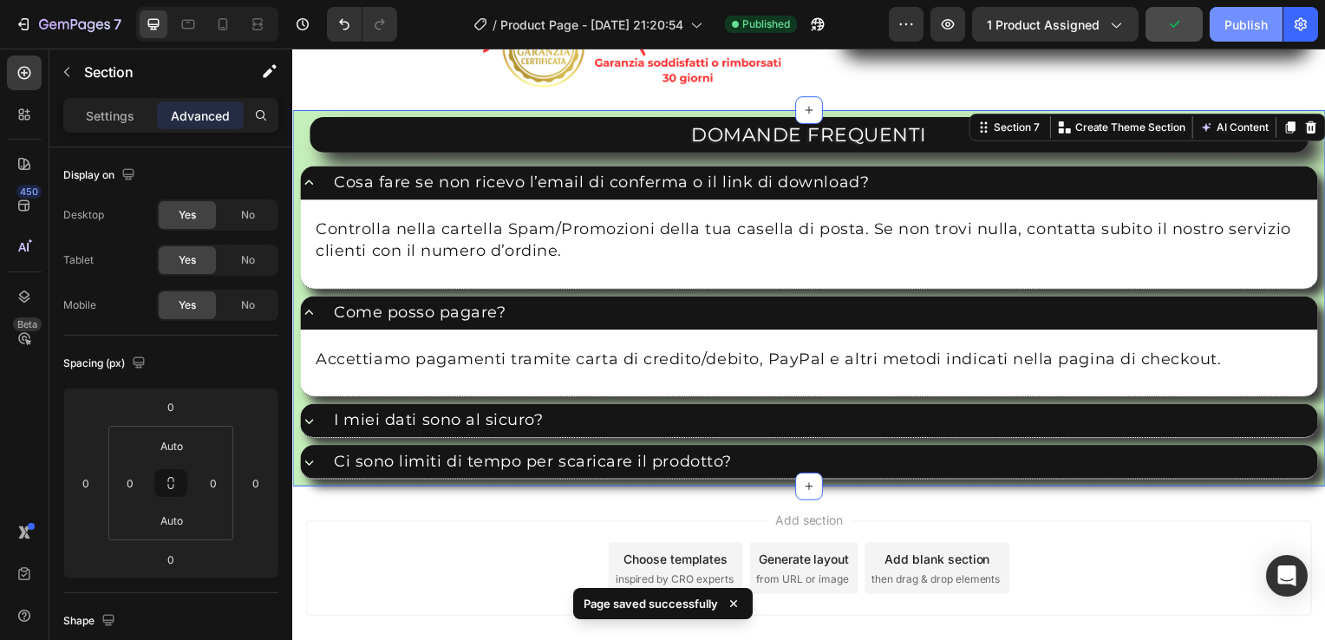
click at [1253, 29] on div "Publish" at bounding box center [1245, 25] width 43 height 18
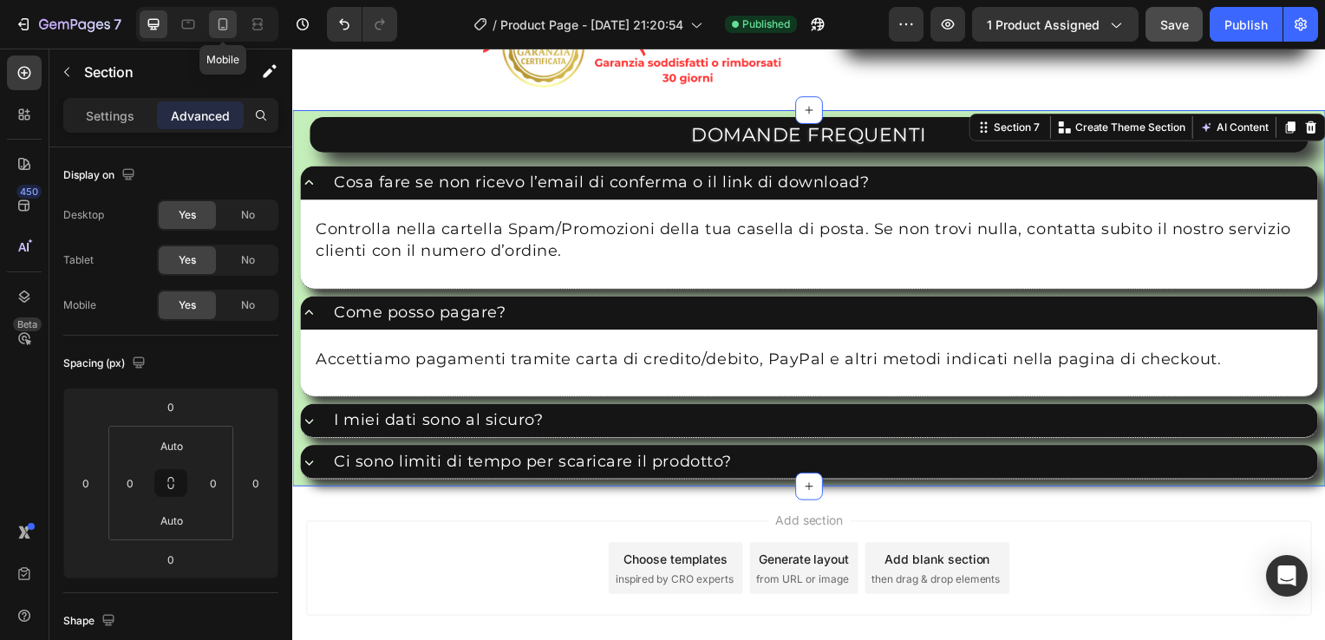
click at [215, 23] on icon at bounding box center [222, 24] width 17 height 17
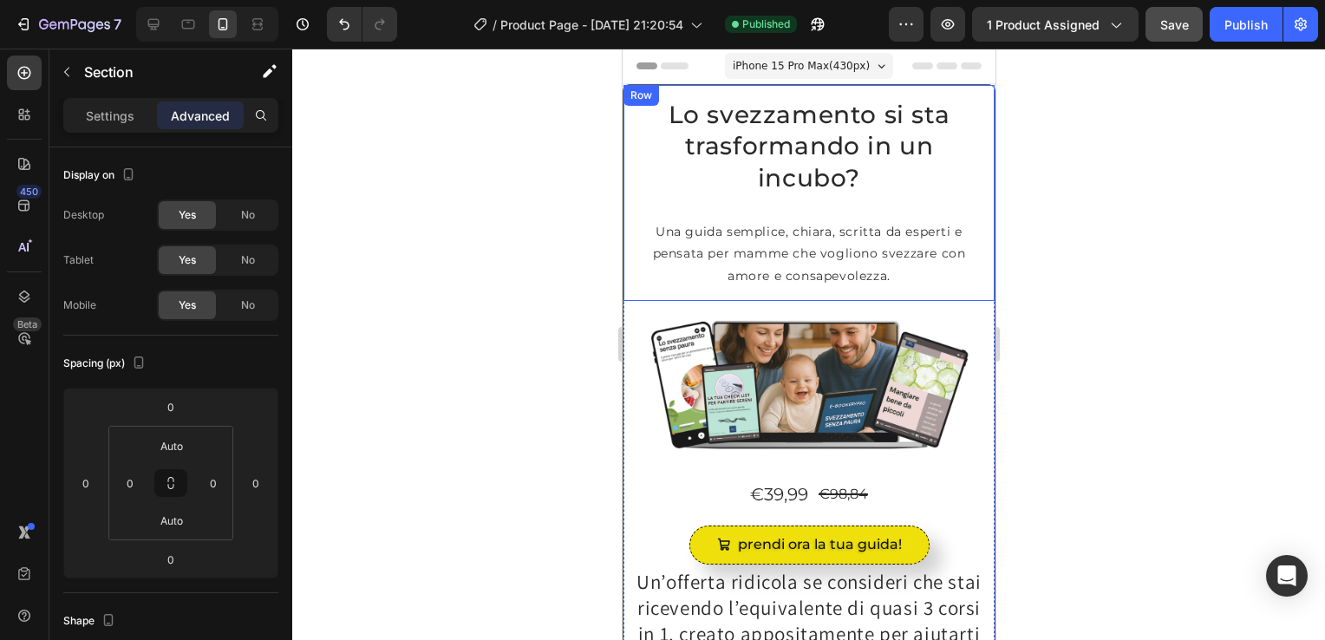
click at [624, 93] on div "Row" at bounding box center [640, 95] width 36 height 21
click at [651, 106] on div "Row" at bounding box center [658, 102] width 29 height 16
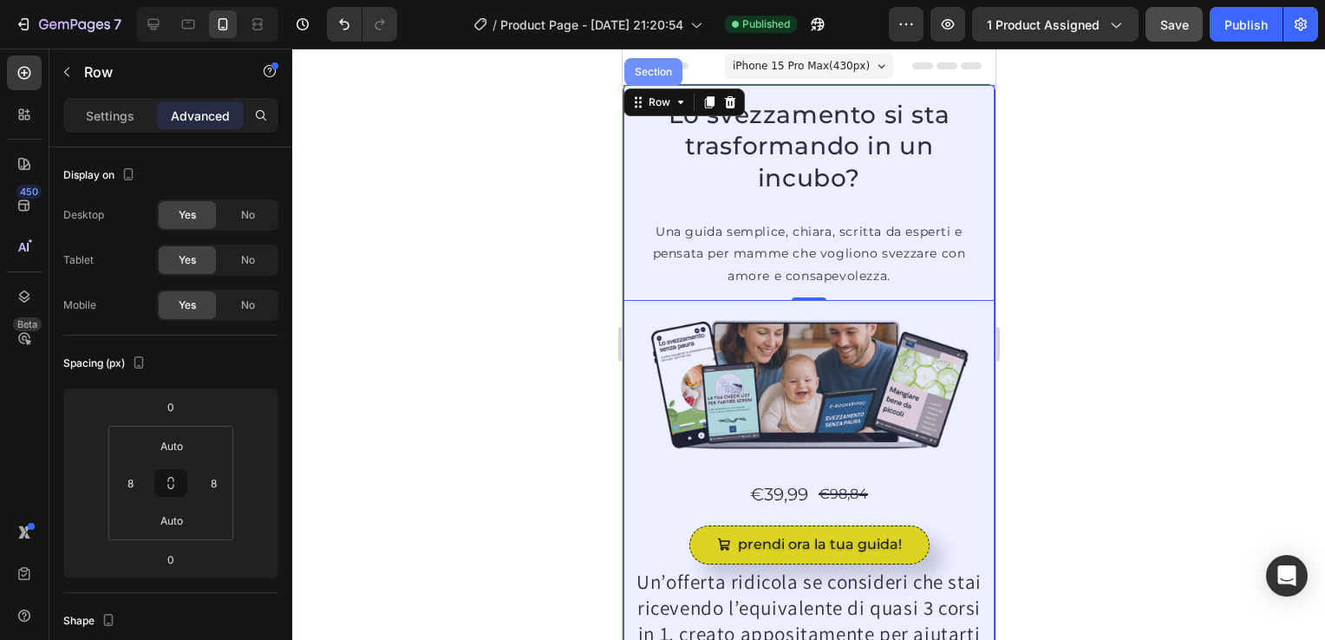
click at [654, 75] on div "Section" at bounding box center [652, 72] width 44 height 10
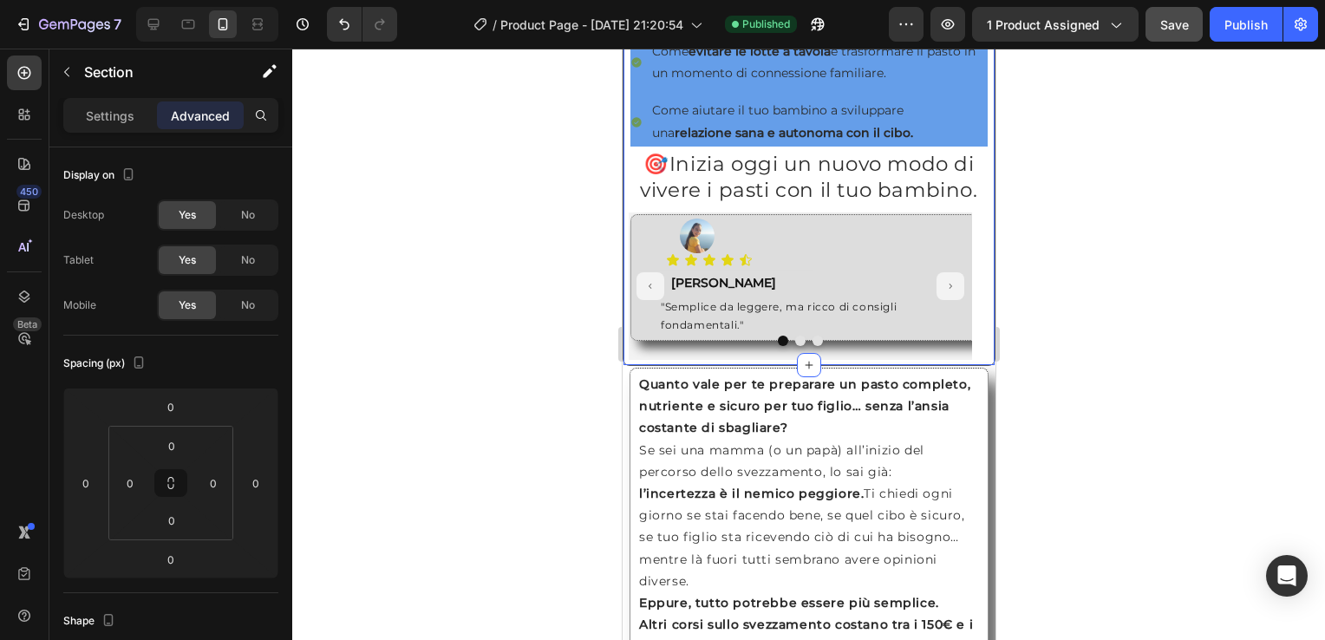
scroll to position [1158, 0]
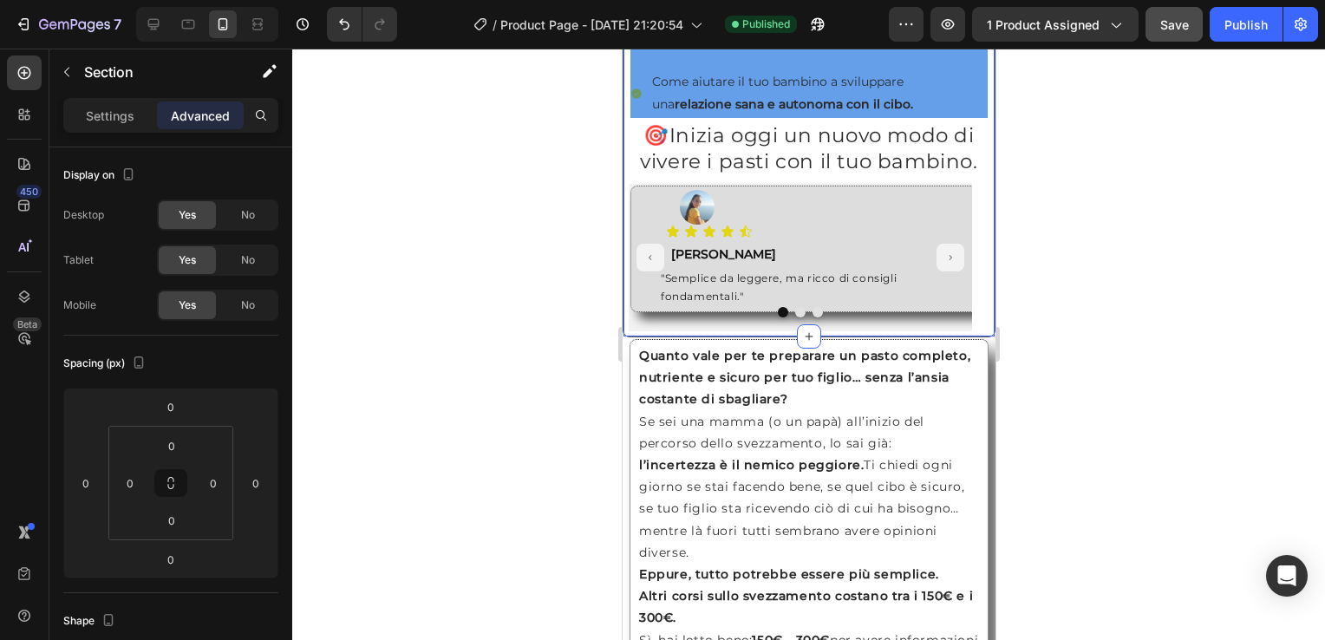
click at [1205, 374] on div at bounding box center [808, 344] width 1032 height 591
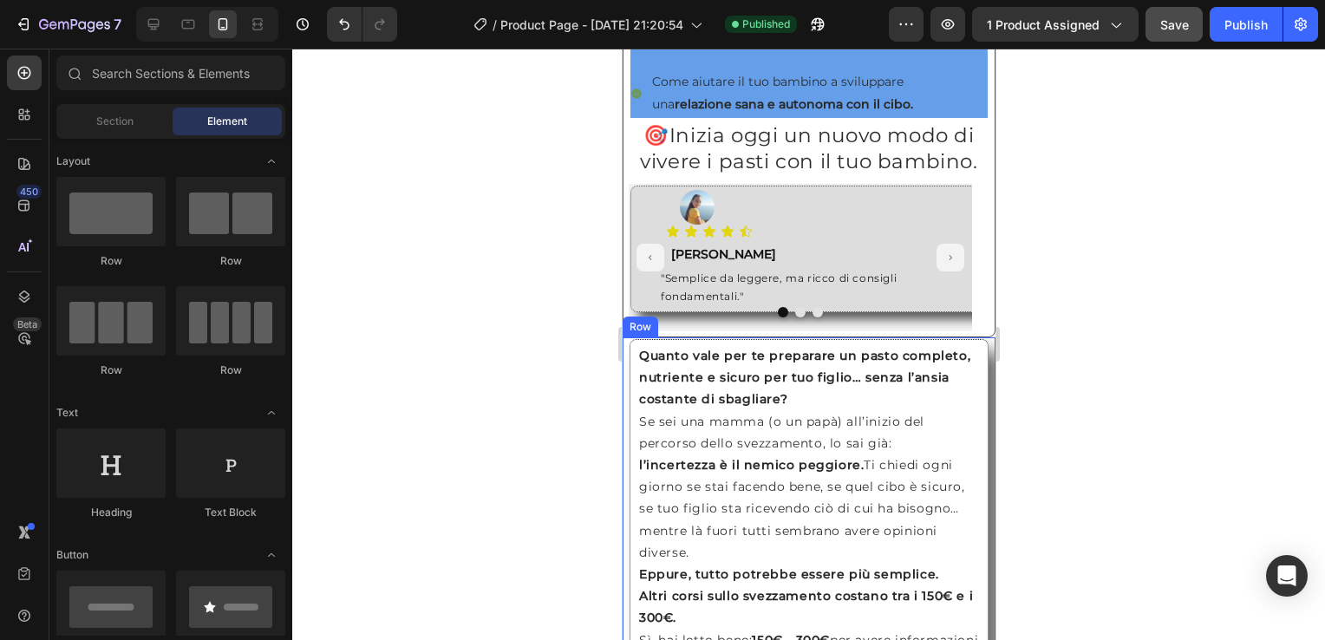
click at [636, 335] on div "Row" at bounding box center [639, 327] width 29 height 16
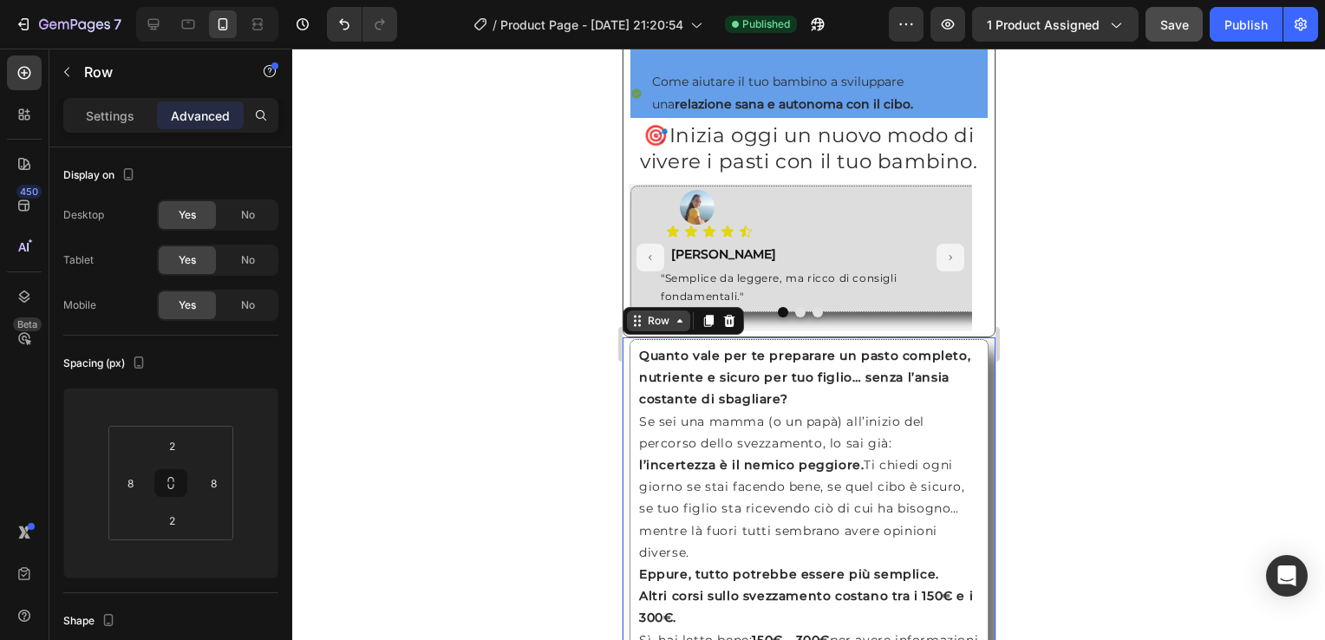
click at [659, 329] on div "Row" at bounding box center [657, 321] width 29 height 16
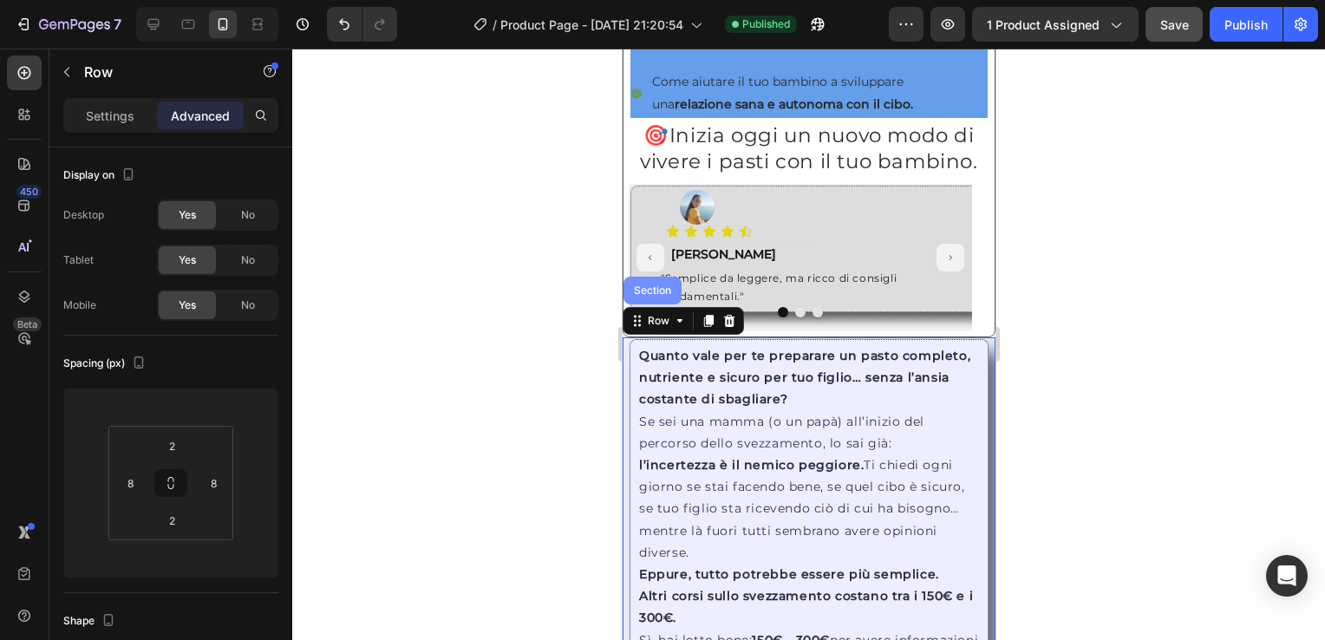
click at [652, 296] on div "Section" at bounding box center [651, 290] width 44 height 10
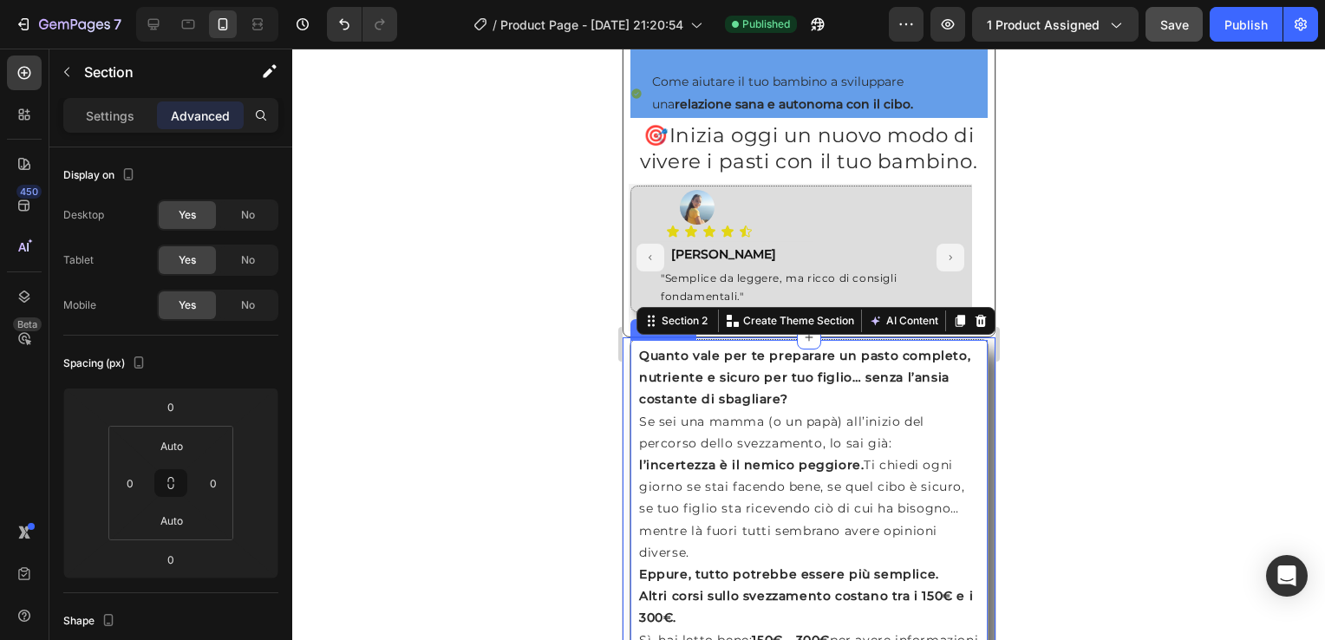
click at [638, 363] on strong "Quanto vale per te preparare un pasto completo, nutriente e sicuro per tuo figl…" at bounding box center [803, 377] width 331 height 59
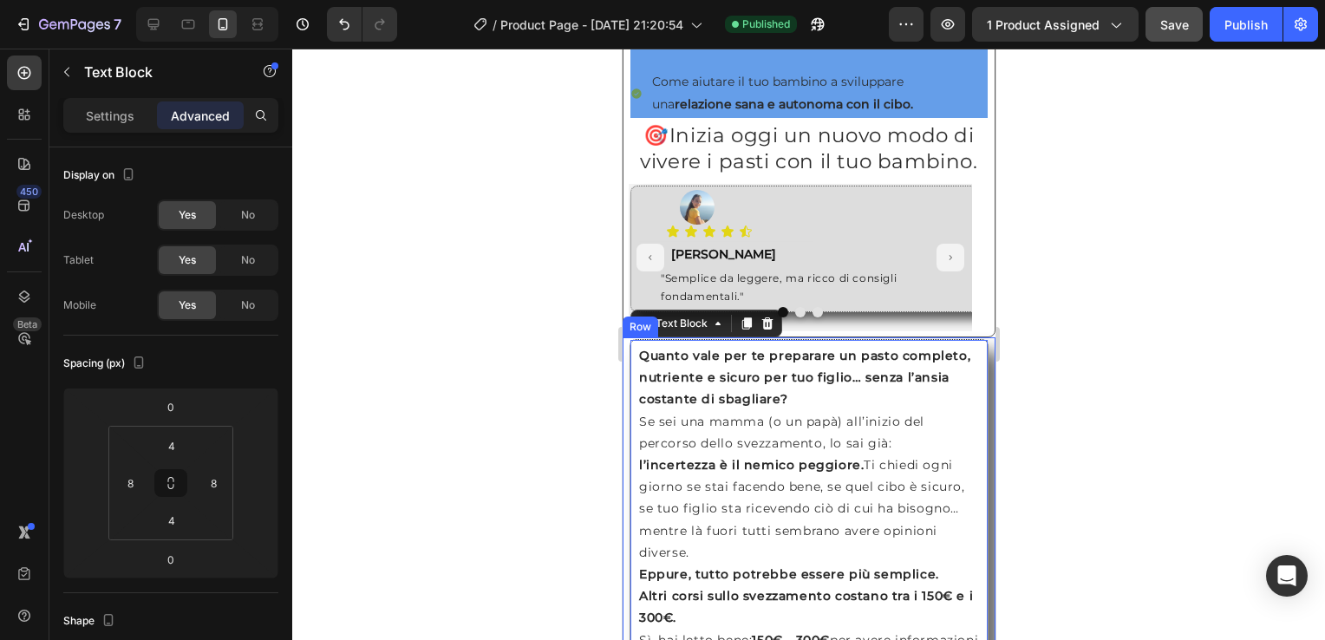
click at [623, 362] on div "Quanto vale per te preparare un pasto completo, nutriente e sicuro per tuo figl…" at bounding box center [808, 585] width 373 height 496
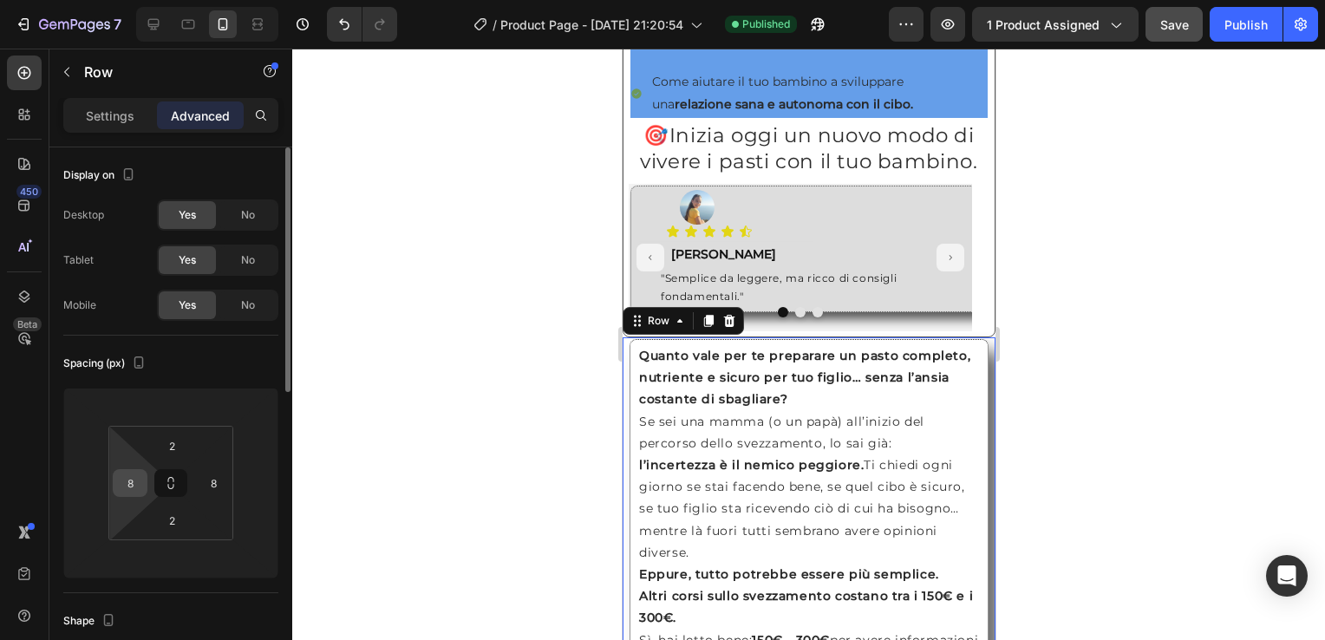
click at [124, 477] on input "8" at bounding box center [130, 483] width 26 height 26
type input "0"
click at [209, 491] on input "8" at bounding box center [213, 483] width 26 height 26
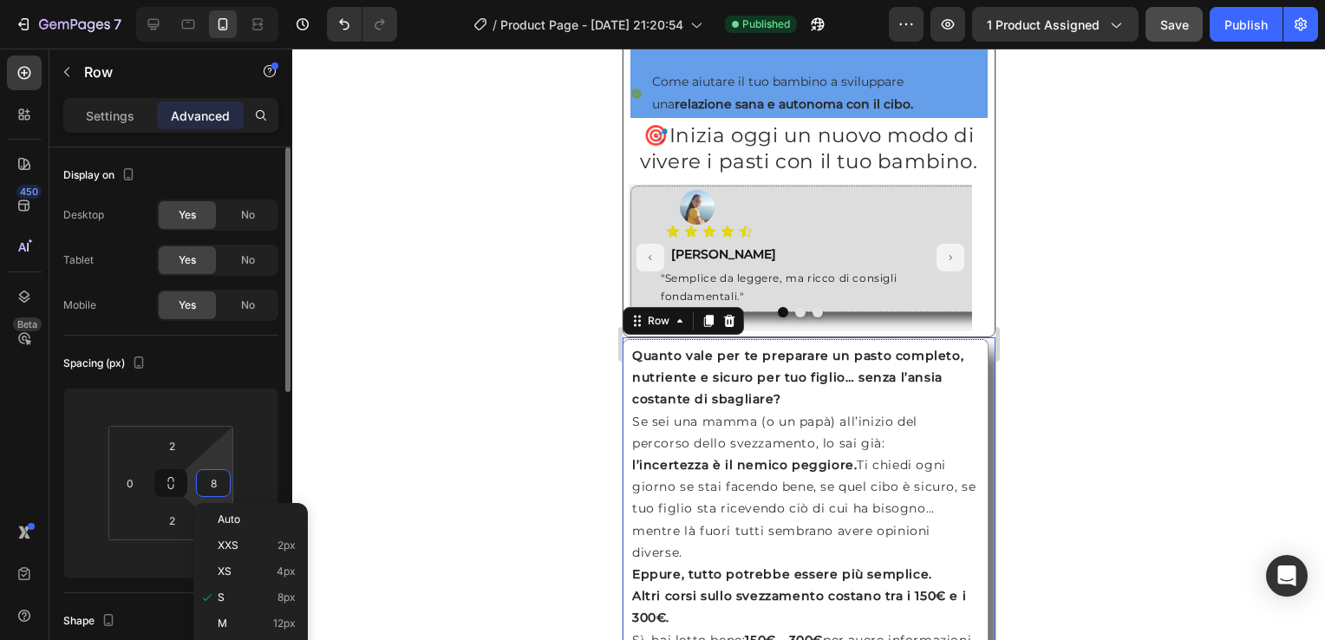
type input "0"
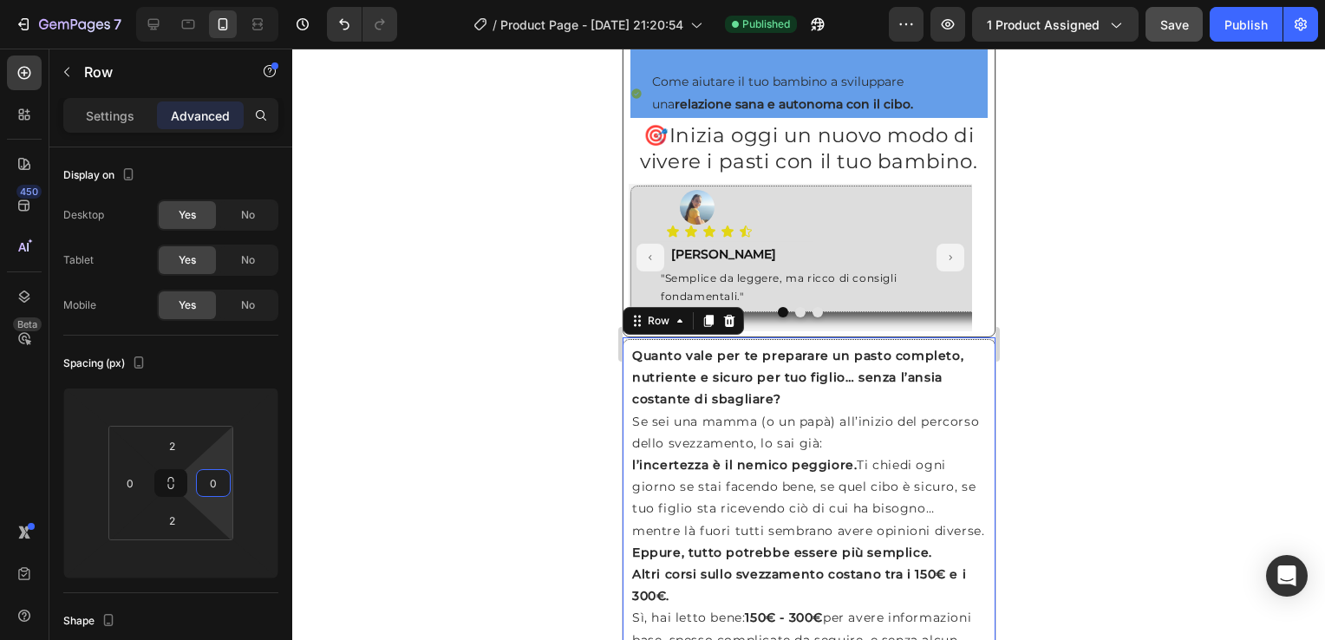
click at [451, 458] on div at bounding box center [808, 344] width 1032 height 591
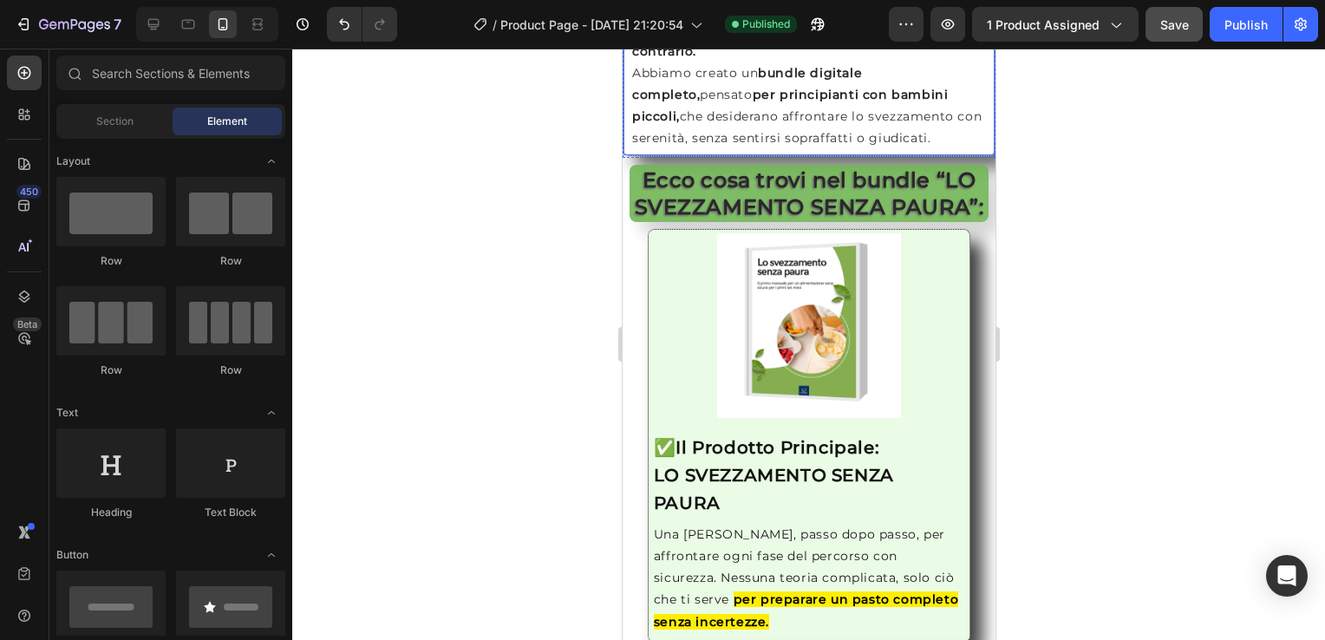
scroll to position [1834, 0]
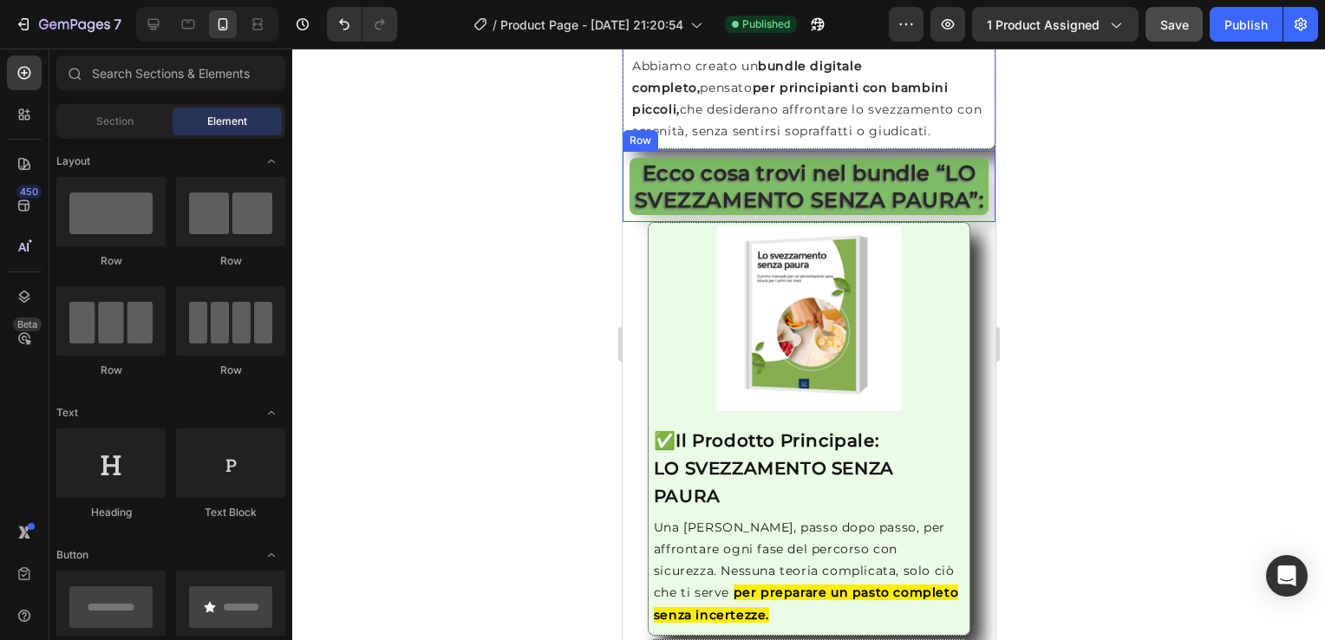
click at [623, 199] on div "Ecco cosa trovi nel bundle “LO SVEZZAMENTO SENZA PAURA”: Heading Row" at bounding box center [808, 186] width 373 height 71
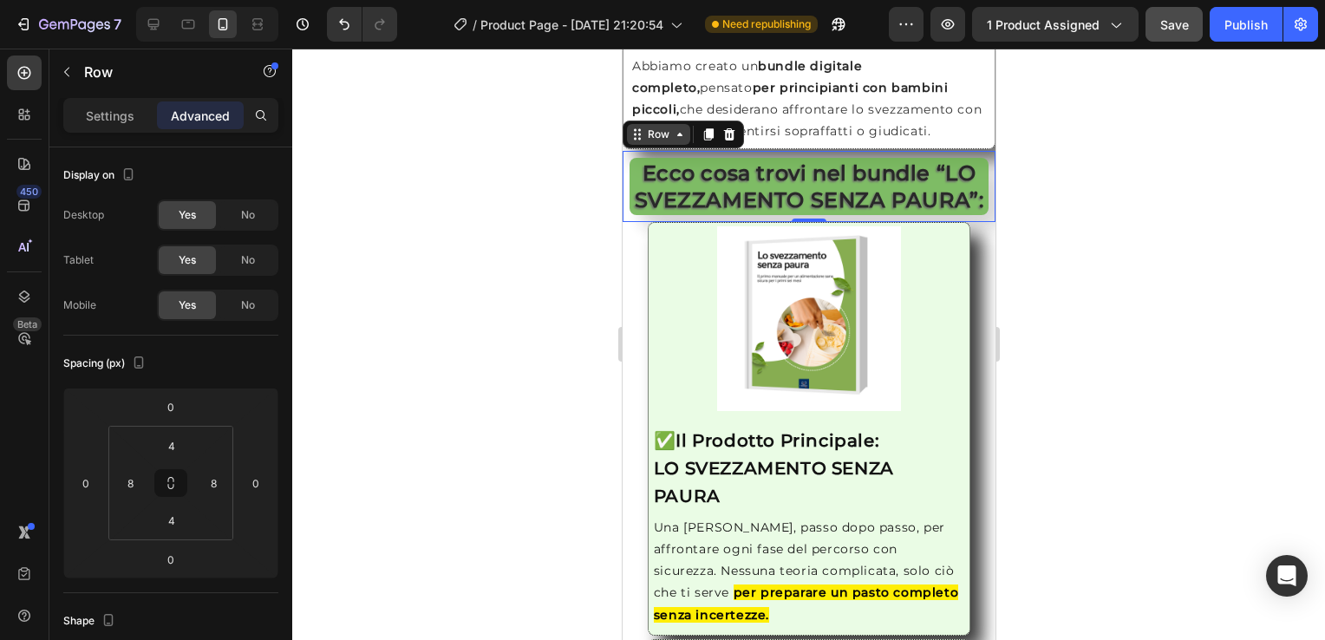
click at [683, 141] on icon at bounding box center [679, 134] width 14 height 14
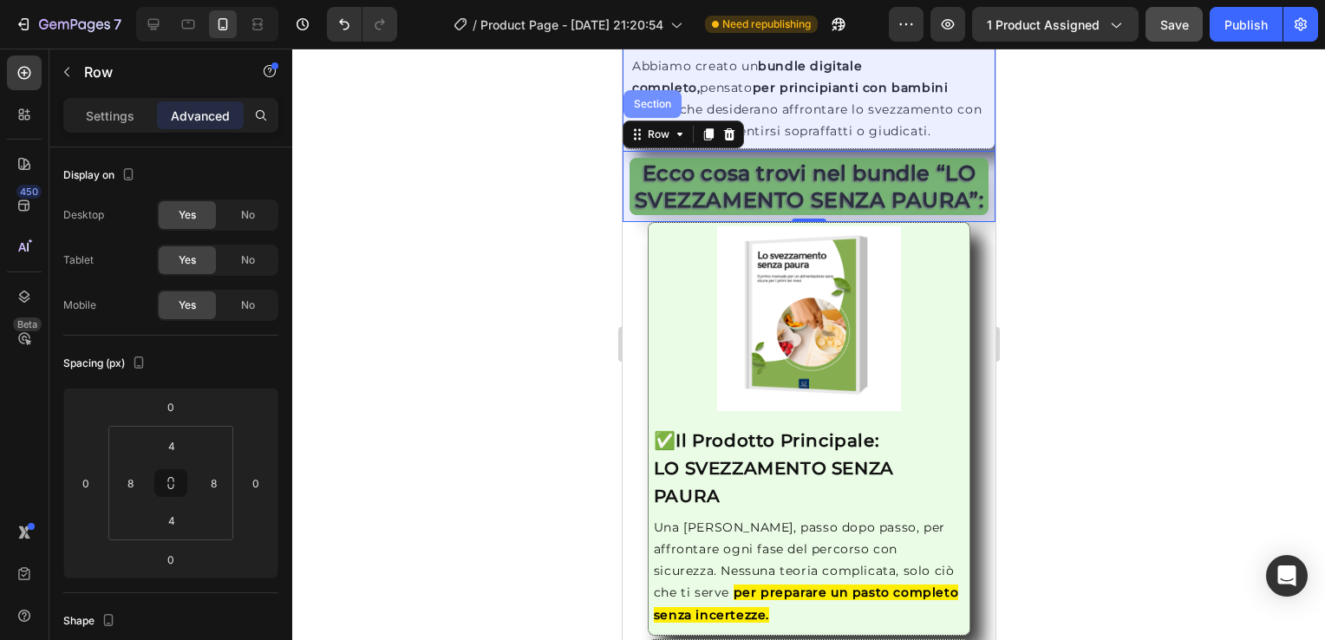
click at [656, 109] on div "Section" at bounding box center [651, 104] width 44 height 10
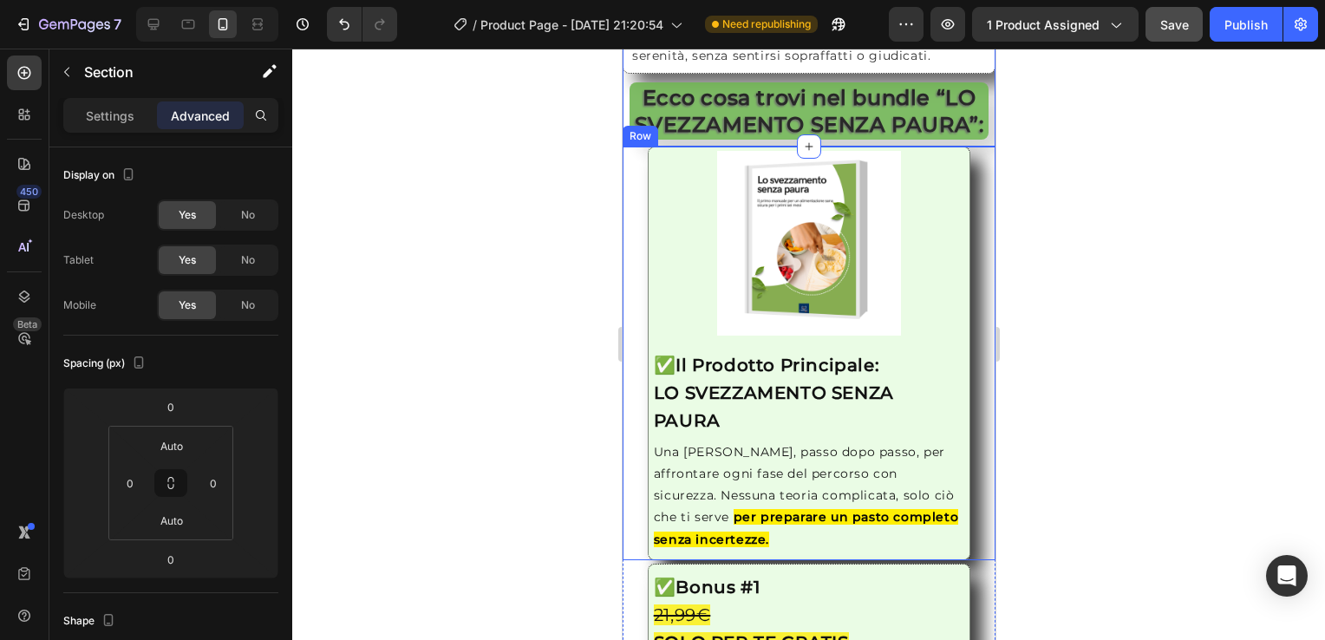
scroll to position [1911, 0]
click at [635, 146] on div "Row" at bounding box center [640, 135] width 36 height 21
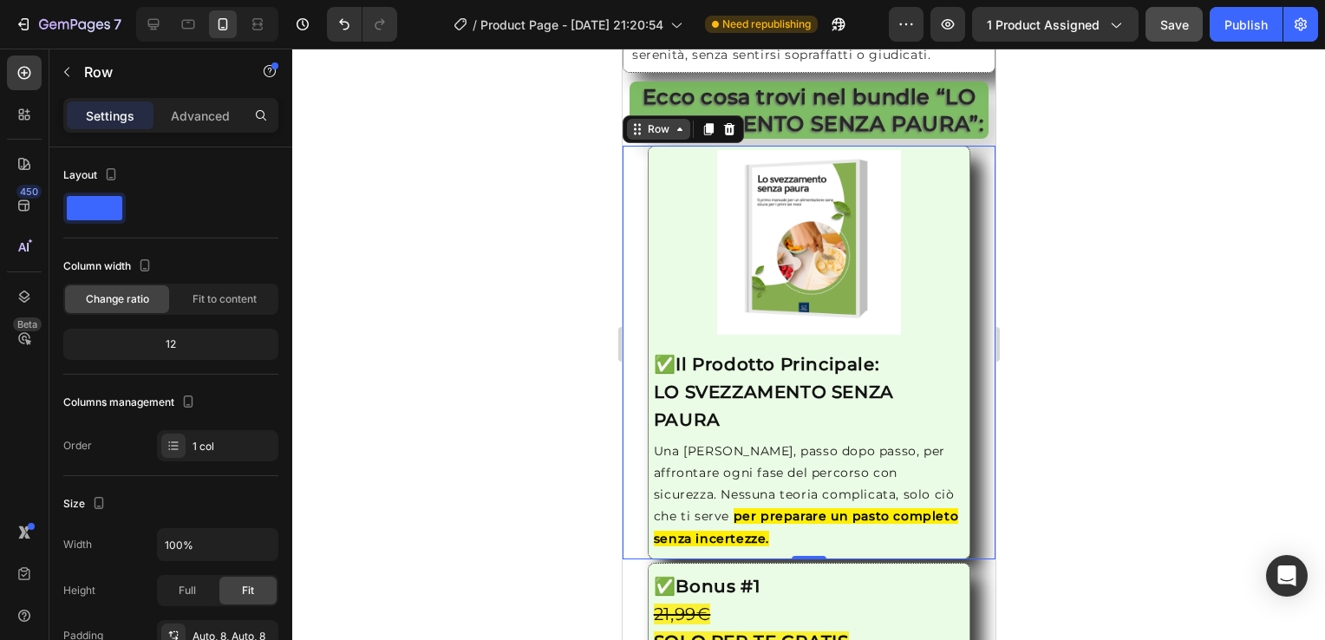
click at [663, 137] on div "Row" at bounding box center [657, 129] width 29 height 16
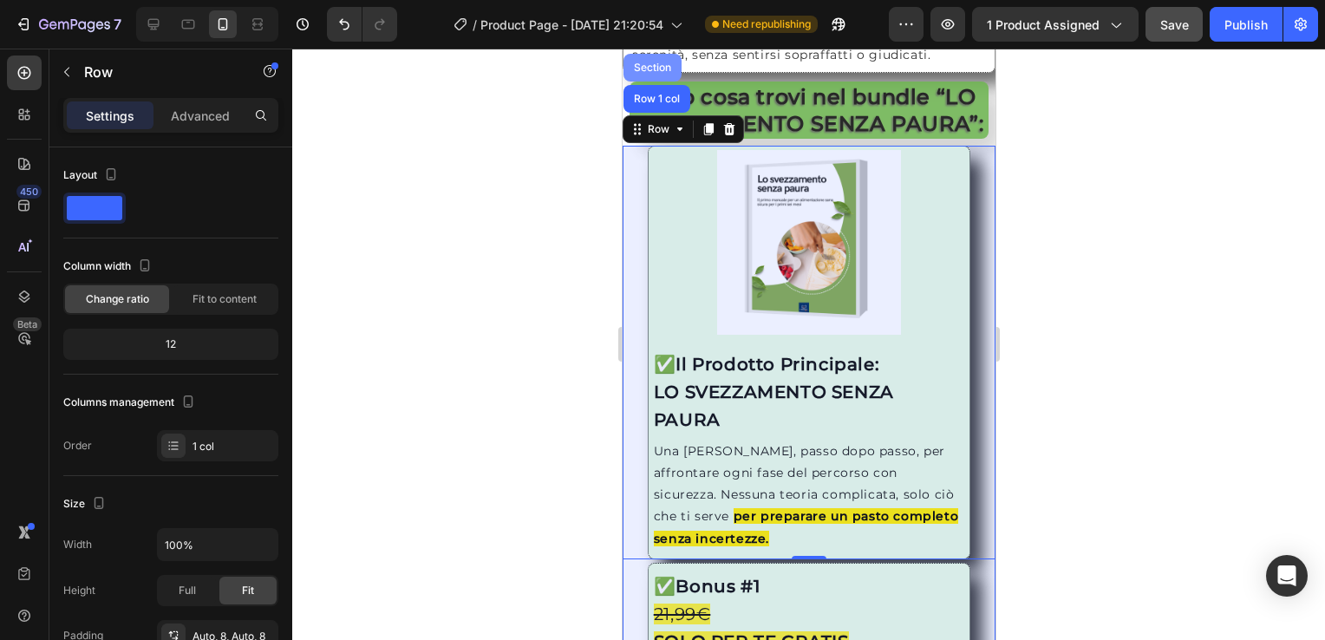
click at [652, 81] on div "Section" at bounding box center [651, 68] width 58 height 28
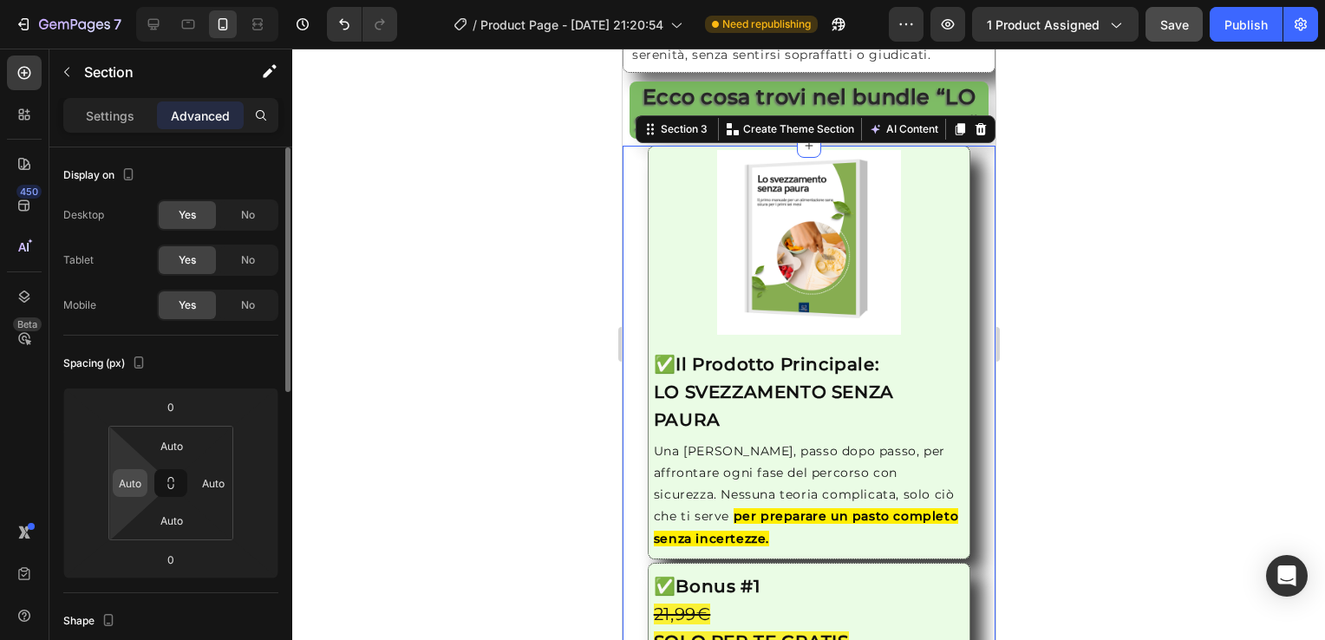
click at [141, 480] on input "Auto" at bounding box center [130, 483] width 26 height 26
type input "0"
click at [218, 484] on input "Auto" at bounding box center [213, 483] width 26 height 26
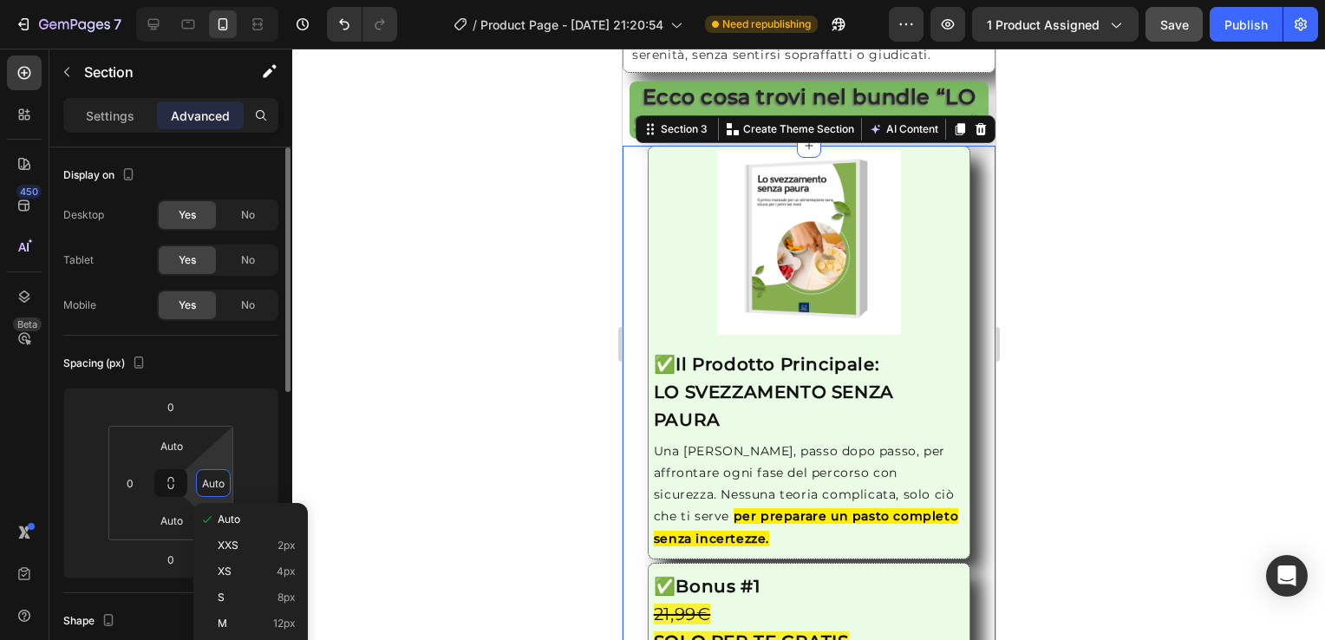
type input "0"
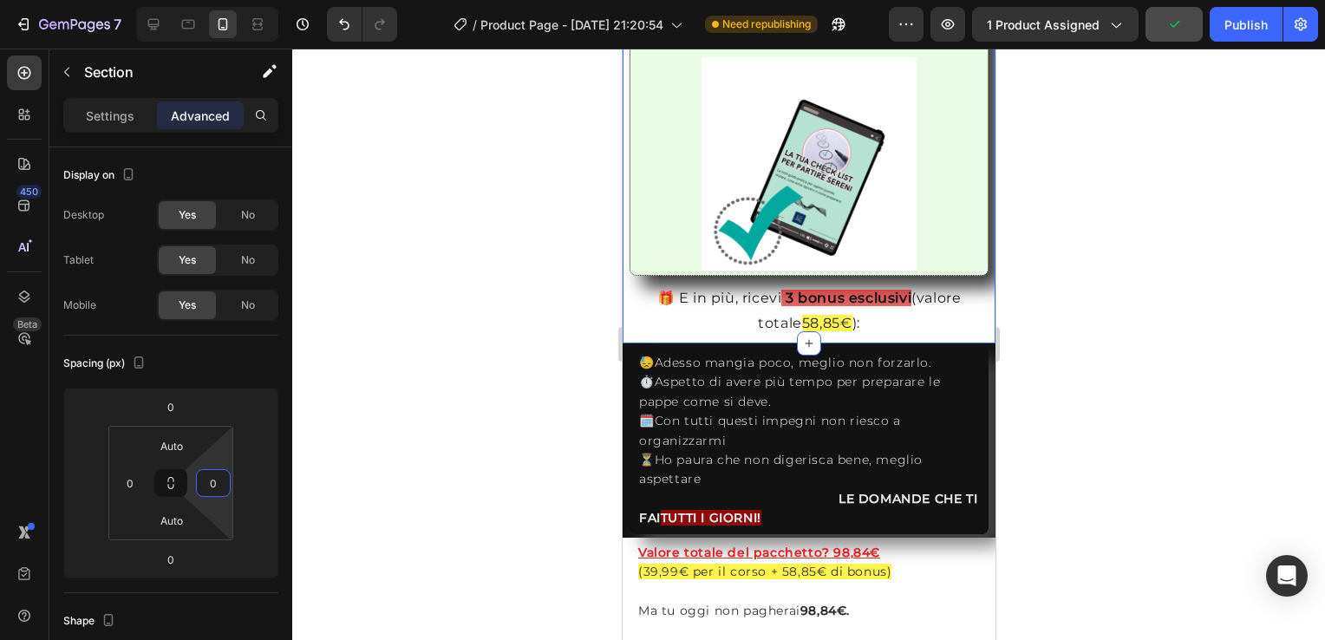
scroll to position [3415, 0]
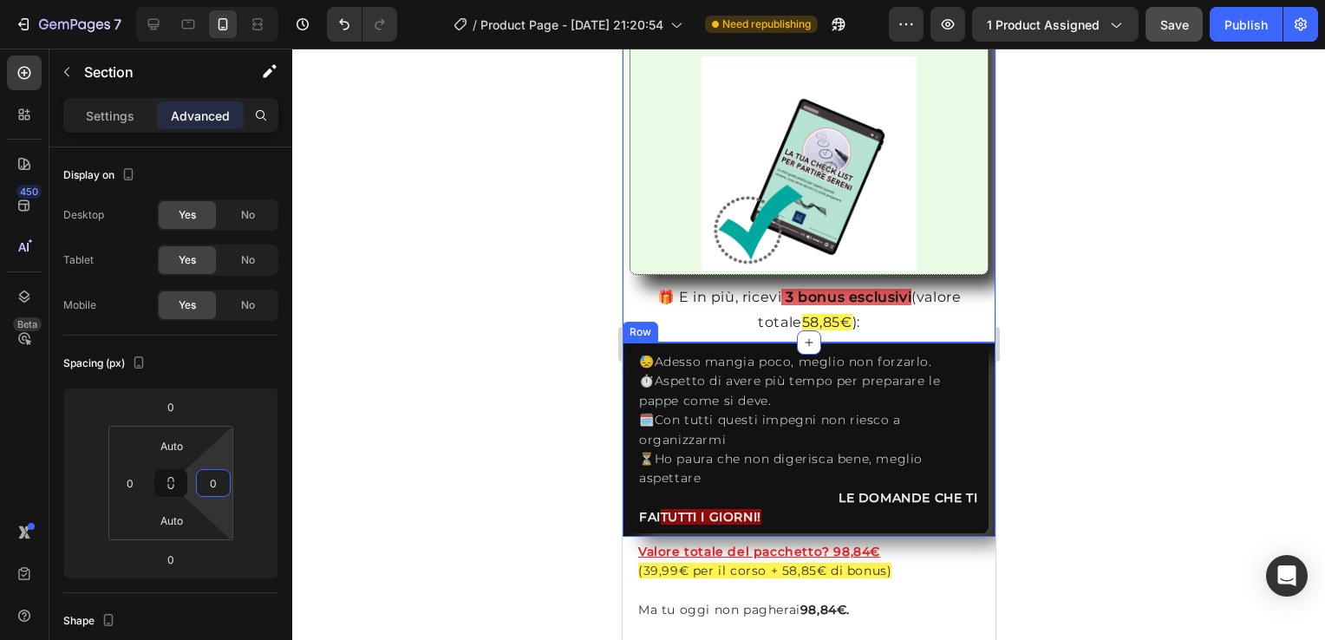
click at [628, 324] on div "Row" at bounding box center [639, 332] width 29 height 16
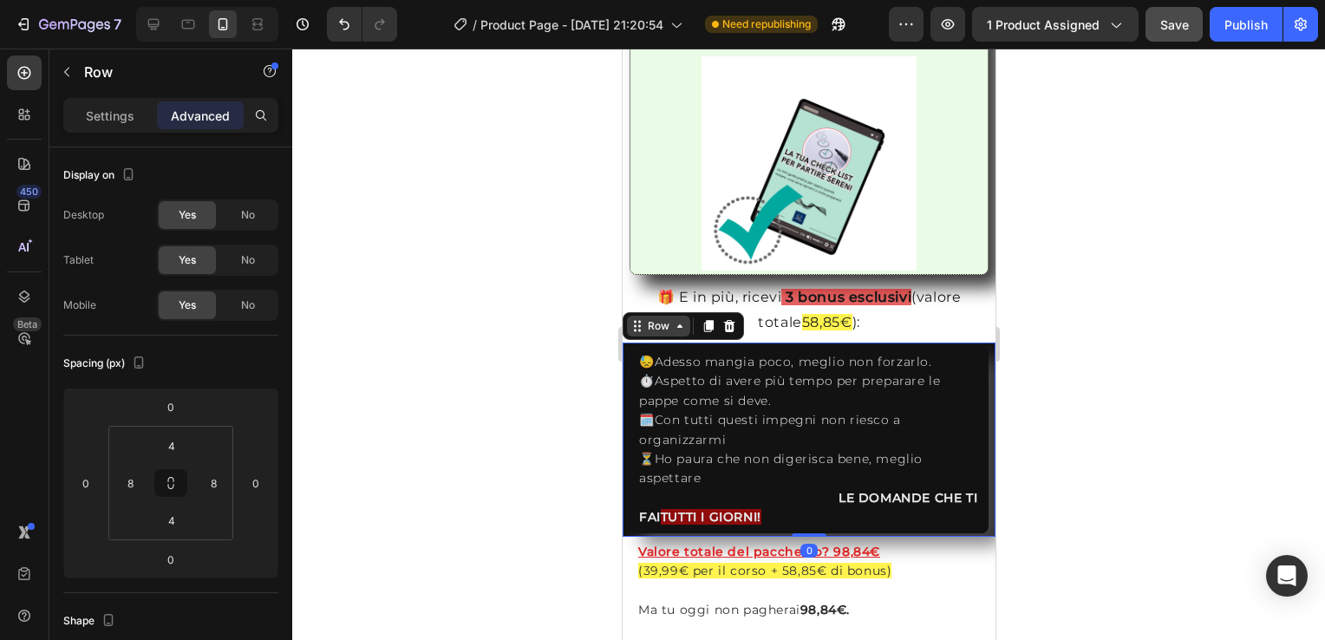
click at [648, 318] on div "Row" at bounding box center [657, 326] width 29 height 16
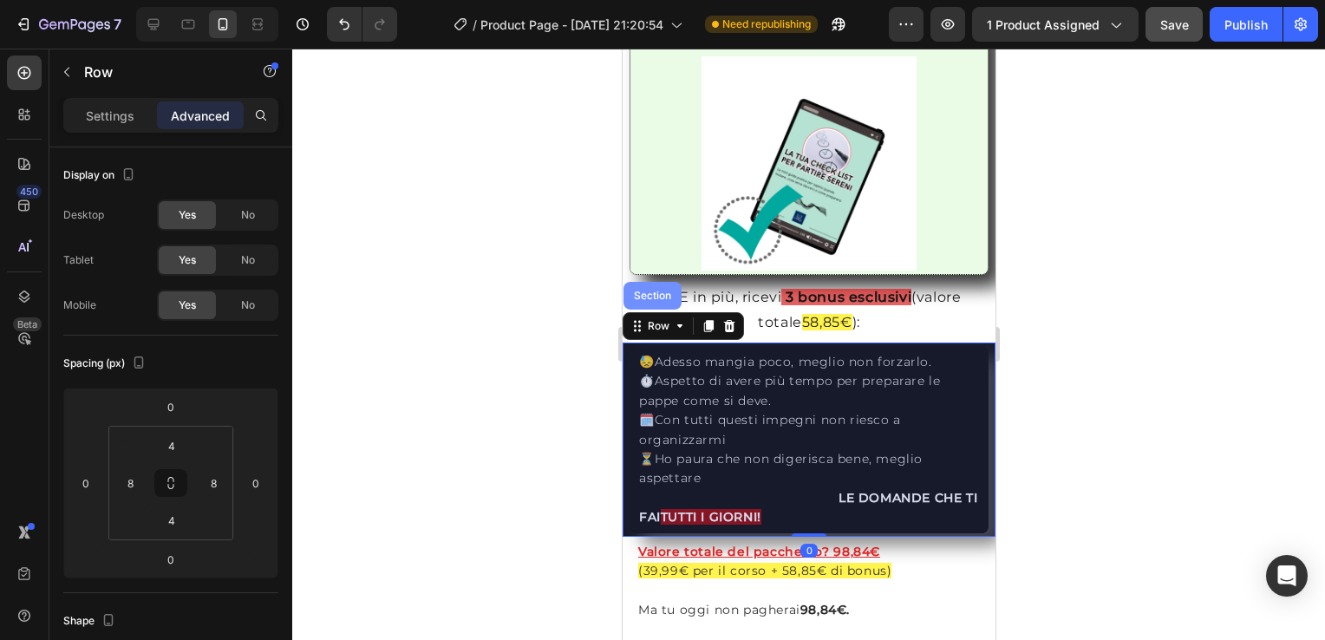
click at [652, 290] on div "Section" at bounding box center [651, 295] width 44 height 10
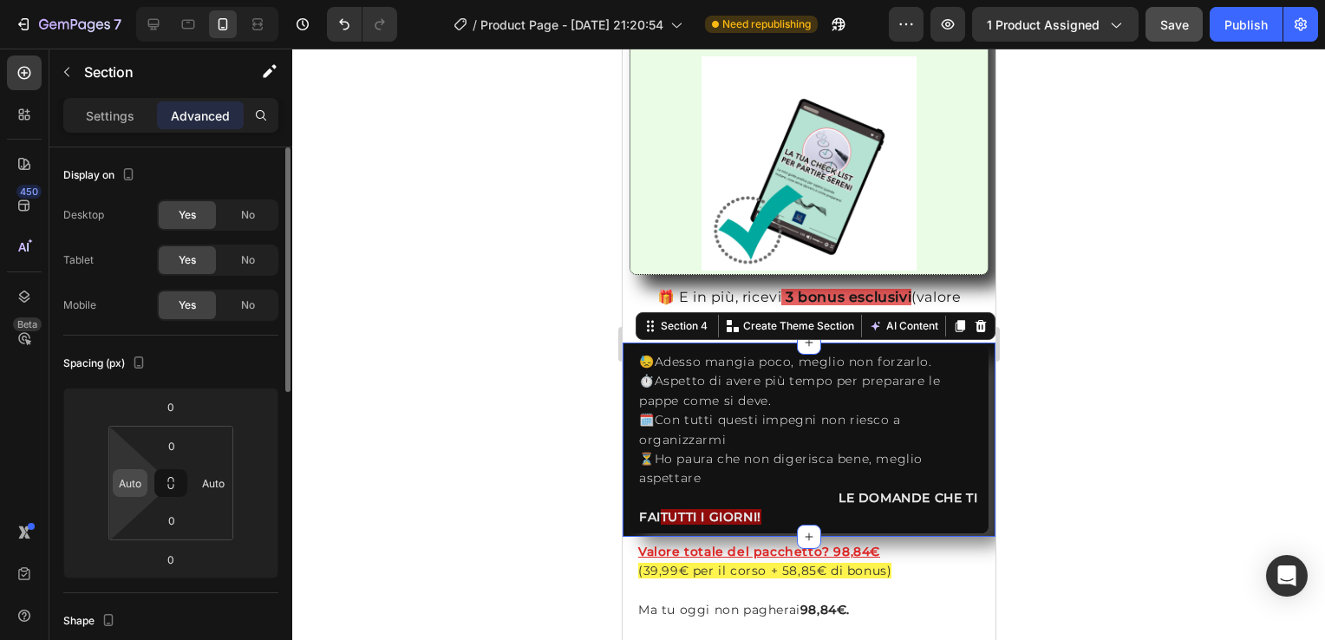
click at [135, 487] on input "Auto" at bounding box center [130, 483] width 26 height 26
type input "0"
click at [215, 481] on input "Auto" at bounding box center [213, 483] width 26 height 26
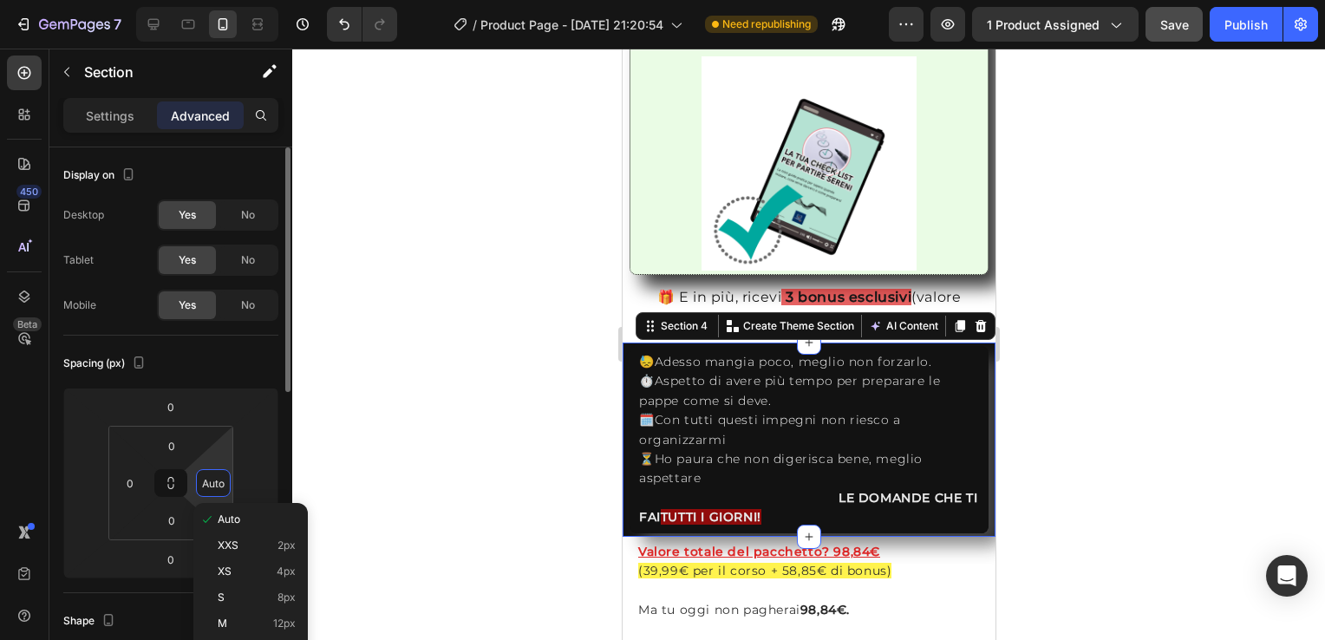
type input "0"
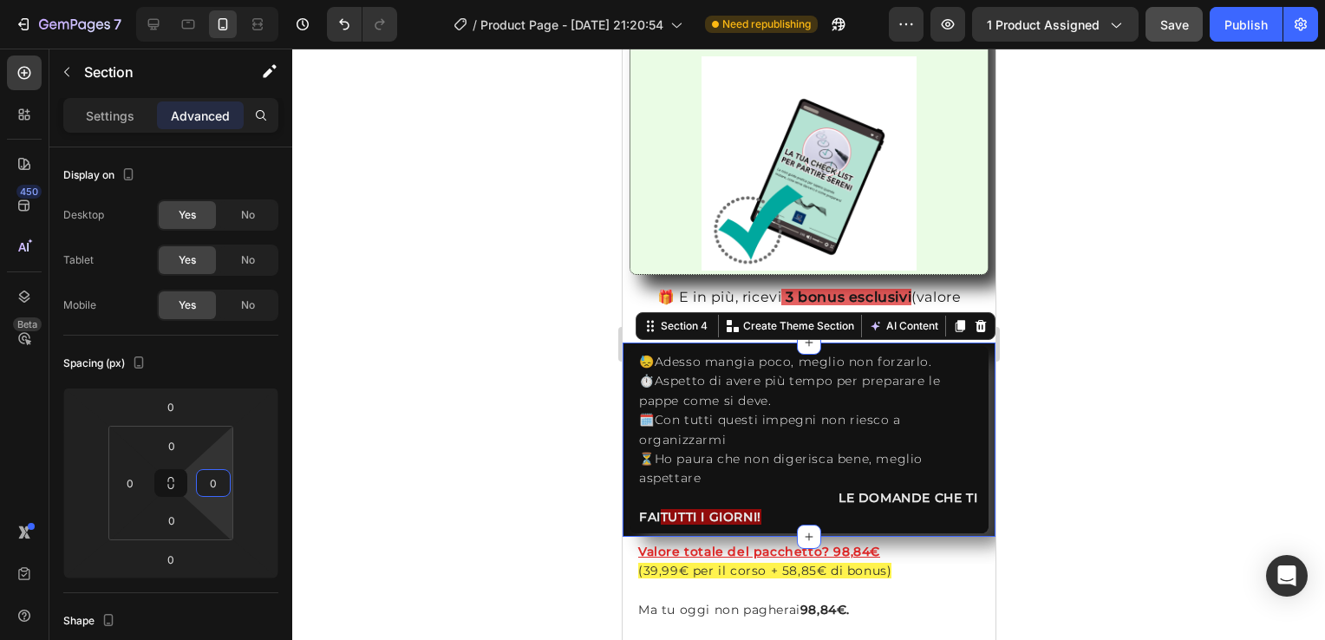
click at [454, 394] on div at bounding box center [808, 344] width 1032 height 591
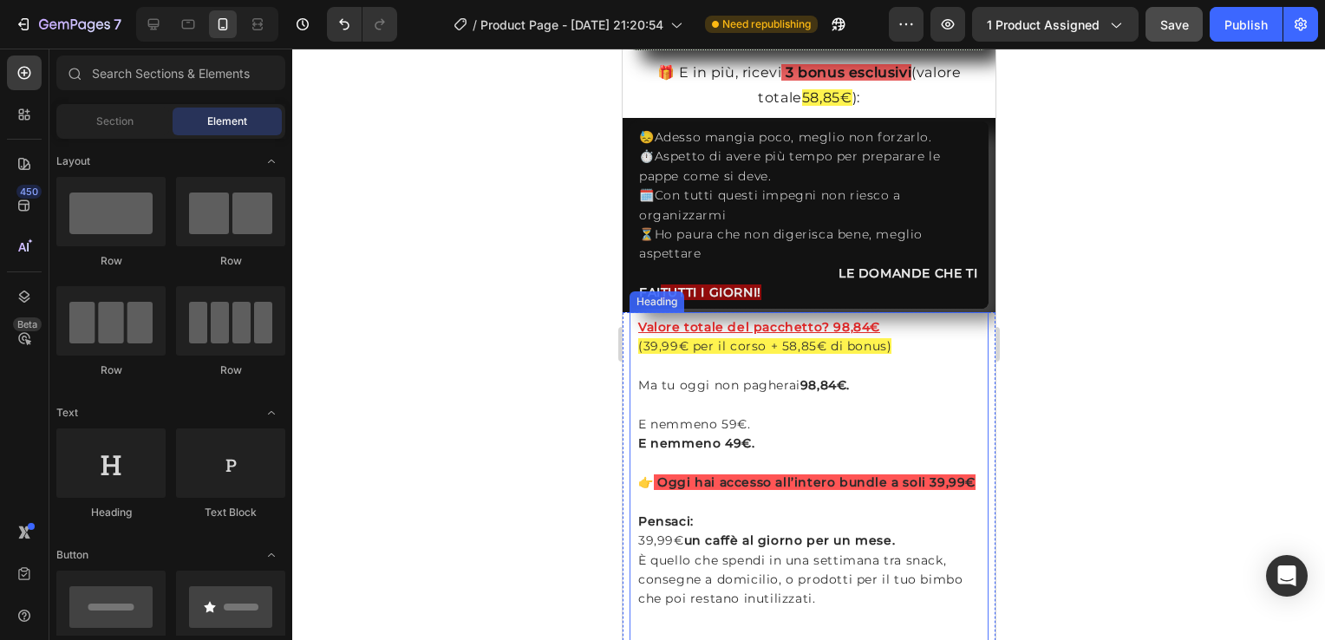
scroll to position [3639, 0]
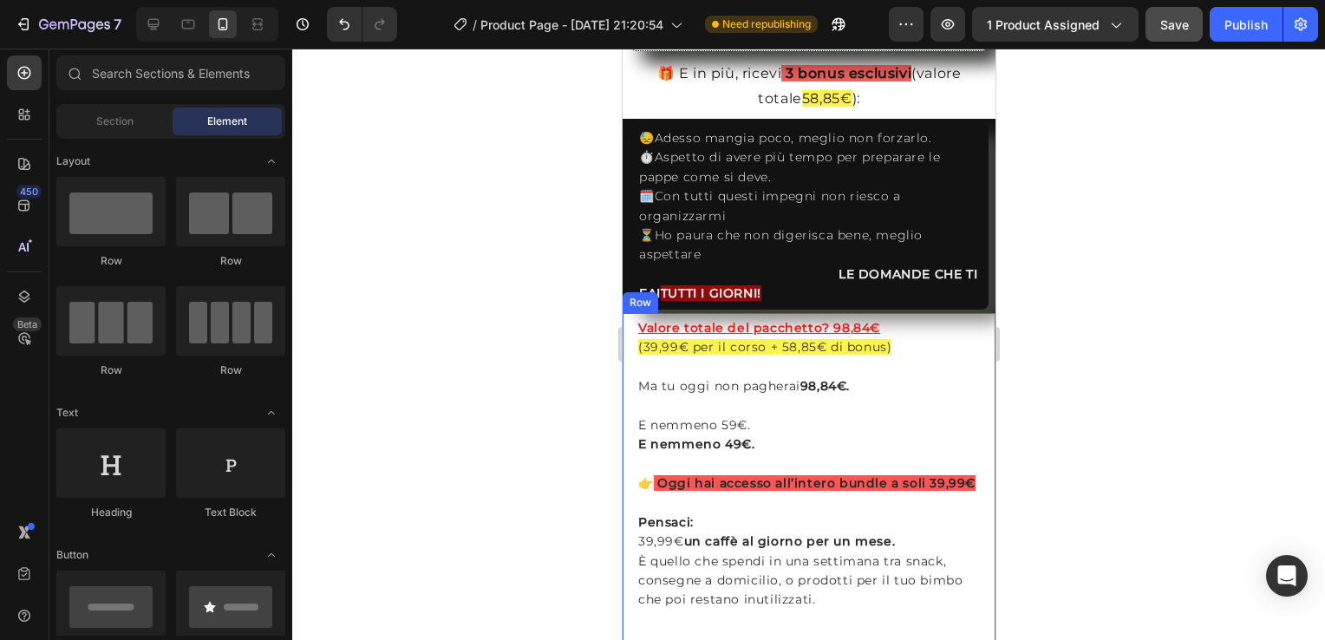
click at [625, 292] on div "Row" at bounding box center [640, 302] width 36 height 21
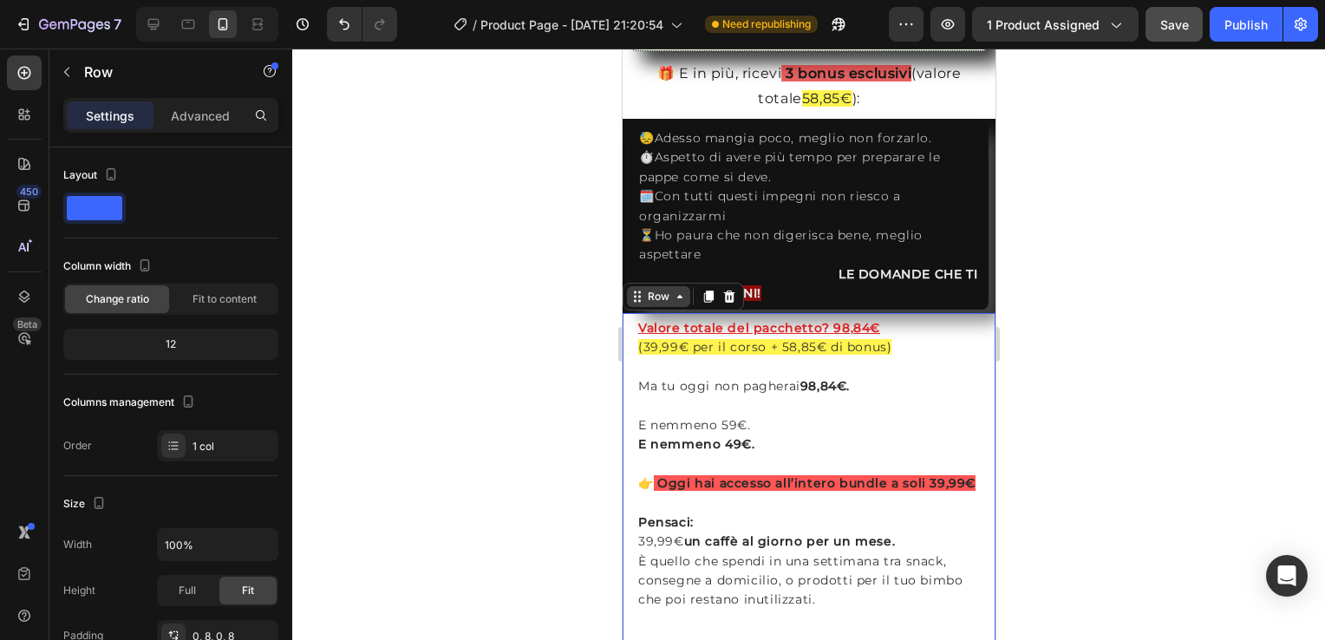
click at [643, 289] on div "Row" at bounding box center [657, 297] width 29 height 16
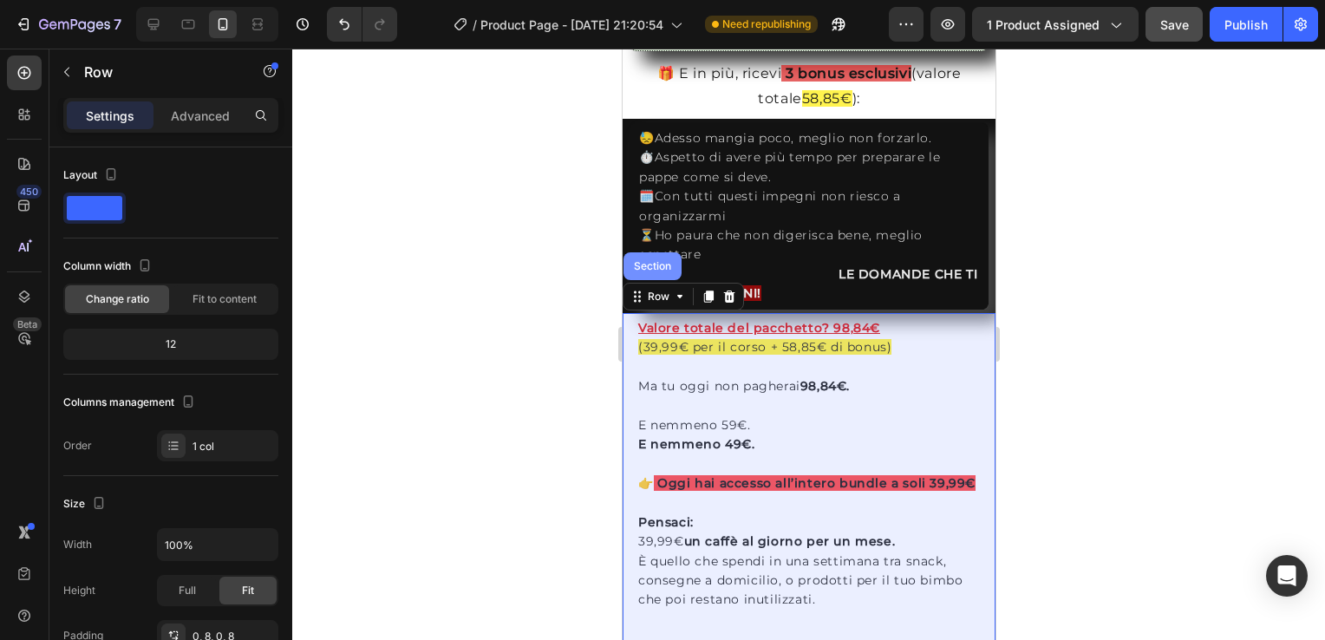
click at [649, 252] on div "Section" at bounding box center [651, 266] width 58 height 28
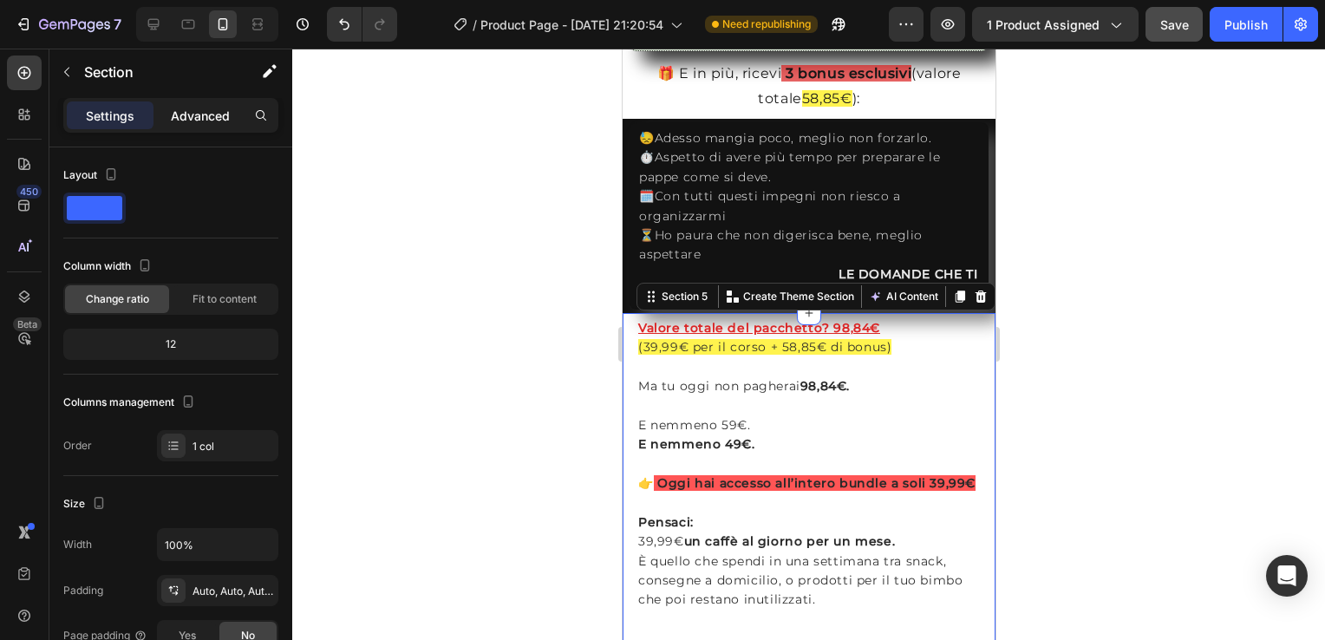
click at [218, 108] on p "Advanced" at bounding box center [200, 116] width 59 height 18
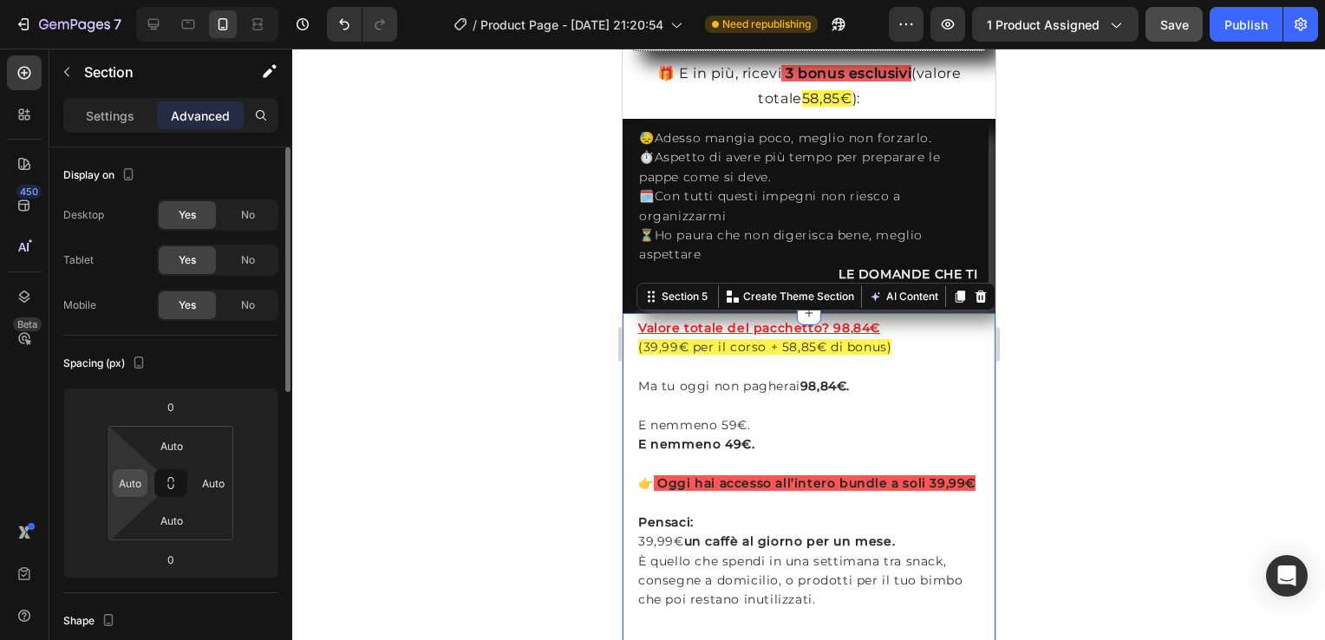
click at [133, 487] on input "Auto" at bounding box center [130, 483] width 26 height 26
type input "0"
click at [218, 482] on input "Auto" at bounding box center [213, 483] width 26 height 26
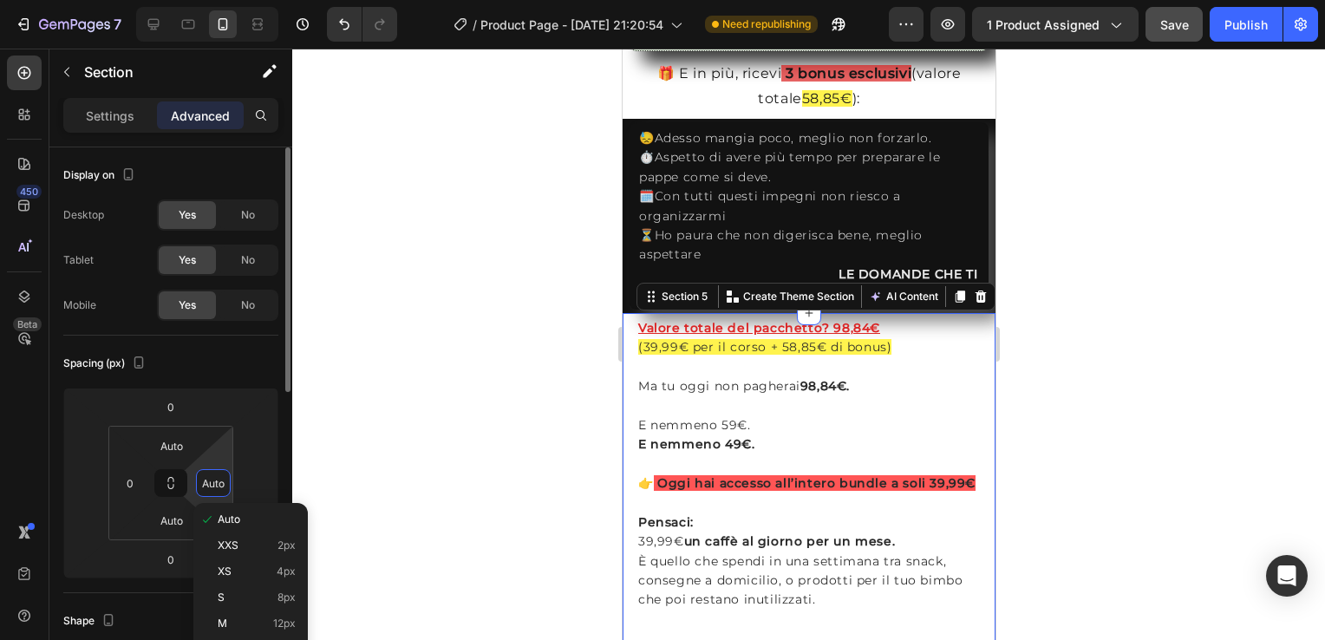
type input "0"
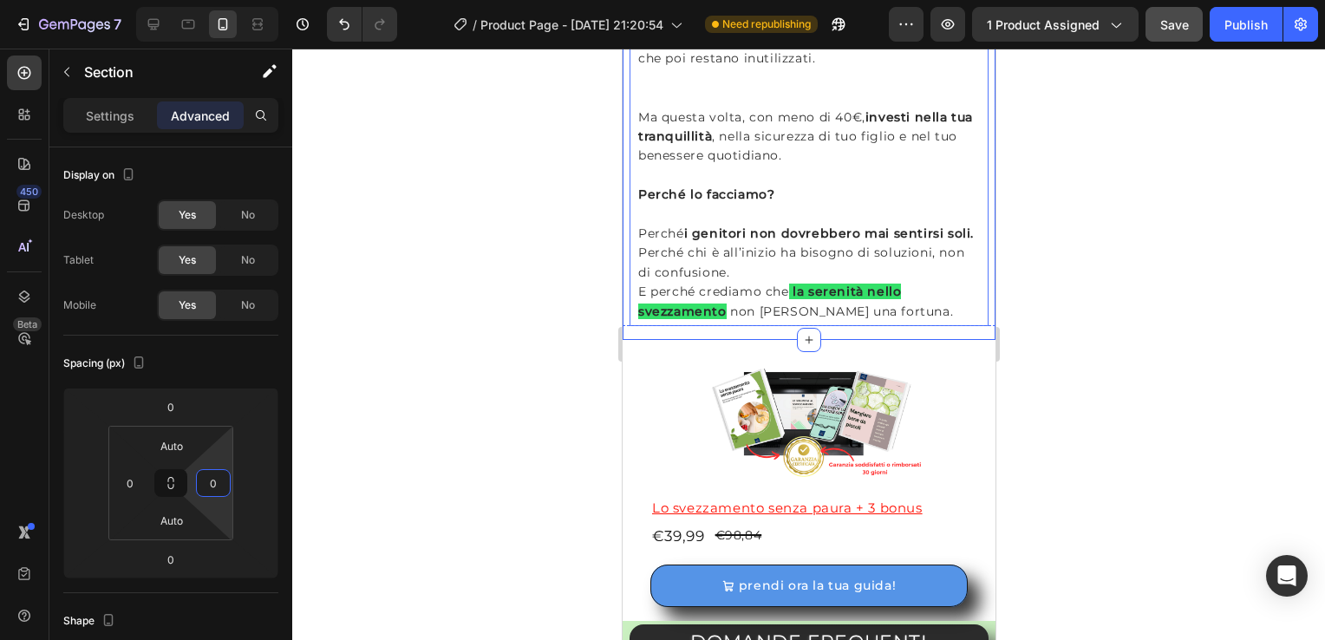
scroll to position [4206, 0]
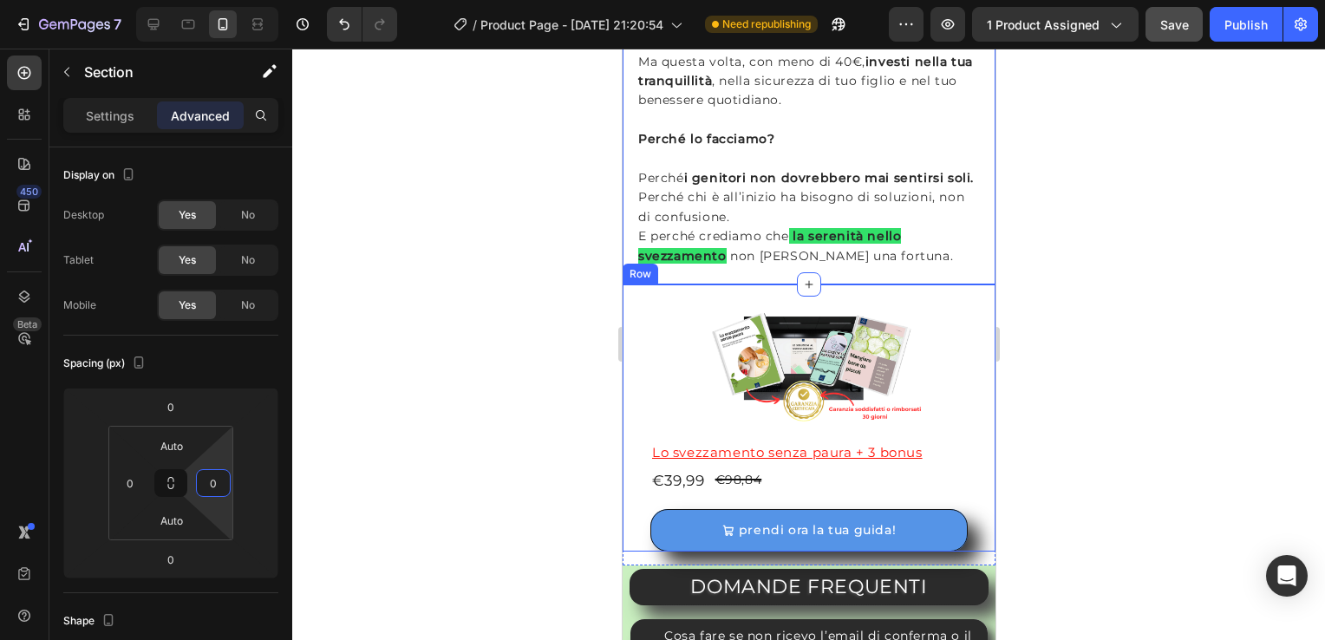
click at [623, 284] on div "Row" at bounding box center [640, 274] width 36 height 21
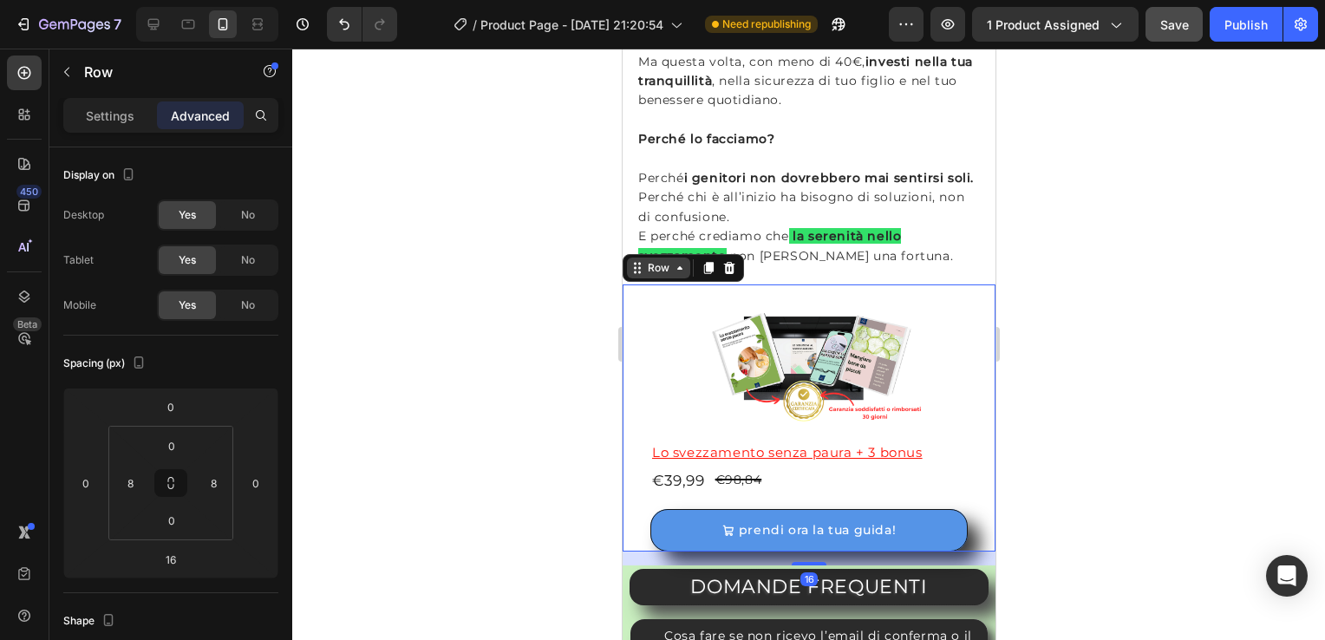
click at [641, 275] on icon at bounding box center [636, 268] width 14 height 14
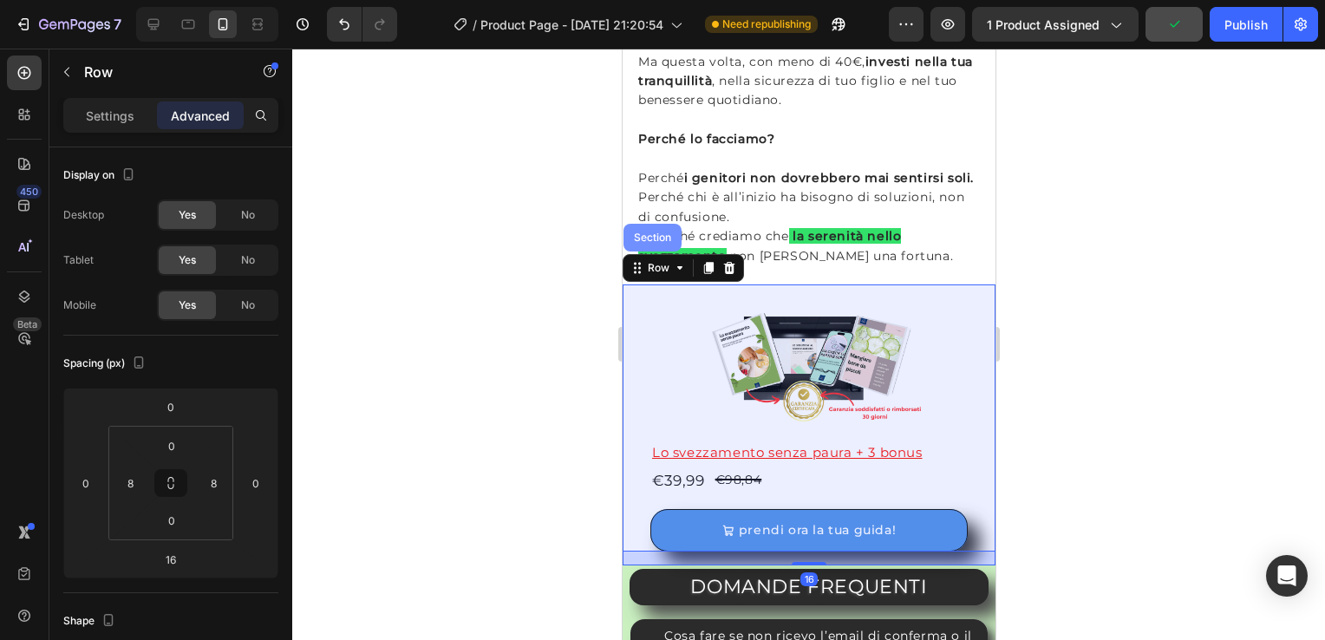
click at [642, 243] on div "Section" at bounding box center [651, 237] width 44 height 10
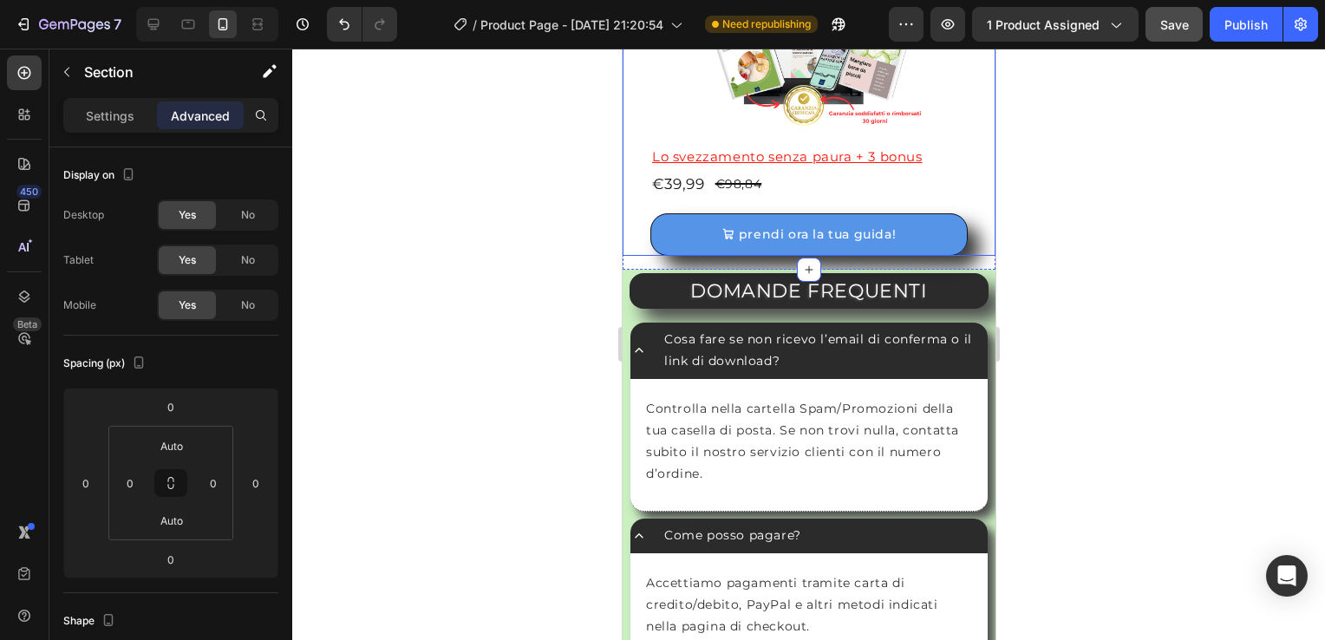
scroll to position [4539, 0]
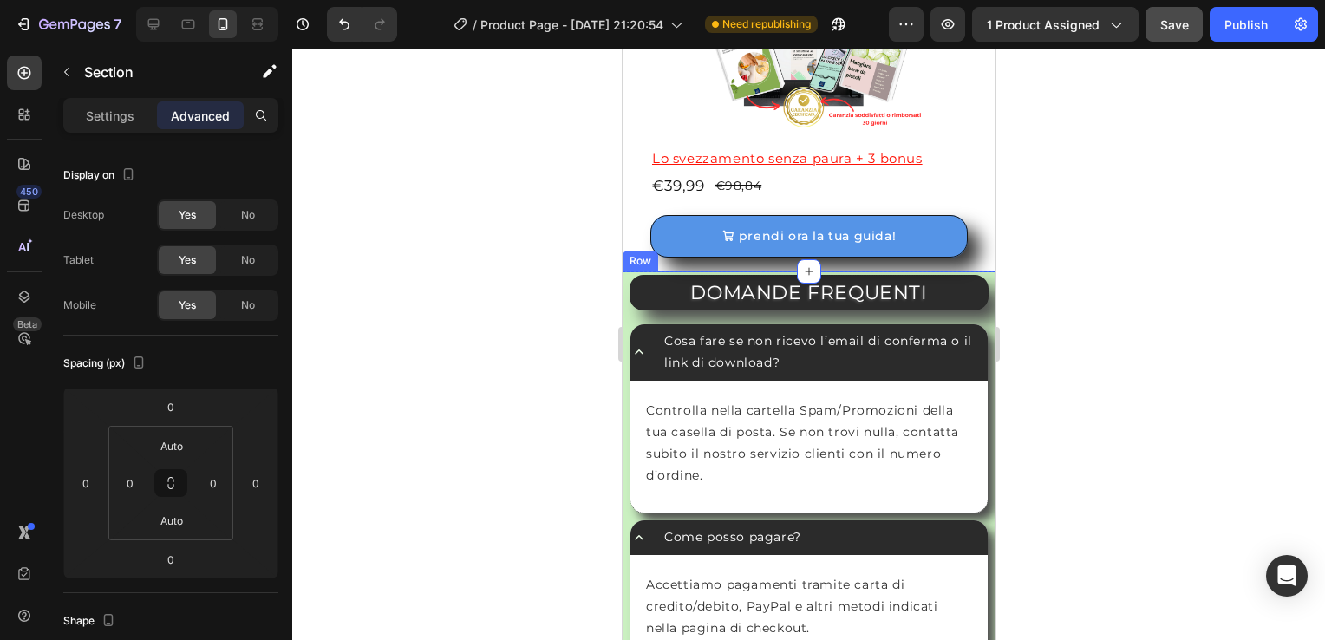
click at [628, 258] on div "Row" at bounding box center [640, 261] width 36 height 21
click at [644, 250] on div "Row" at bounding box center [657, 255] width 29 height 16
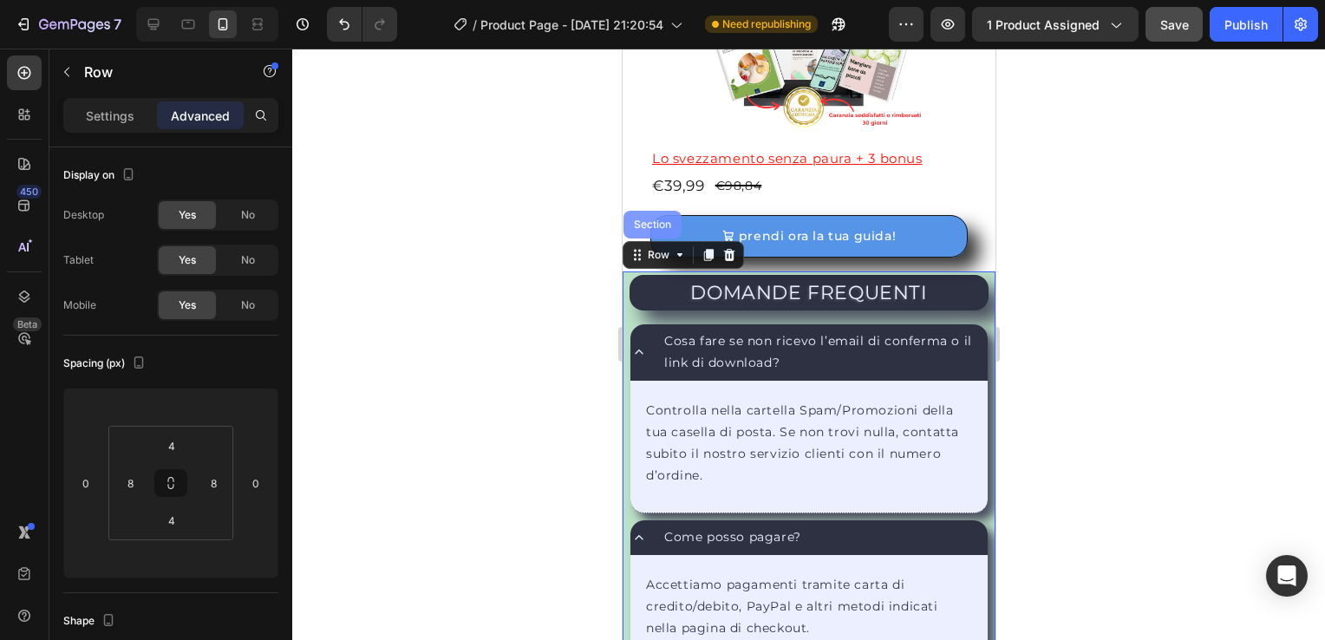
click at [656, 219] on div "Section" at bounding box center [651, 224] width 44 height 10
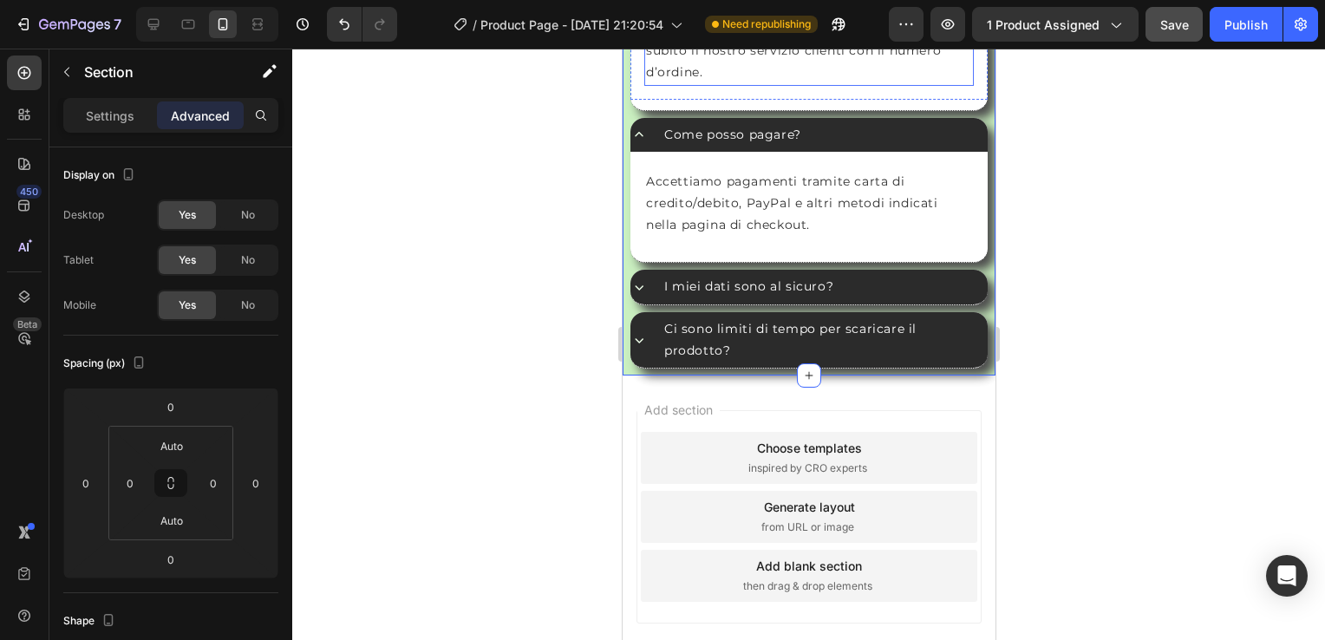
scroll to position [4938, 0]
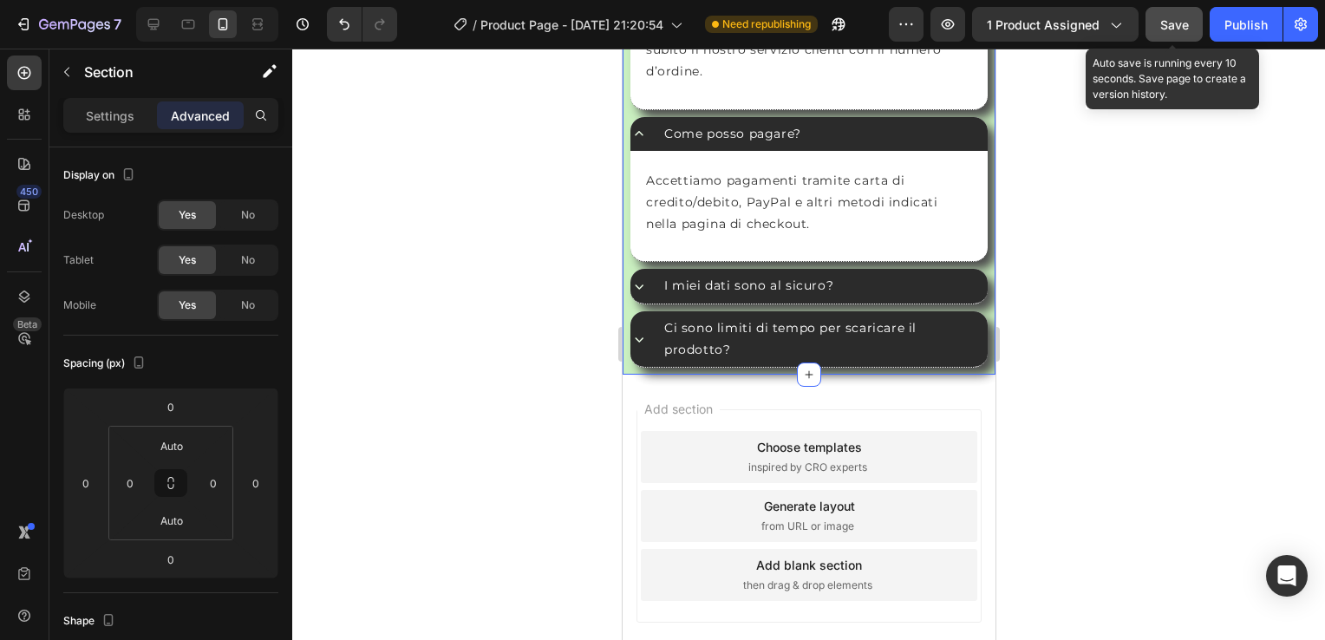
click at [1165, 20] on span "Save" at bounding box center [1174, 24] width 29 height 15
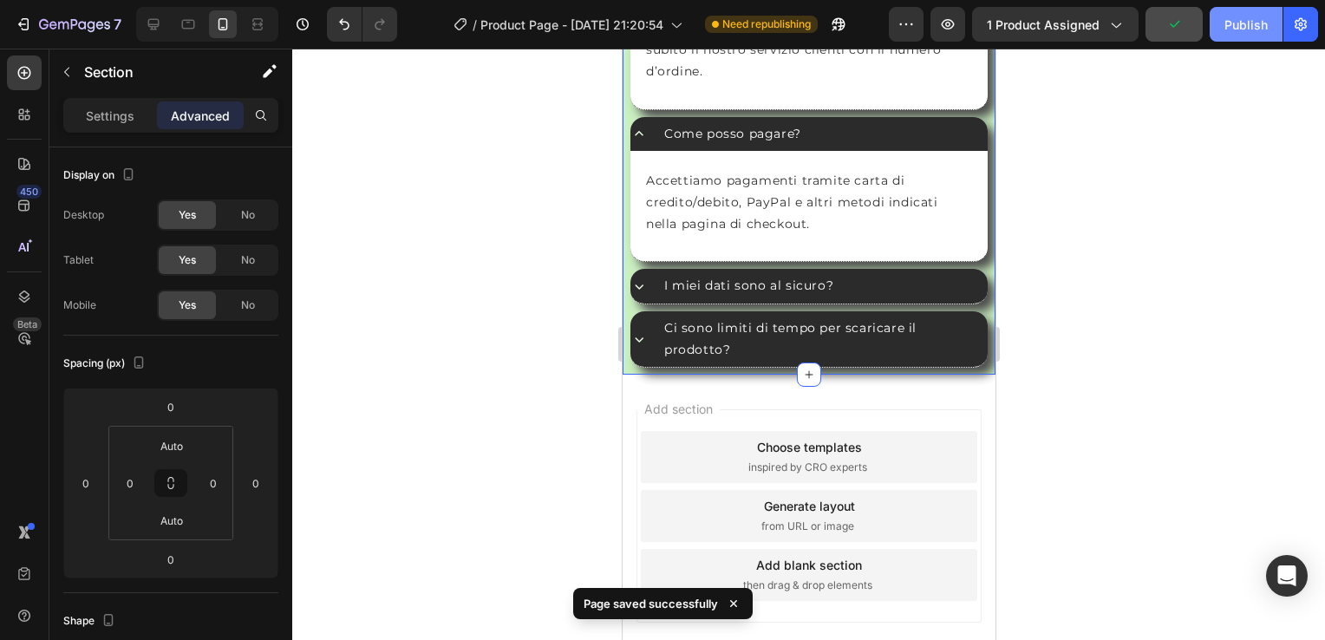
click at [1257, 16] on div "Publish" at bounding box center [1245, 25] width 43 height 18
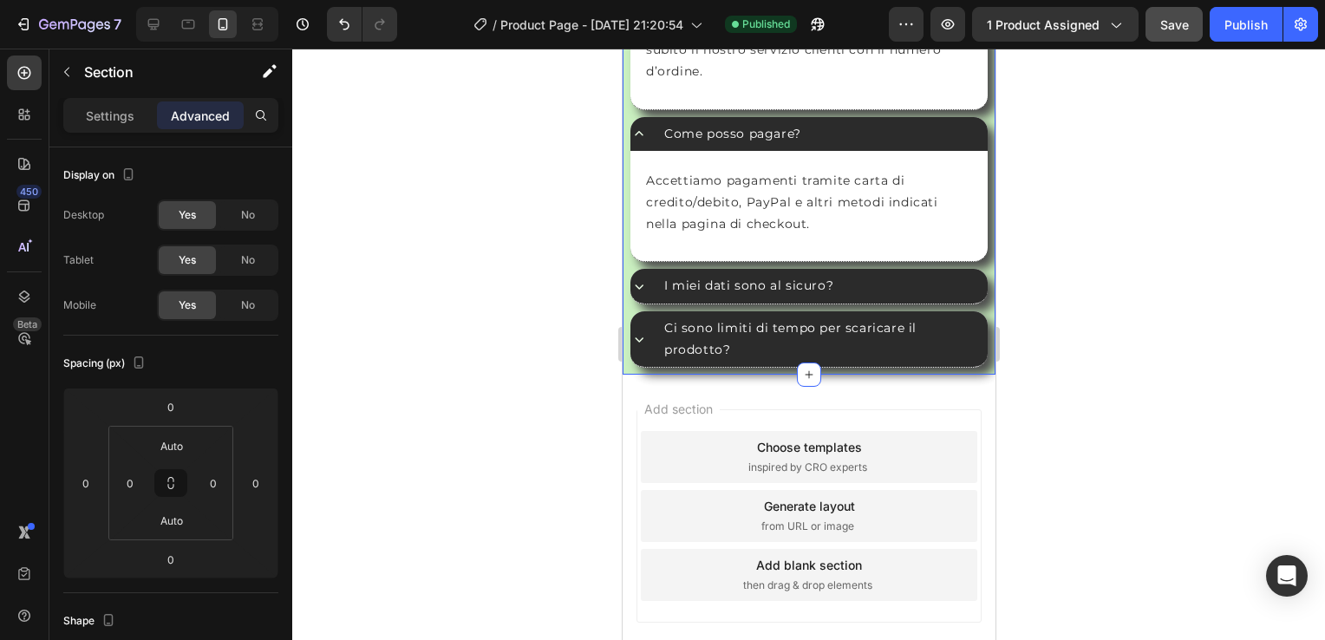
click at [1115, 446] on div at bounding box center [808, 344] width 1032 height 591
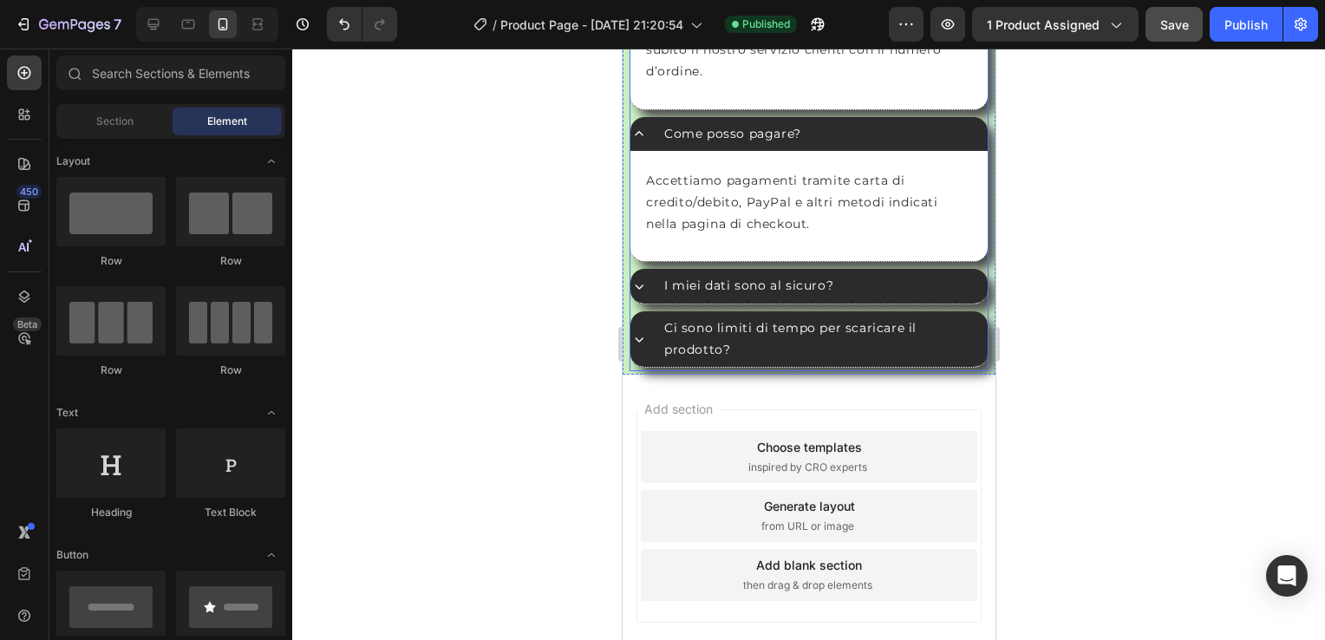
click at [632, 130] on icon at bounding box center [637, 133] width 17 height 17
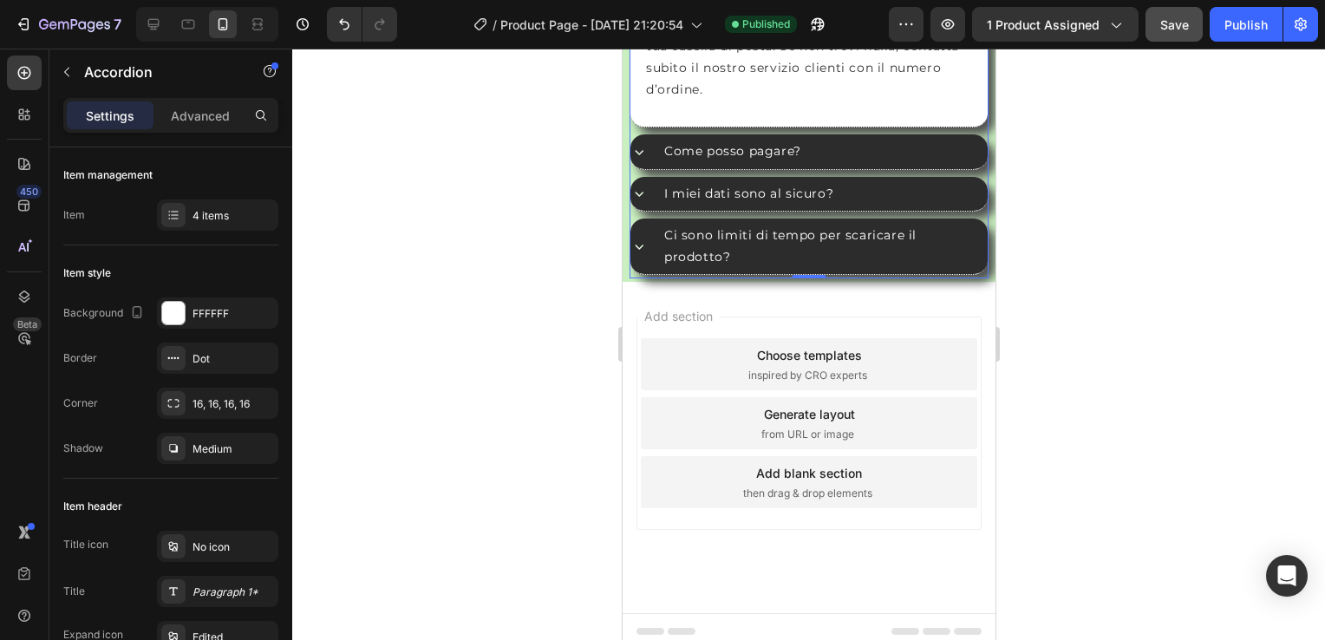
scroll to position [4601, 0]
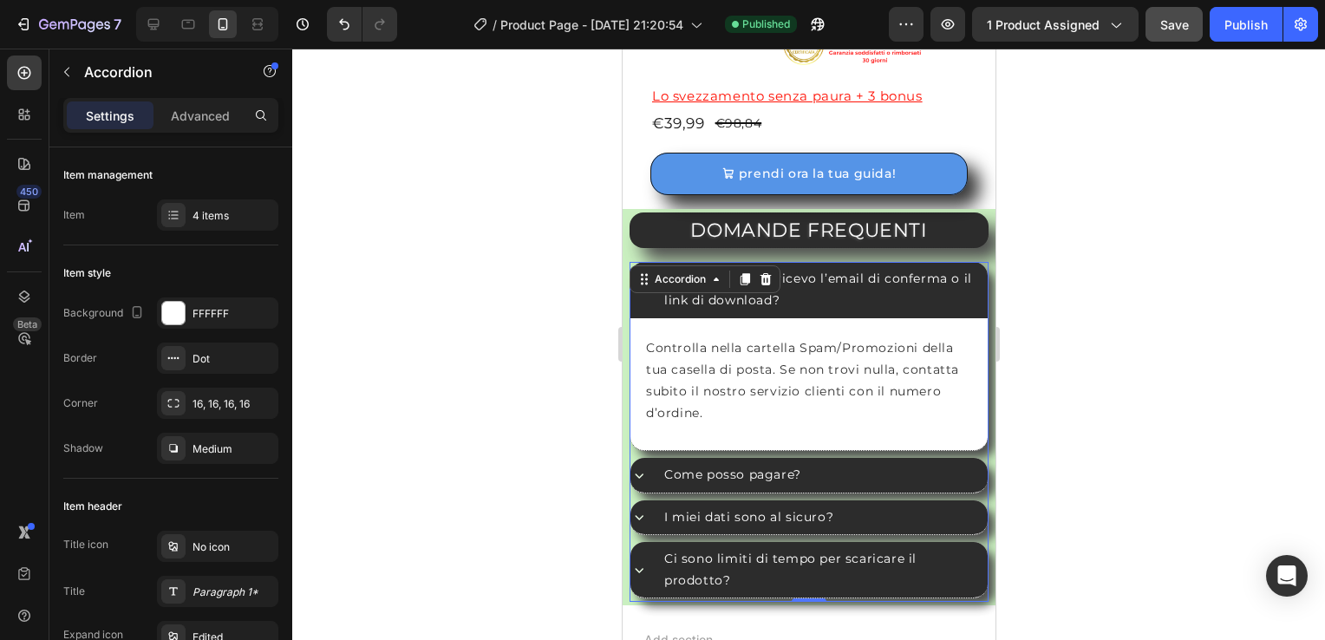
click at [1058, 349] on div at bounding box center [808, 344] width 1032 height 591
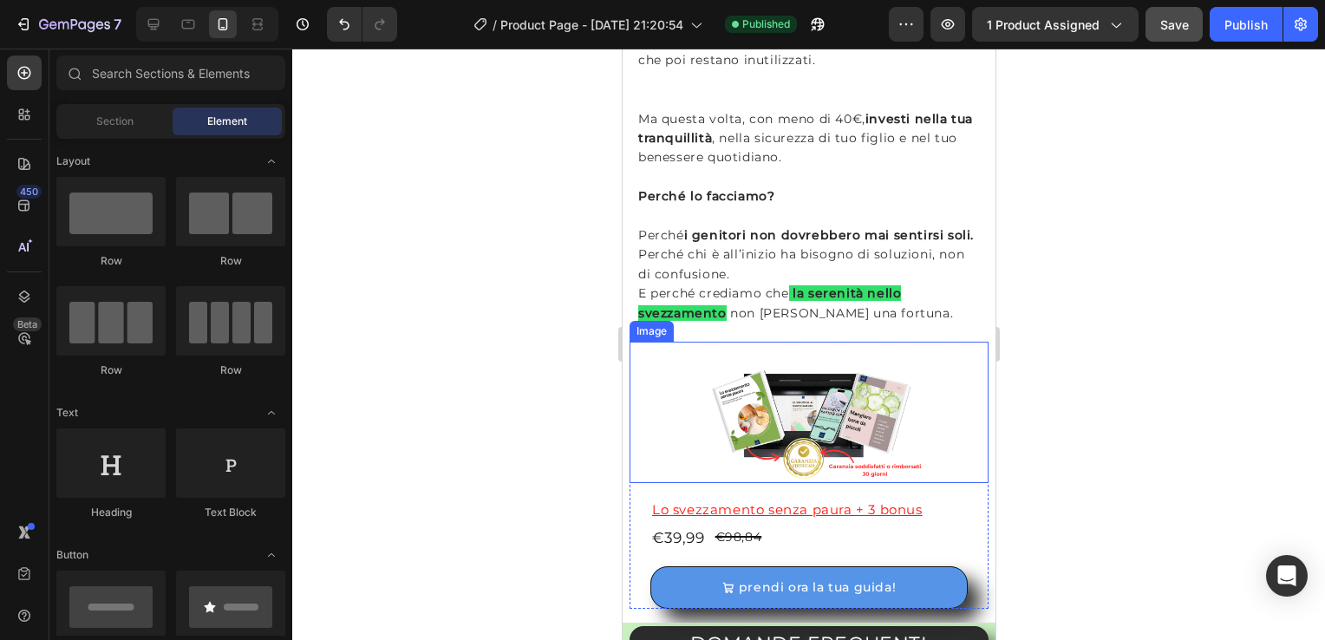
scroll to position [4148, 0]
